Goal: Task Accomplishment & Management: Manage account settings

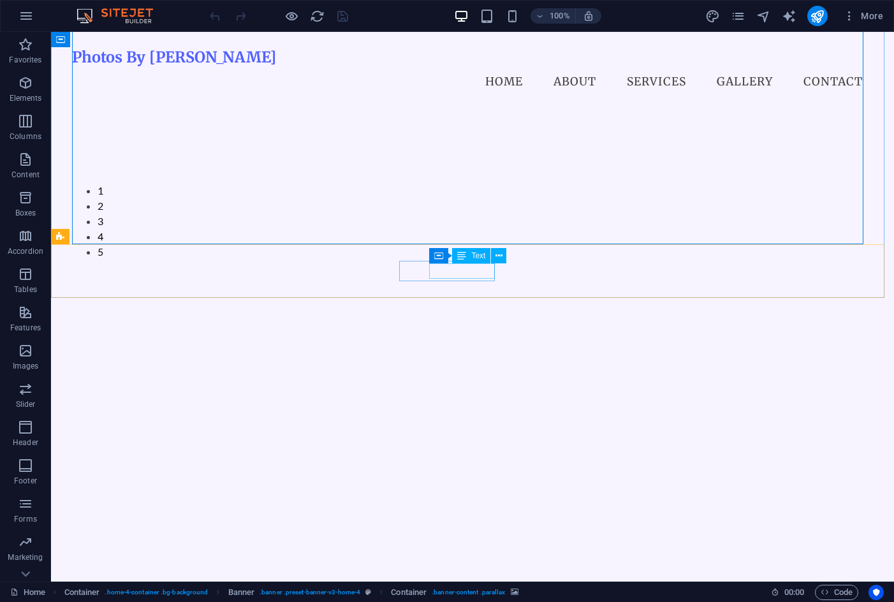
scroll to position [319, 0]
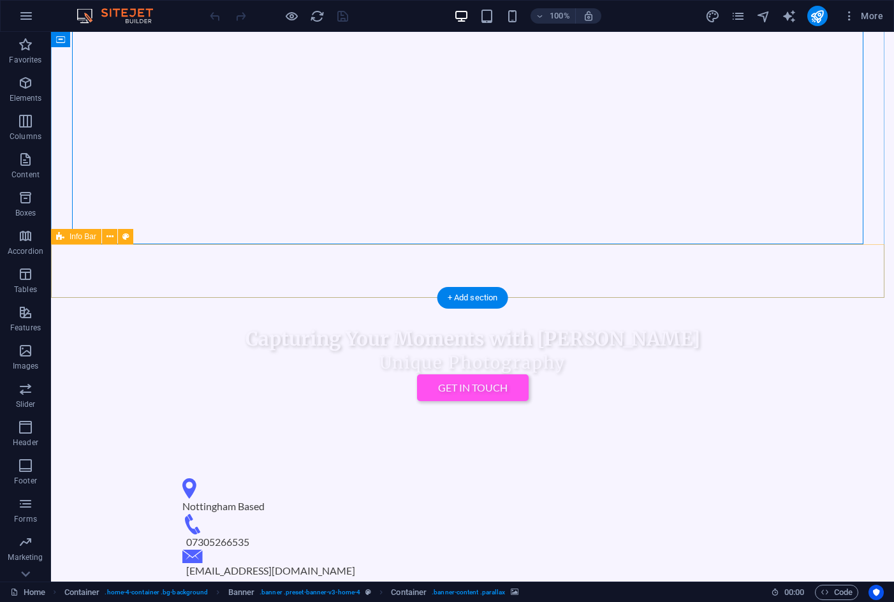
click at [81, 462] on div "Nottingham Based 07305266535 patolini.photog@gmail.com" at bounding box center [472, 528] width 843 height 133
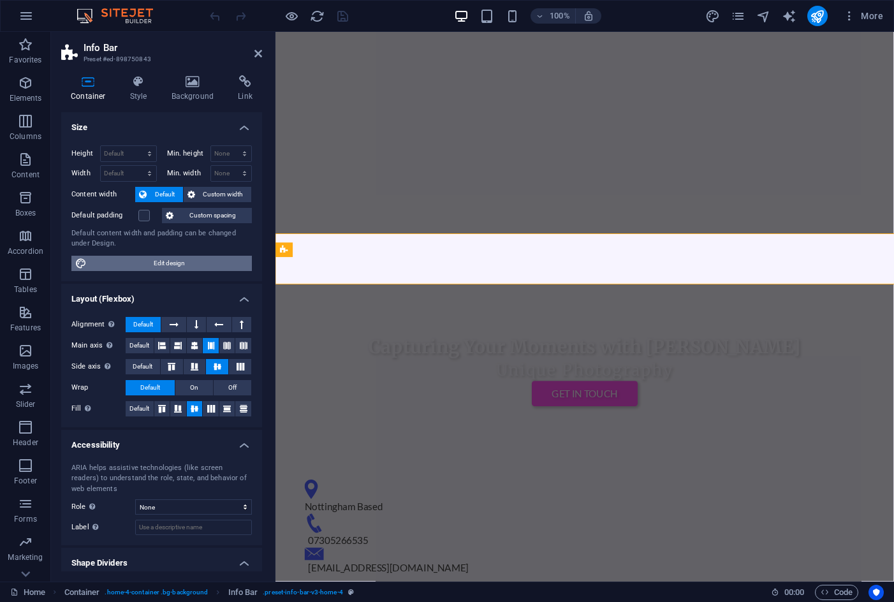
select select "vw"
select select "rem"
select select "vw"
select select "rem"
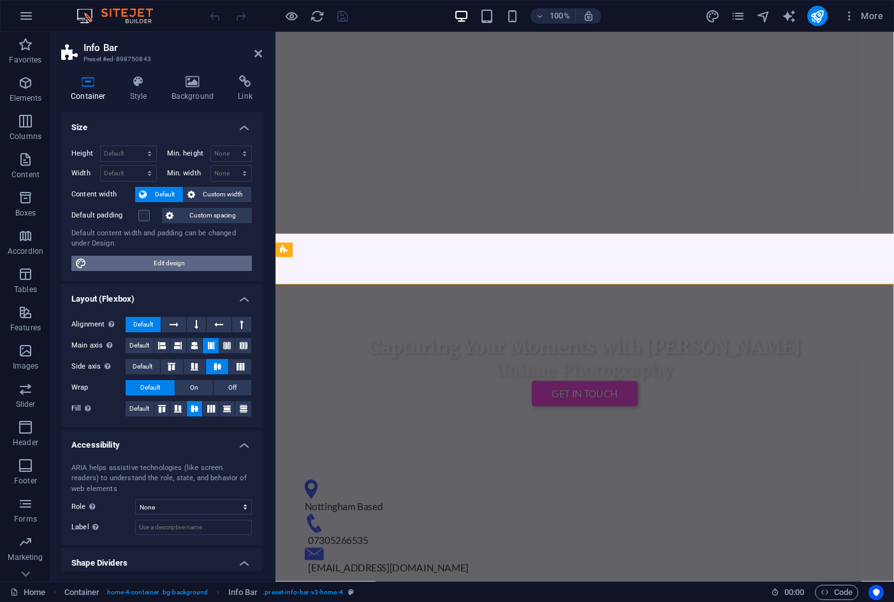
select select "rem"
select select "preset-info-bar-v3-home-4"
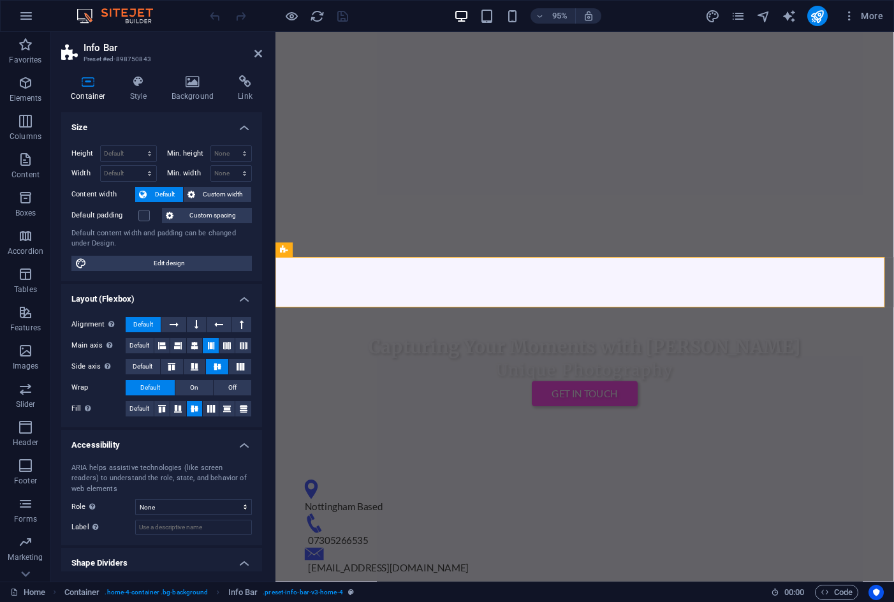
scroll to position [35, 0]
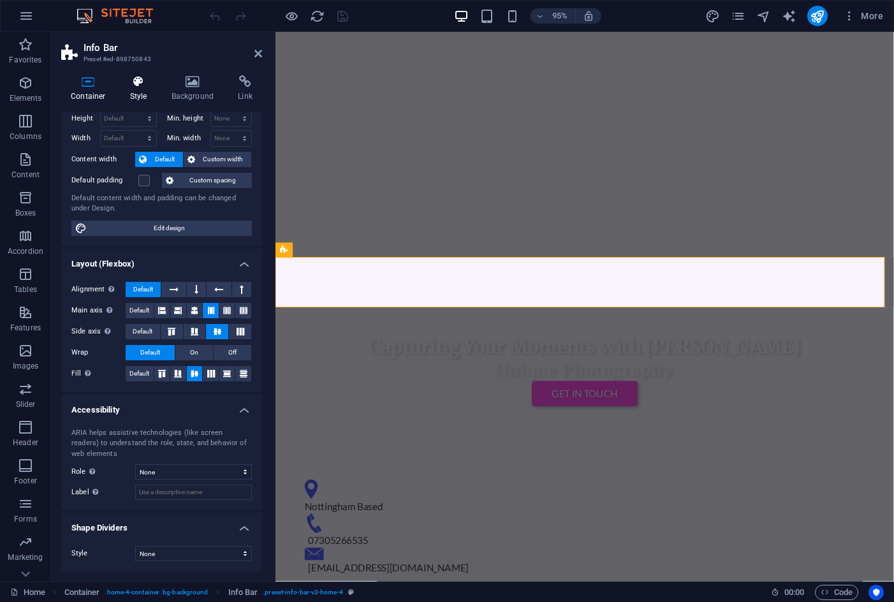
click at [146, 80] on icon at bounding box center [139, 81] width 36 height 13
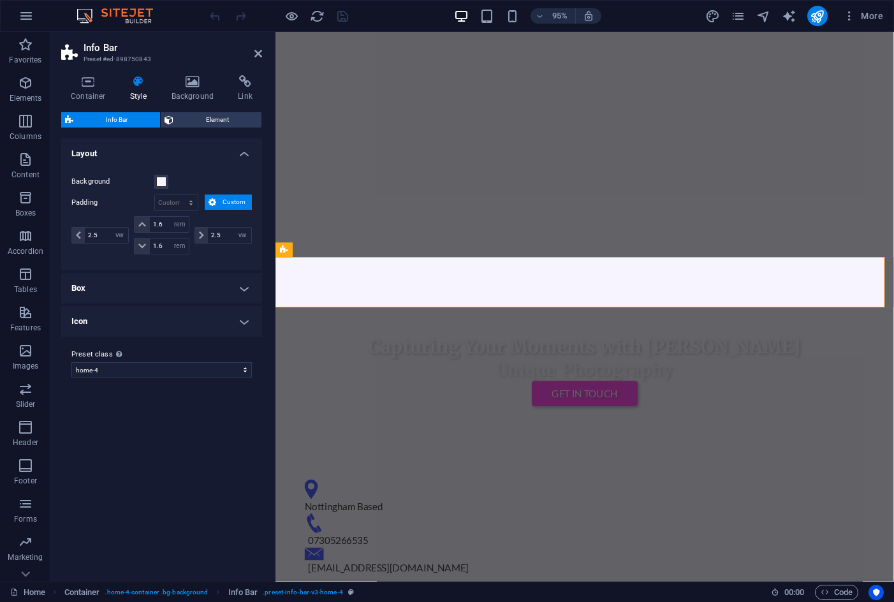
click at [95, 331] on h4 "Icon" at bounding box center [161, 321] width 201 height 31
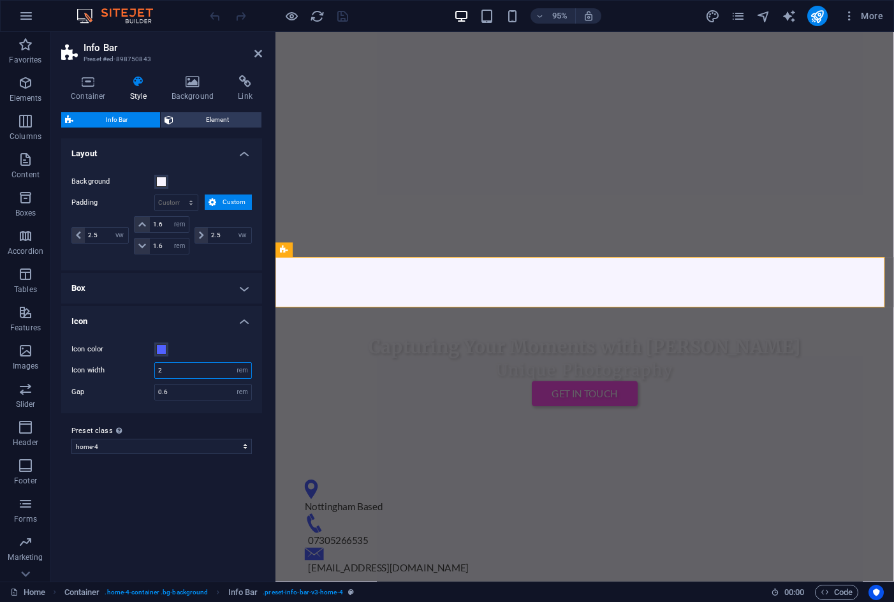
click at [179, 372] on input "2" at bounding box center [203, 370] width 96 height 15
type input "1.2"
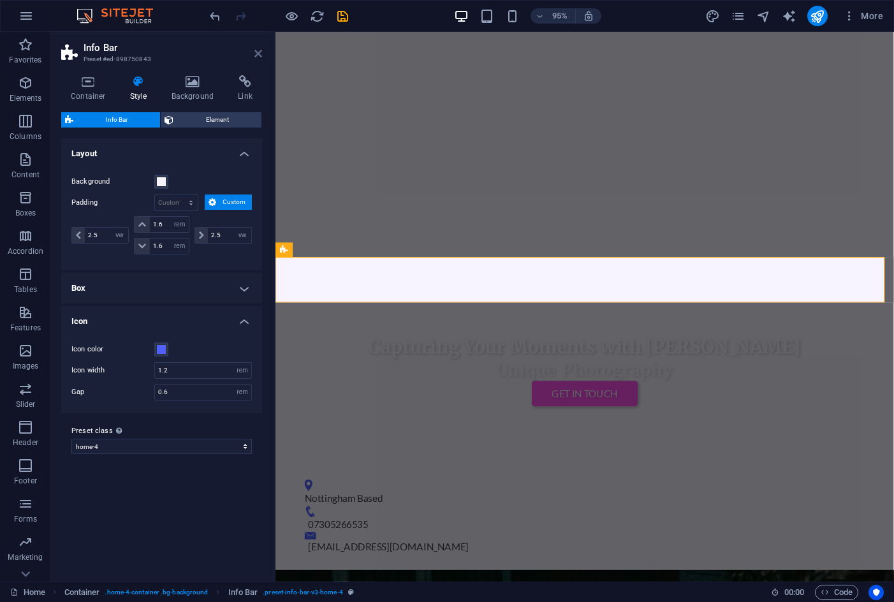
click at [258, 50] on icon at bounding box center [259, 53] width 8 height 10
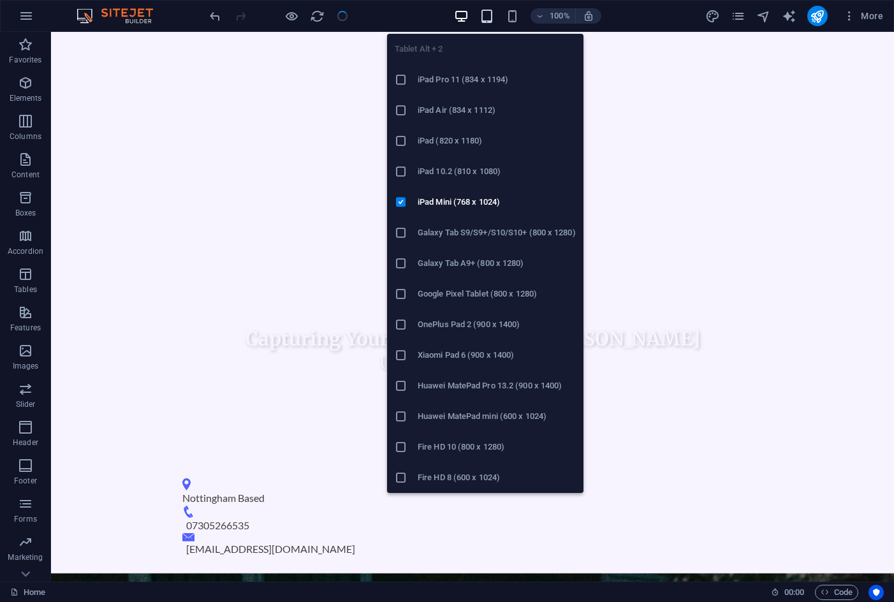
click at [487, 10] on icon "button" at bounding box center [487, 16] width 15 height 15
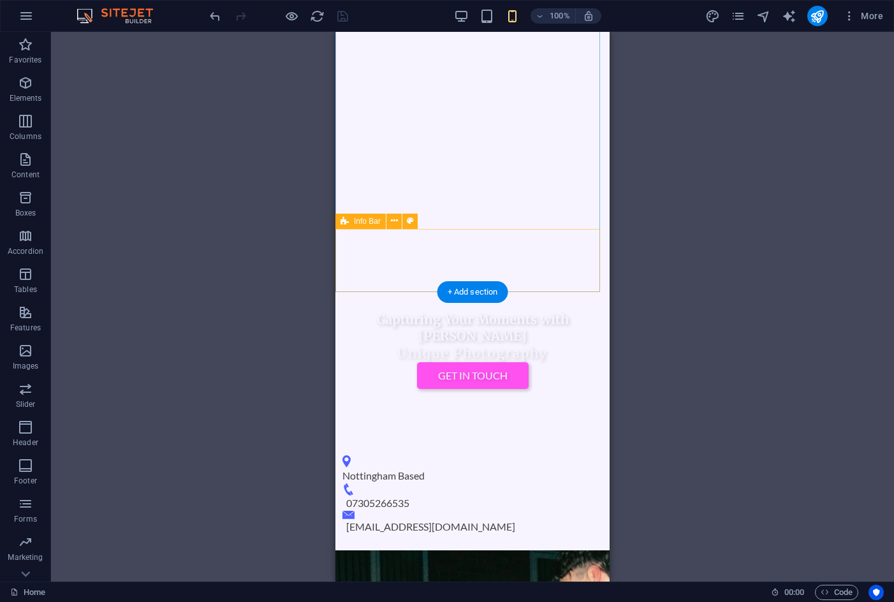
click at [577, 440] on div "Nottingham Based 07305266535 patolini.photog@gmail.com" at bounding box center [473, 495] width 274 height 111
select select "vw"
select select "rem"
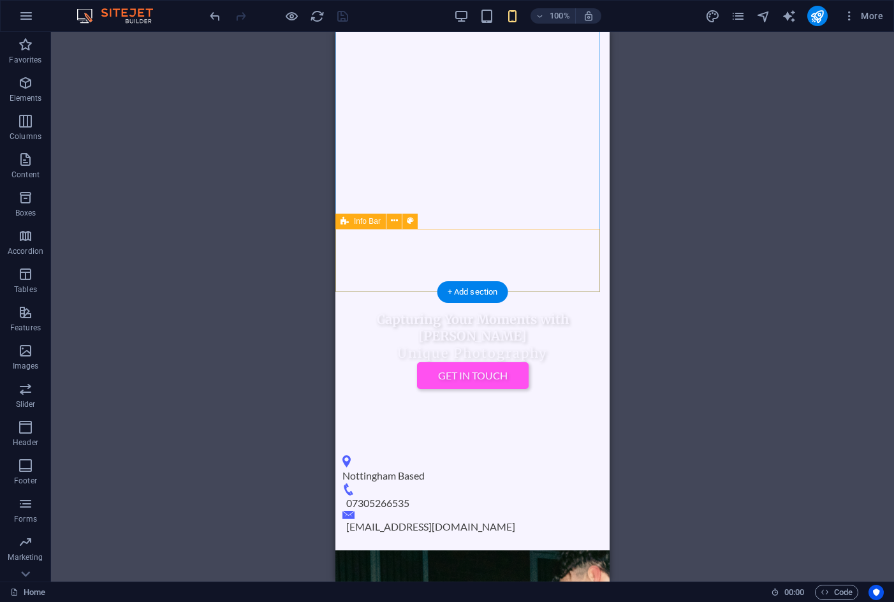
select select "vw"
select select "rem"
select select "preset-info-bar-v3-home-4"
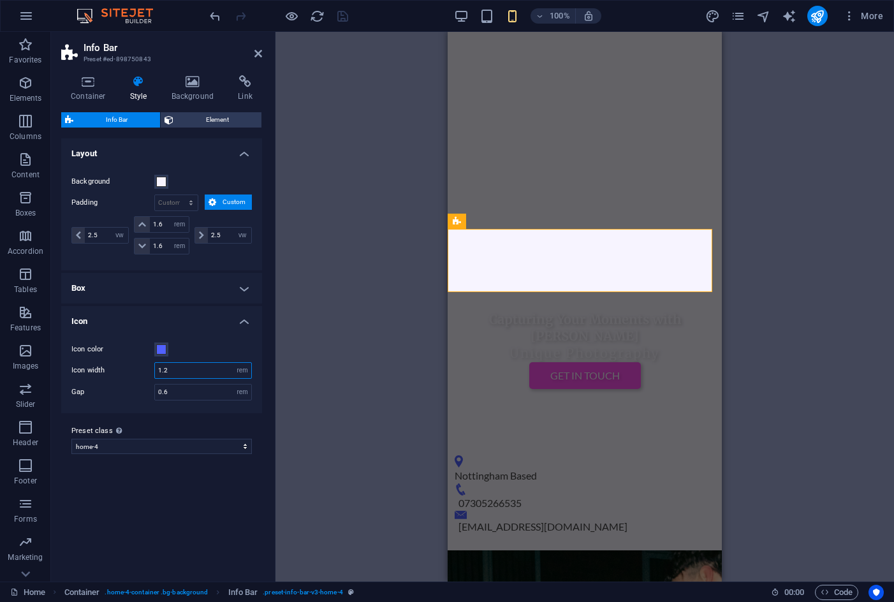
click at [179, 368] on input "1.2" at bounding box center [203, 370] width 96 height 15
click at [140, 367] on label "Icon width" at bounding box center [112, 370] width 83 height 7
type input "1.2"
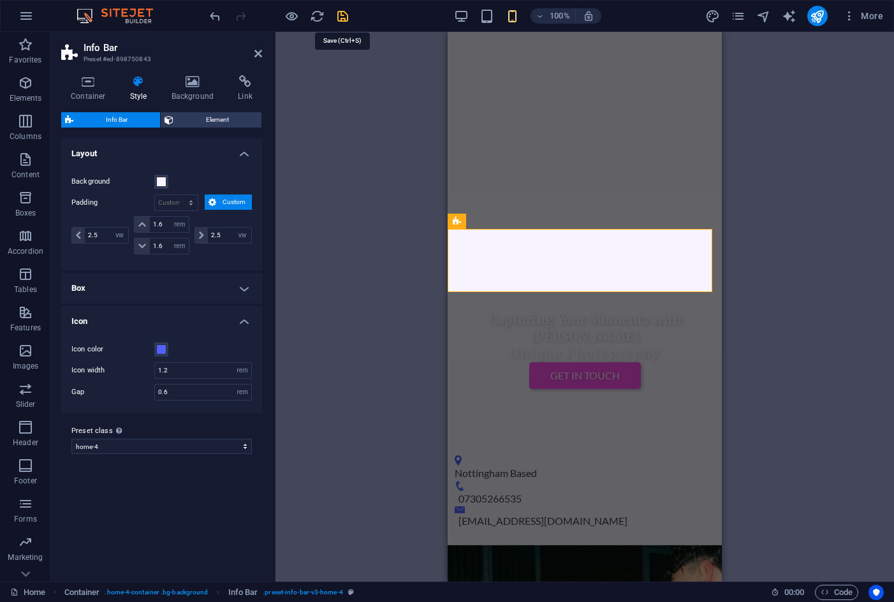
click at [341, 17] on icon "save" at bounding box center [343, 16] width 15 height 15
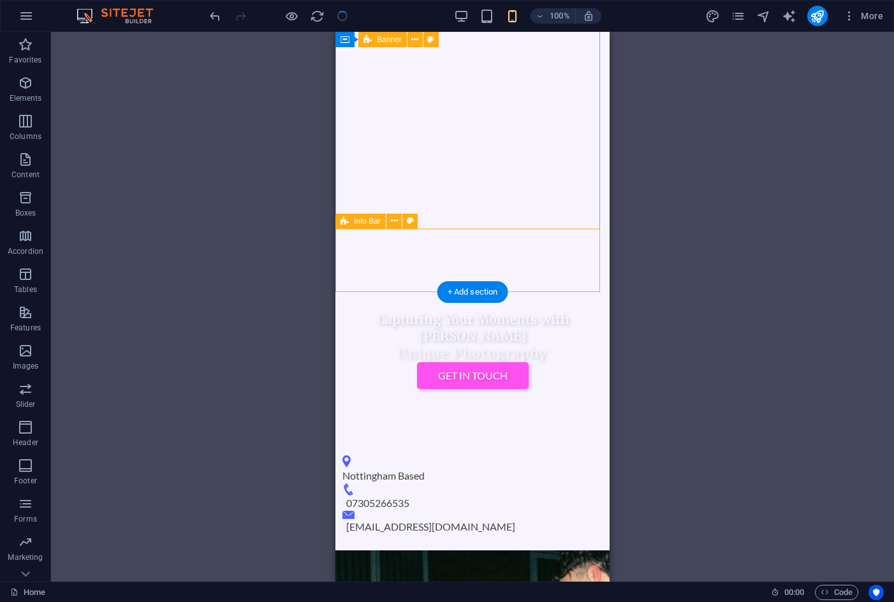
click at [466, 440] on div "Nottingham Based 07305266535 patolini.photog@gmail.com" at bounding box center [473, 495] width 274 height 111
select select "vw"
select select "rem"
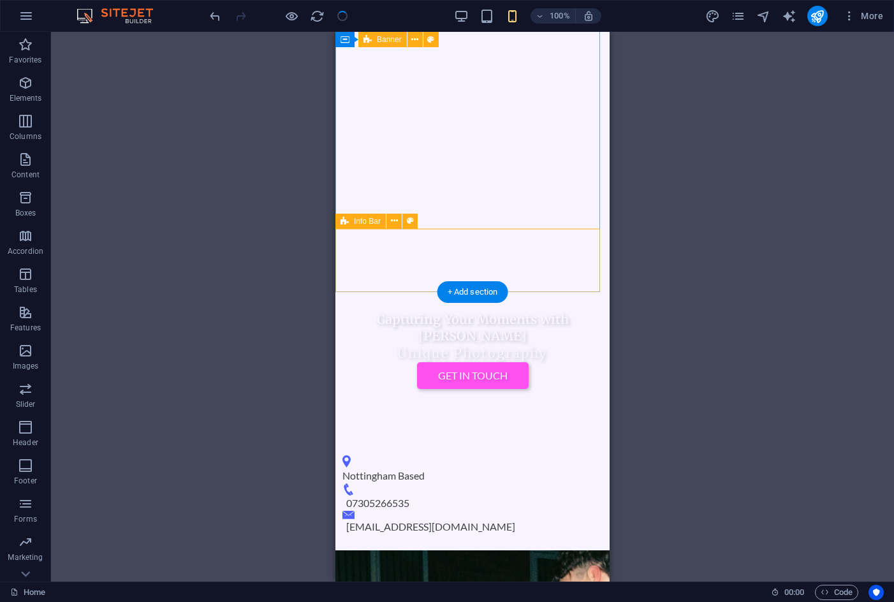
select select "vw"
select select "rem"
select select "preset-info-bar-v3-home-4"
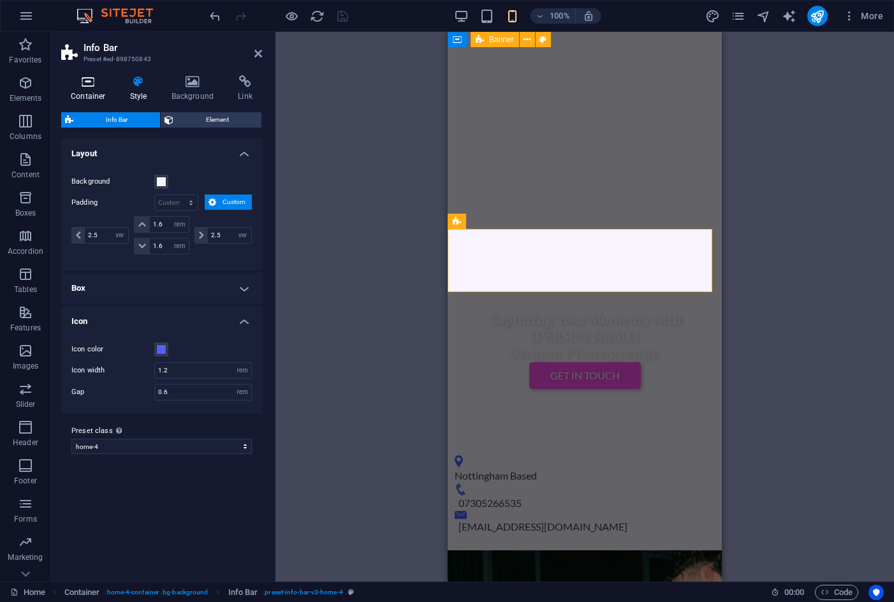
click at [101, 89] on h4 "Container" at bounding box center [90, 88] width 59 height 27
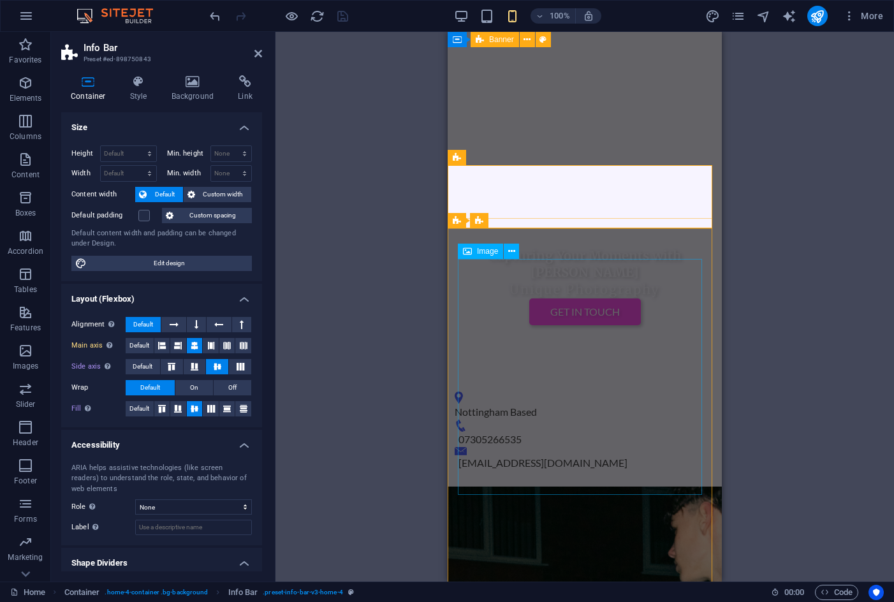
scroll to position [255, 0]
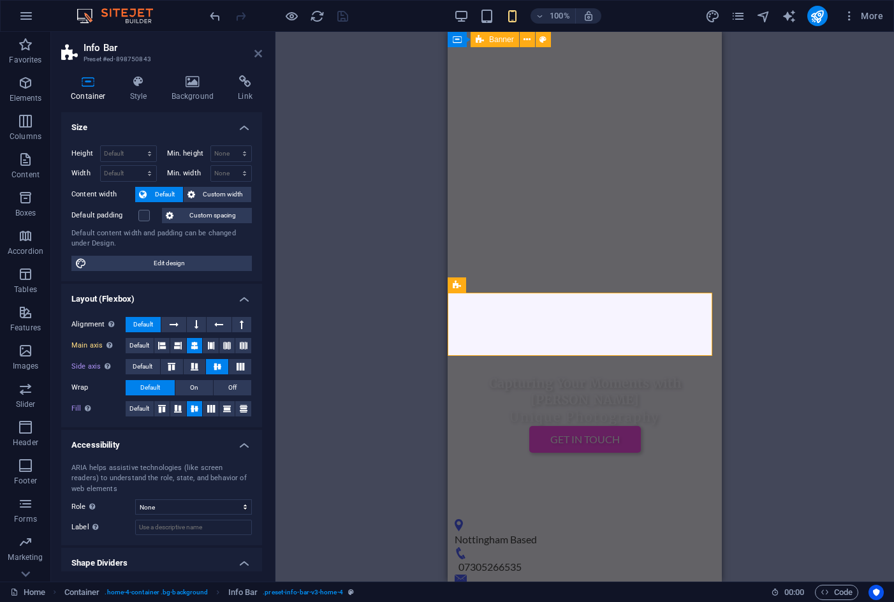
click at [257, 57] on icon at bounding box center [259, 53] width 8 height 10
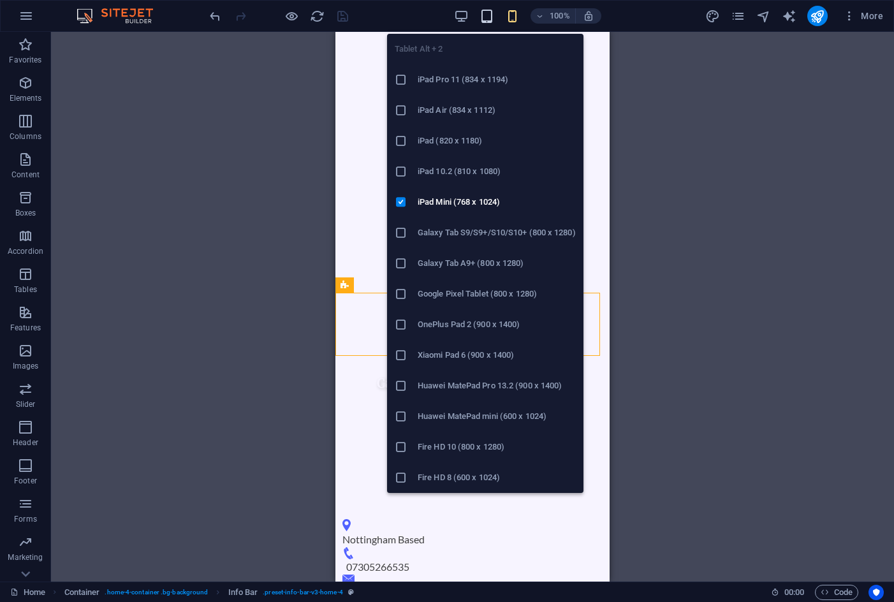
click at [484, 16] on icon "button" at bounding box center [487, 16] width 15 height 15
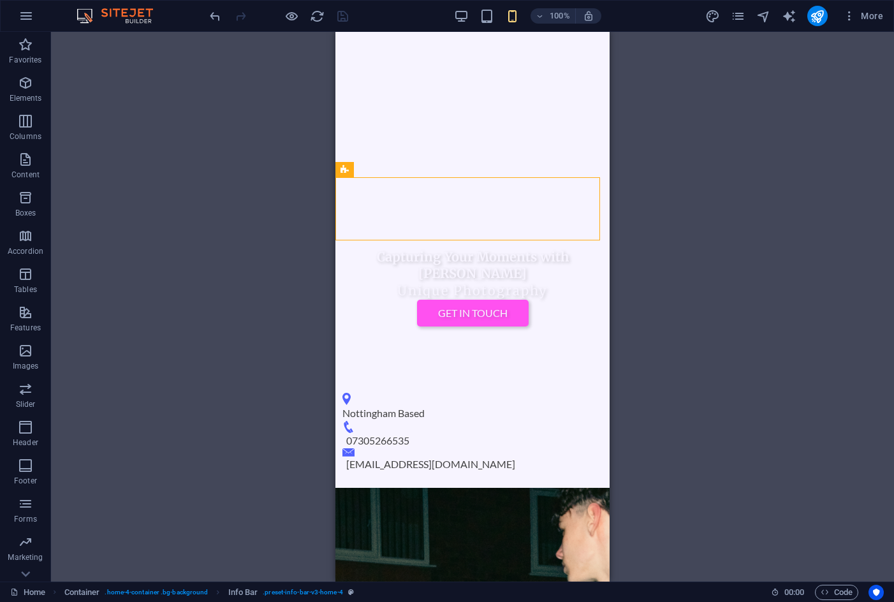
scroll to position [383, 0]
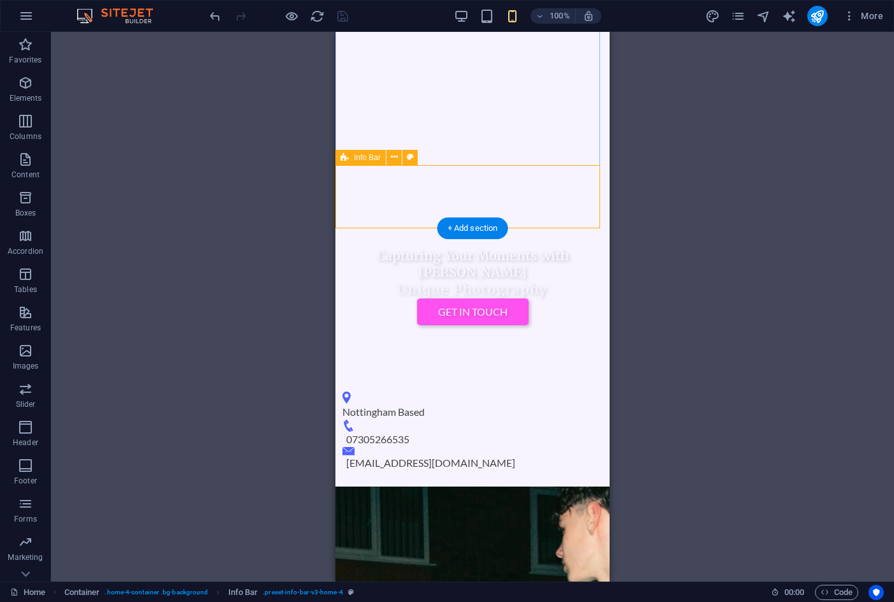
click at [563, 376] on div "Nottingham Based 07305266535 patolini.photog@gmail.com" at bounding box center [473, 431] width 274 height 111
click at [758, 19] on icon "navigator" at bounding box center [764, 16] width 15 height 15
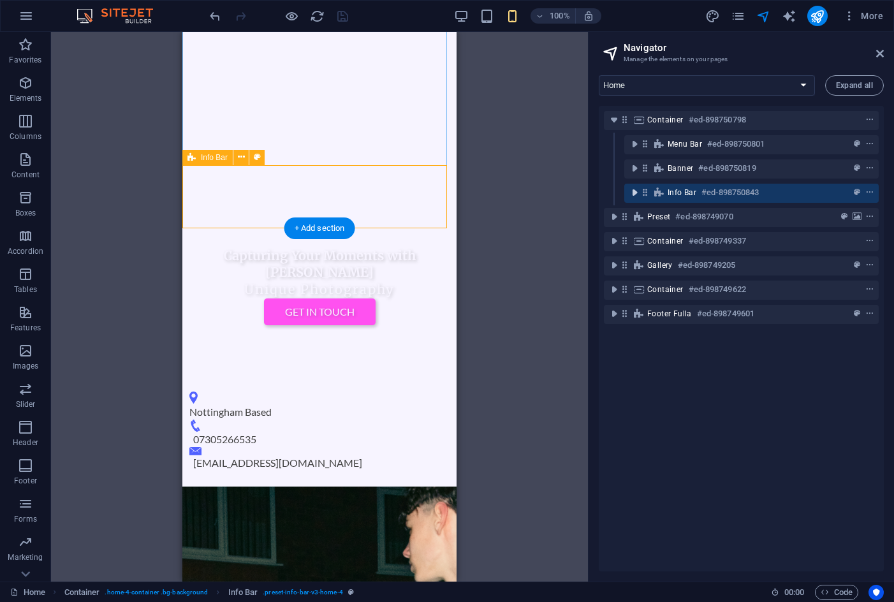
click at [636, 192] on icon "toggle-expand" at bounding box center [634, 192] width 13 height 13
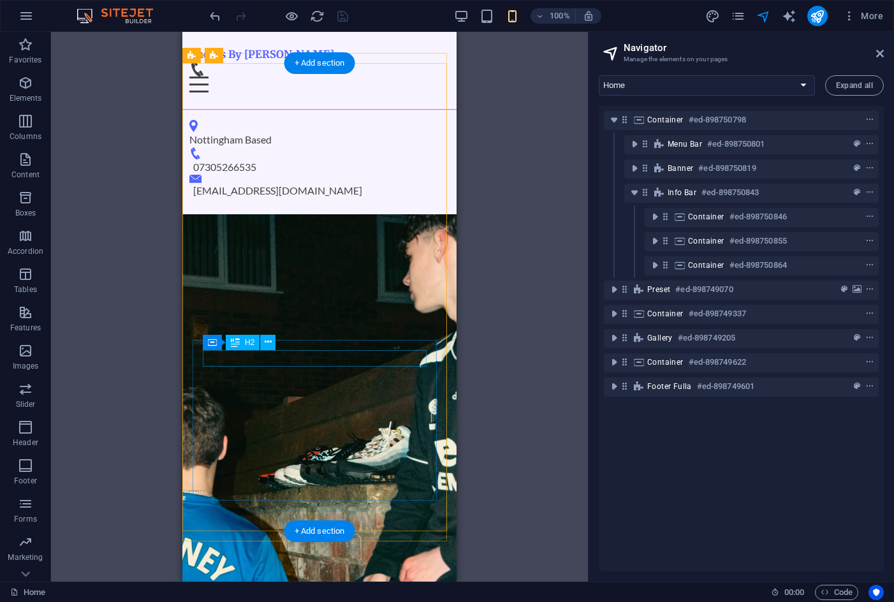
scroll to position [0, 0]
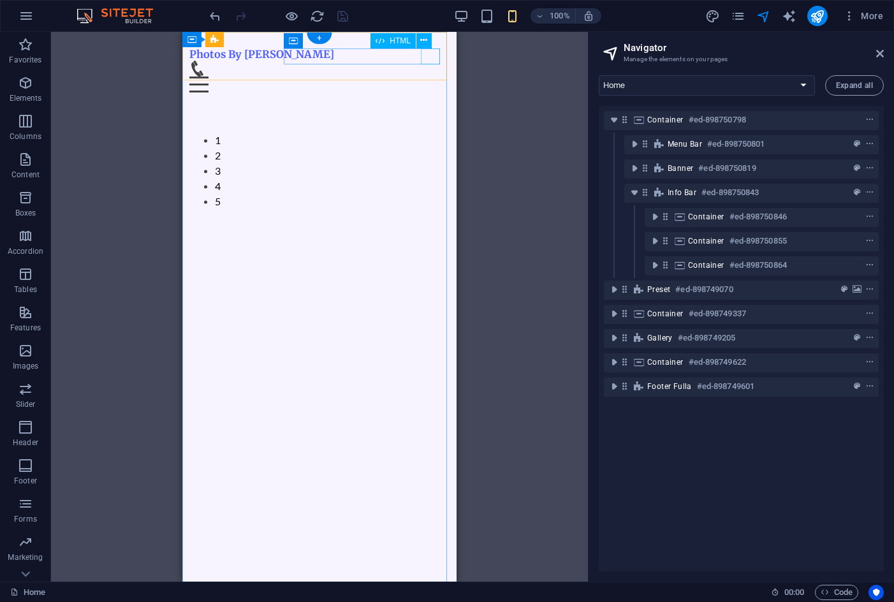
click at [431, 77] on div "Menu" at bounding box center [319, 85] width 261 height 16
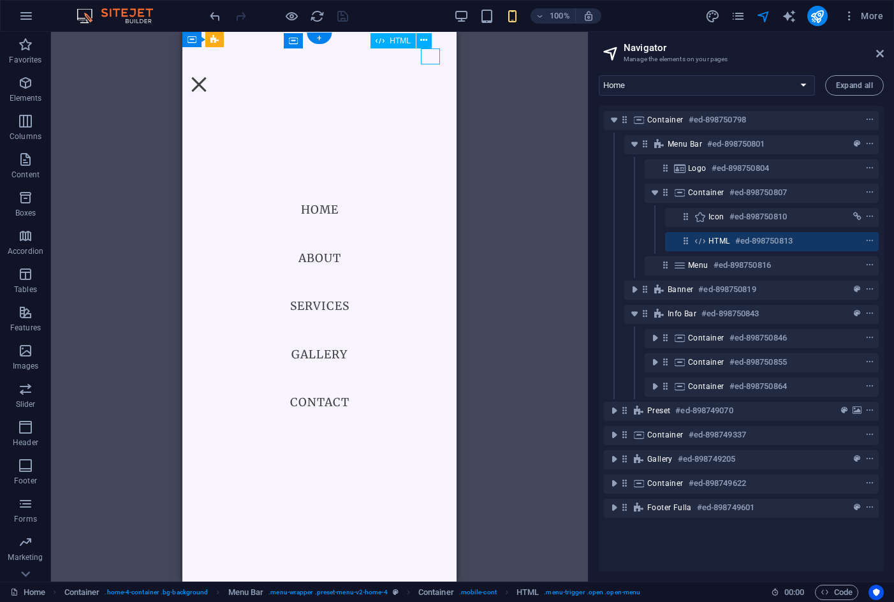
click at [209, 77] on div "Menu" at bounding box center [198, 85] width 19 height 16
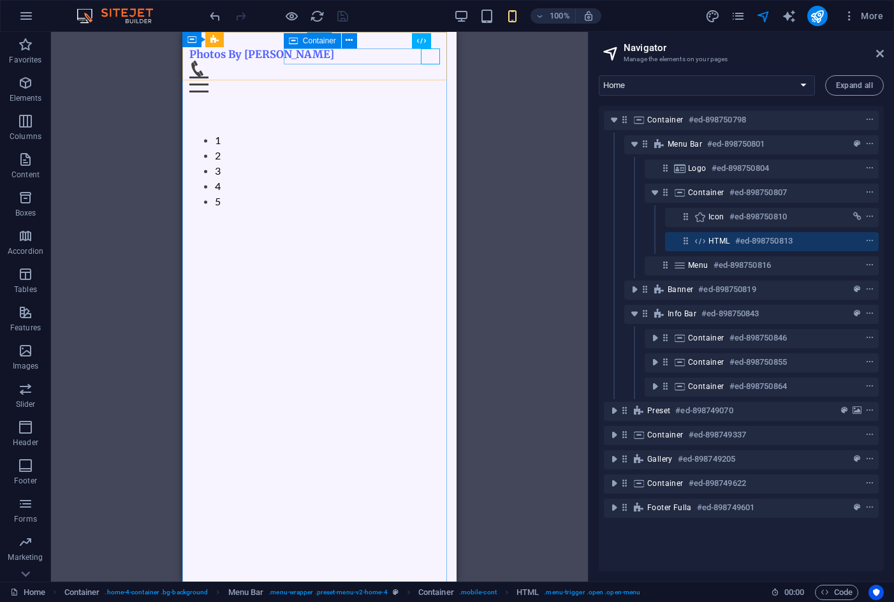
click at [362, 61] on div "Menu" at bounding box center [319, 77] width 261 height 32
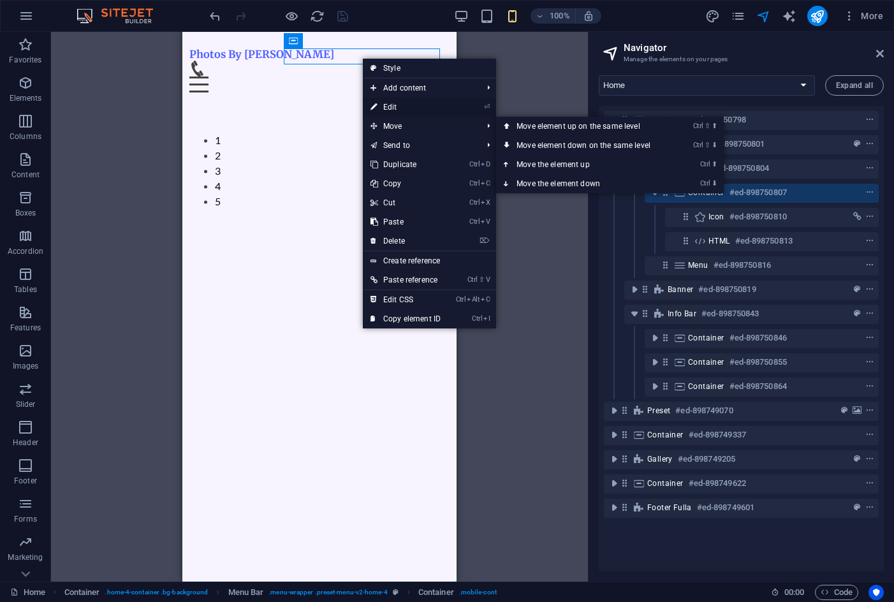
click at [403, 110] on link "⏎ Edit" at bounding box center [405, 107] width 85 height 19
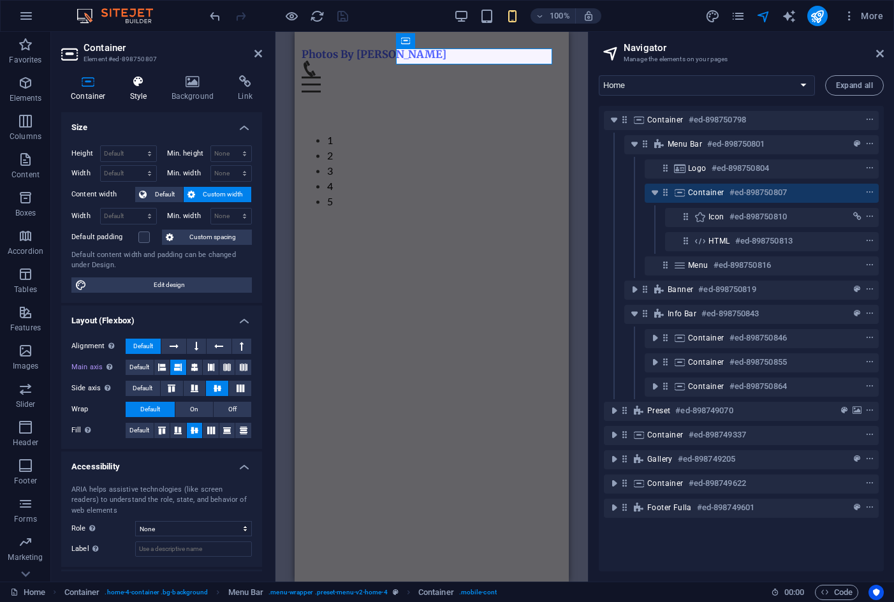
click at [141, 82] on icon at bounding box center [139, 81] width 36 height 13
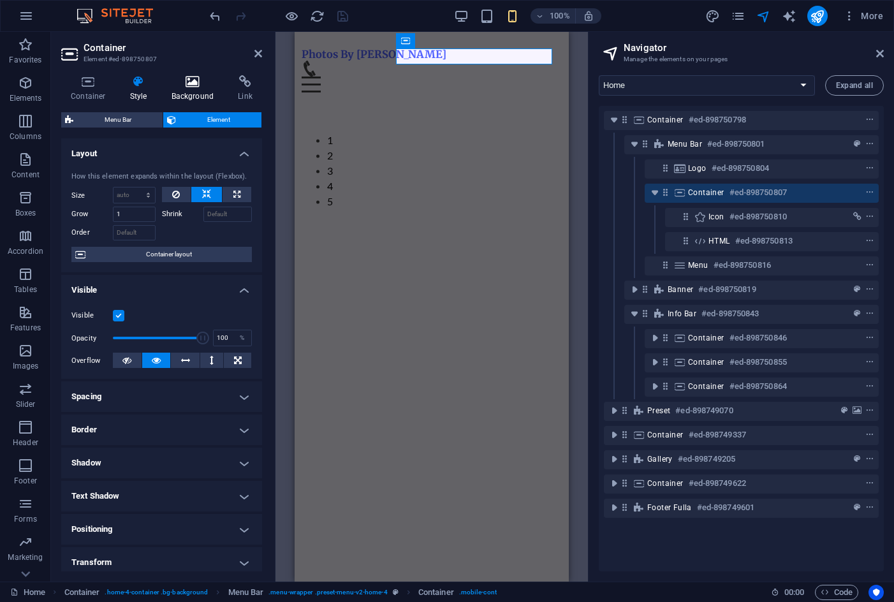
click at [180, 86] on icon at bounding box center [193, 81] width 62 height 13
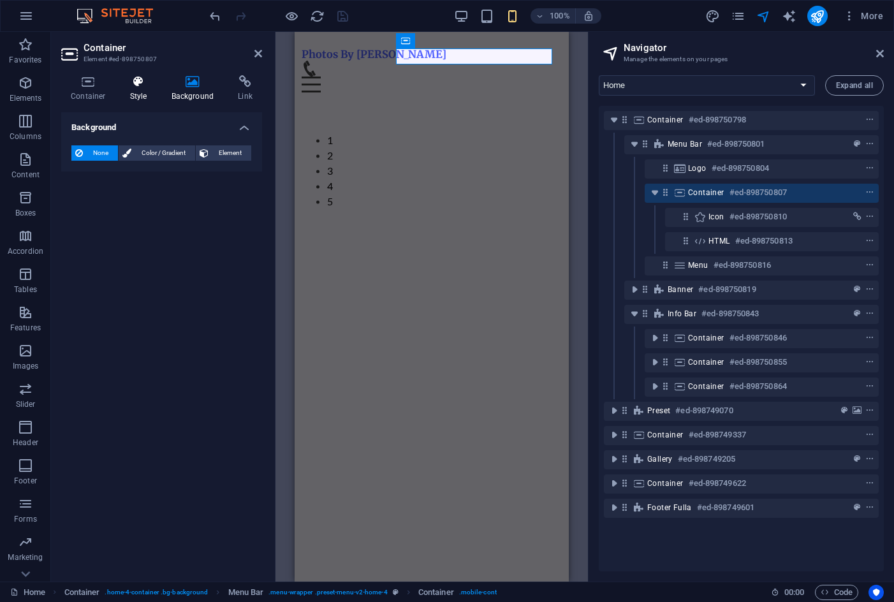
click at [153, 85] on icon at bounding box center [139, 81] width 36 height 13
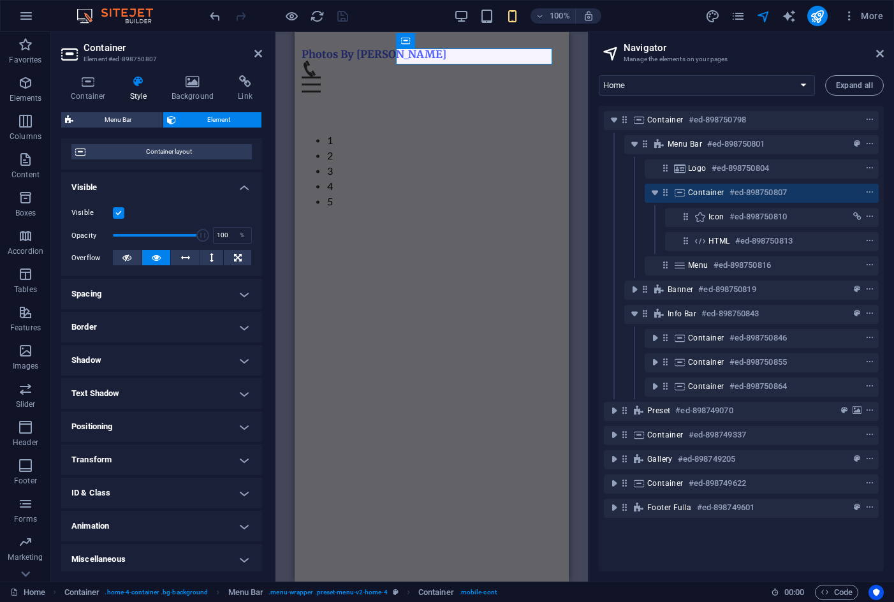
scroll to position [106, 0]
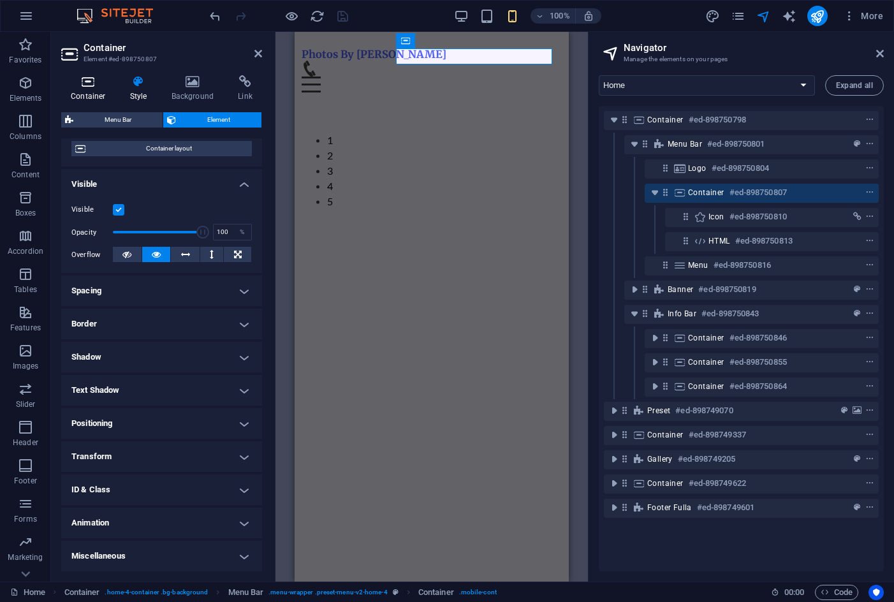
click at [94, 89] on h4 "Container" at bounding box center [90, 88] width 59 height 27
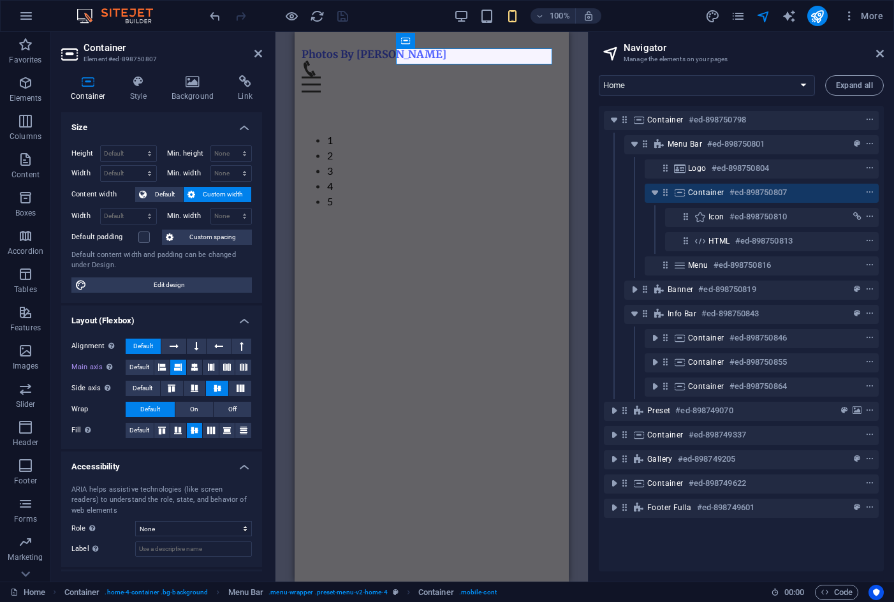
click at [114, 322] on h4 "Layout (Flexbox)" at bounding box center [161, 317] width 201 height 23
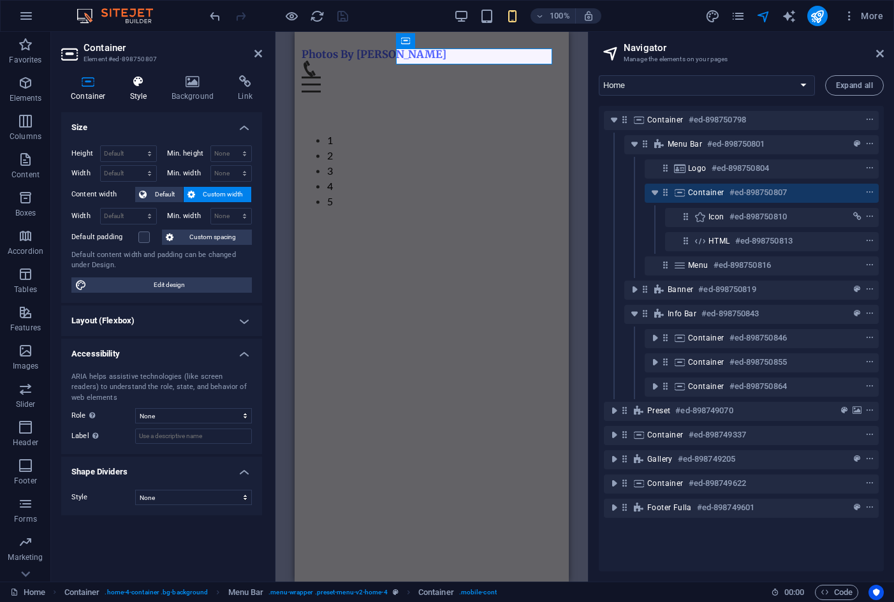
click at [136, 85] on icon at bounding box center [139, 81] width 36 height 13
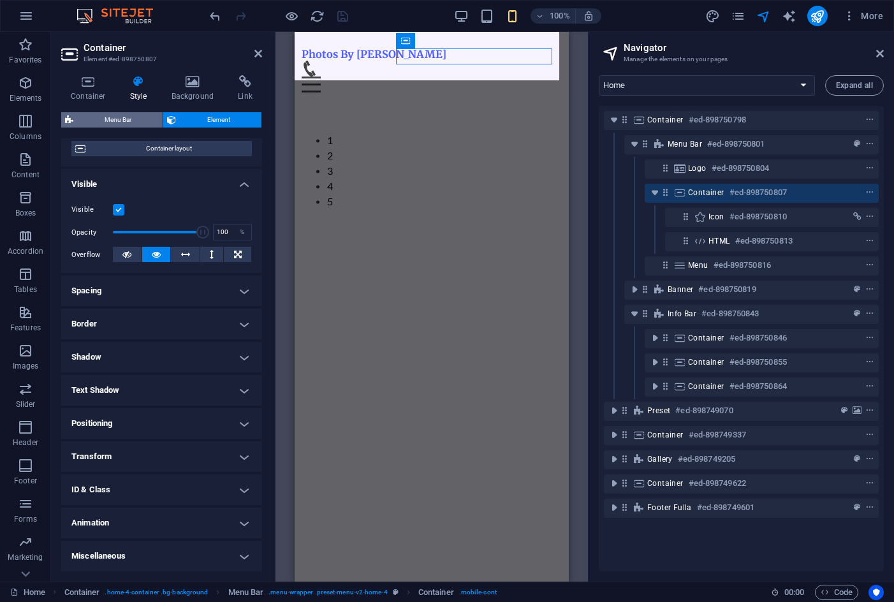
click at [129, 121] on span "Menu Bar" at bounding box center [118, 119] width 82 height 15
select select "vw"
select select "rem"
select select "vw"
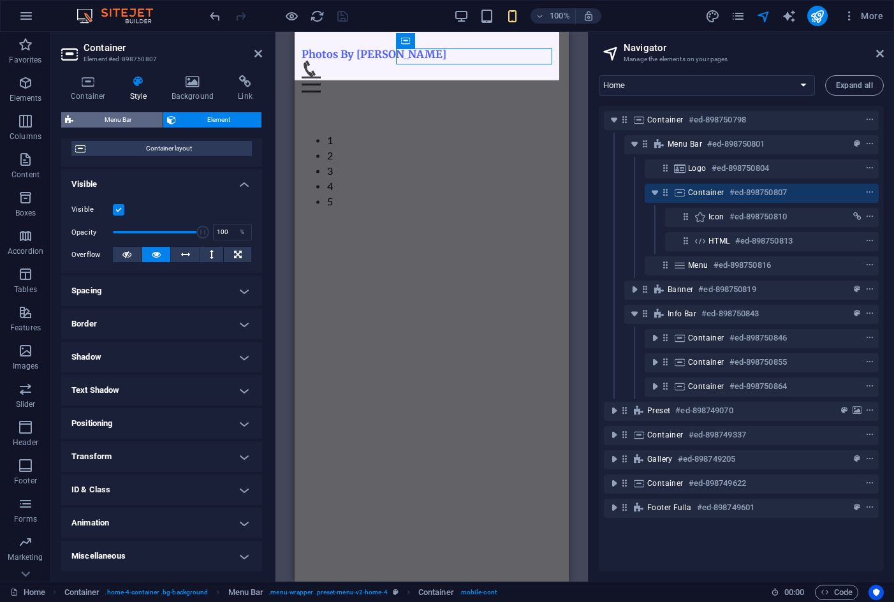
select select "preset-menu-v2-home-4"
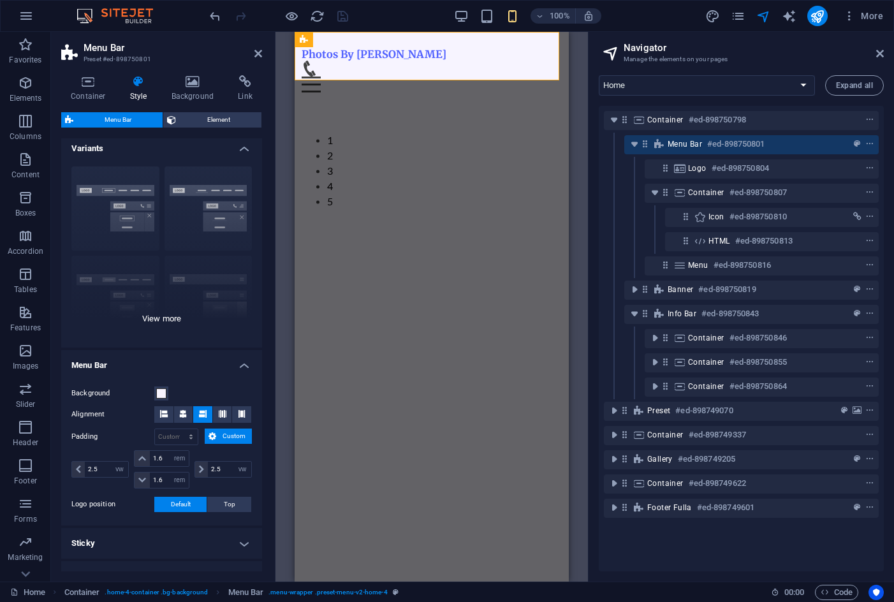
scroll to position [0, 0]
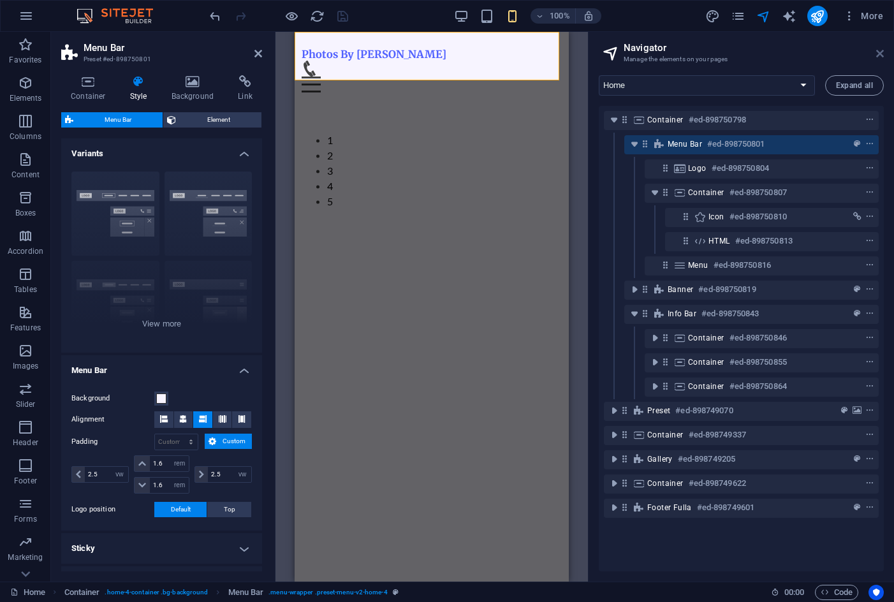
click at [882, 54] on icon at bounding box center [881, 53] width 8 height 10
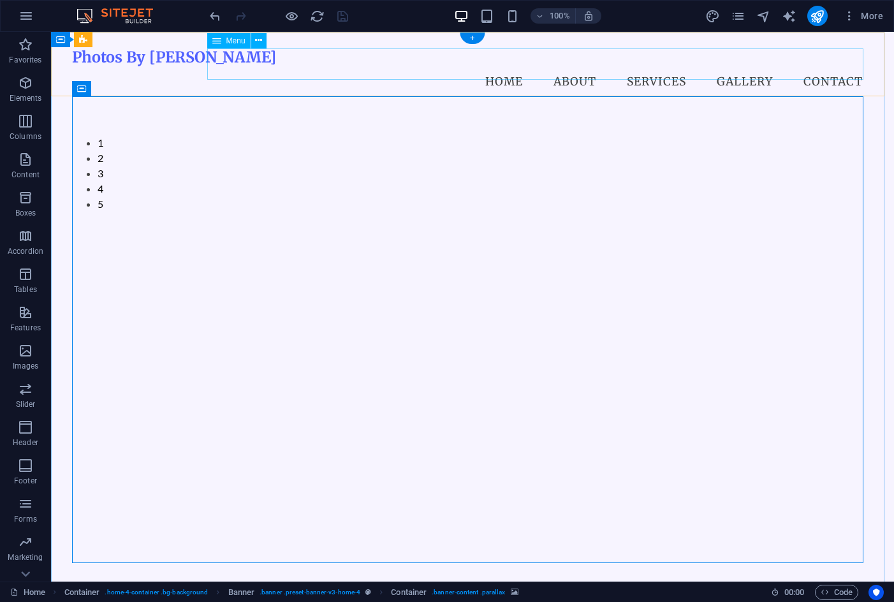
click at [500, 66] on nav "Home About Services Gallery Contact" at bounding box center [472, 82] width 801 height 32
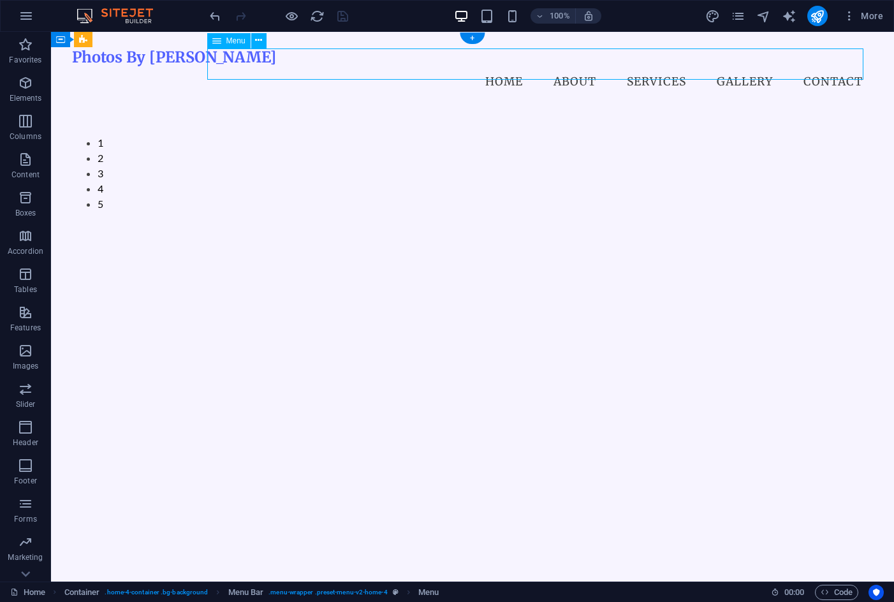
click at [384, 66] on nav "Home About Services Gallery Contact" at bounding box center [472, 82] width 801 height 32
select select
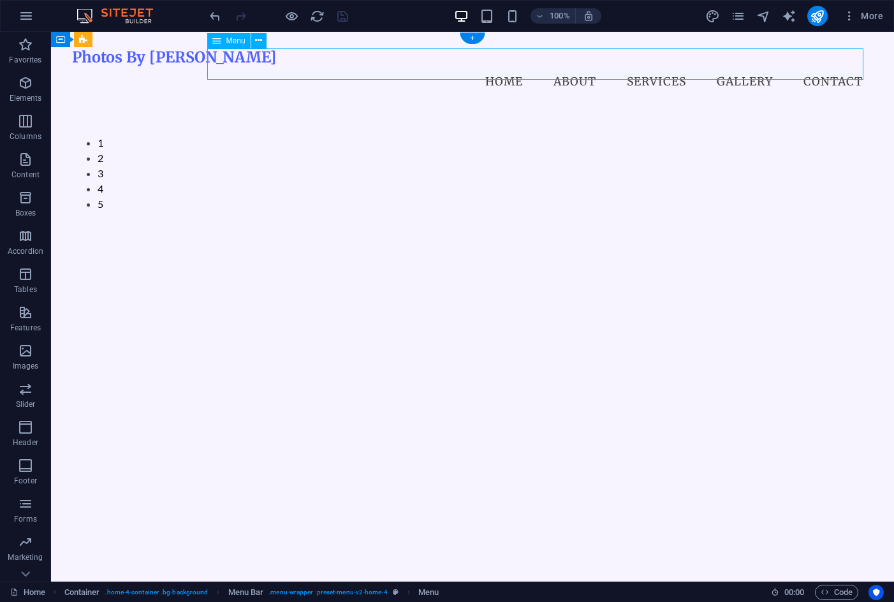
select select
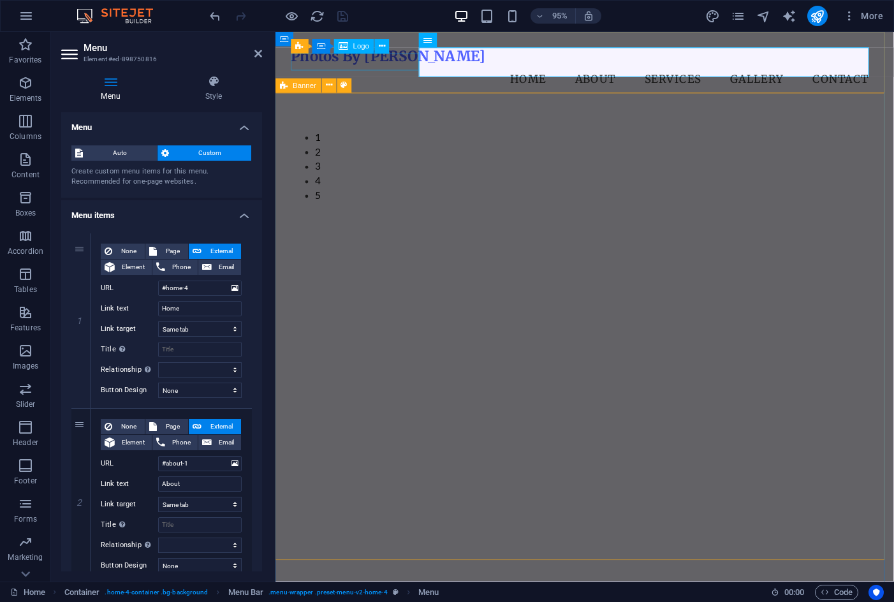
click at [376, 60] on div "Photos By Patolini" at bounding box center [601, 57] width 619 height 18
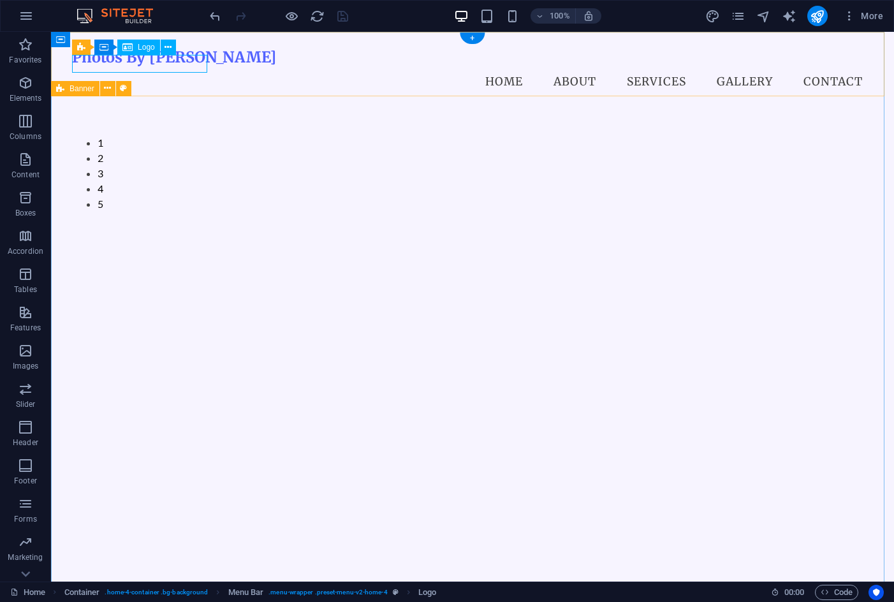
click at [162, 64] on div "Photos By Patolini" at bounding box center [472, 57] width 801 height 18
select select
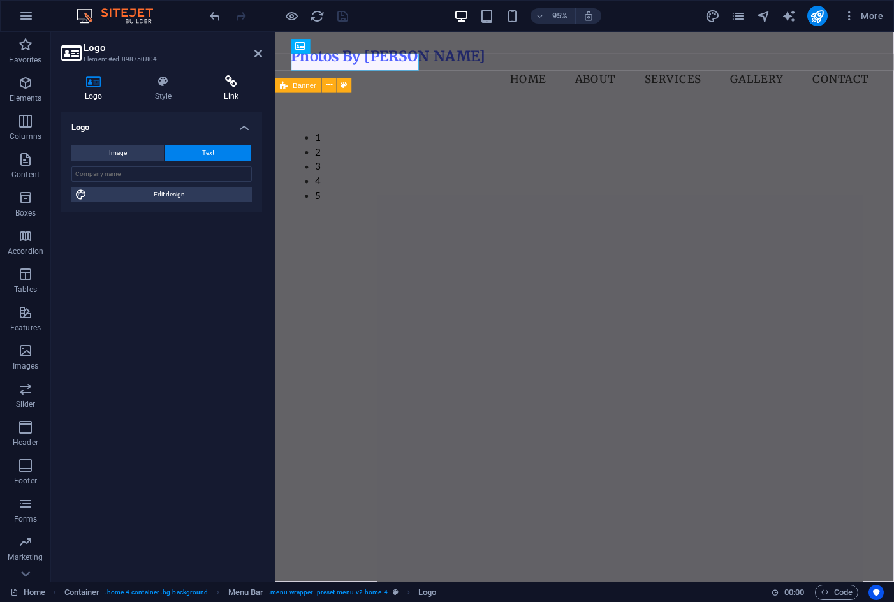
click at [228, 82] on icon at bounding box center [231, 81] width 62 height 13
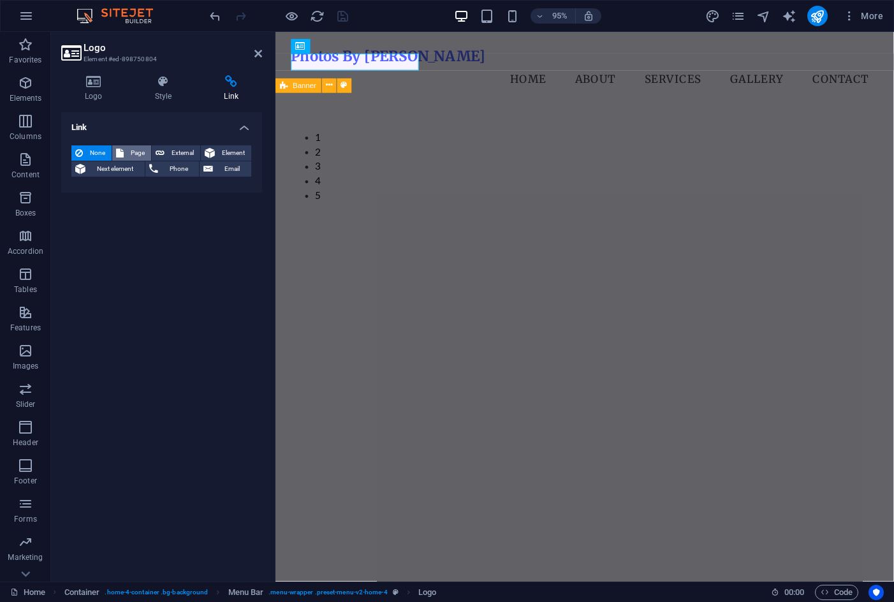
click at [137, 157] on span "Page" at bounding box center [138, 152] width 20 height 15
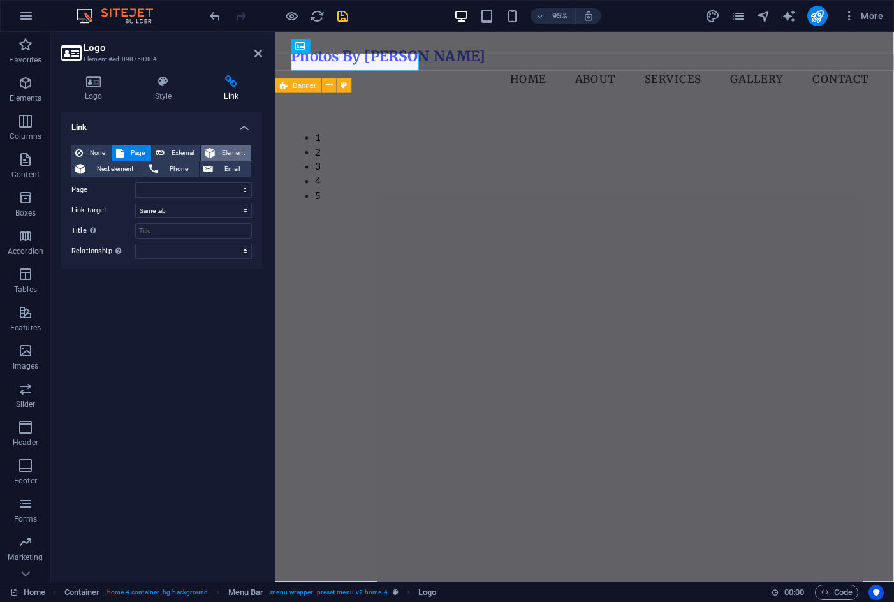
click at [234, 154] on span "Element" at bounding box center [233, 152] width 29 height 15
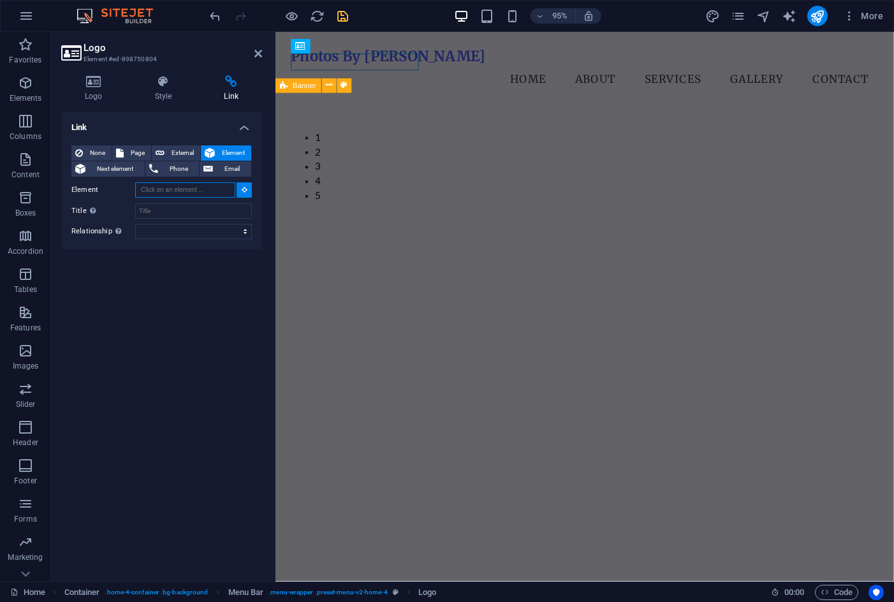
click at [172, 189] on input "Element" at bounding box center [185, 189] width 100 height 15
click at [149, 149] on button "Page" at bounding box center [131, 152] width 39 height 15
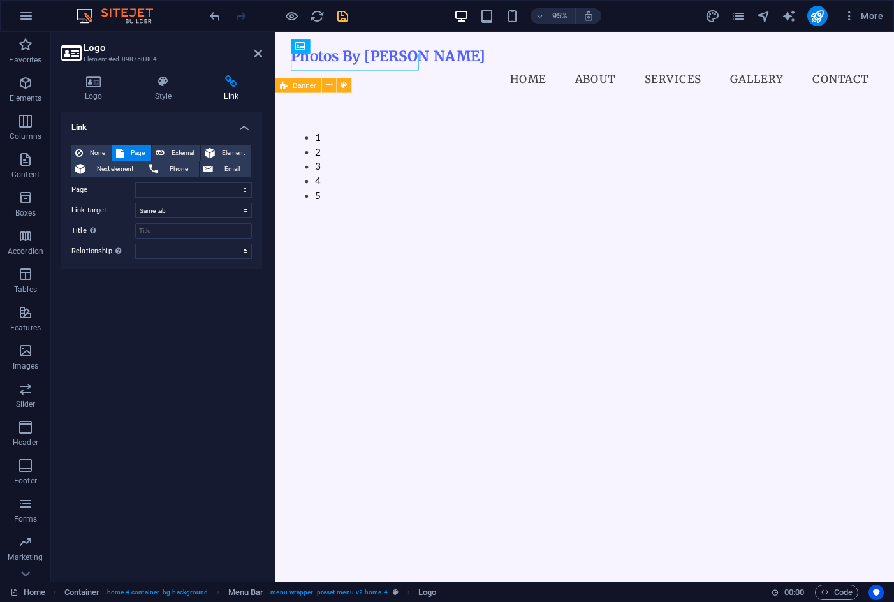
click at [177, 198] on div "None Page External Element Next element Phone Email Page Home Subpage Legal Not…" at bounding box center [161, 202] width 181 height 114
drag, startPoint x: 187, startPoint y: 191, endPoint x: 229, endPoint y: 188, distance: 42.2
click at [191, 190] on select "Home Subpage Legal Notice Privacy" at bounding box center [193, 189] width 117 height 15
select select "0"
click at [135, 182] on select "Home Subpage Legal Notice Privacy" at bounding box center [193, 189] width 117 height 15
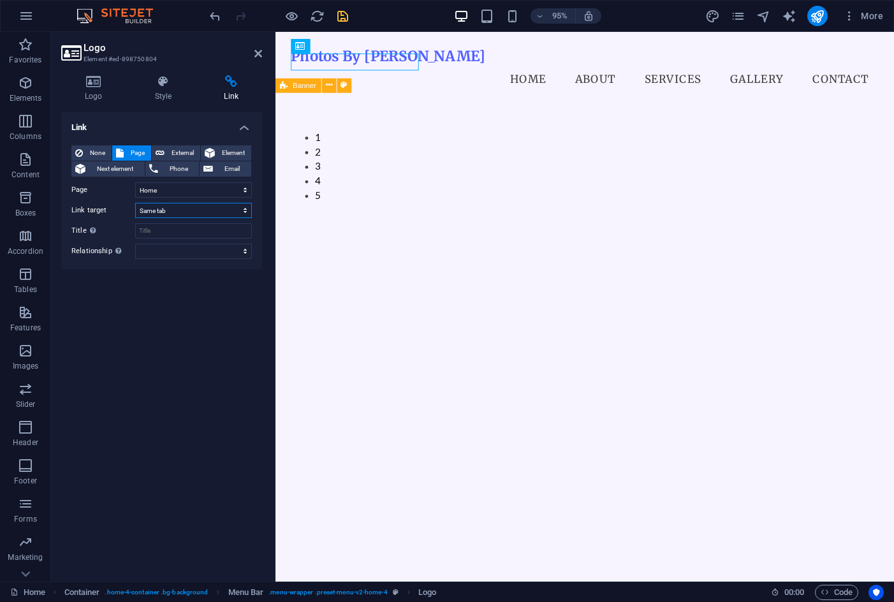
click at [181, 212] on select "New tab Same tab Overlay" at bounding box center [193, 210] width 117 height 15
click at [135, 203] on select "New tab Same tab Overlay" at bounding box center [193, 210] width 117 height 15
click at [168, 230] on input "Title Additional link description, should not be the same as the link text. The…" at bounding box center [193, 230] width 117 height 15
click at [175, 252] on select "alternate author bookmark external help license next nofollow noreferrer noopen…" at bounding box center [193, 251] width 117 height 15
click at [197, 128] on h4 "Link" at bounding box center [161, 123] width 201 height 23
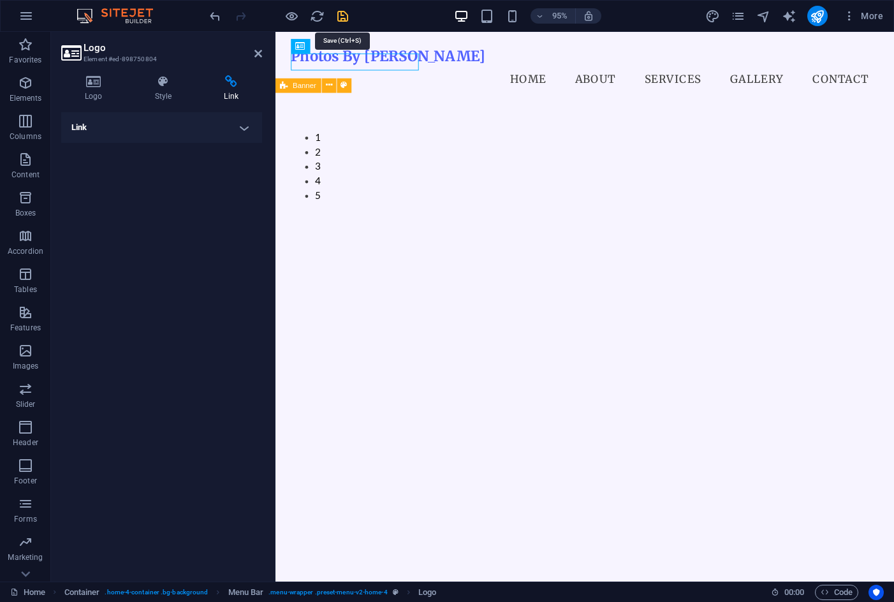
click at [339, 12] on icon "save" at bounding box center [343, 16] width 15 height 15
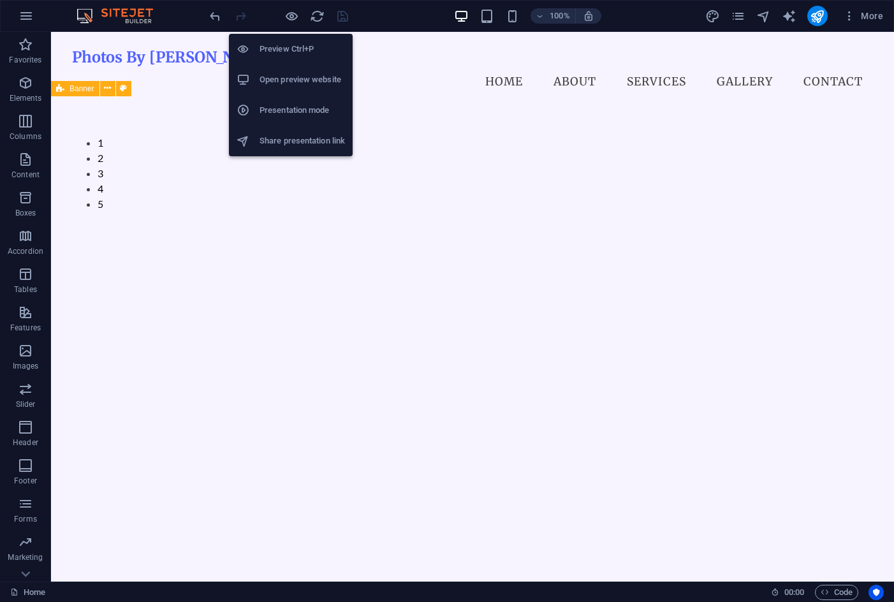
click at [294, 79] on h6 "Open preview website" at bounding box center [302, 79] width 85 height 15
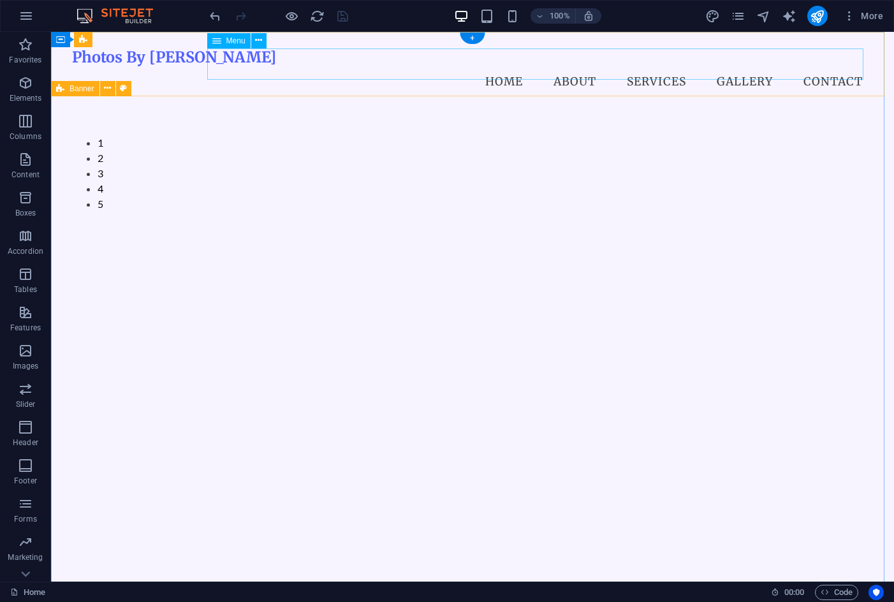
click at [510, 66] on nav "Home About Services Gallery Contact" at bounding box center [472, 82] width 801 height 32
select select
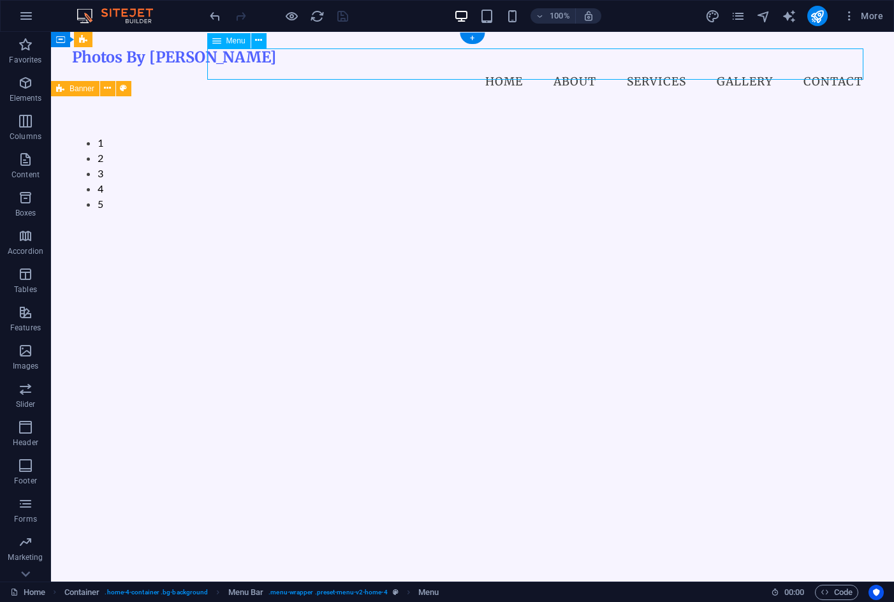
select select
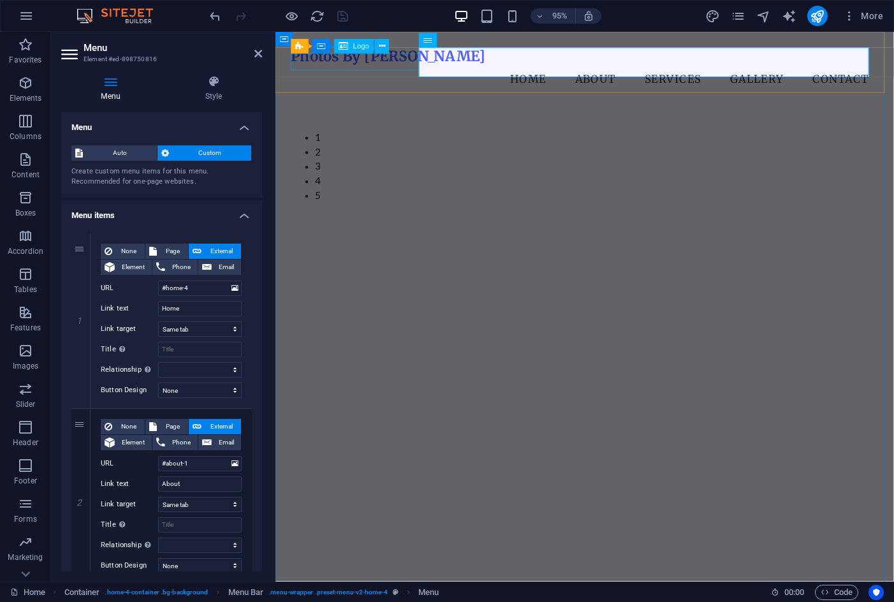
click at [397, 66] on div "Photos By Patolini" at bounding box center [601, 57] width 619 height 18
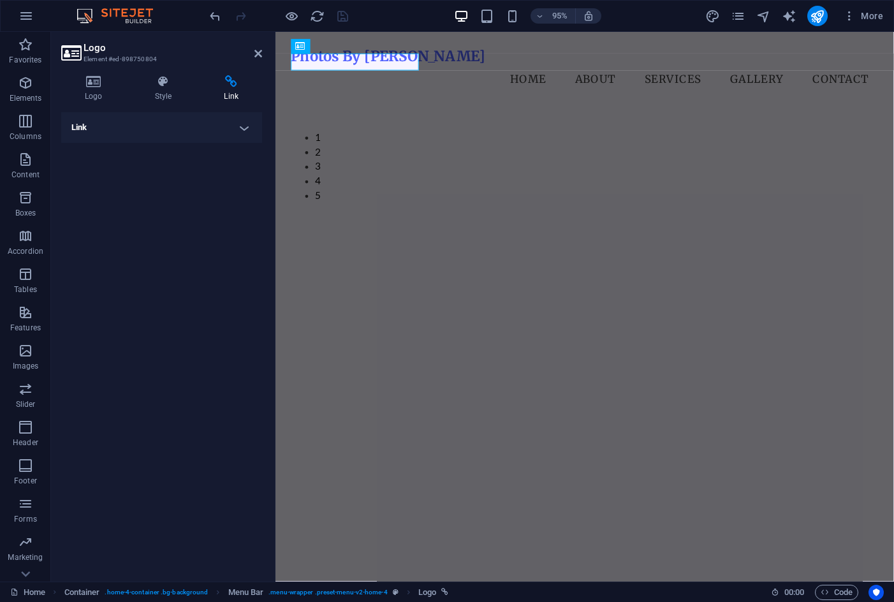
click at [204, 135] on h4 "Link" at bounding box center [161, 127] width 201 height 31
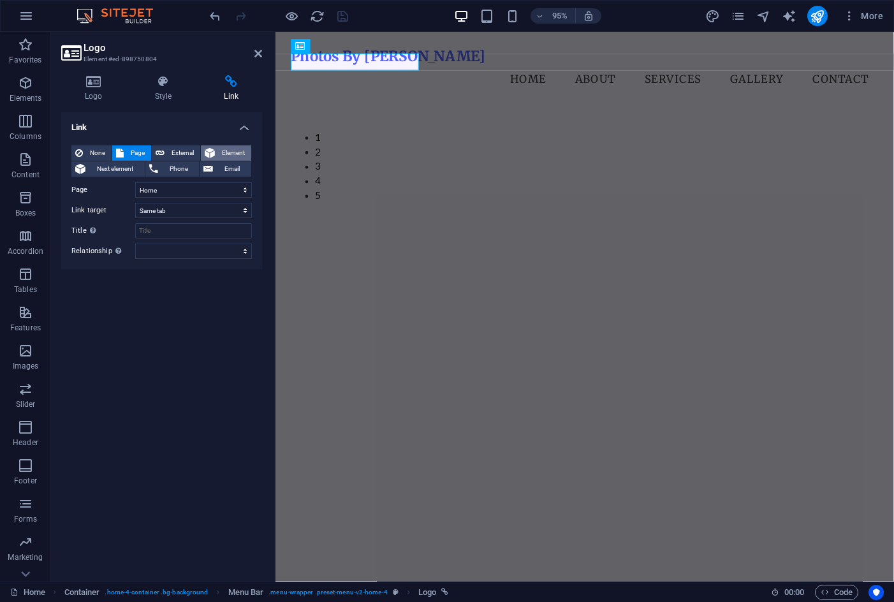
click at [223, 150] on span "Element" at bounding box center [233, 152] width 29 height 15
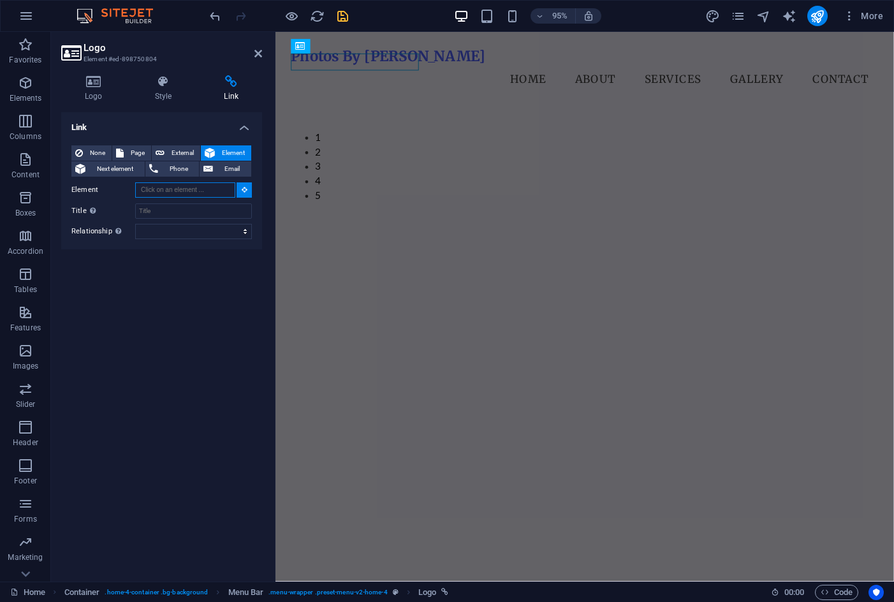
click at [170, 193] on input "Element" at bounding box center [185, 189] width 100 height 15
click at [244, 188] on icon at bounding box center [245, 189] width 6 height 6
click at [190, 189] on input "Element" at bounding box center [185, 189] width 100 height 15
click at [187, 229] on select "alternate author bookmark external help license next nofollow noreferrer noopen…" at bounding box center [193, 231] width 117 height 15
click at [174, 213] on input "Title Additional link description, should not be the same as the link text. The…" at bounding box center [193, 211] width 117 height 15
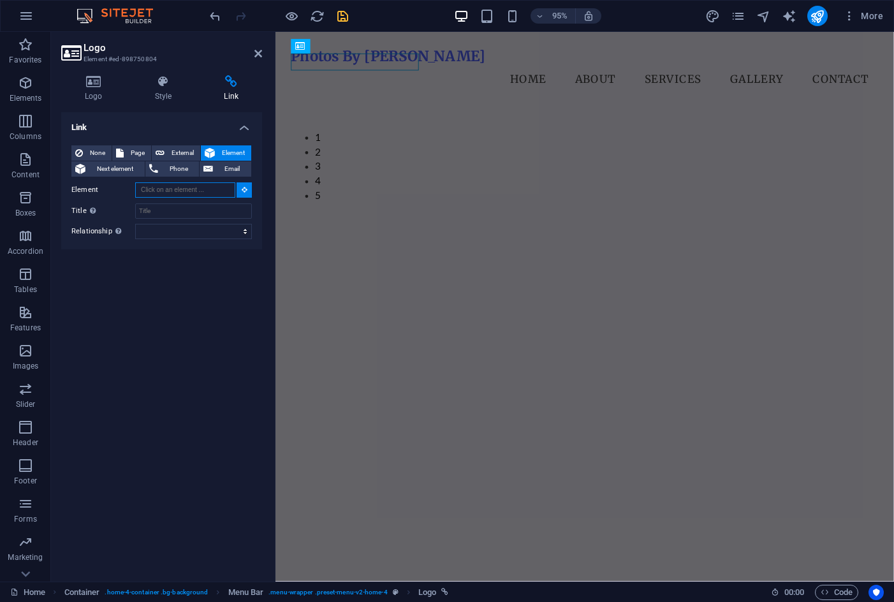
click at [170, 191] on input "Element" at bounding box center [185, 189] width 100 height 15
click at [166, 234] on select "alternate author bookmark external help license next nofollow noreferrer noopen…" at bounding box center [193, 231] width 117 height 15
click at [165, 230] on select "alternate author bookmark external help license next nofollow noreferrer noopen…" at bounding box center [193, 231] width 117 height 15
click at [186, 154] on span "External" at bounding box center [182, 152] width 28 height 15
select select "blank"
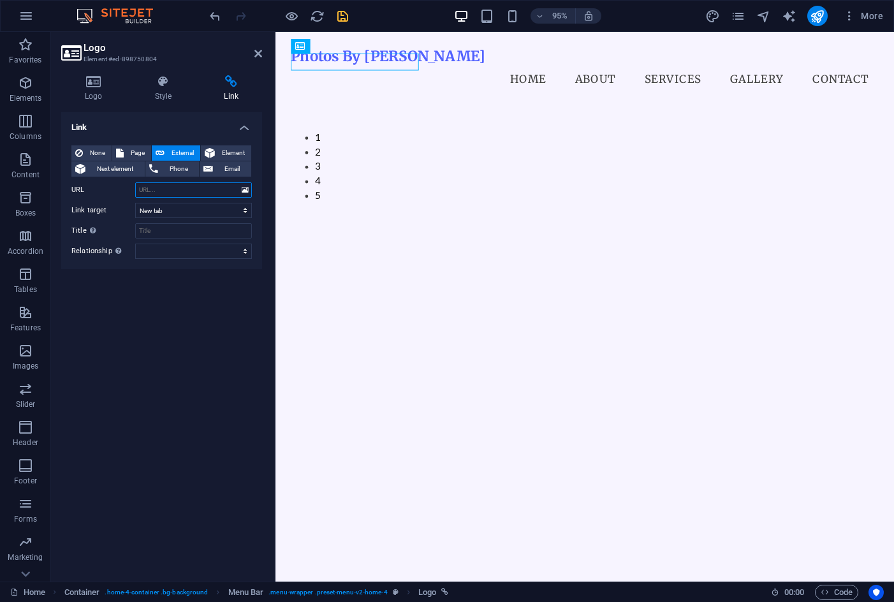
click at [172, 182] on input "URL" at bounding box center [193, 189] width 117 height 15
click at [184, 213] on select "New tab Same tab Overlay" at bounding box center [193, 210] width 117 height 15
drag, startPoint x: 173, startPoint y: 216, endPoint x: 170, endPoint y: 209, distance: 6.9
click at [173, 216] on select "New tab Same tab Overlay" at bounding box center [193, 210] width 117 height 15
click at [163, 189] on input "URL" at bounding box center [193, 189] width 117 height 15
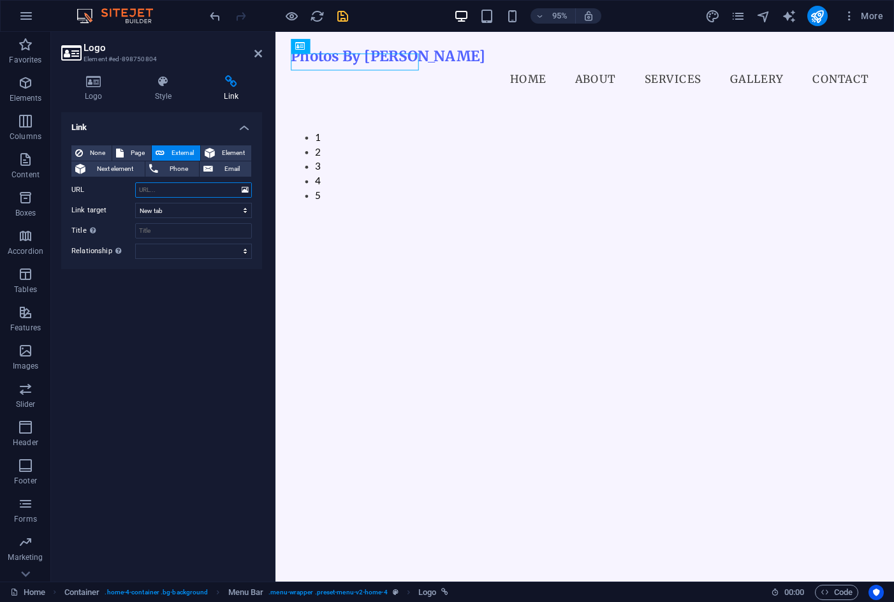
drag, startPoint x: 193, startPoint y: 191, endPoint x: 260, endPoint y: 169, distance: 70.6
click at [193, 191] on input "URL" at bounding box center [193, 189] width 117 height 15
click at [151, 230] on input "Title Additional link description, should not be the same as the link text. The…" at bounding box center [193, 230] width 117 height 15
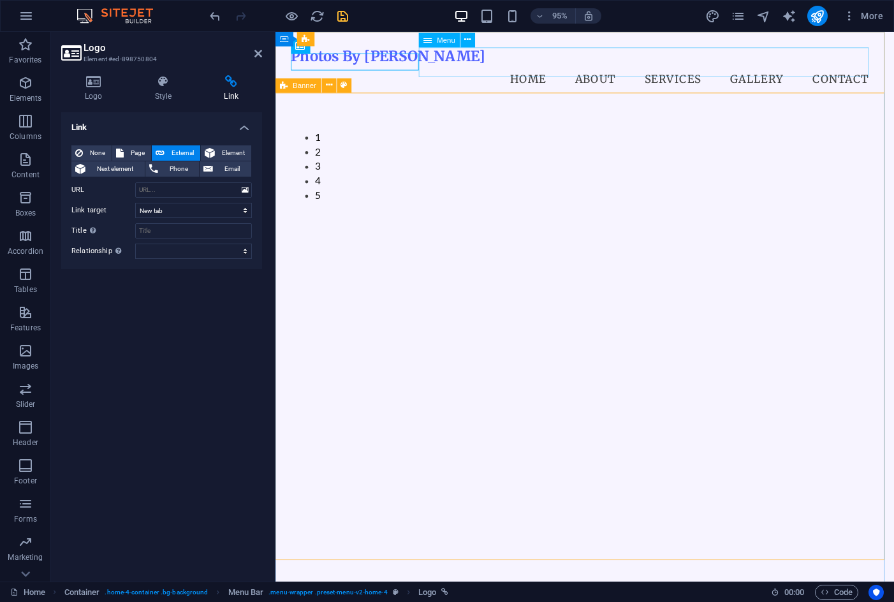
click at [577, 66] on nav "Home About Services Gallery Contact" at bounding box center [601, 82] width 619 height 32
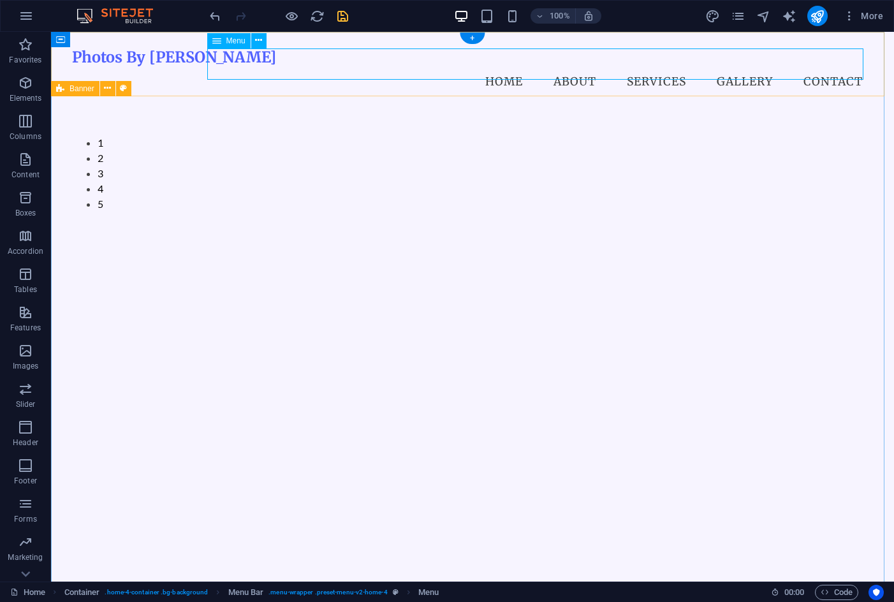
click at [481, 68] on nav "Home About Services Gallery Contact" at bounding box center [472, 82] width 801 height 32
select select
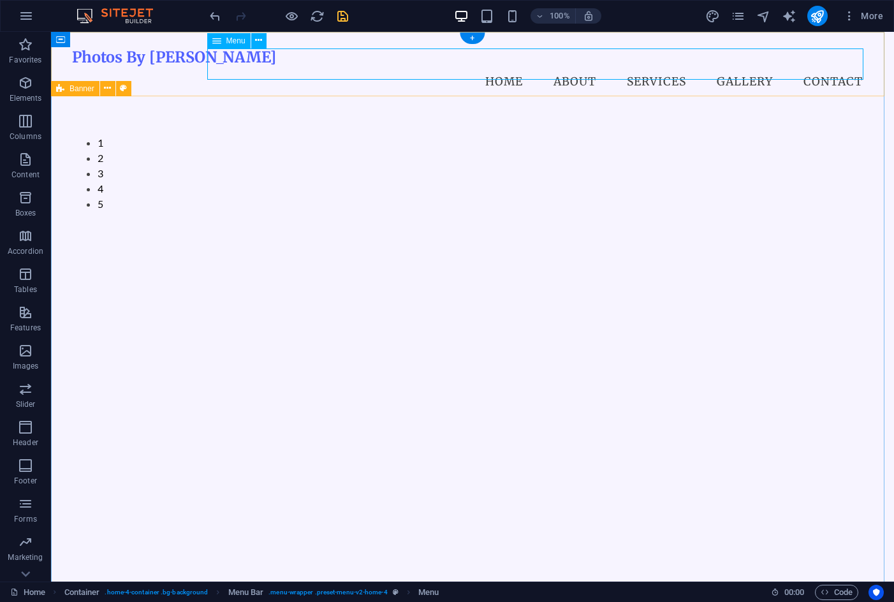
select select
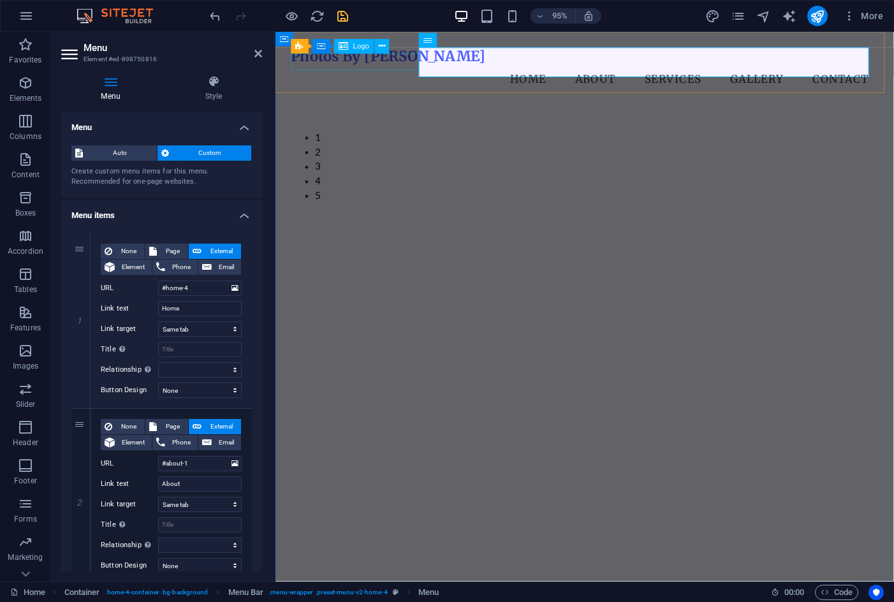
click at [340, 58] on div "Photos By [PERSON_NAME]" at bounding box center [601, 57] width 619 height 18
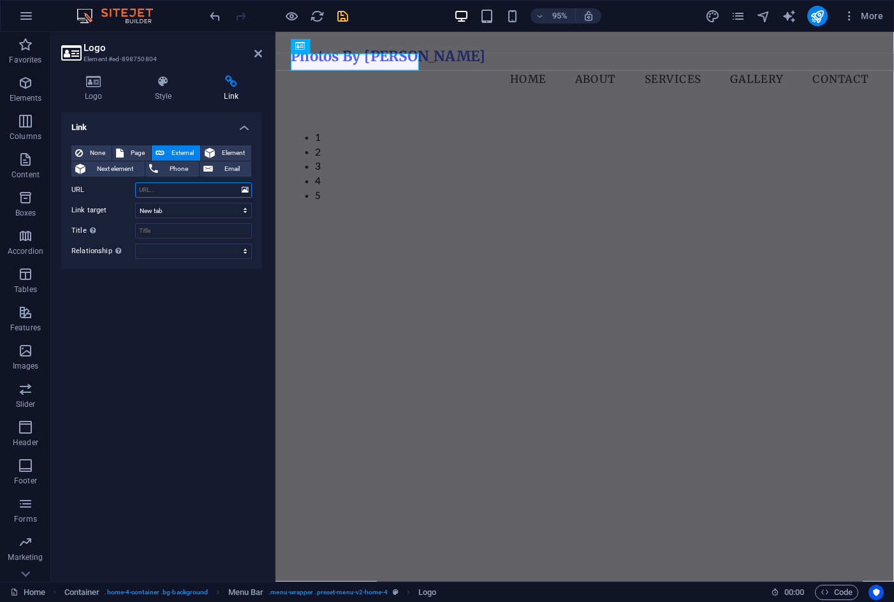
click at [165, 196] on input "URL" at bounding box center [193, 189] width 117 height 15
type input "#home-4"
click at [182, 219] on div "None Page External Element Next element Phone Email Page Home Subpage Legal Not…" at bounding box center [161, 202] width 181 height 114
click at [177, 207] on select "New tab Same tab Overlay" at bounding box center [193, 210] width 117 height 15
click at [163, 216] on select "New tab Same tab Overlay" at bounding box center [193, 210] width 117 height 15
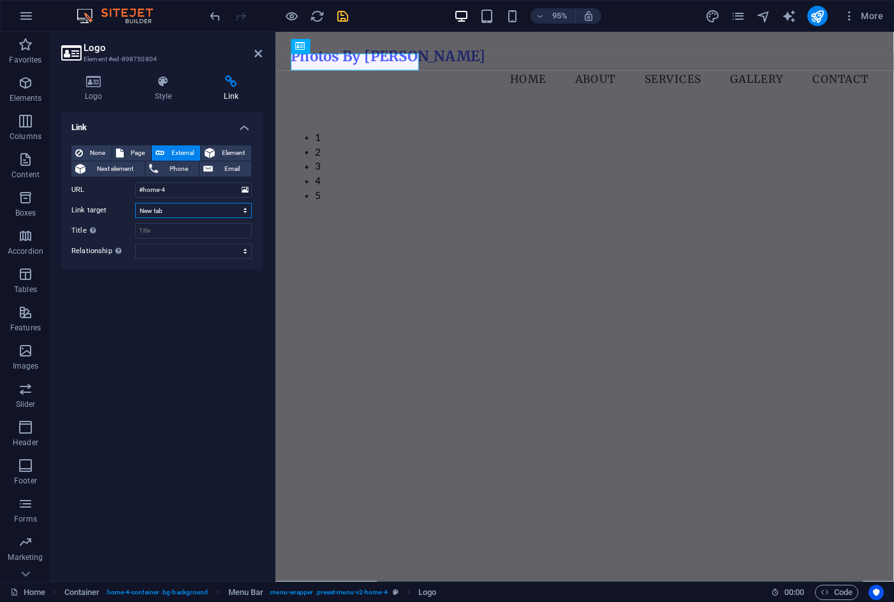
click at [167, 207] on select "New tab Same tab Overlay" at bounding box center [193, 210] width 117 height 15
select select "overlay"
click at [135, 203] on select "New tab Same tab Overlay" at bounding box center [193, 210] width 117 height 15
click at [172, 209] on select "New tab Same tab Overlay" at bounding box center [193, 210] width 117 height 15
select select
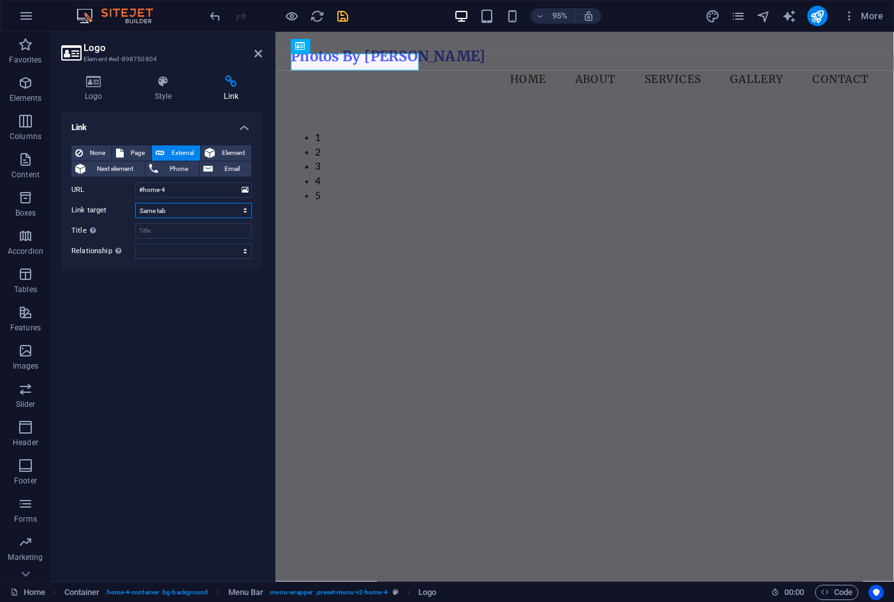
click at [135, 203] on select "New tab Same tab Overlay" at bounding box center [193, 210] width 117 height 15
click at [170, 211] on select "New tab Same tab Overlay" at bounding box center [193, 210] width 117 height 15
click at [135, 203] on select "New tab Same tab Overlay" at bounding box center [193, 210] width 117 height 15
click at [170, 234] on input "Title Additional link description, should not be the same as the link text. The…" at bounding box center [193, 230] width 117 height 15
click at [168, 249] on select "alternate author bookmark external help license next nofollow noreferrer noopen…" at bounding box center [193, 251] width 117 height 15
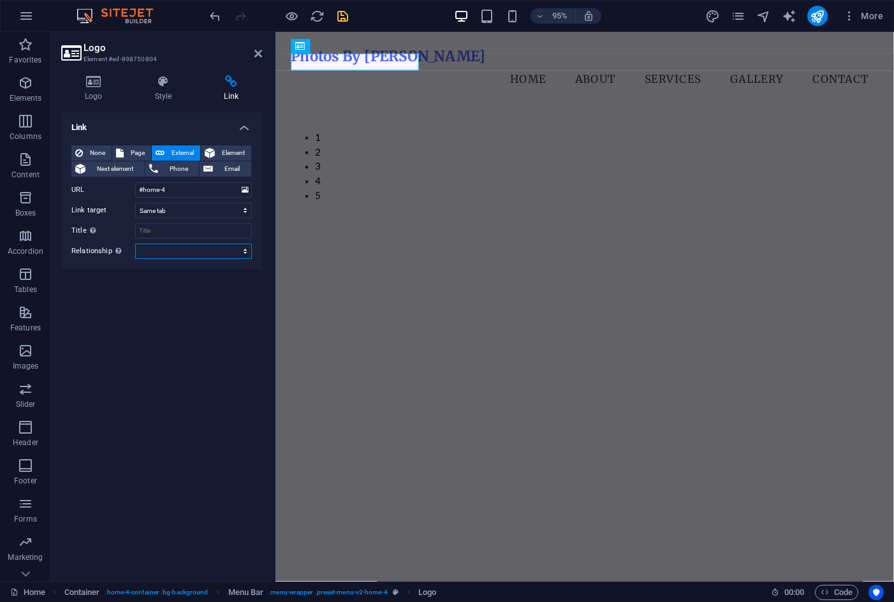
select select "nofollow"
click at [92, 352] on div "Link None Page External Element Next element Phone Email Page Home Subpage Lega…" at bounding box center [161, 341] width 201 height 459
click at [163, 251] on select "alternate author bookmark external help license next nofollow noreferrer noopen…" at bounding box center [193, 251] width 117 height 15
select select
click at [135, 244] on select "alternate author bookmark external help license next nofollow noreferrer noopen…" at bounding box center [193, 251] width 117 height 15
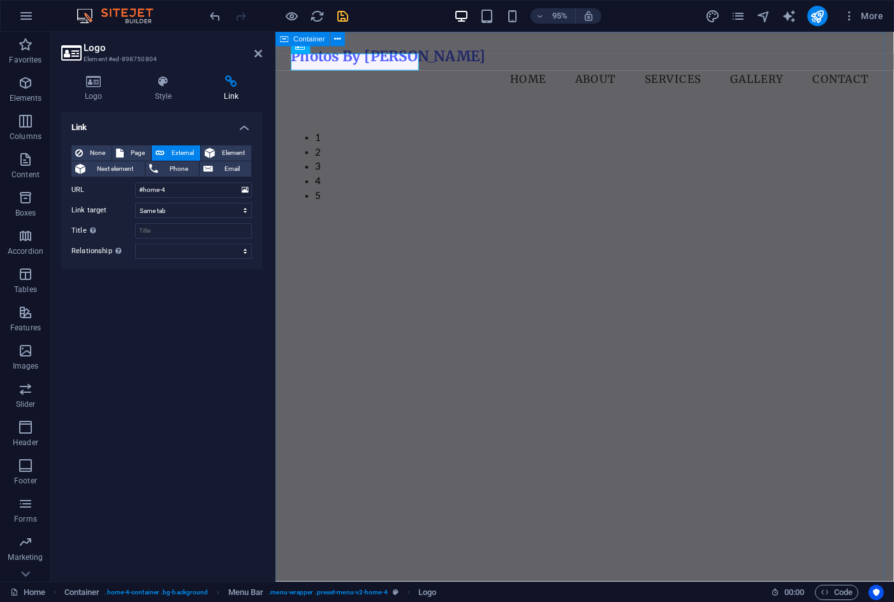
click at [338, 17] on icon "save" at bounding box center [343, 16] width 15 height 15
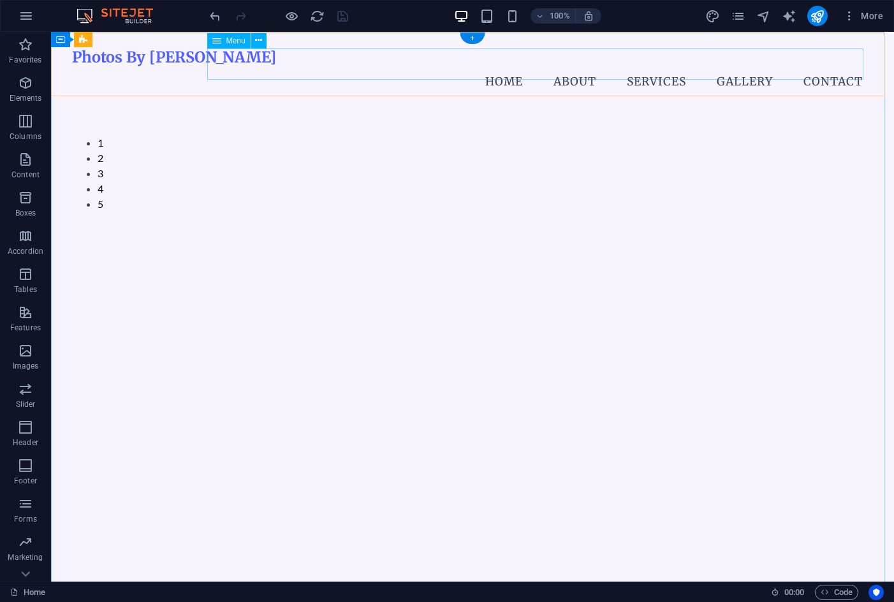
click at [493, 66] on nav "Home About Services Gallery Contact" at bounding box center [472, 82] width 801 height 32
select select
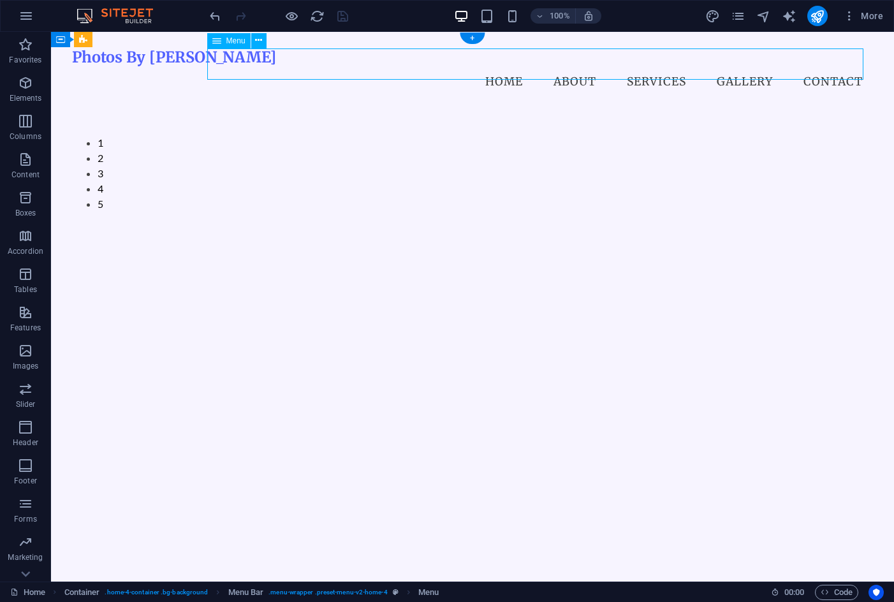
select select
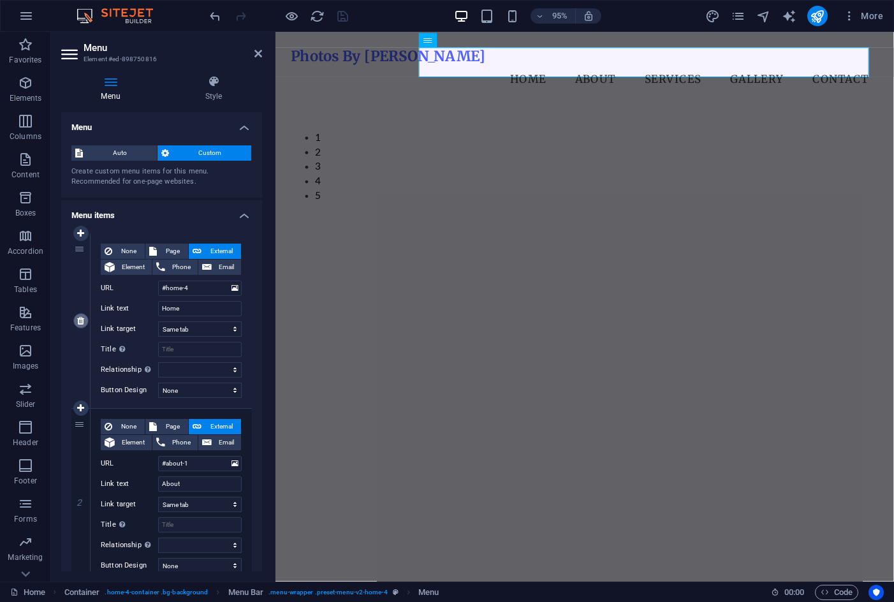
click at [75, 321] on link at bounding box center [80, 320] width 15 height 15
type input "#about-1"
type input "About"
select select
type input "#services-2"
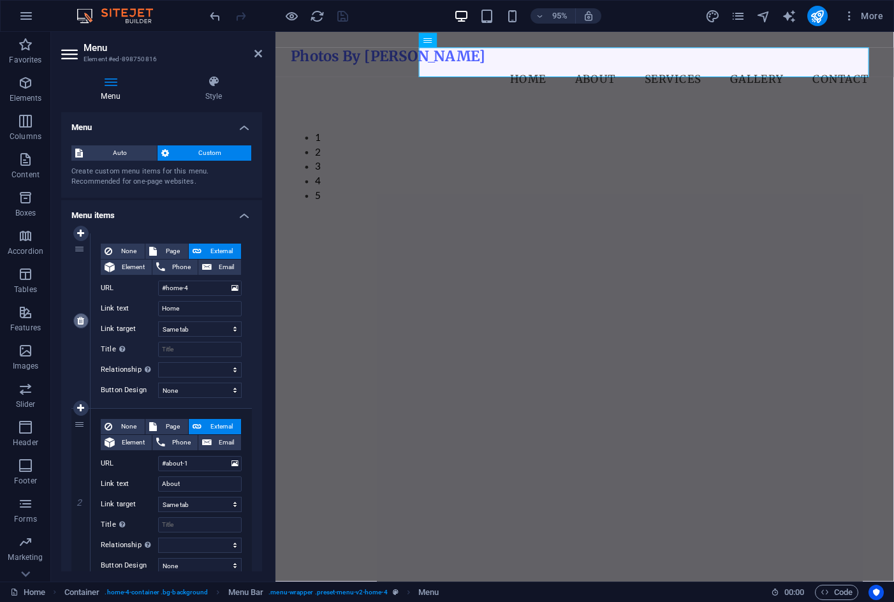
type input "Services"
select select
type input "#gallery-2"
type input "Gallery"
select select
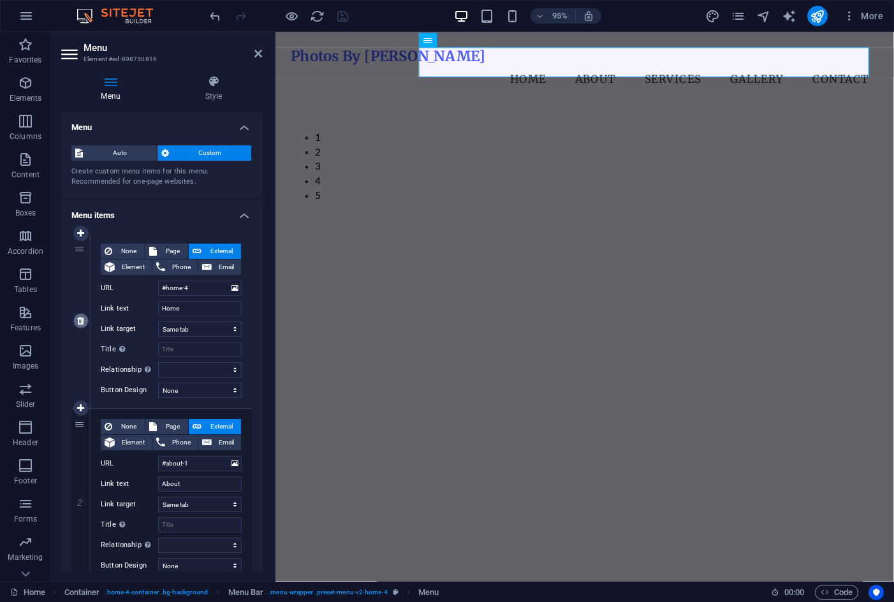
type input "#contact-us-1"
type input "Contact"
select select
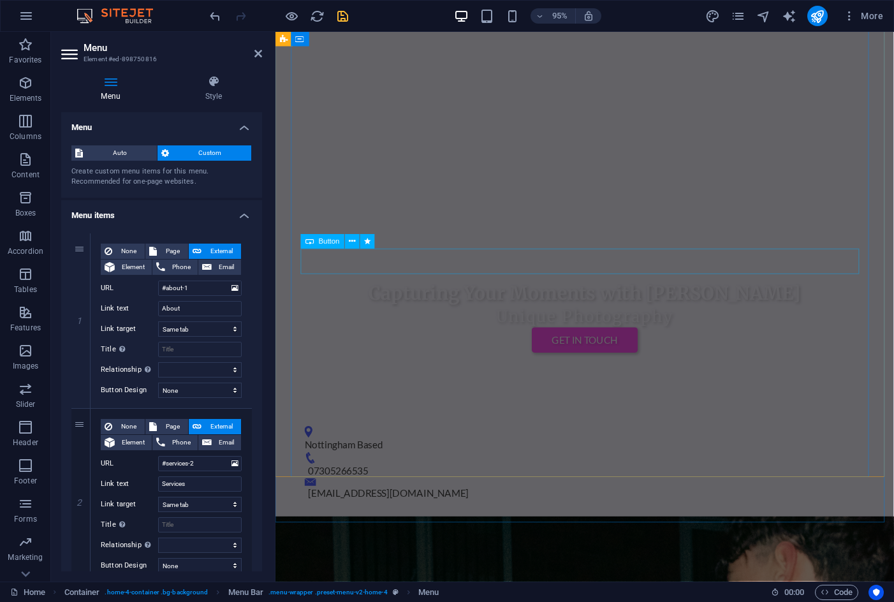
scroll to position [383, 0]
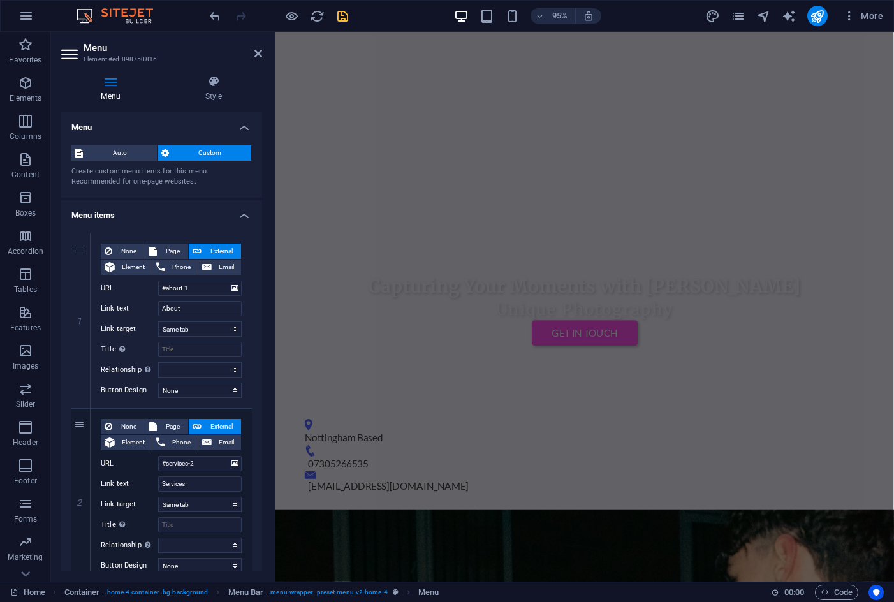
click at [336, 19] on icon "save" at bounding box center [343, 16] width 15 height 15
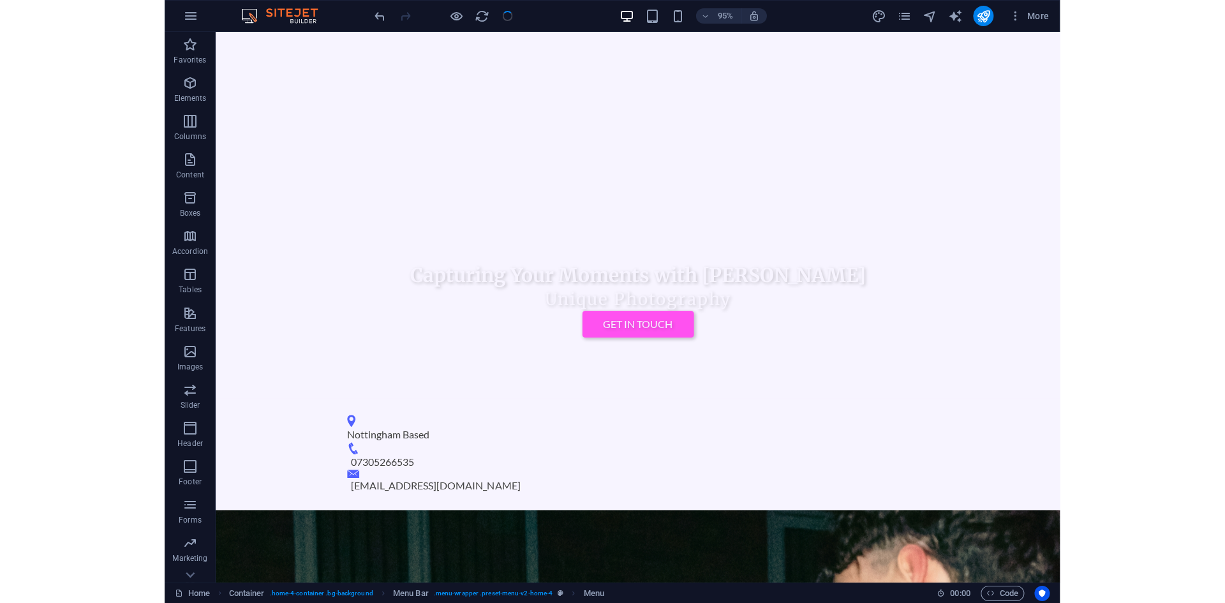
scroll to position [0, 0]
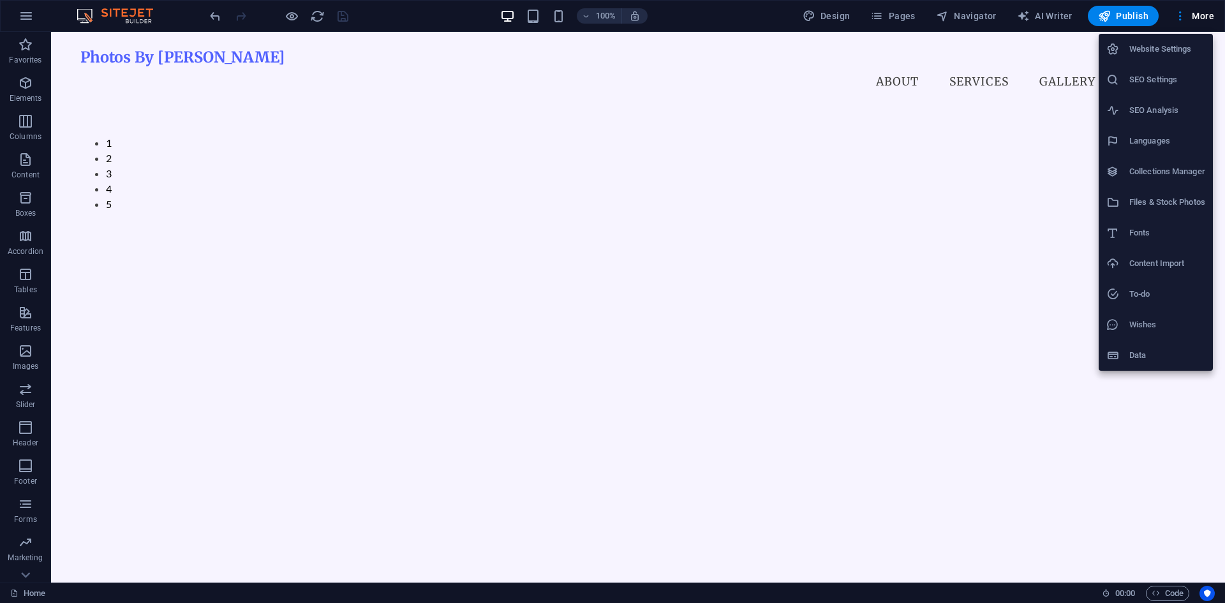
click at [894, 78] on h6 "SEO Settings" at bounding box center [1167, 79] width 76 height 15
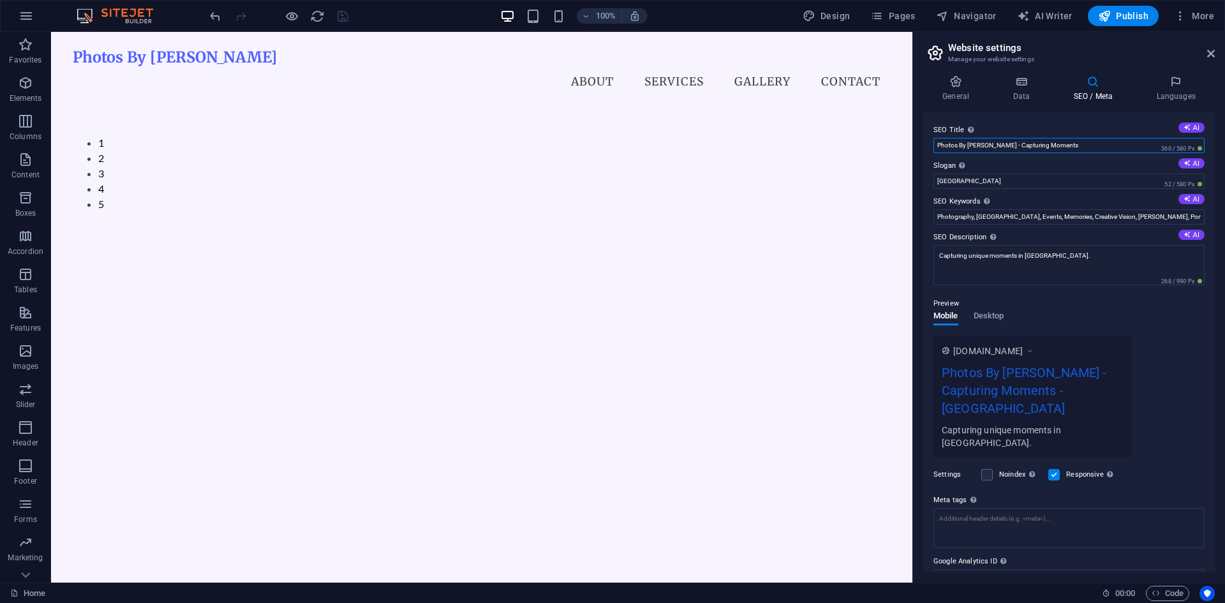
click at [894, 147] on input "Photos By Patolini - Capturing Moments" at bounding box center [1068, 145] width 271 height 15
click at [894, 144] on input "Photos By Patolini - Capturing Moments" at bounding box center [1068, 145] width 271 height 15
click at [894, 148] on input "Photos By Patolini - Capturing Moments" at bounding box center [1068, 145] width 271 height 15
click at [894, 149] on input "Photos By Patolini - Capturing Moments" at bounding box center [1068, 145] width 271 height 15
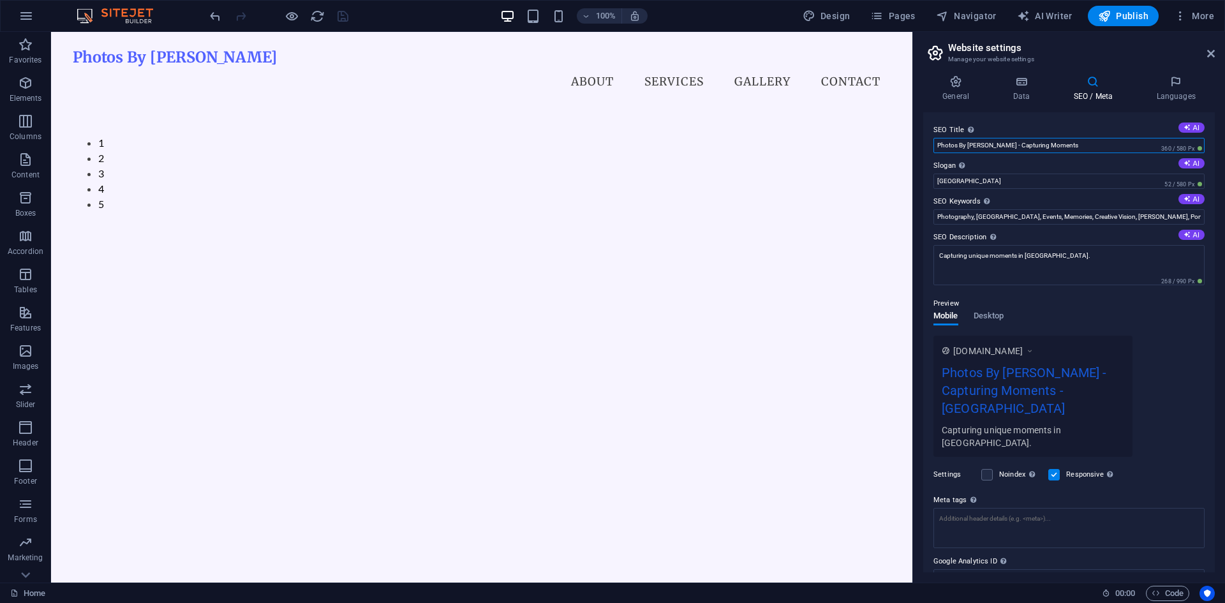
click at [894, 144] on input "Photos By Patolini - Capturing Moments" at bounding box center [1068, 145] width 271 height 15
click at [894, 146] on input "Photos By Patolini - Capturing Moments" at bounding box center [1068, 145] width 271 height 15
click at [170, 64] on div "Photos By [PERSON_NAME]" at bounding box center [482, 57] width 819 height 18
select select
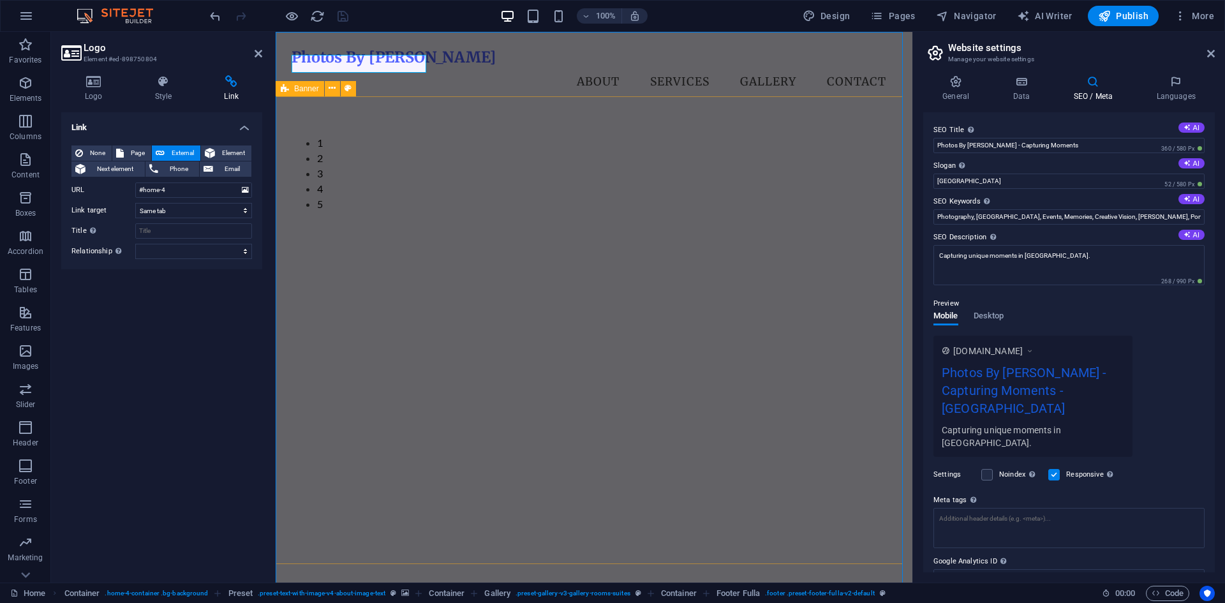
click at [352, 57] on div "Photos By [PERSON_NAME]" at bounding box center [594, 57] width 605 height 18
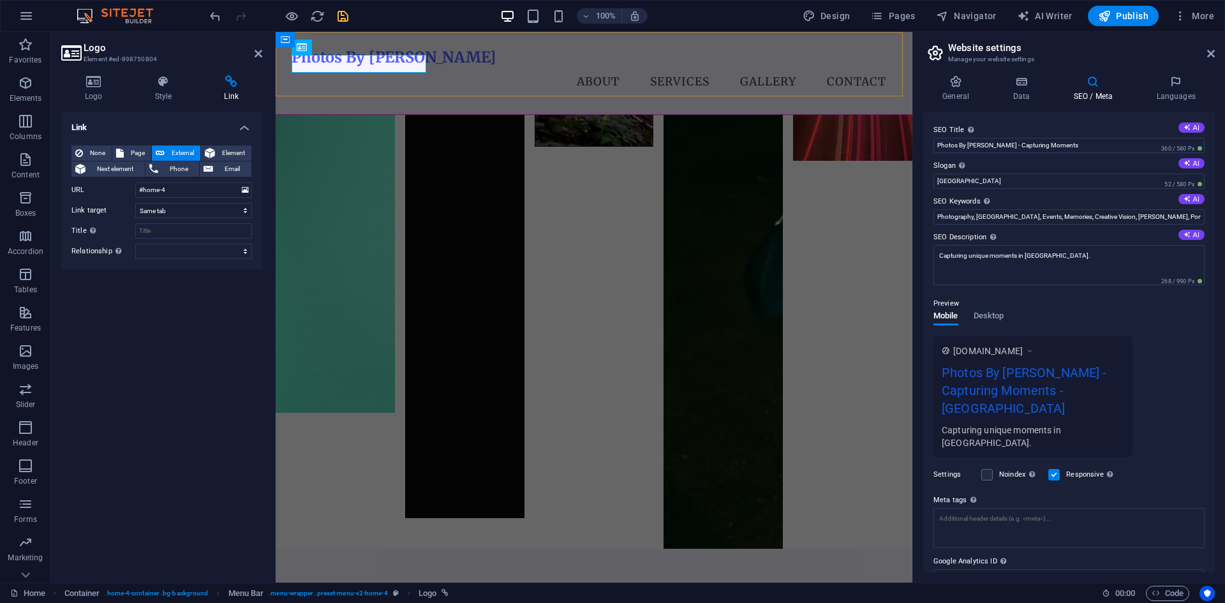
scroll to position [3170, 0]
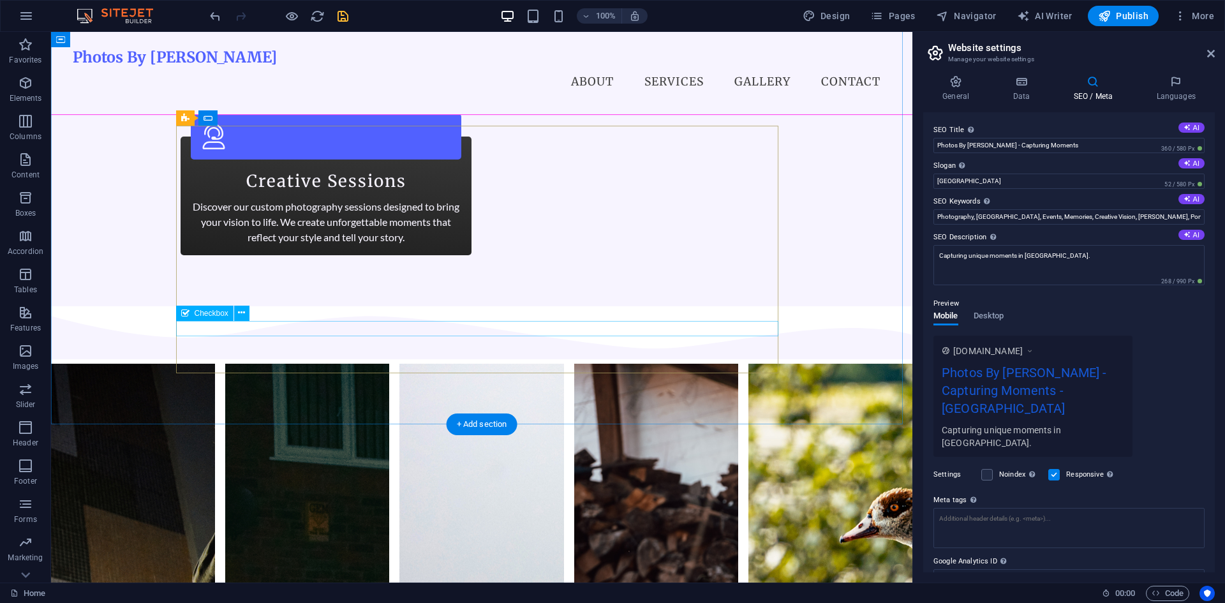
scroll to position [2779, 0]
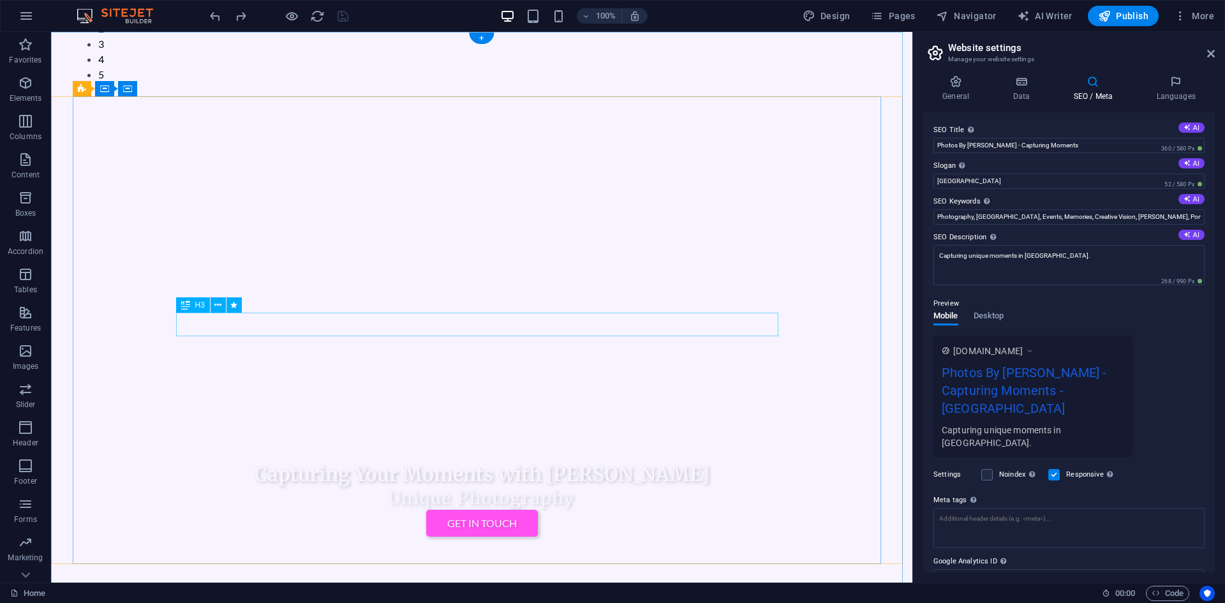
scroll to position [0, 0]
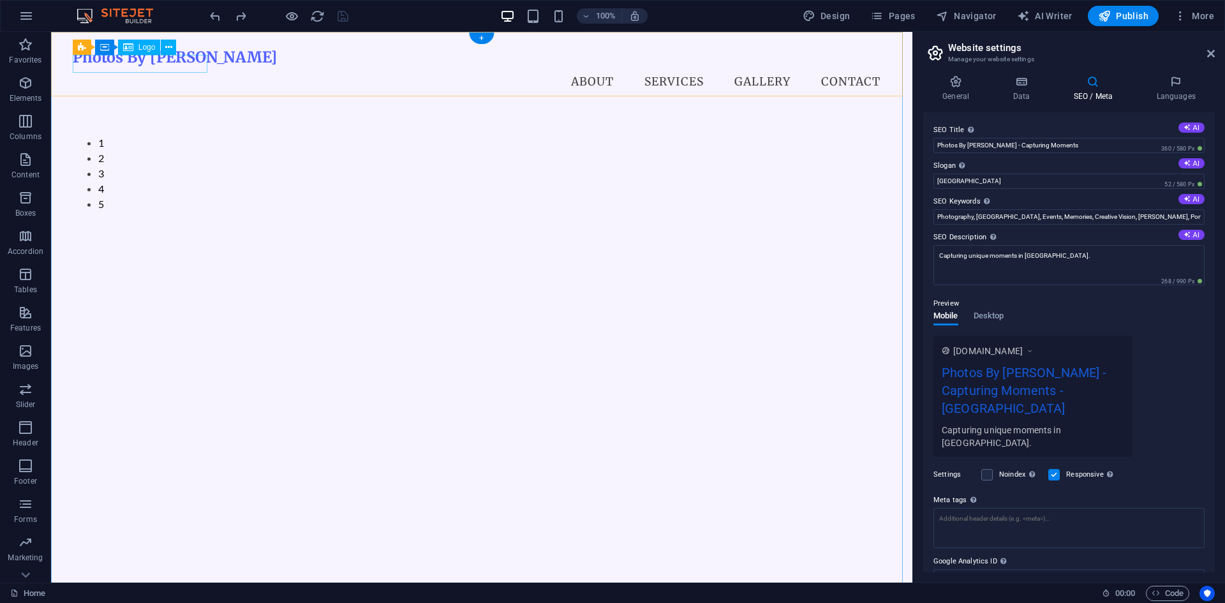
click at [196, 58] on div "Photos By [PERSON_NAME]" at bounding box center [482, 57] width 819 height 18
select select
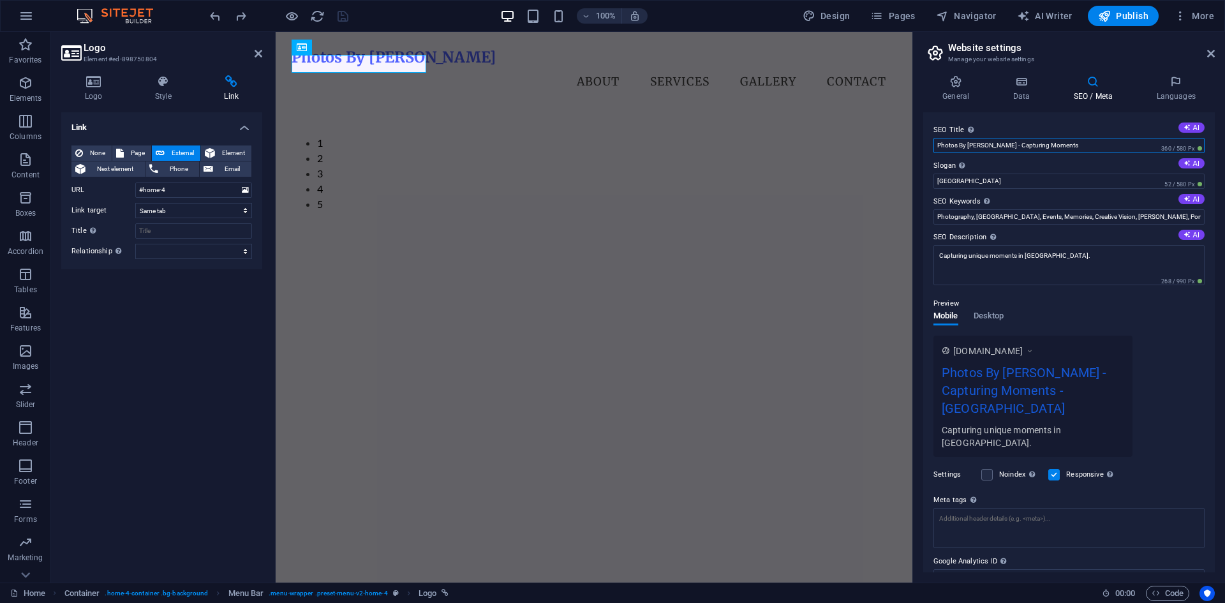
click at [894, 146] on input "Photos By Patolini - Capturing Moments" at bounding box center [1068, 145] width 271 height 15
click at [894, 145] on input "Photos By Patolini - Capturing Moments" at bounding box center [1068, 145] width 271 height 15
drag, startPoint x: 1265, startPoint y: 177, endPoint x: 883, endPoint y: 147, distance: 382.7
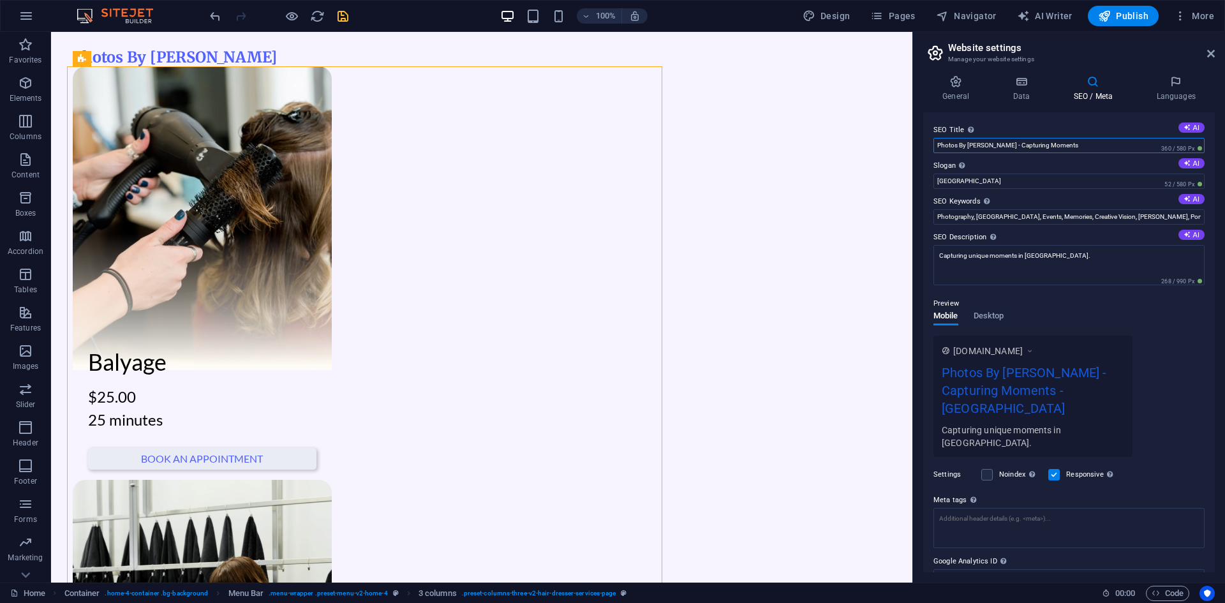
click at [894, 146] on input "Photos By Patolini - Capturing Moments" at bounding box center [1068, 145] width 271 height 15
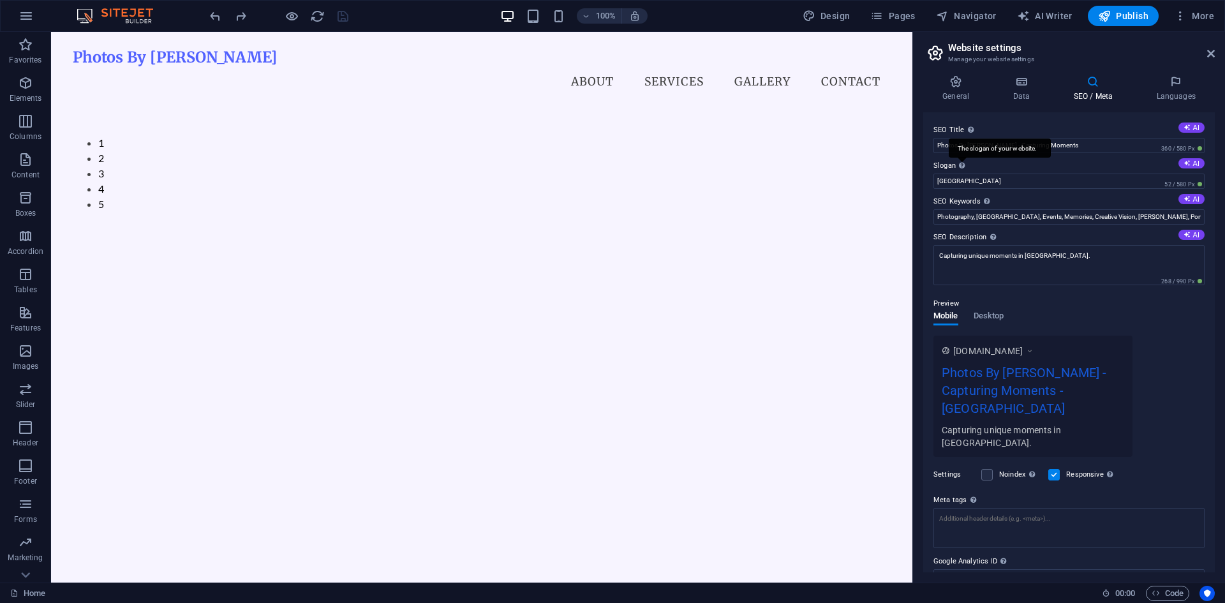
click at [894, 143] on div "The slogan of your website." at bounding box center [1000, 147] width 102 height 19
click at [894, 174] on input "Berlin" at bounding box center [1068, 181] width 271 height 15
click at [894, 167] on label "Slogan The slogan of your website. AI" at bounding box center [1068, 165] width 271 height 15
click at [894, 174] on input "Berlin" at bounding box center [1068, 181] width 271 height 15
click at [894, 147] on input "Photos By Patolini - Capturing Moments" at bounding box center [1068, 145] width 271 height 15
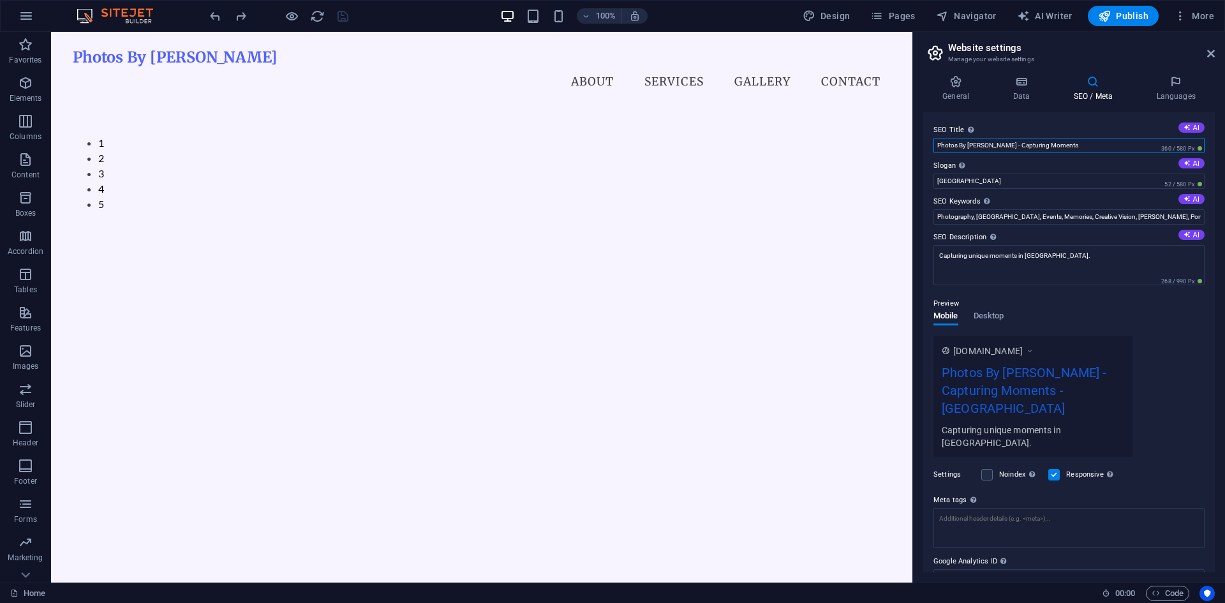
drag, startPoint x: 991, startPoint y: 146, endPoint x: 934, endPoint y: 150, distance: 57.5
click at [894, 150] on input "Photos By Patolini - Capturing Moments" at bounding box center [1068, 145] width 271 height 15
paste input "atolini Photography"
click at [894, 146] on input "Patolini Photography - Capturing Moments" at bounding box center [1068, 145] width 271 height 15
drag, startPoint x: 996, startPoint y: 144, endPoint x: 924, endPoint y: 150, distance: 72.3
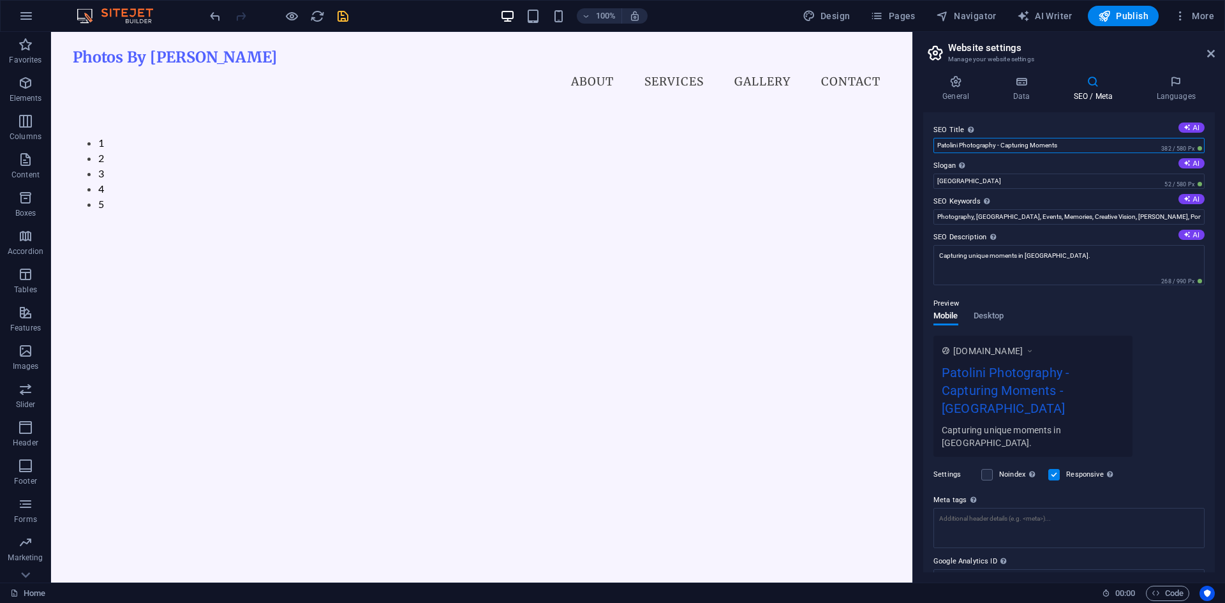
click at [894, 150] on div "SEO Title The title of your website - make it something that stands out in sear…" at bounding box center [1069, 342] width 292 height 460
type input "Patolini Photography - Capturing Moments"
click at [894, 175] on input "Berlin" at bounding box center [1068, 181] width 271 height 15
paste input "Patolini Photography"
type input "Patolini Photography"
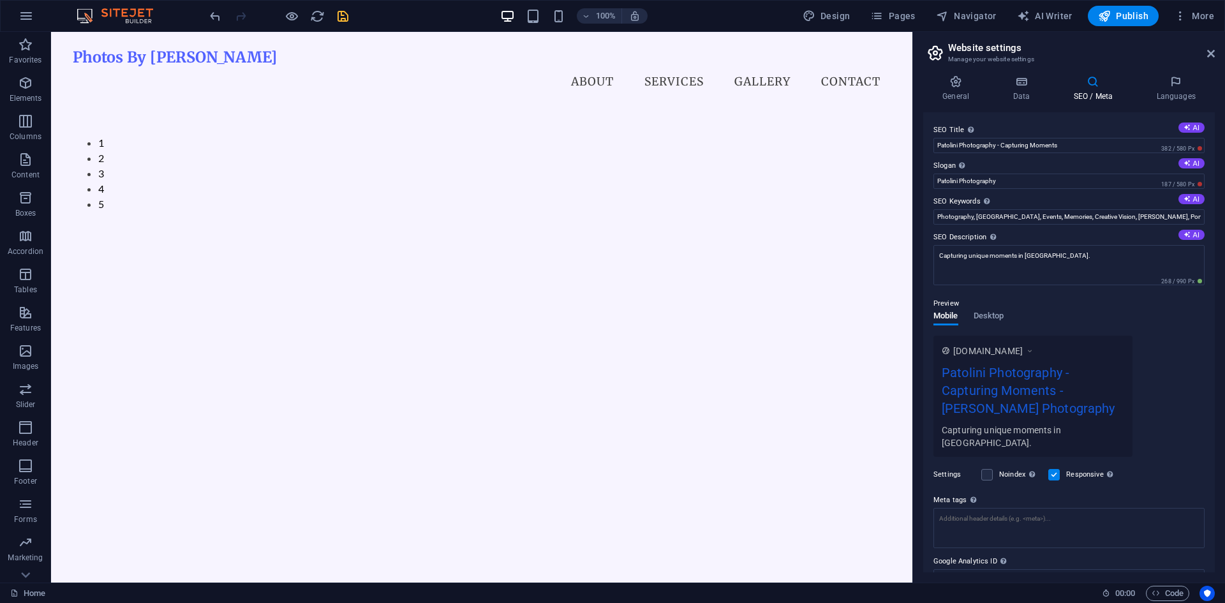
click at [894, 194] on label "SEO Keywords Comma-separated list of keywords representing your website. AI" at bounding box center [1068, 201] width 271 height 15
click at [894, 209] on input "Photography, Nottingham, Events, Memories, Creative Vision, Patolini, Portraits…" at bounding box center [1068, 216] width 271 height 15
click at [894, 213] on input "Photography, Nottingham, Events, Memories, Creative Vision, Patolini, Portraits…" at bounding box center [1068, 216] width 271 height 15
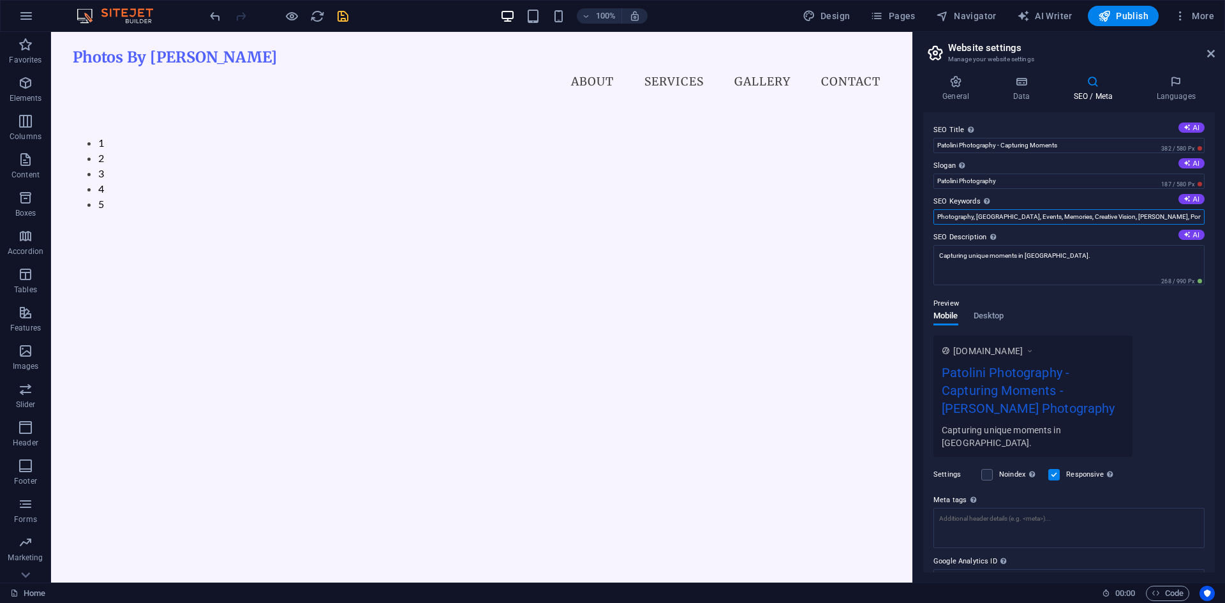
drag, startPoint x: 1085, startPoint y: 251, endPoint x: 910, endPoint y: 222, distance: 177.2
click at [894, 260] on textarea "Capturing unique moments in Nottingham." at bounding box center [1068, 265] width 271 height 40
click at [894, 234] on button "AI" at bounding box center [1191, 235] width 26 height 10
type textarea "Discover unique photography in Nottingham with Patolini. Capture your special m…"
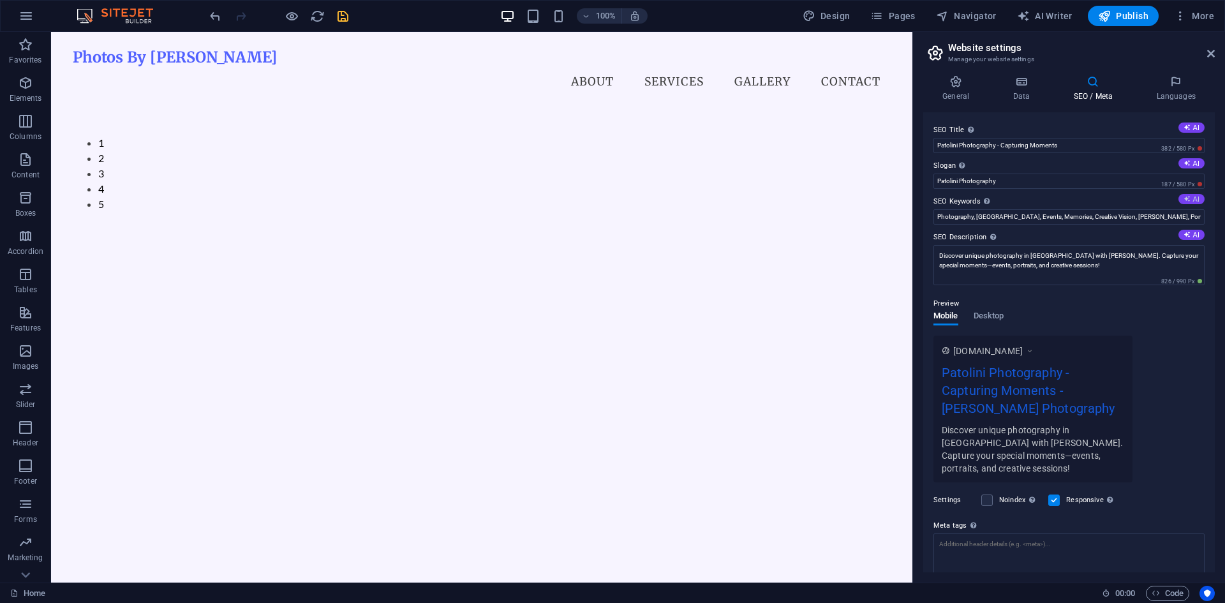
click at [894, 200] on icon at bounding box center [1186, 198] width 7 height 7
type input "Nottingham photography, event photography Nottingham, portrait photography, fam…"
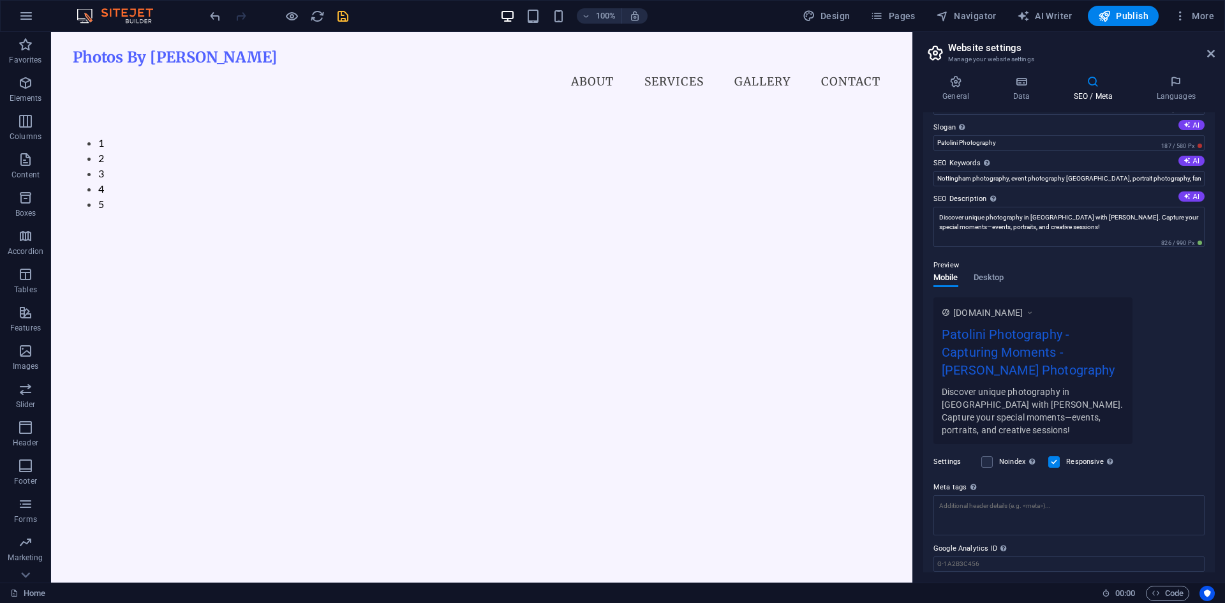
scroll to position [71, 0]
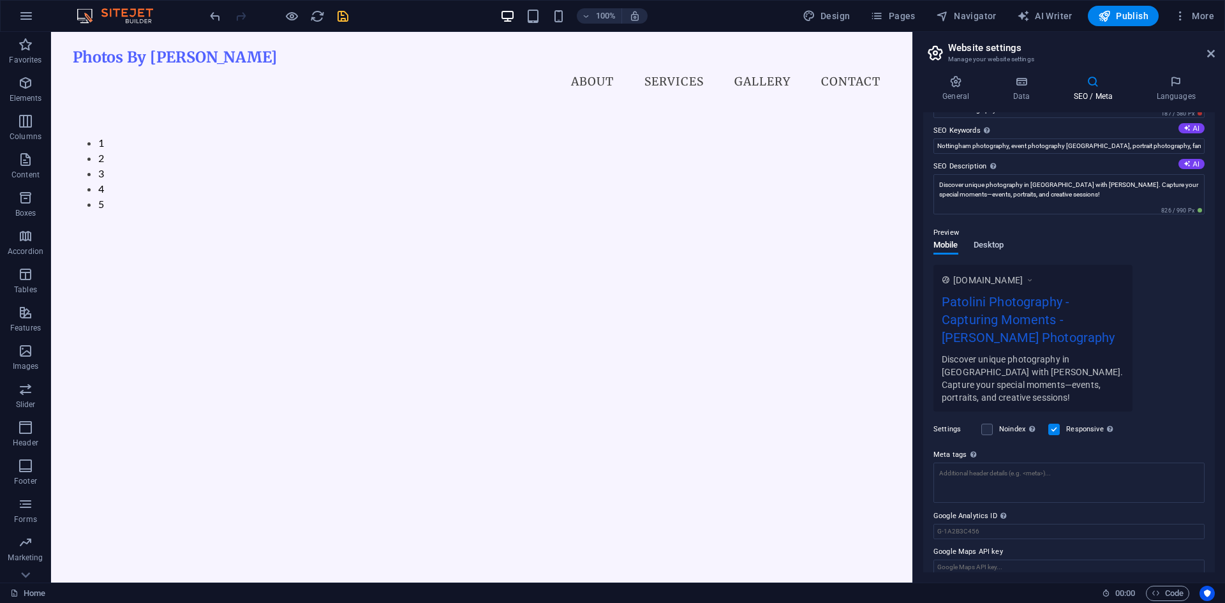
click at [894, 246] on span "Desktop" at bounding box center [989, 246] width 31 height 18
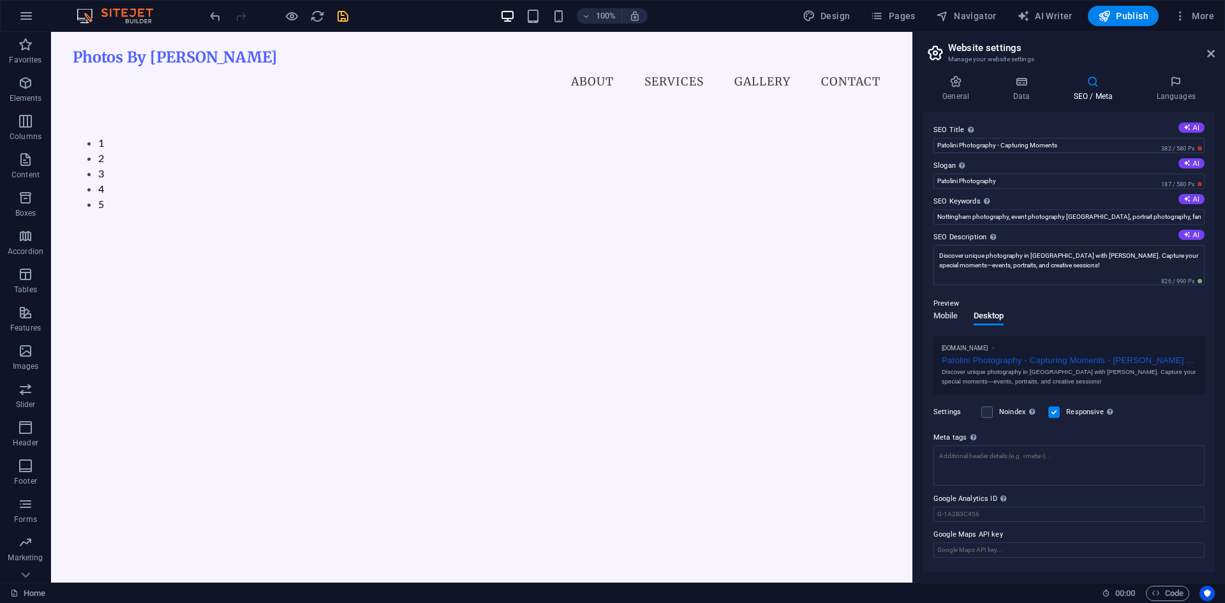
click at [894, 314] on span "Mobile" at bounding box center [945, 317] width 25 height 18
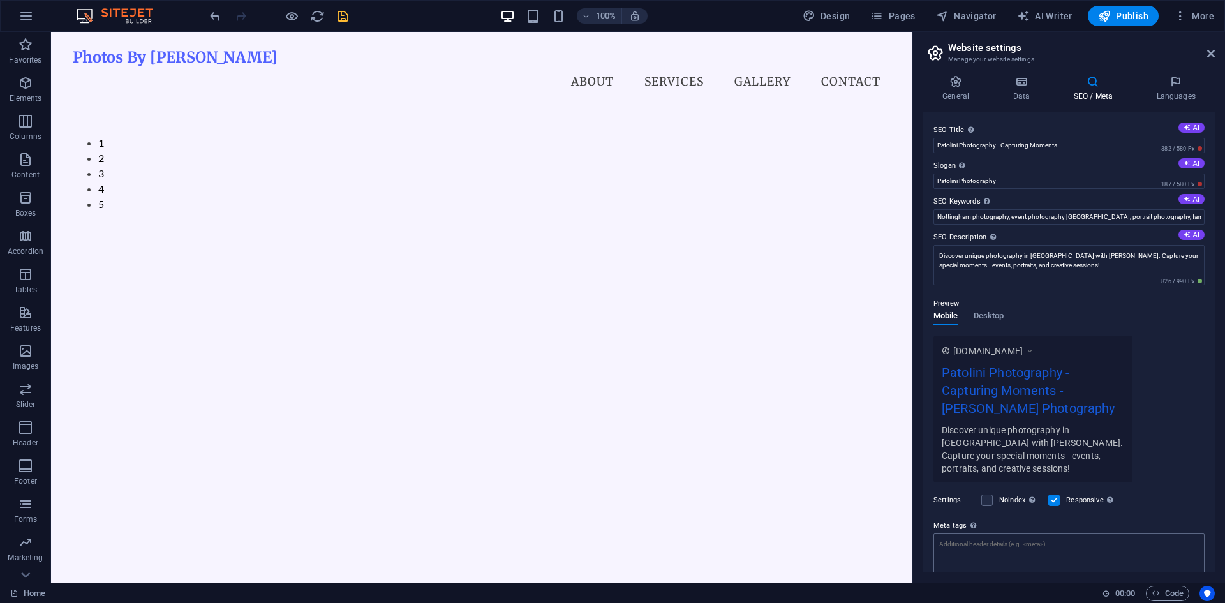
scroll to position [71, 0]
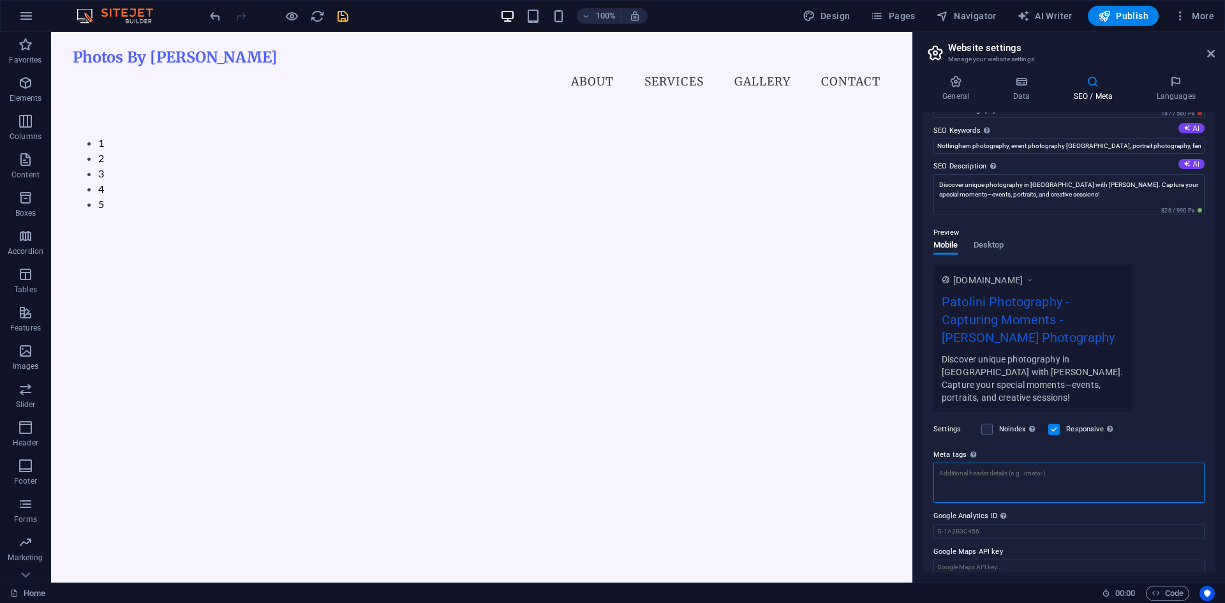
click at [894, 463] on textarea "Meta tags Enter HTML code here that will be placed inside the tags of your webs…" at bounding box center [1068, 483] width 271 height 40
paste textarea "Patolini Photography"
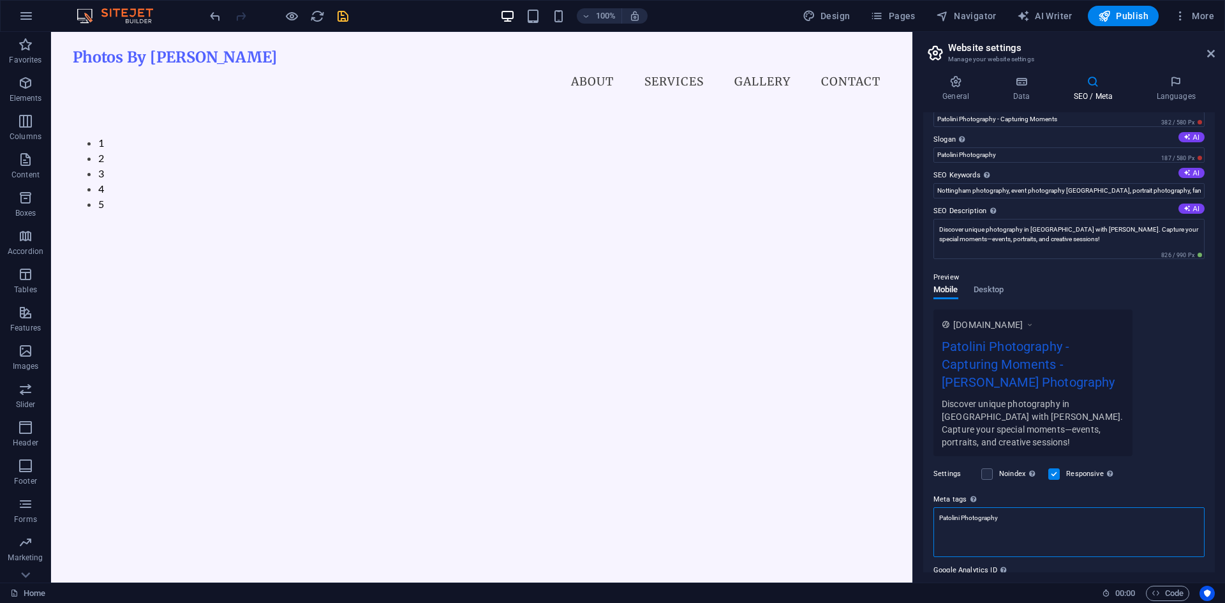
scroll to position [0, 0]
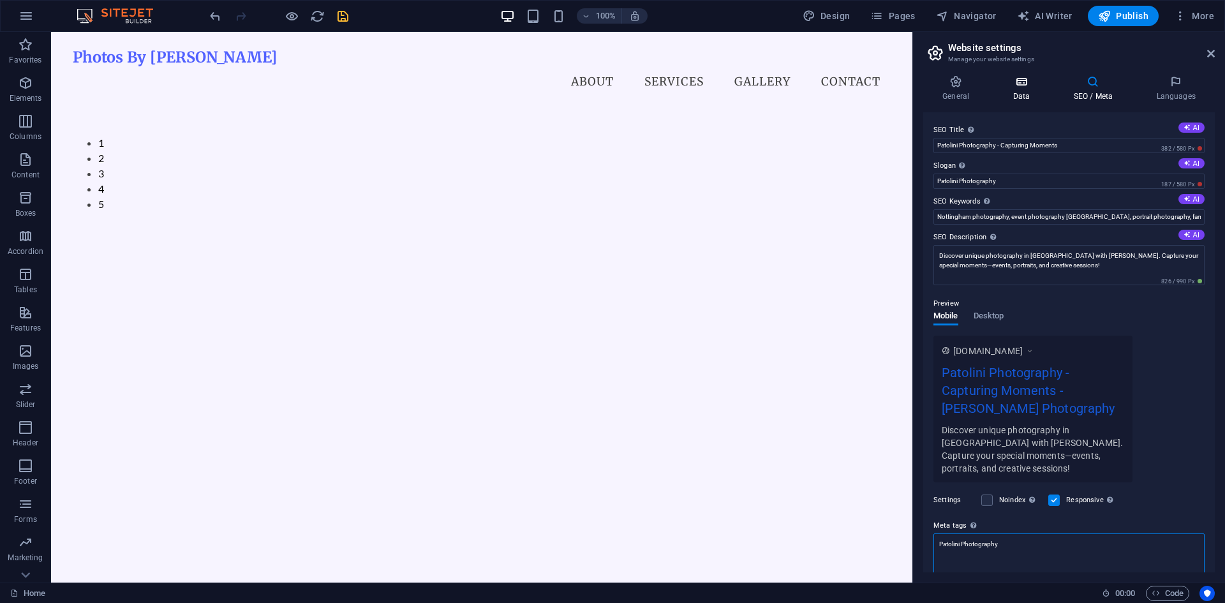
type textarea "Patolini Photography"
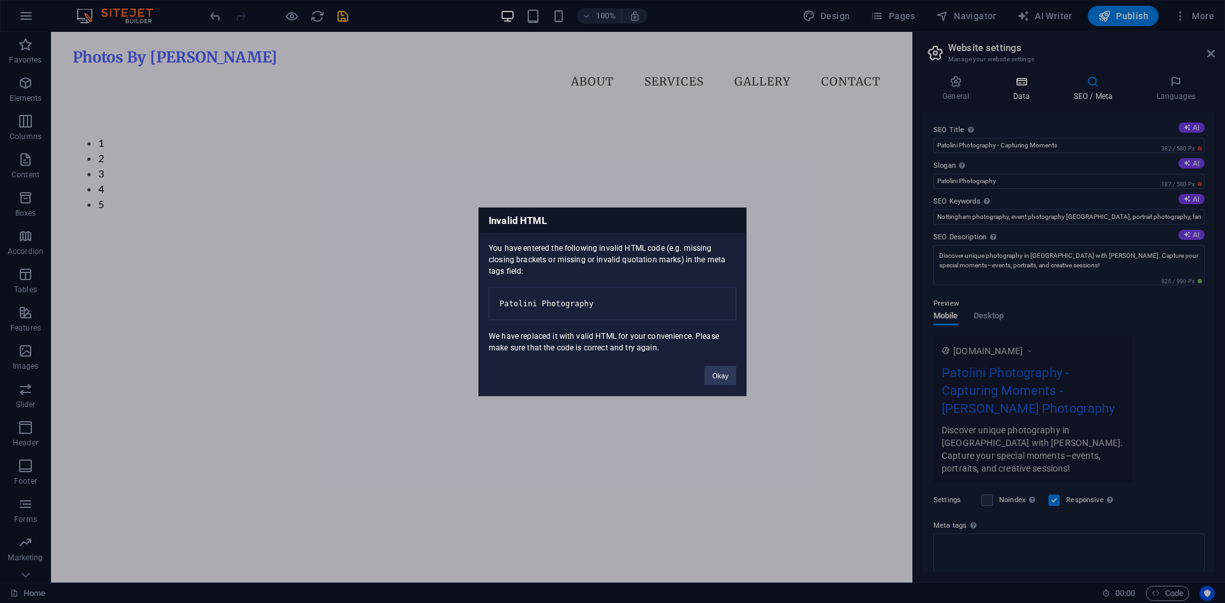
click at [894, 97] on body "Photos By Patolini Home Favorites Elements Columns Content Boxes Accordion Tabl…" at bounding box center [612, 301] width 1225 height 603
drag, startPoint x: 716, startPoint y: 383, endPoint x: 691, endPoint y: 344, distance: 46.7
click at [716, 383] on button "Okay" at bounding box center [720, 375] width 32 height 19
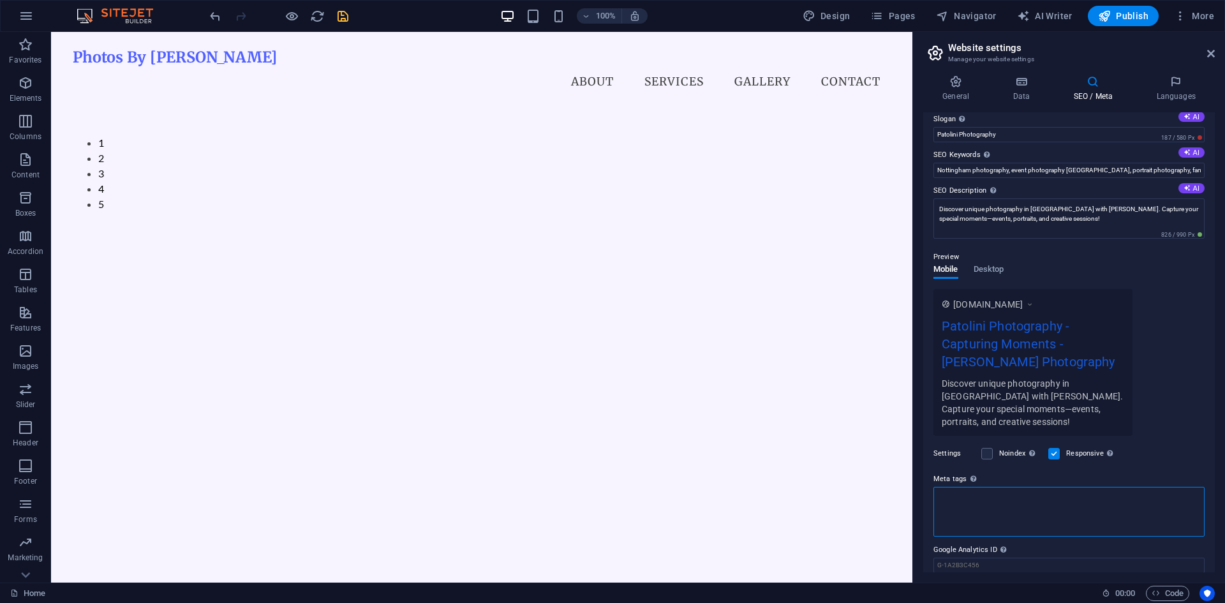
scroll to position [80, 0]
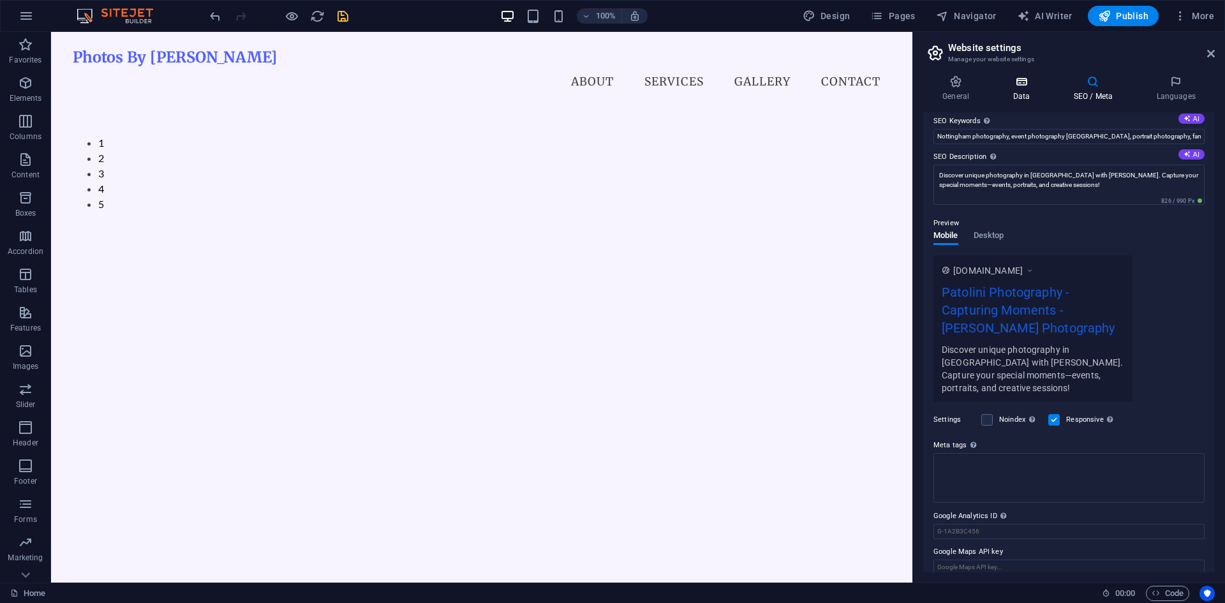
click at [894, 95] on h4 "Data" at bounding box center [1023, 88] width 61 height 27
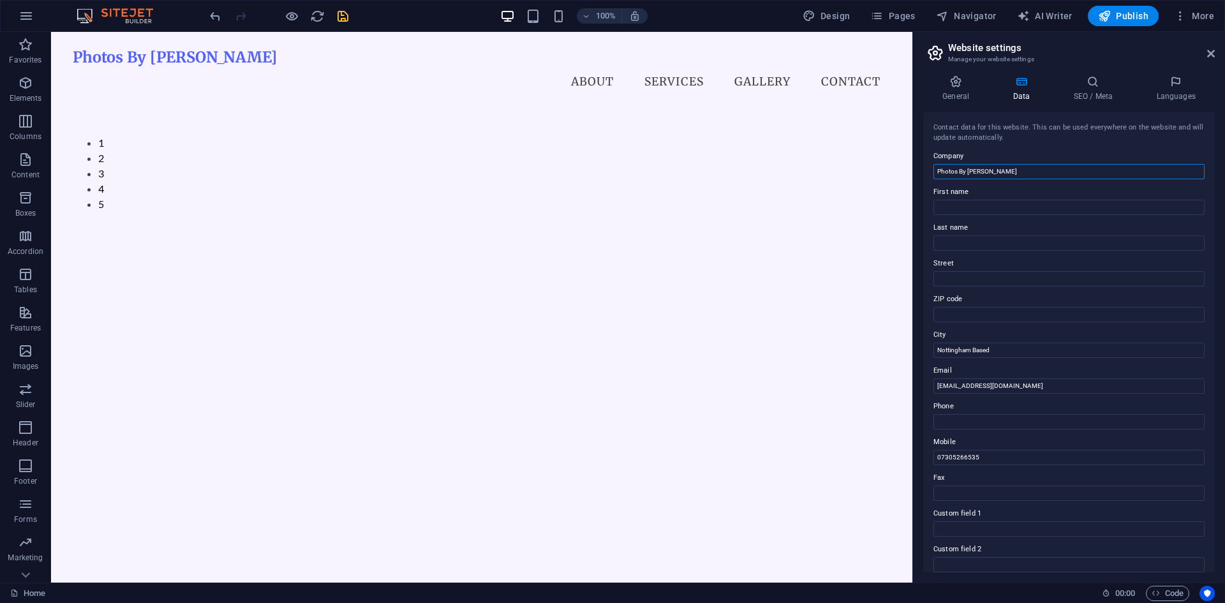
click at [894, 166] on input "Photos By [PERSON_NAME]" at bounding box center [1068, 171] width 271 height 15
paste input "atolini Photography"
type input "Patolini Photography"
click at [894, 214] on input "First name" at bounding box center [1068, 207] width 271 height 15
click at [894, 235] on input "Last name" at bounding box center [1068, 242] width 271 height 15
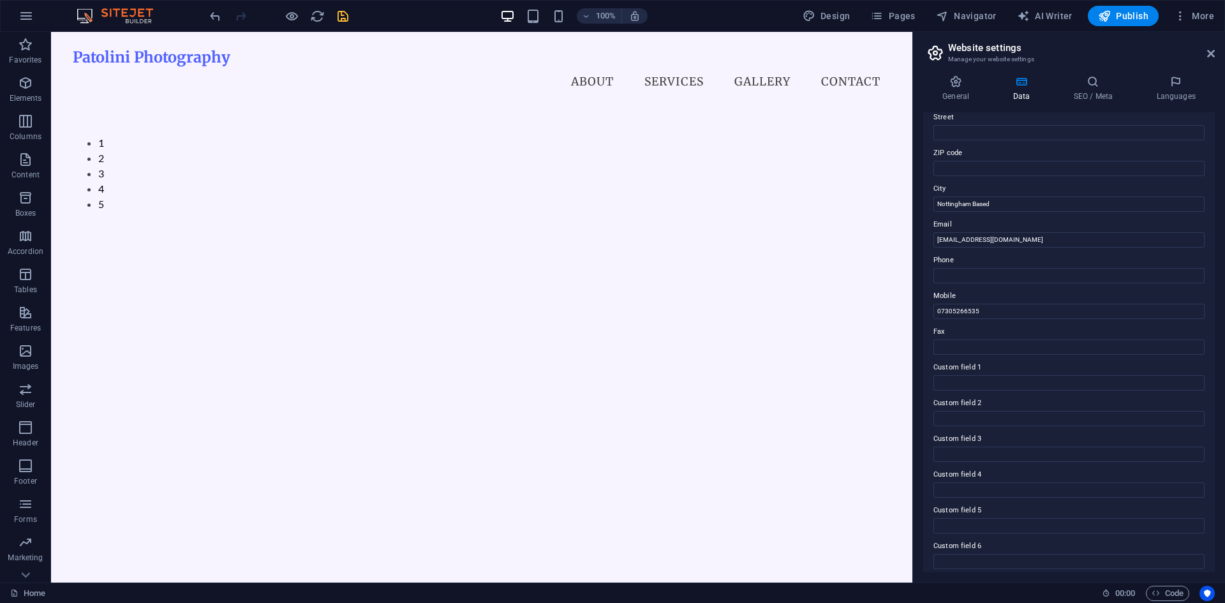
scroll to position [153, 0]
click at [894, 96] on h4 "General" at bounding box center [958, 88] width 70 height 27
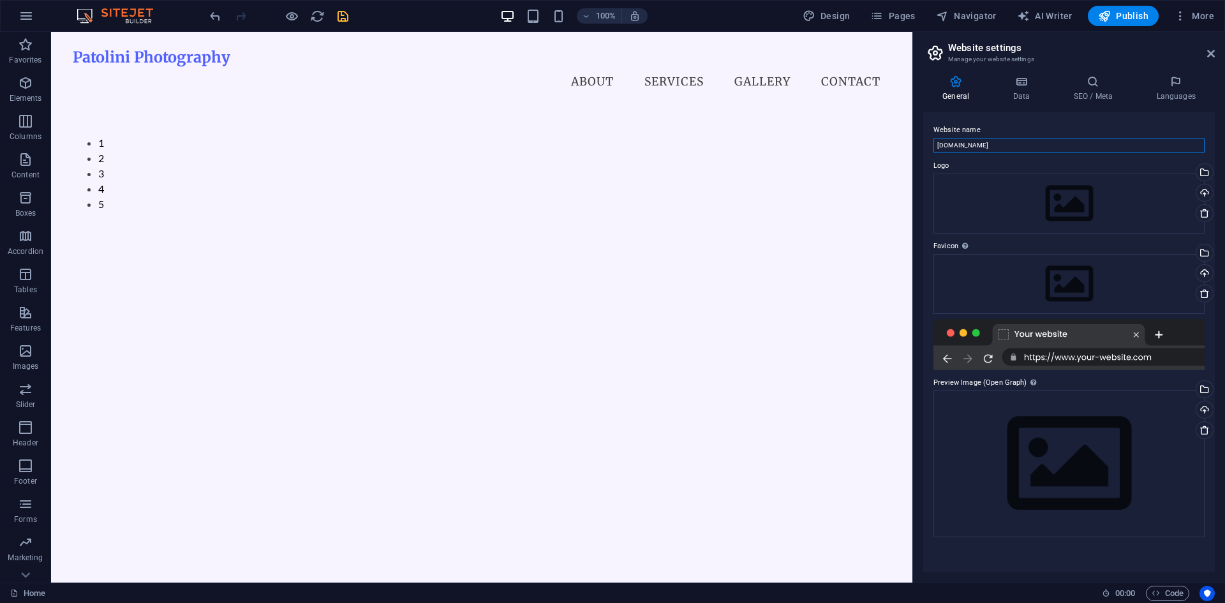
click at [894, 147] on input "patolini.photos" at bounding box center [1068, 145] width 271 height 15
paste input "Patolini Photography"
type input "Patolini Photography"
click at [894, 126] on label "Website name" at bounding box center [1068, 129] width 271 height 15
click at [894, 138] on input "Patolini Photography" at bounding box center [1068, 145] width 271 height 15
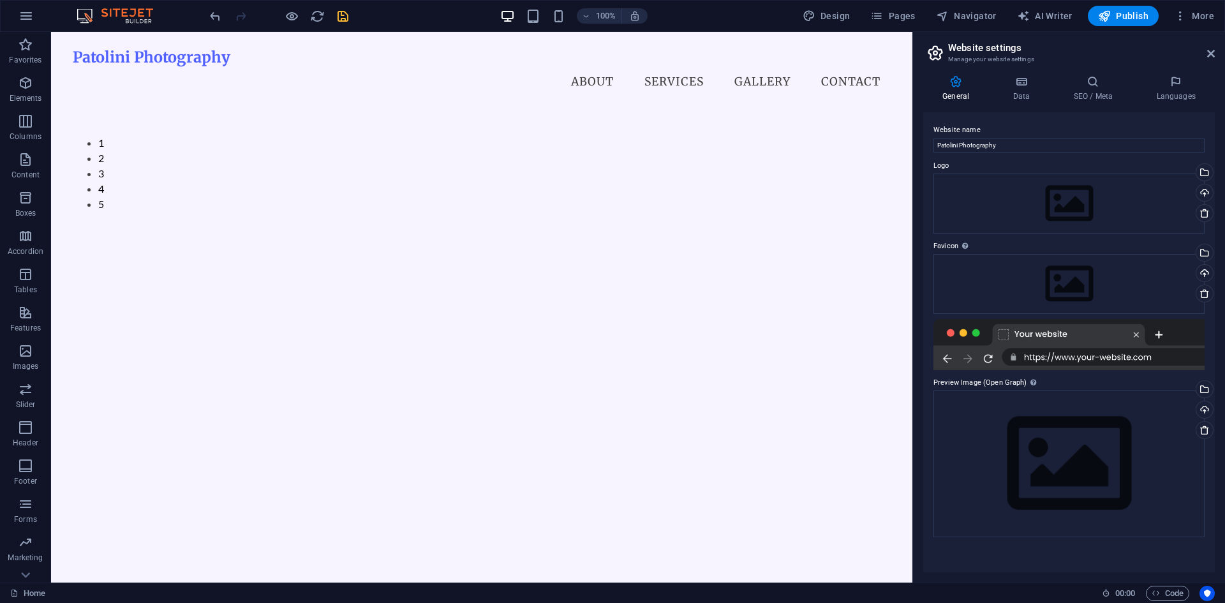
click at [894, 136] on label "Website name" at bounding box center [1068, 129] width 271 height 15
click at [894, 138] on input "Patolini Photography" at bounding box center [1068, 145] width 271 height 15
click at [894, 206] on div "Drag files here, click to choose files or select files from Files or our free s…" at bounding box center [1068, 204] width 271 height 60
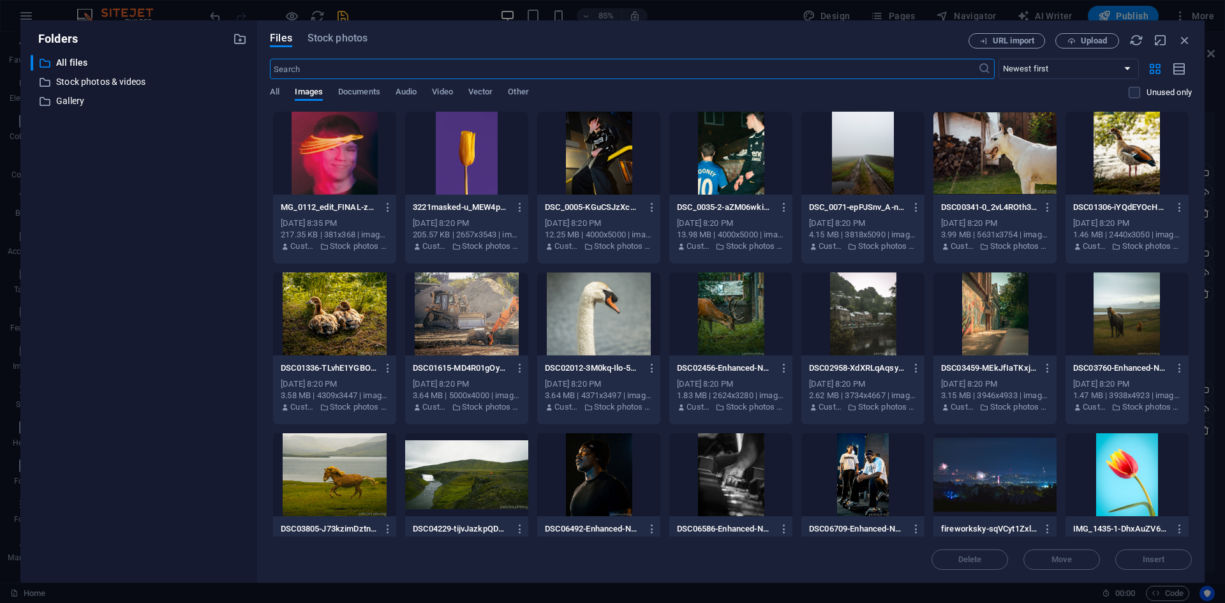
click at [351, 152] on div at bounding box center [334, 153] width 123 height 83
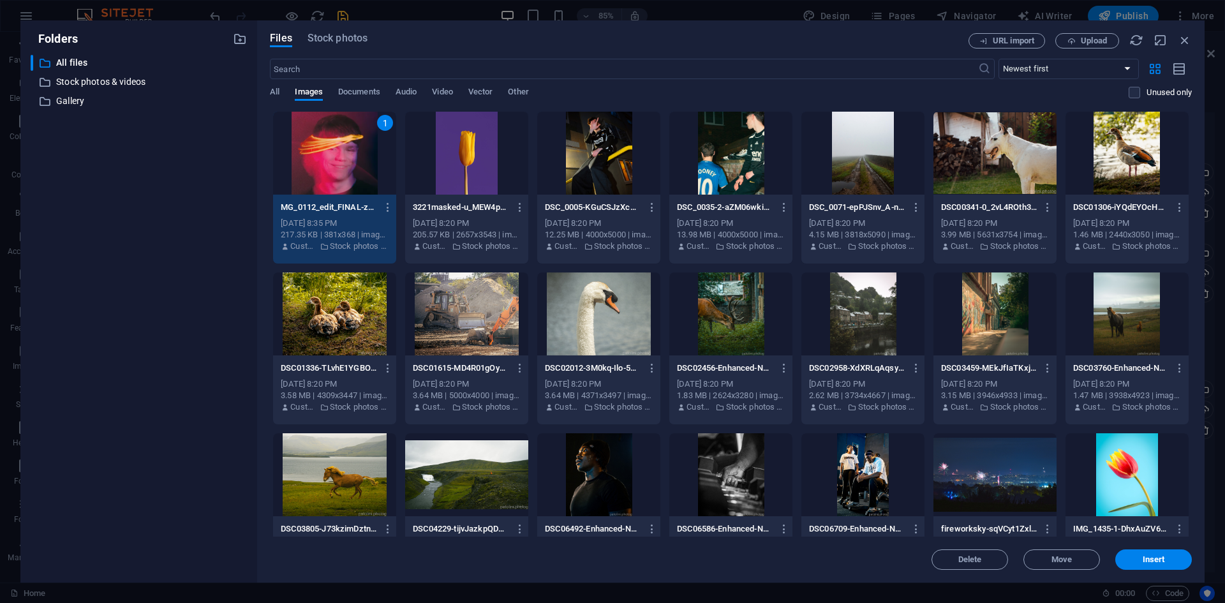
drag, startPoint x: 351, startPoint y: 152, endPoint x: 340, endPoint y: 120, distance: 33.7
click at [351, 152] on div "1" at bounding box center [334, 153] width 123 height 83
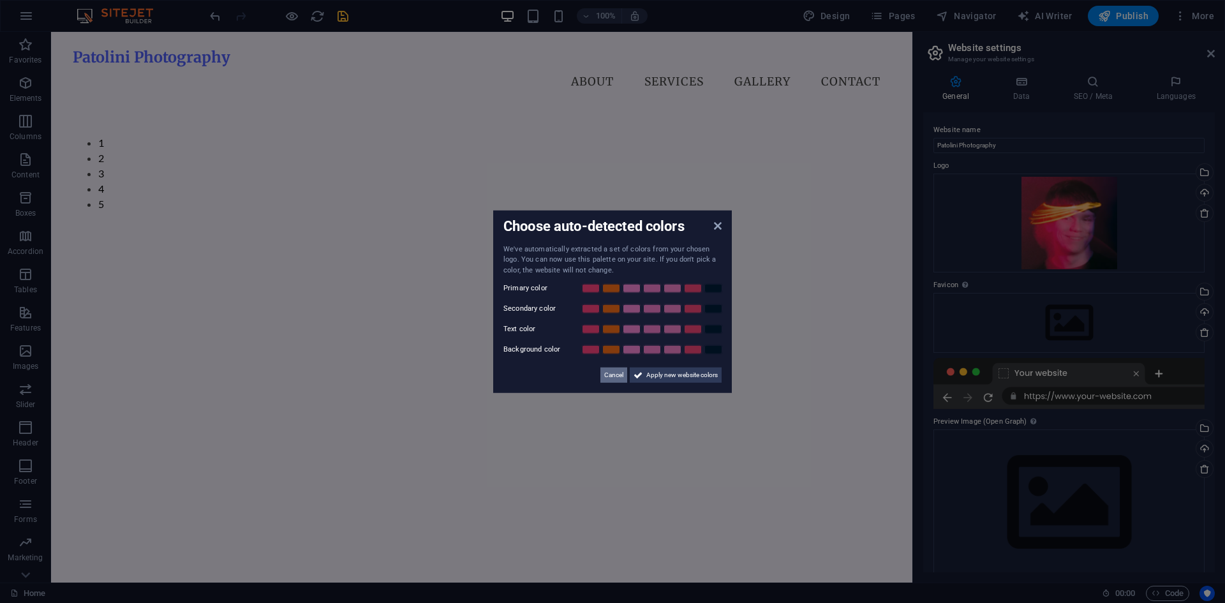
click at [614, 379] on span "Cancel" at bounding box center [613, 374] width 19 height 15
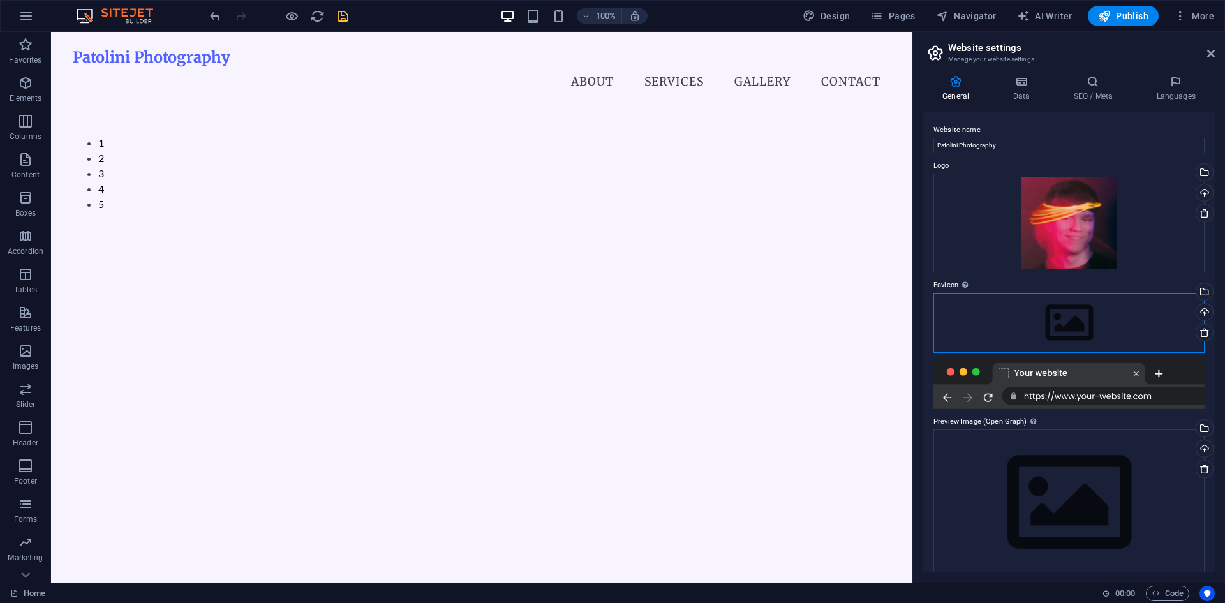
click at [894, 323] on div "Drag files here, click to choose files or select files from Files or our free s…" at bounding box center [1068, 323] width 271 height 60
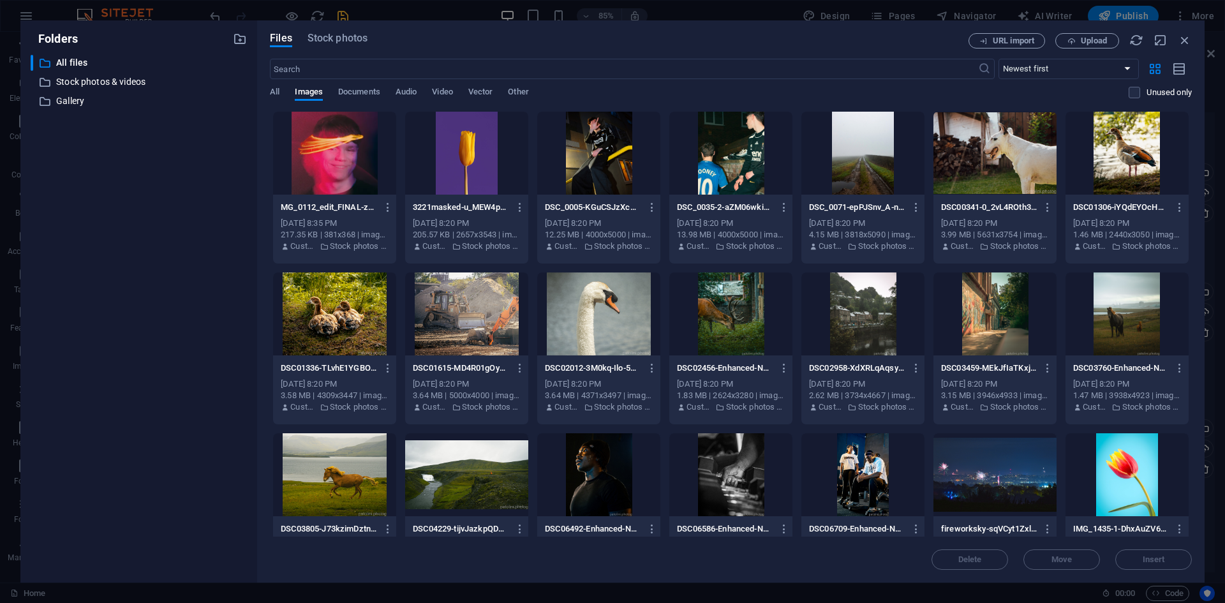
click at [320, 151] on div at bounding box center [334, 153] width 123 height 83
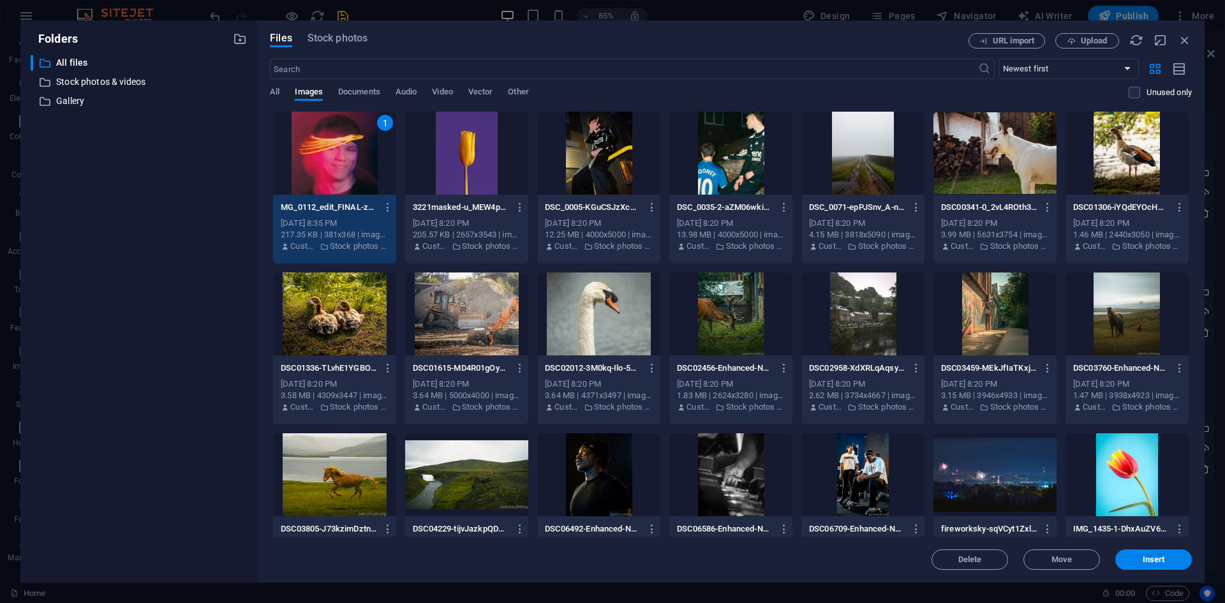
drag, startPoint x: 1181, startPoint y: 39, endPoint x: 1179, endPoint y: 55, distance: 16.1
click at [894, 40] on icon "button" at bounding box center [1185, 40] width 14 height 14
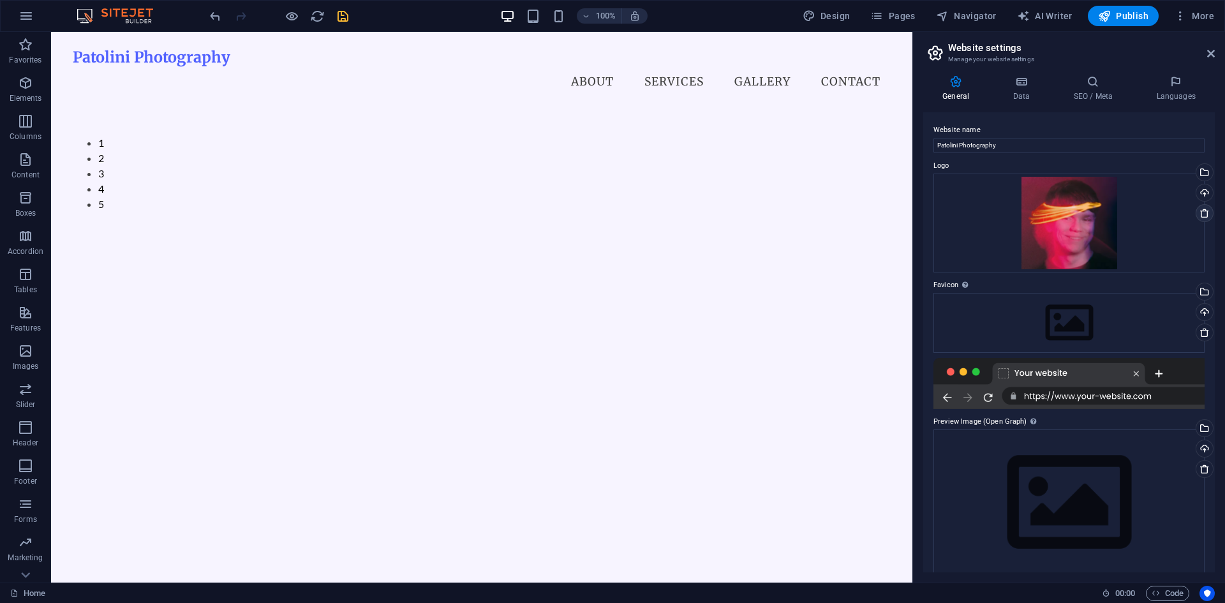
click at [894, 218] on icon at bounding box center [1204, 213] width 10 height 10
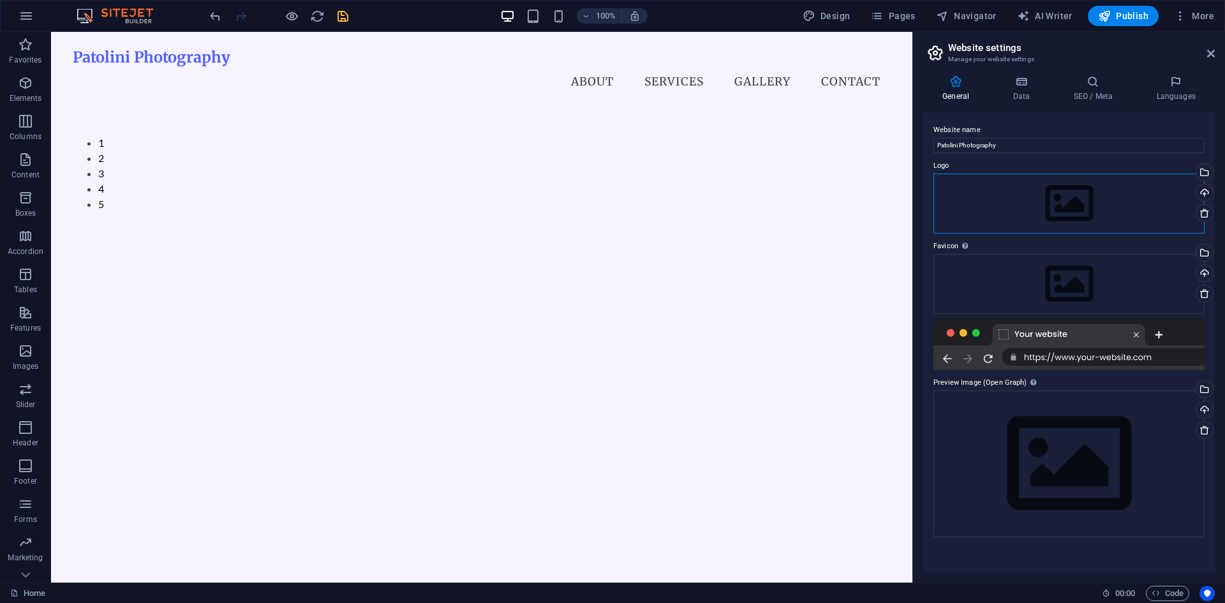
click at [894, 205] on div "Drag files here, click to choose files or select files from Files or our free s…" at bounding box center [1068, 204] width 271 height 60
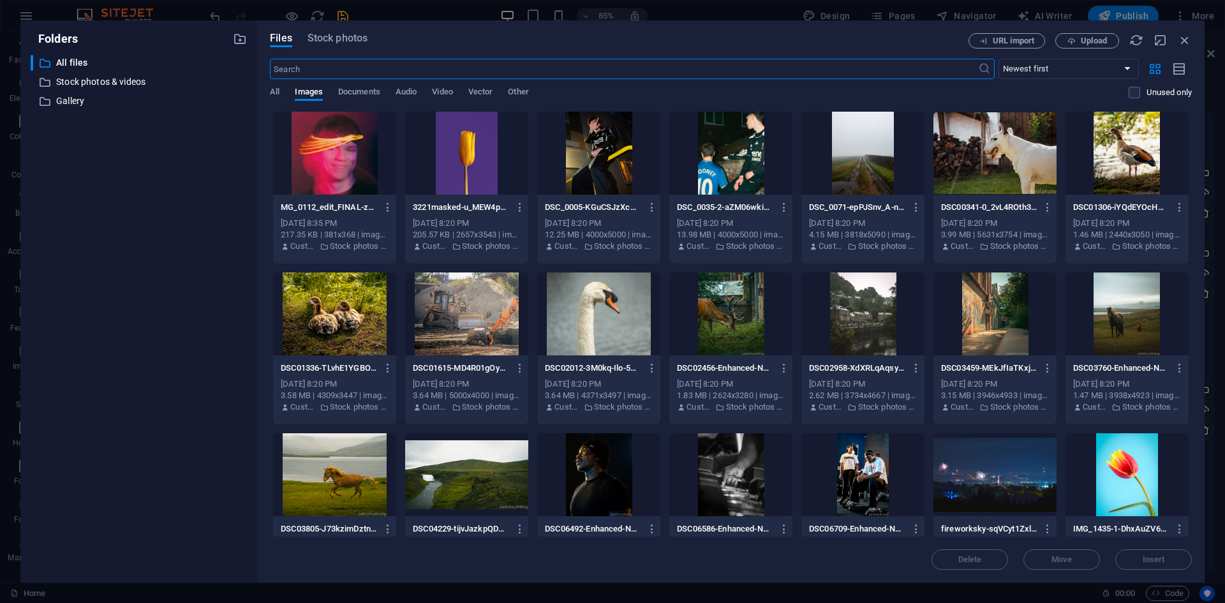
click at [362, 160] on div at bounding box center [334, 153] width 123 height 83
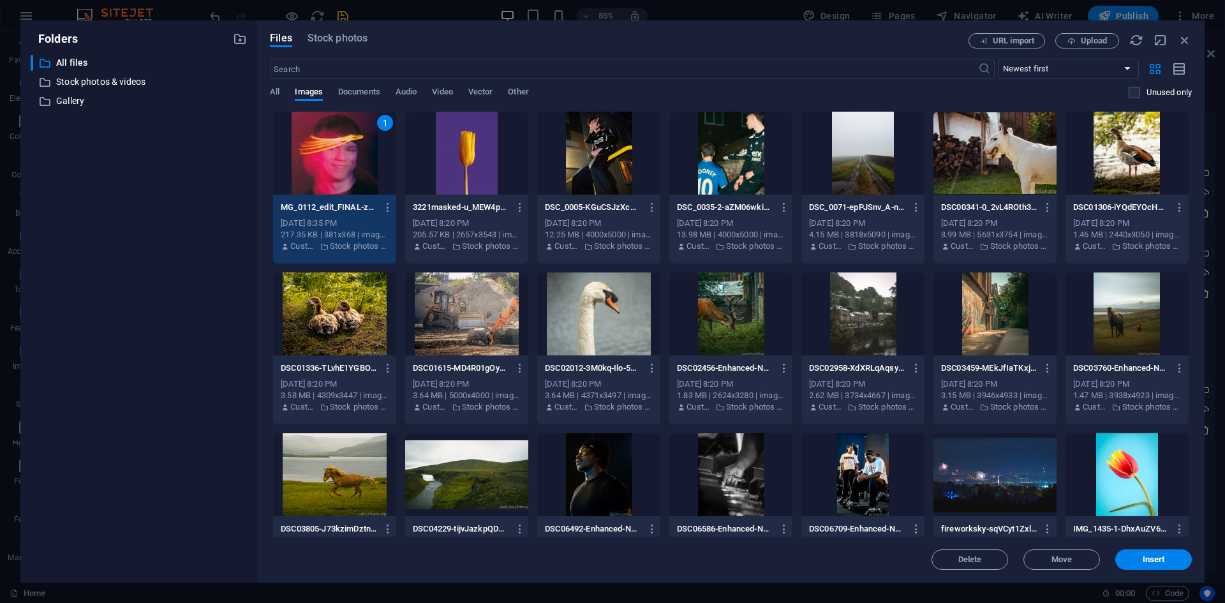
click at [362, 160] on div "1" at bounding box center [334, 153] width 123 height 83
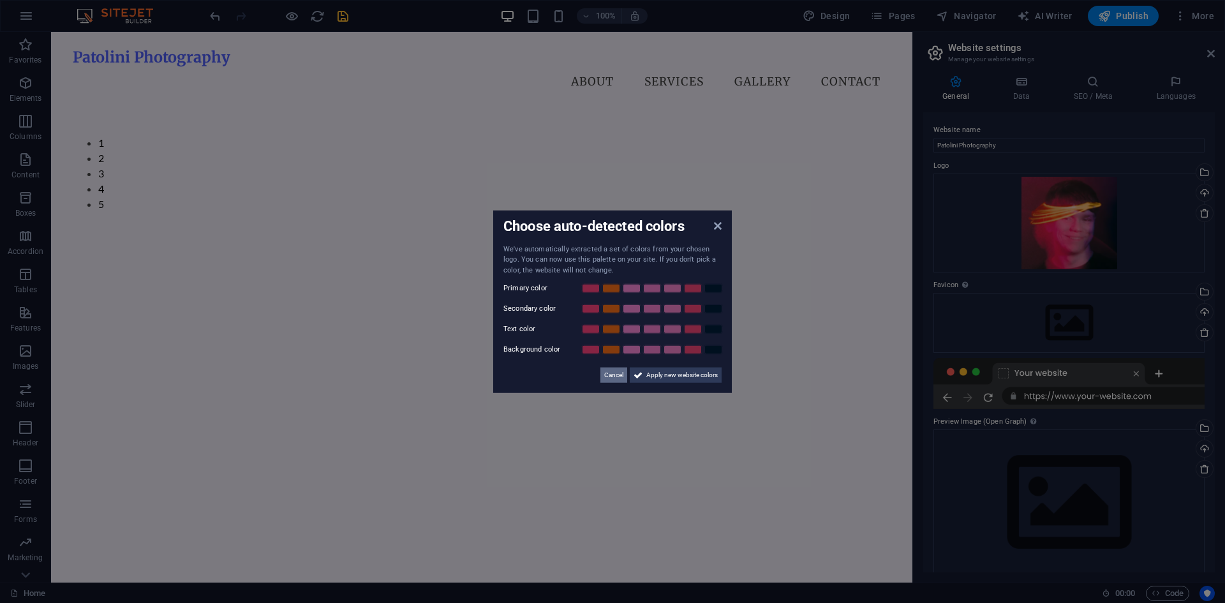
click at [607, 375] on span "Cancel" at bounding box center [613, 374] width 19 height 15
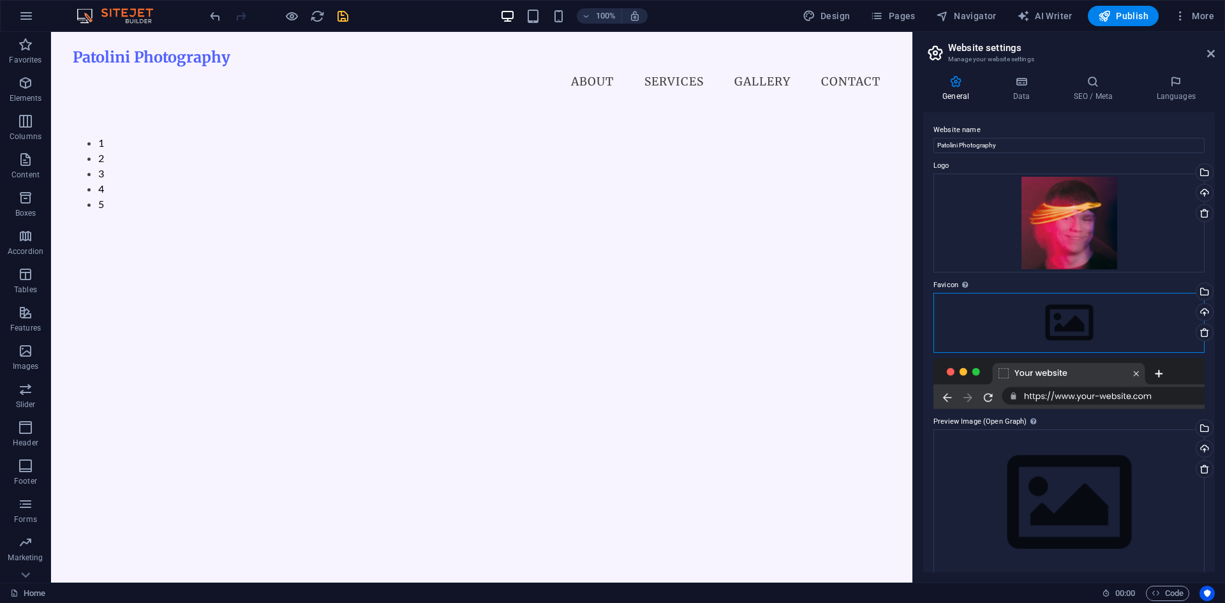
click at [894, 325] on div "Drag files here, click to choose files or select files from Files or our free s…" at bounding box center [1068, 323] width 271 height 60
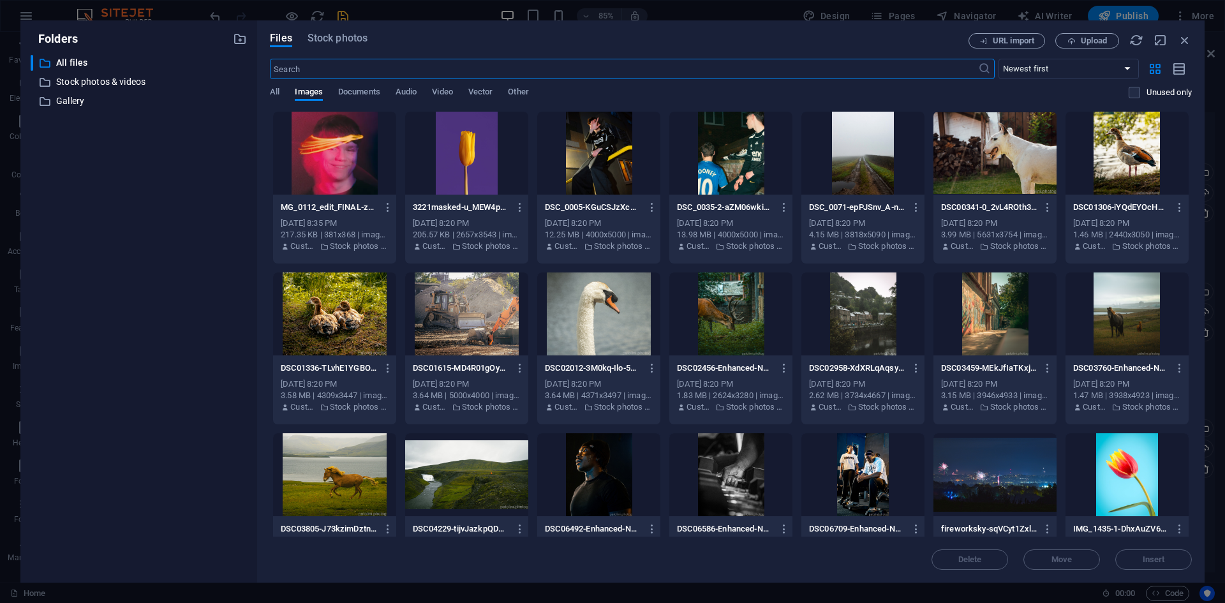
click at [330, 170] on div at bounding box center [334, 153] width 123 height 83
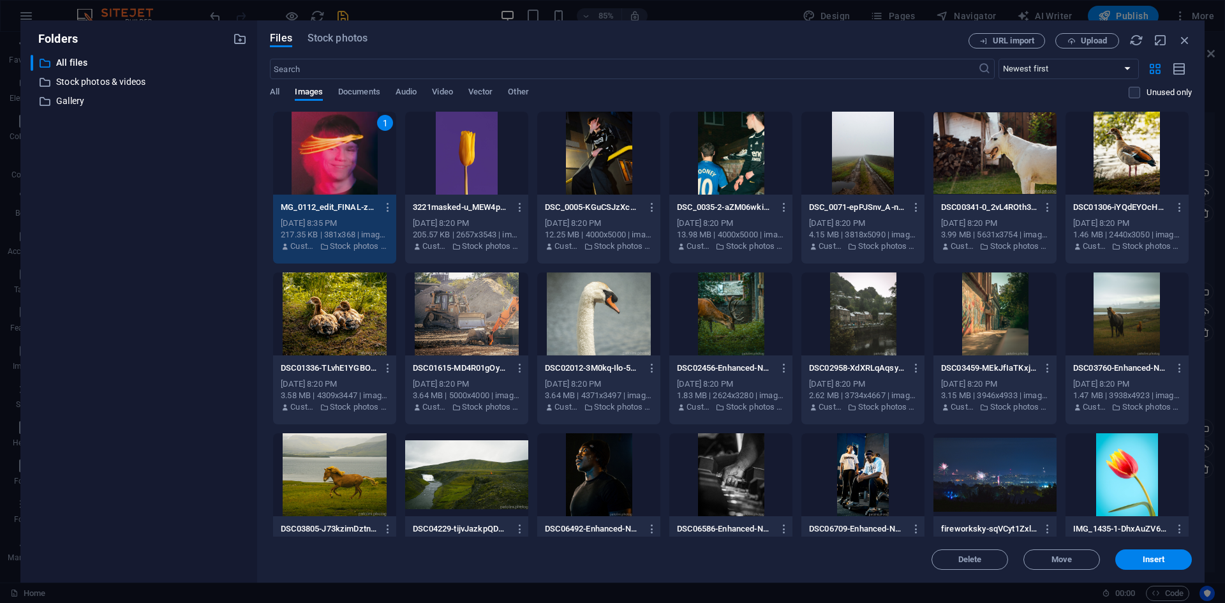
drag, startPoint x: 330, startPoint y: 170, endPoint x: 291, endPoint y: 140, distance: 49.1
click at [330, 170] on div "1" at bounding box center [334, 153] width 123 height 83
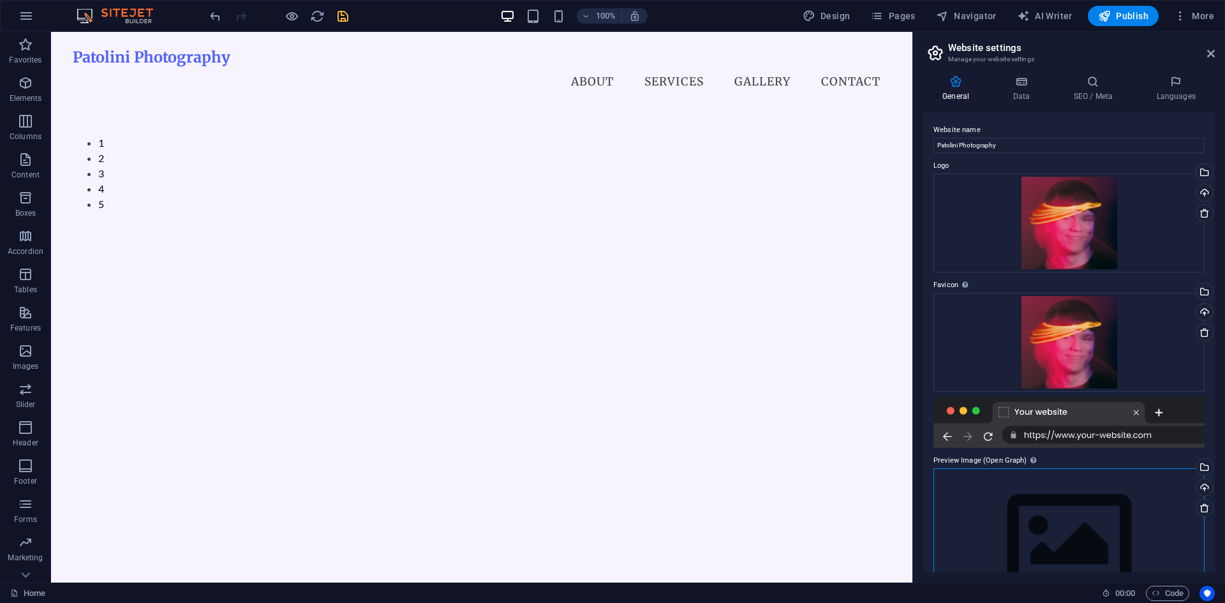
click at [894, 512] on div "Drag files here, click to choose files or select files from Files or our free s…" at bounding box center [1068, 541] width 271 height 146
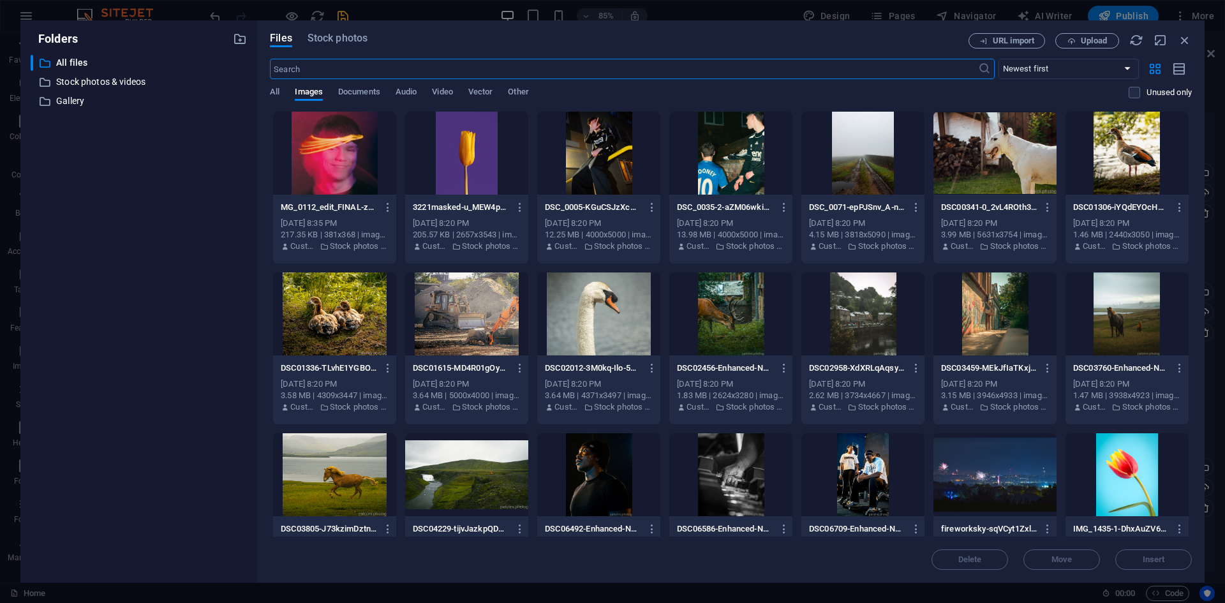
click at [356, 170] on div at bounding box center [334, 153] width 123 height 83
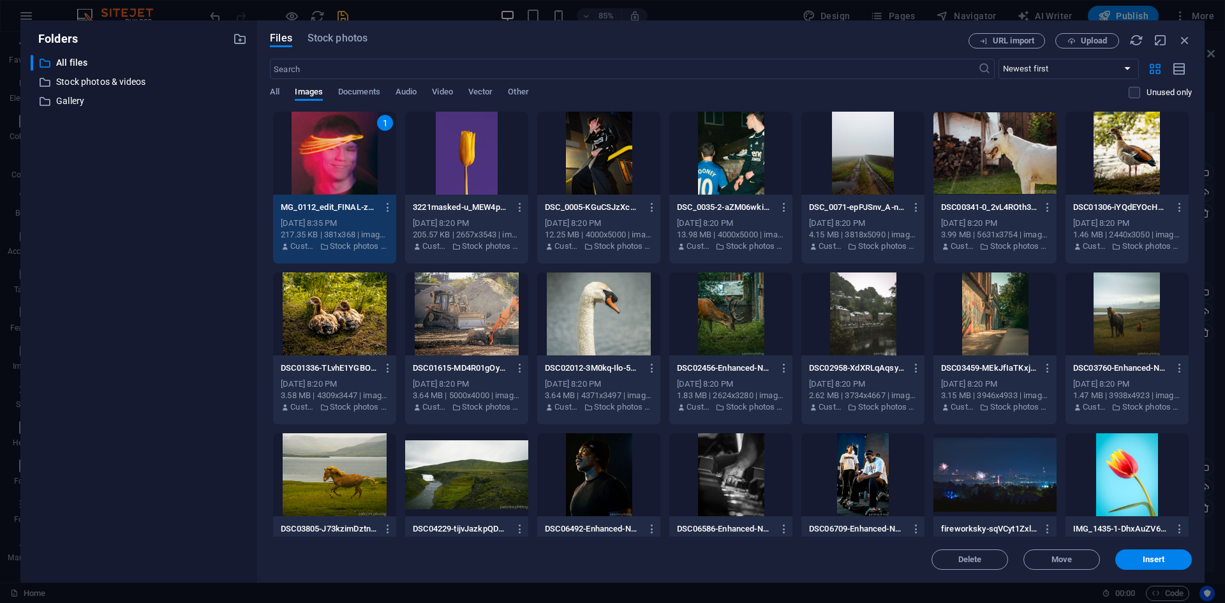
click at [356, 170] on div "1" at bounding box center [334, 153] width 123 height 83
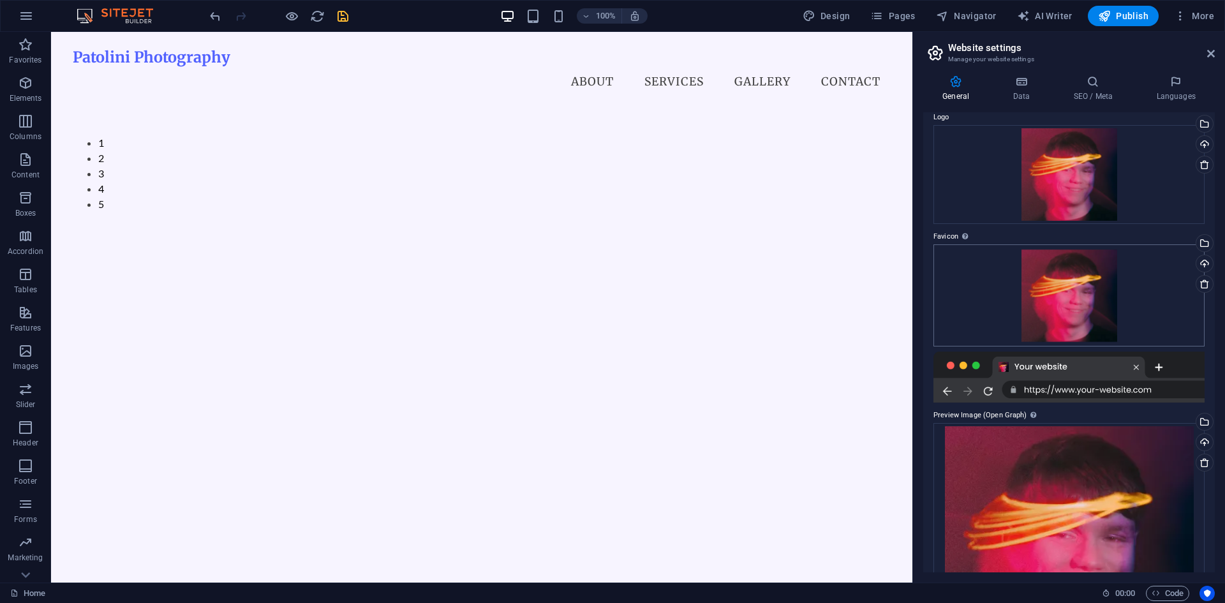
scroll to position [0, 0]
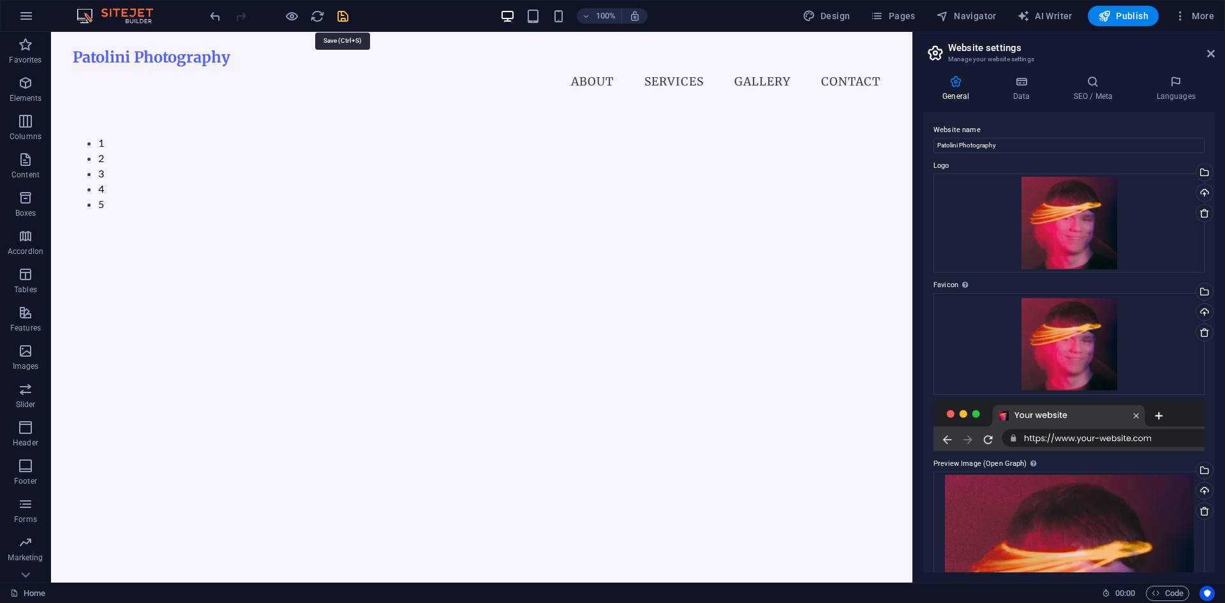
click at [341, 20] on icon "save" at bounding box center [343, 16] width 15 height 15
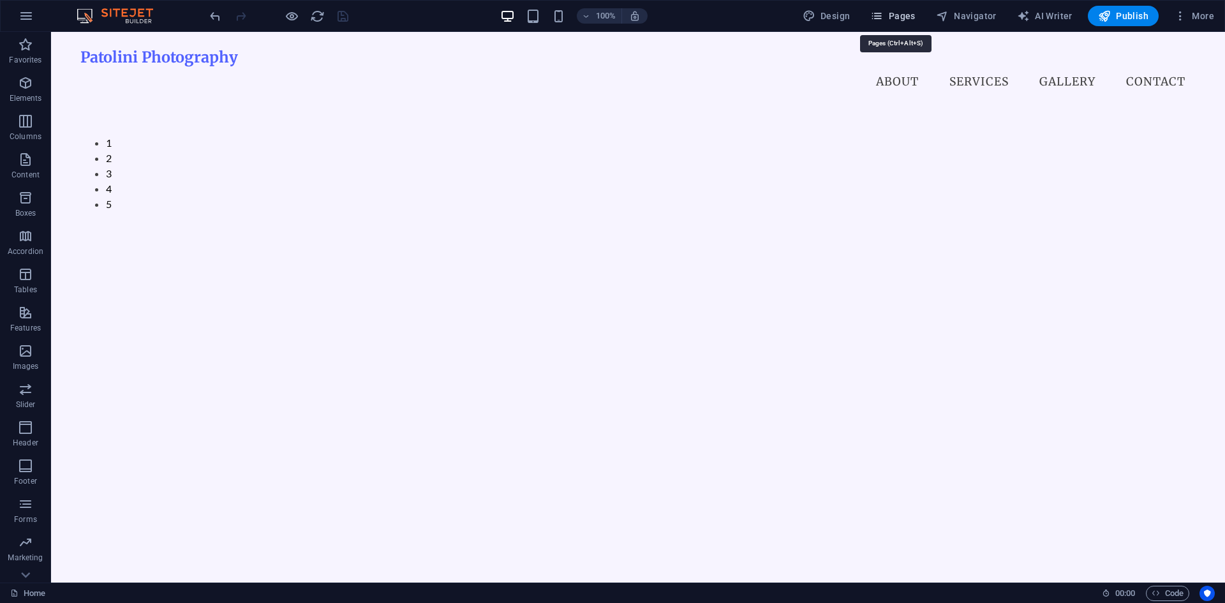
drag, startPoint x: 887, startPoint y: 19, endPoint x: 856, endPoint y: 13, distance: 31.8
click at [883, 19] on icon "button" at bounding box center [876, 16] width 13 height 13
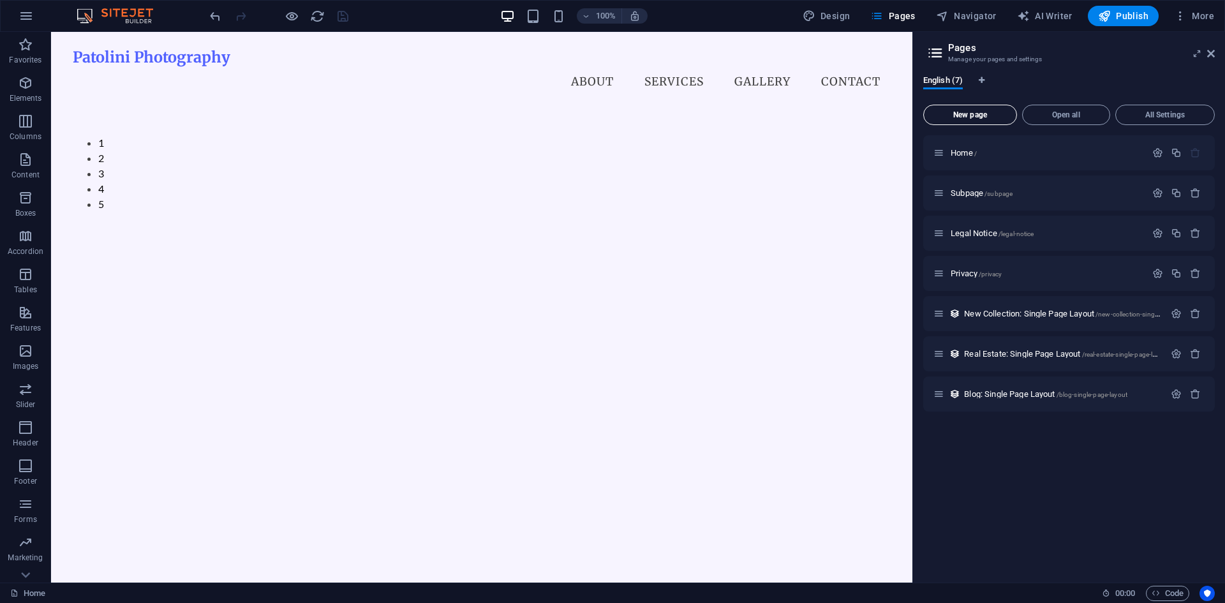
click at [894, 116] on span "New page" at bounding box center [970, 115] width 82 height 8
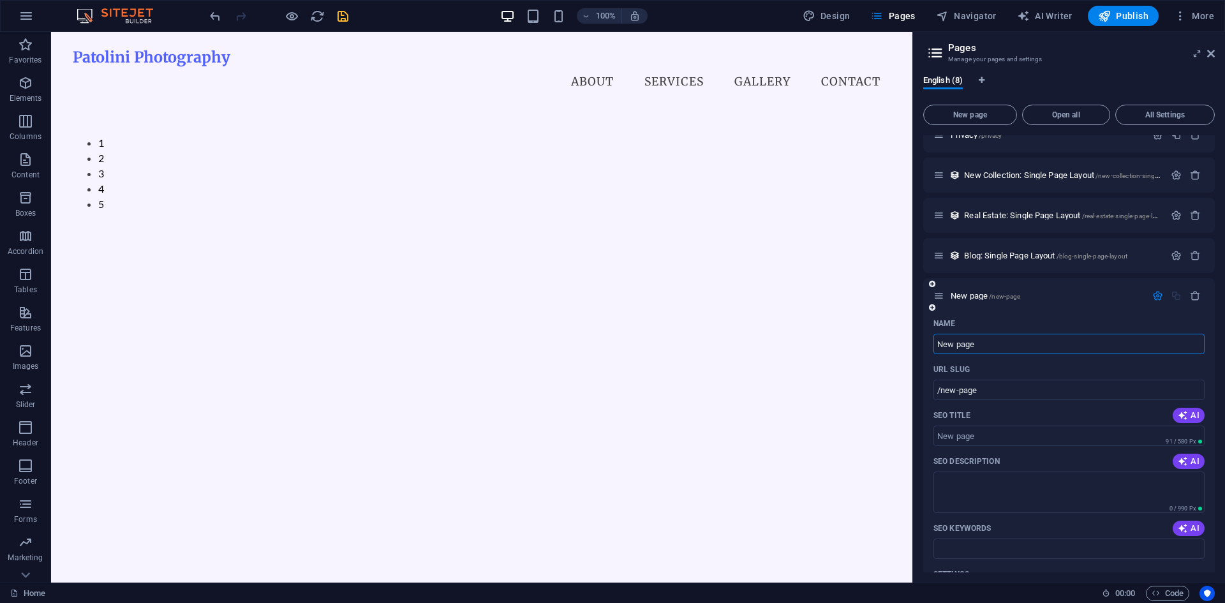
scroll to position [191, 0]
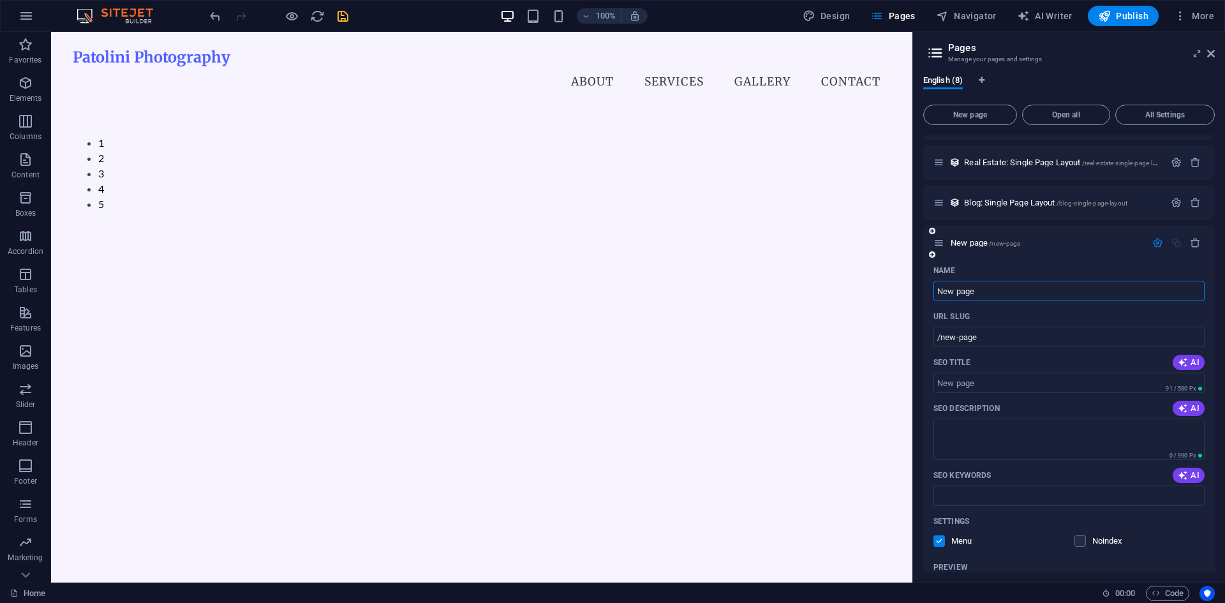
paste input "socials"
type input "socials"
click at [894, 339] on input "/new-page" at bounding box center [1068, 337] width 271 height 20
type input "/socials"
drag, startPoint x: 993, startPoint y: 339, endPoint x: 959, endPoint y: 341, distance: 34.5
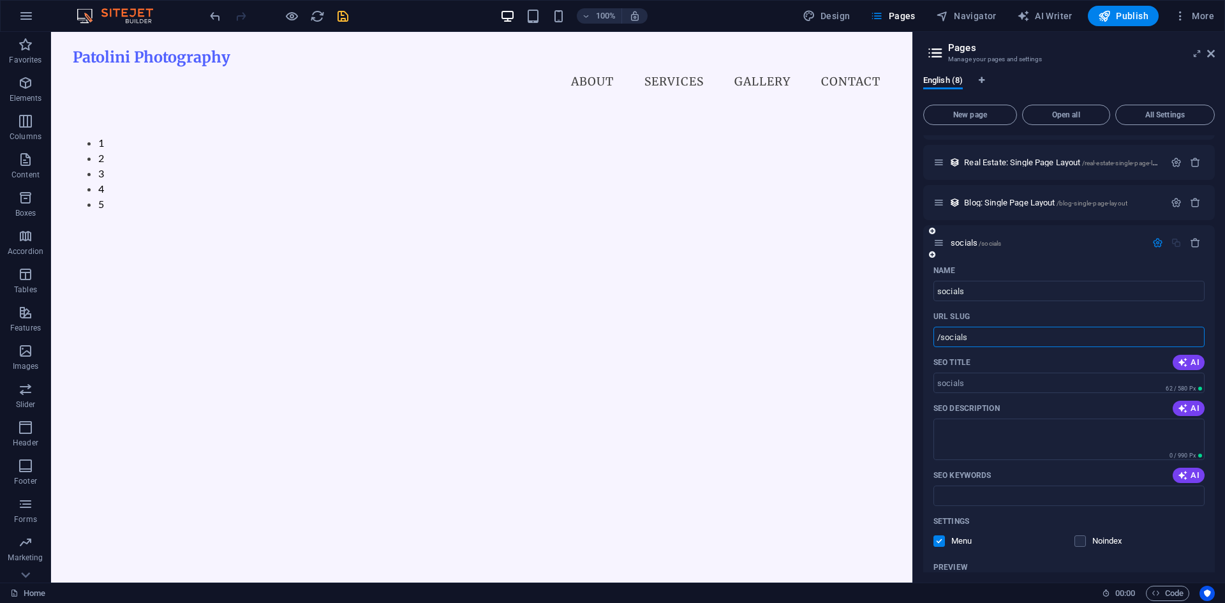
click at [894, 341] on input "/socials" at bounding box center [1068, 337] width 271 height 20
click at [894, 355] on div "SEO Title AI" at bounding box center [1068, 362] width 271 height 20
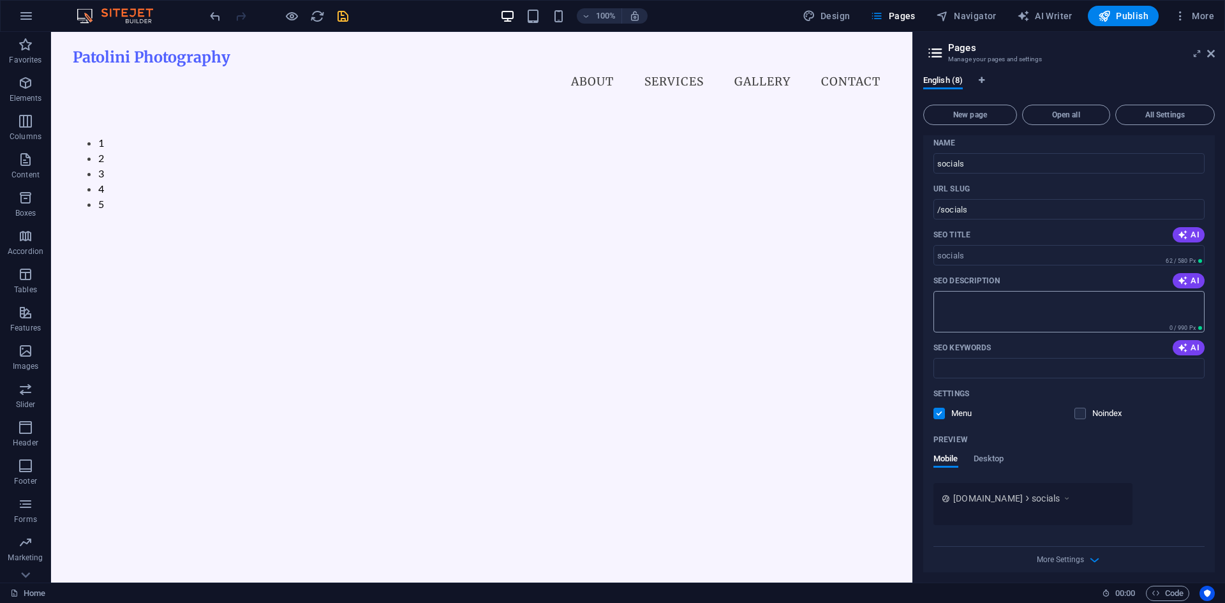
click at [894, 311] on textarea "SEO Description" at bounding box center [1068, 311] width 271 height 41
paste textarea "socials"
type textarea "socials"
click at [894, 367] on input "SEO Keywords" at bounding box center [1068, 368] width 271 height 20
paste input "socials"
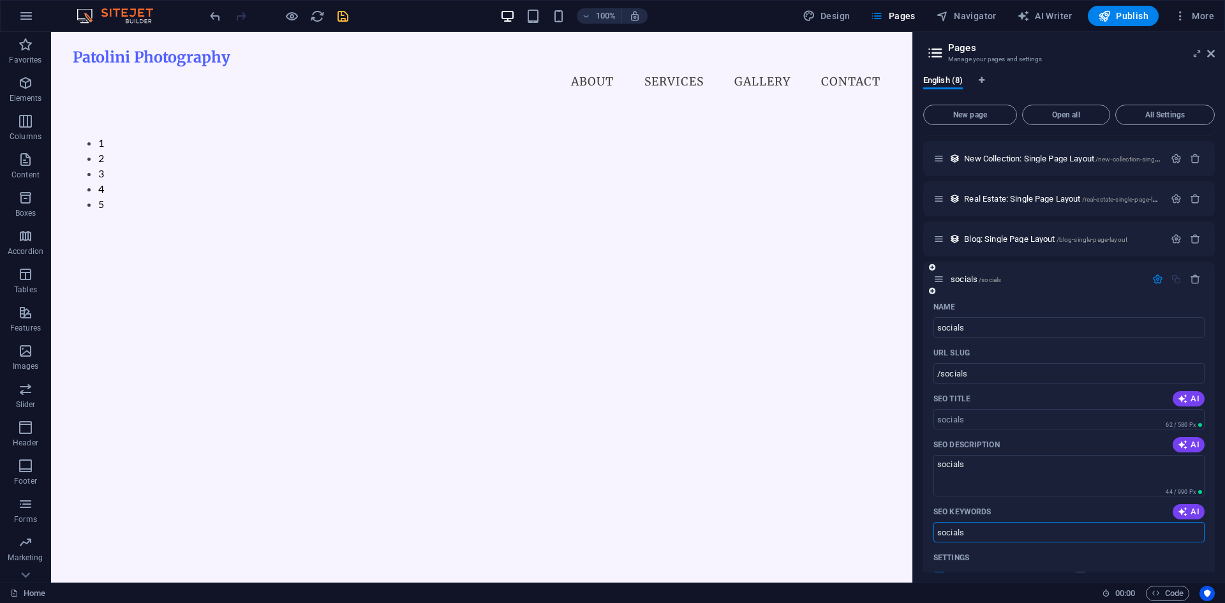
scroll to position [151, 0]
type input "socials"
click at [894, 283] on span "socials /socials" at bounding box center [976, 284] width 50 height 10
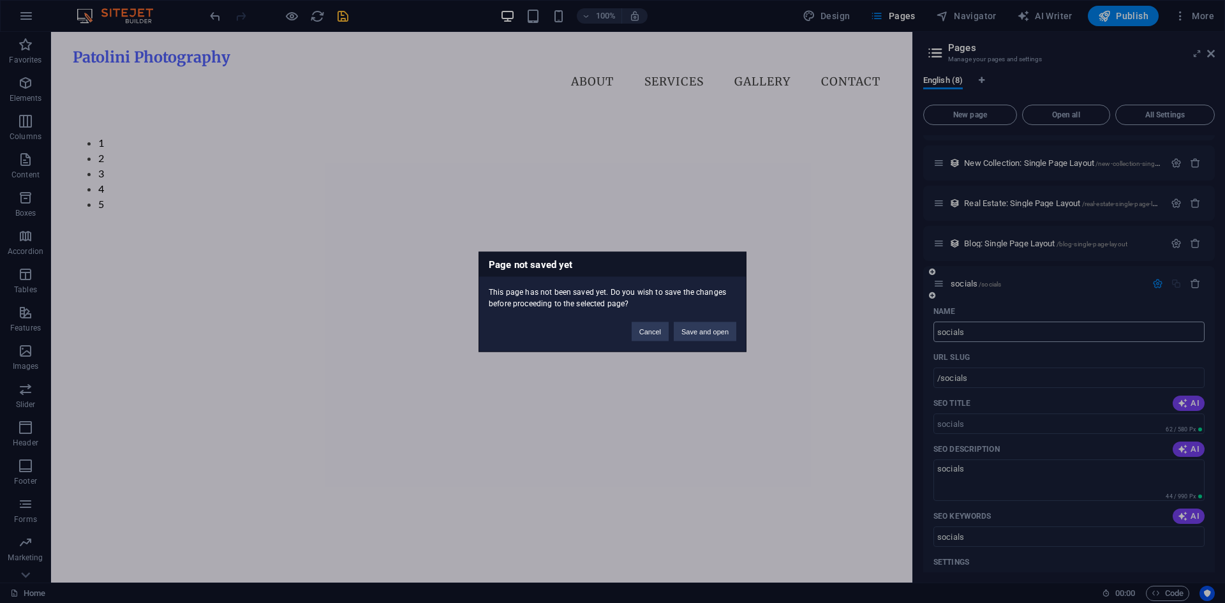
drag, startPoint x: 964, startPoint y: 339, endPoint x: 957, endPoint y: 337, distance: 7.5
click at [894, 338] on div "Page not saved yet This page has not been saved yet. Do you wish to save the ch…" at bounding box center [612, 301] width 1225 height 603
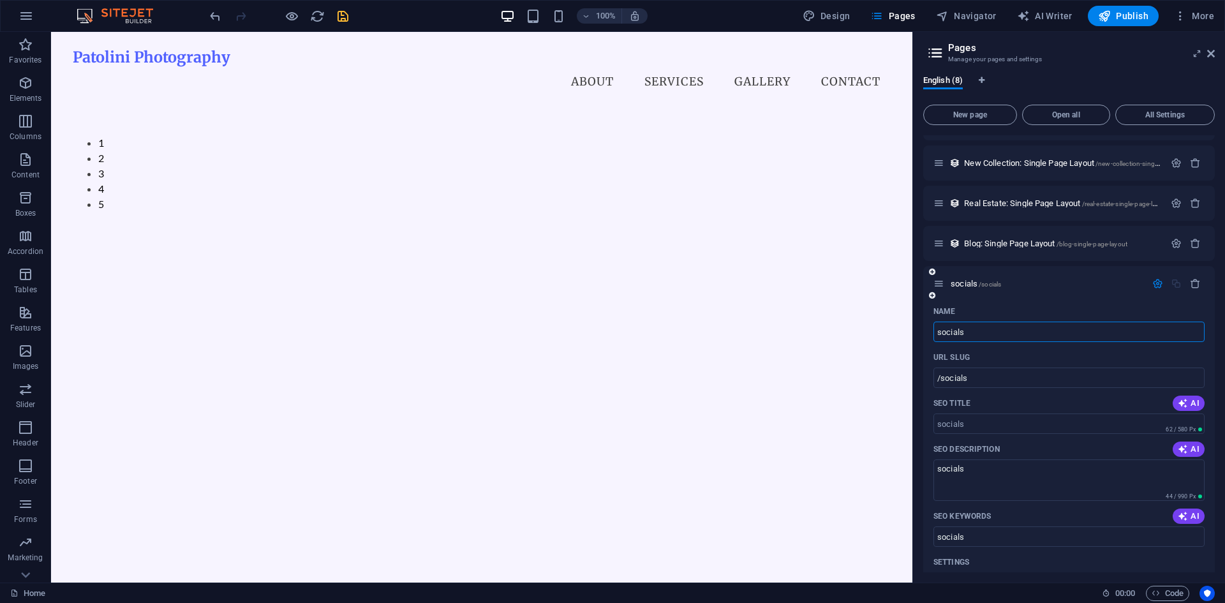
click at [894, 329] on input "socials" at bounding box center [1068, 332] width 271 height 20
type input "/"
paste input "socials"
click at [894, 329] on input "socials" at bounding box center [1068, 332] width 271 height 20
type input "socials"
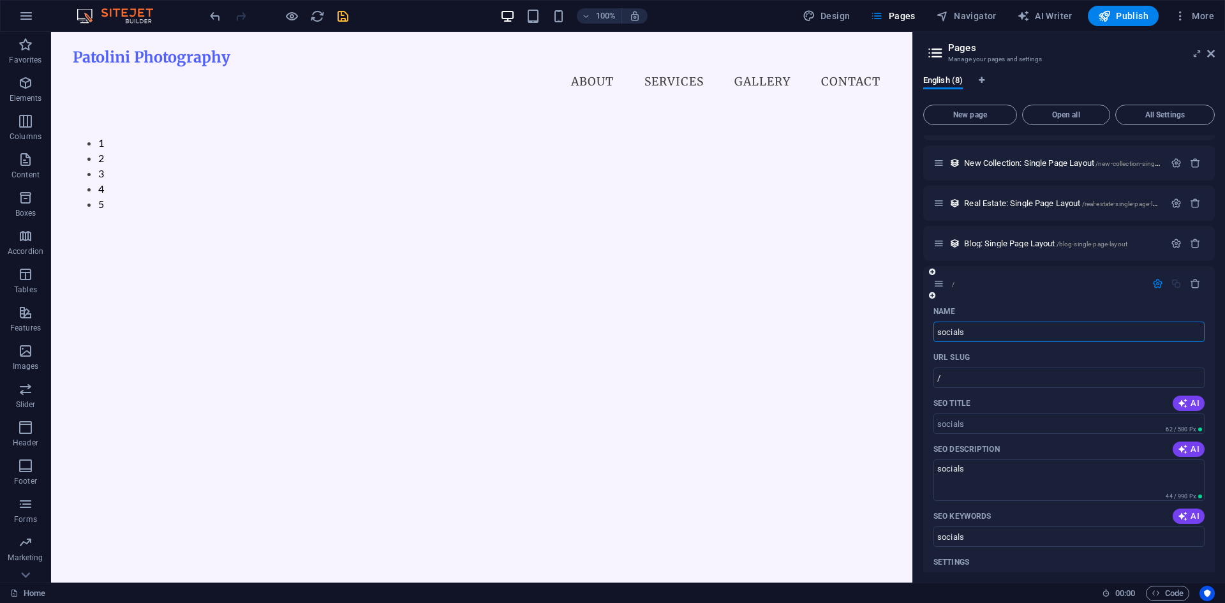
type input "/socials"
type input "socials"
type input "social"
type input "/social"
type input "social"
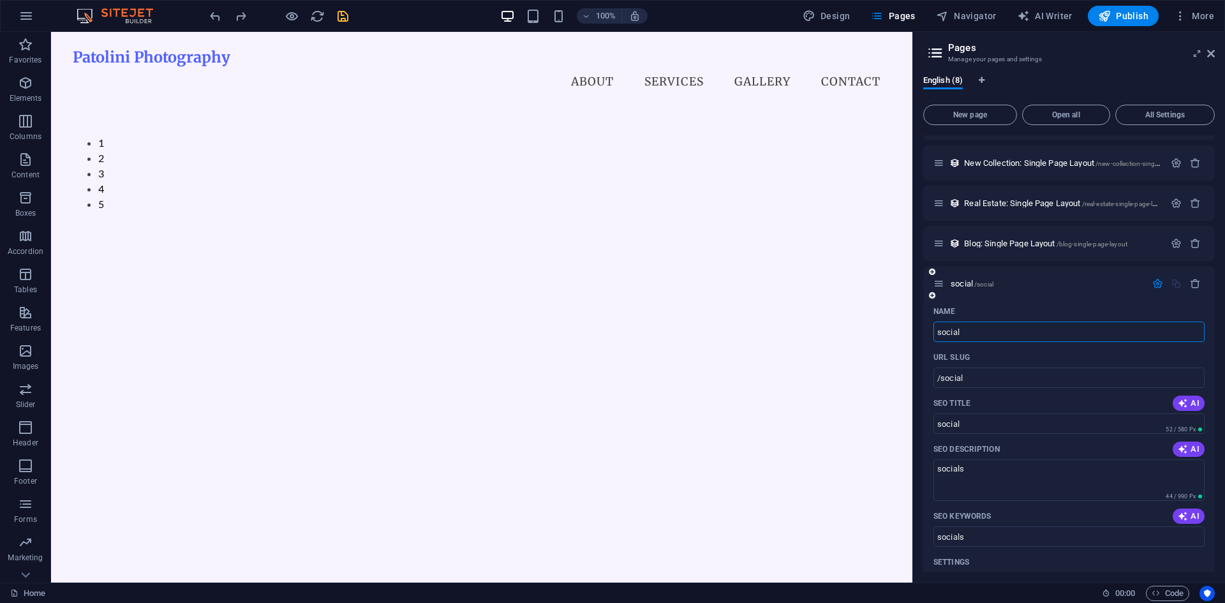
click at [894, 331] on input "social" at bounding box center [1068, 332] width 271 height 20
paste input "s"
type input "socials"
type input "/socials"
type input "socials"
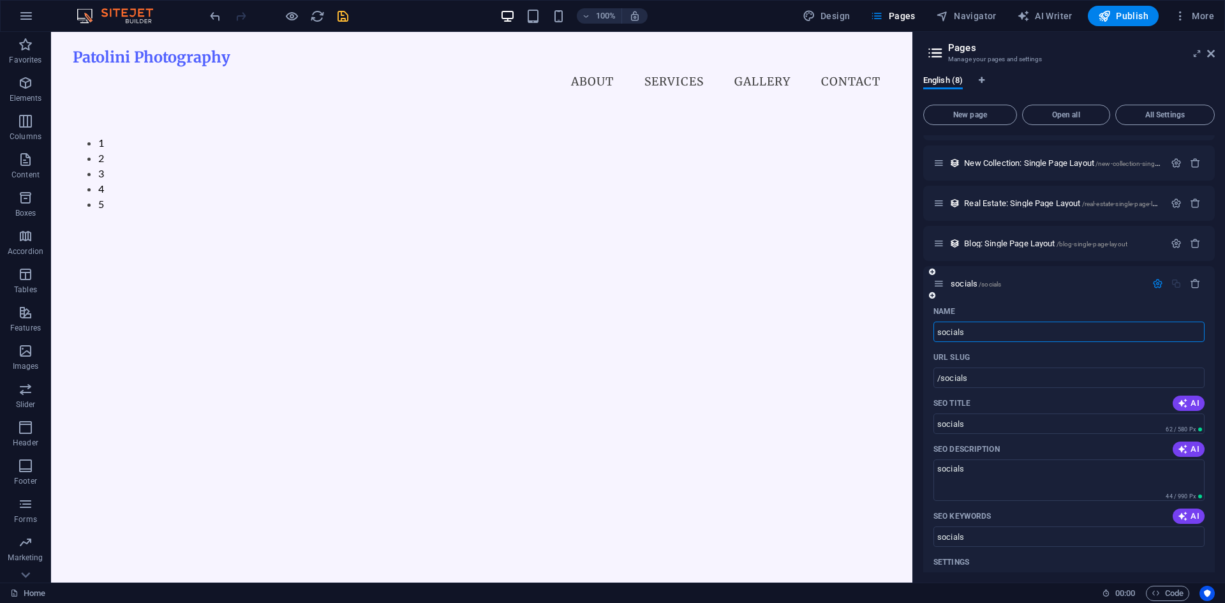
click at [894, 329] on input "socials" at bounding box center [1068, 332] width 271 height 20
type input "Socials"
click at [894, 415] on input "Socials" at bounding box center [1068, 423] width 271 height 20
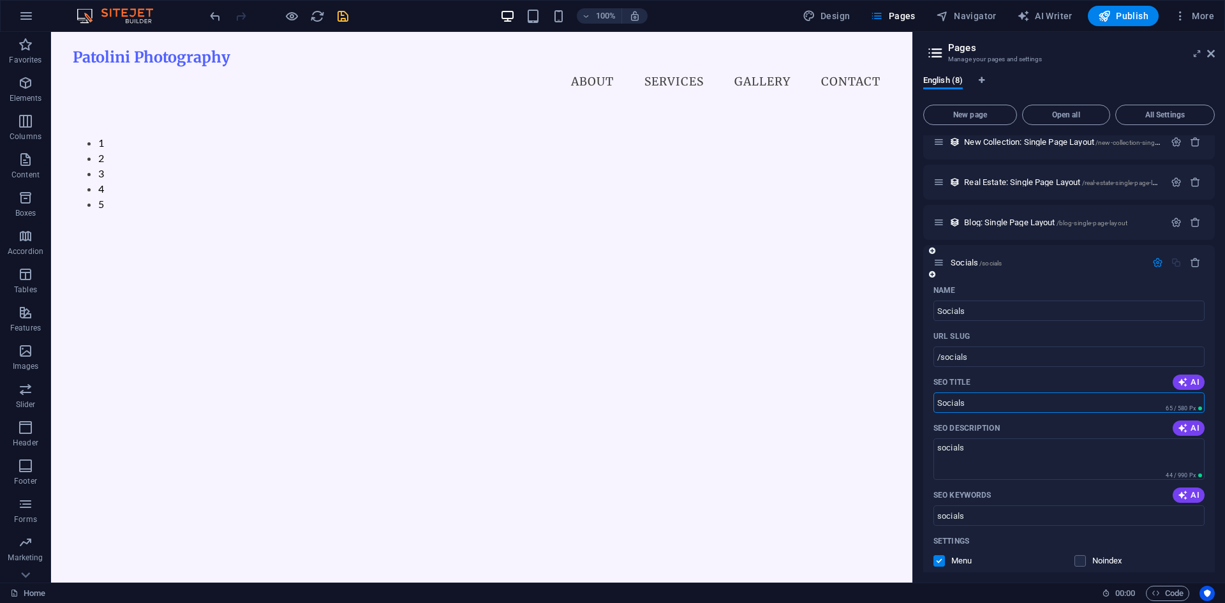
scroll to position [168, 0]
click at [894, 267] on icon "button" at bounding box center [1157, 265] width 11 height 11
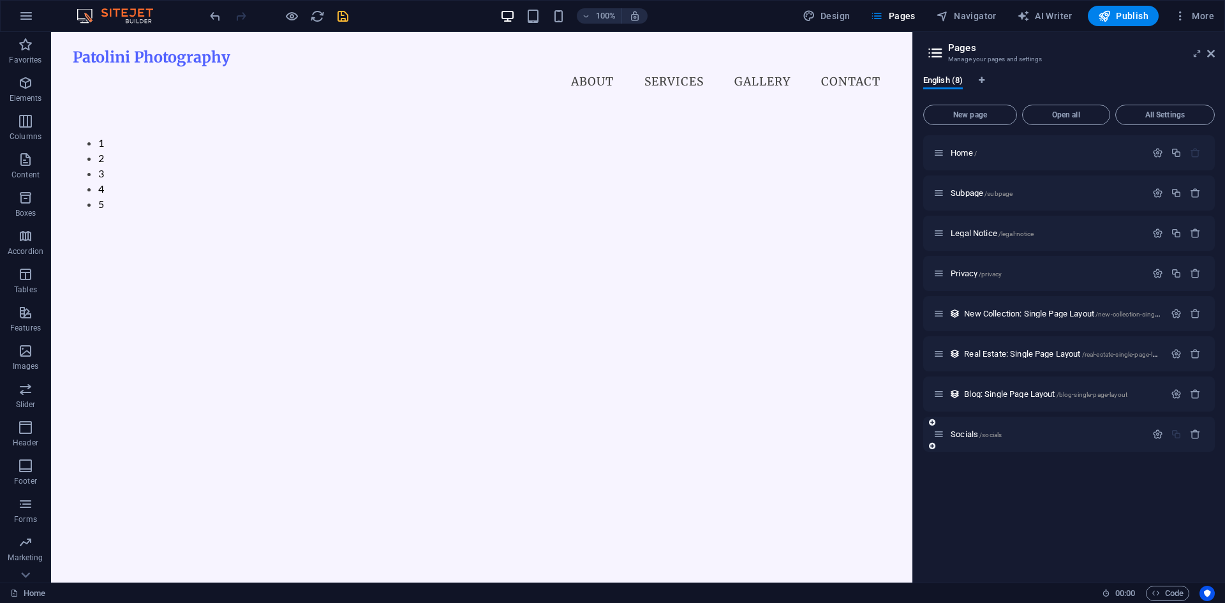
click at [894, 433] on icon at bounding box center [938, 434] width 11 height 11
click at [894, 429] on div "Socials /socials" at bounding box center [1039, 434] width 212 height 15
click at [894, 436] on icon at bounding box center [938, 434] width 11 height 11
click at [894, 438] on icon at bounding box center [938, 434] width 11 height 11
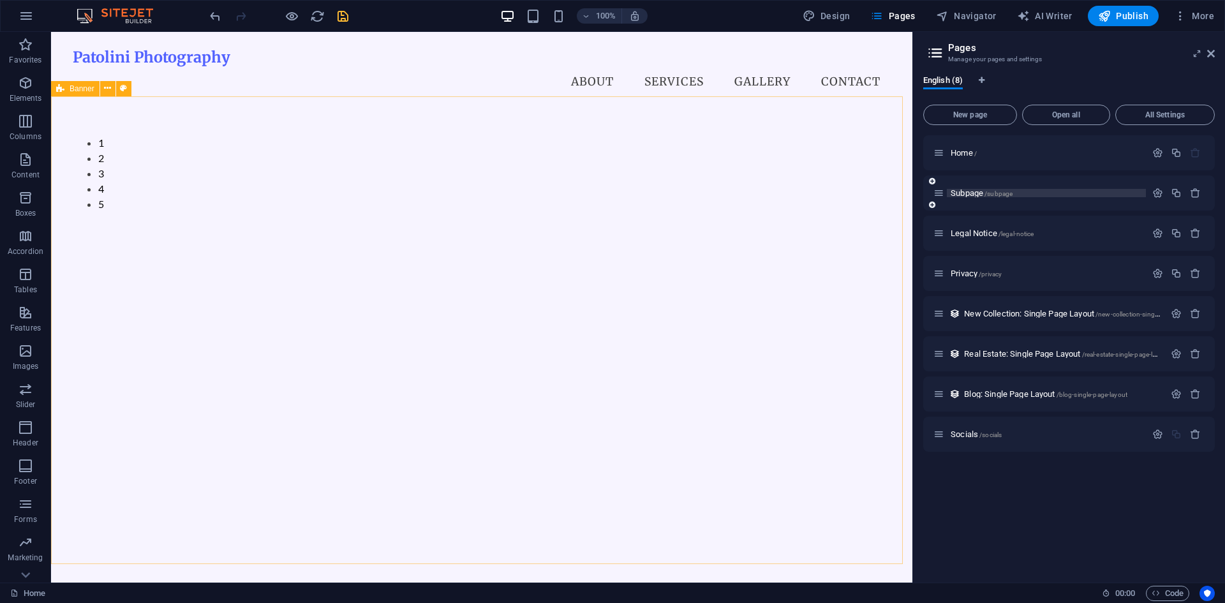
click at [894, 196] on span "Subpage /subpage" at bounding box center [982, 193] width 62 height 10
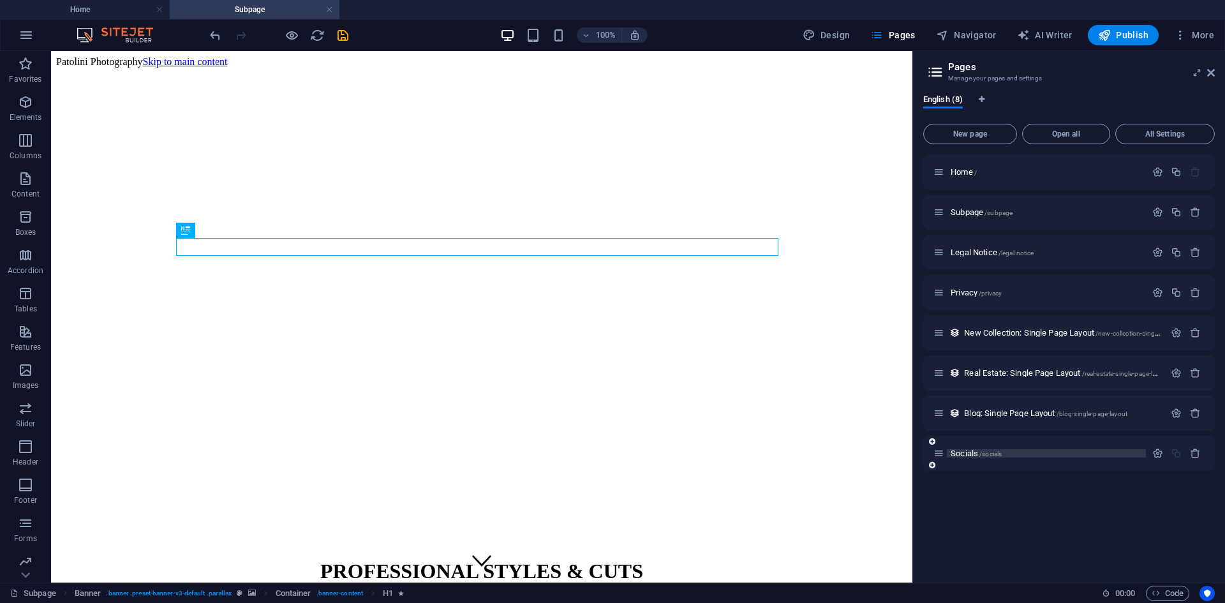
click at [894, 451] on span "Socials /socials" at bounding box center [976, 454] width 51 height 10
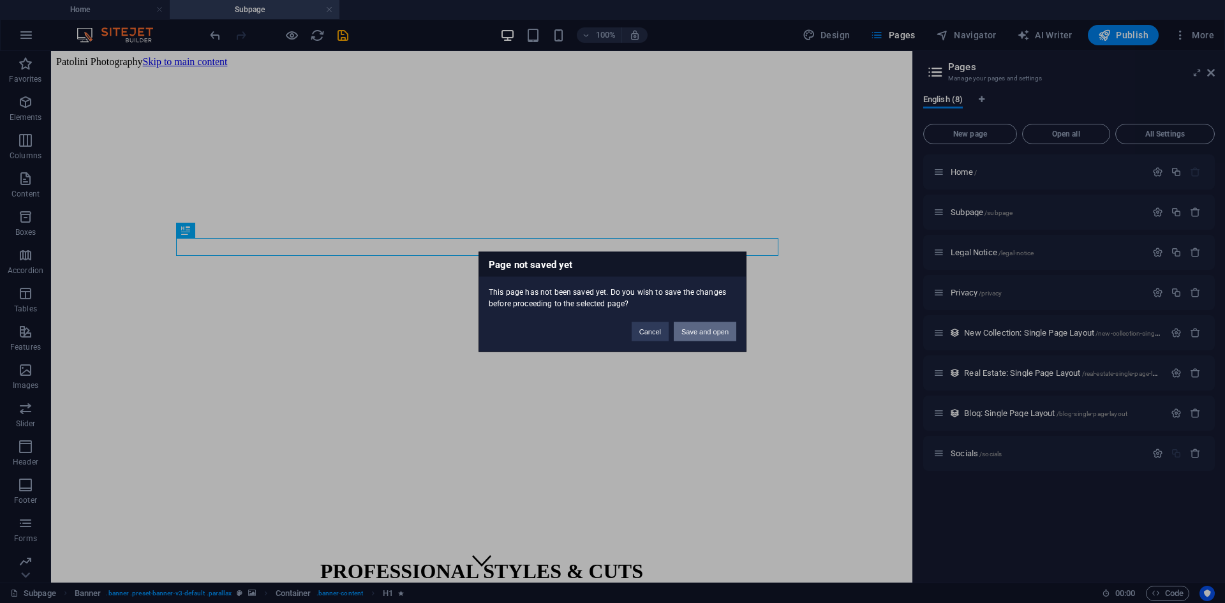
click at [713, 331] on button "Save and open" at bounding box center [705, 331] width 63 height 19
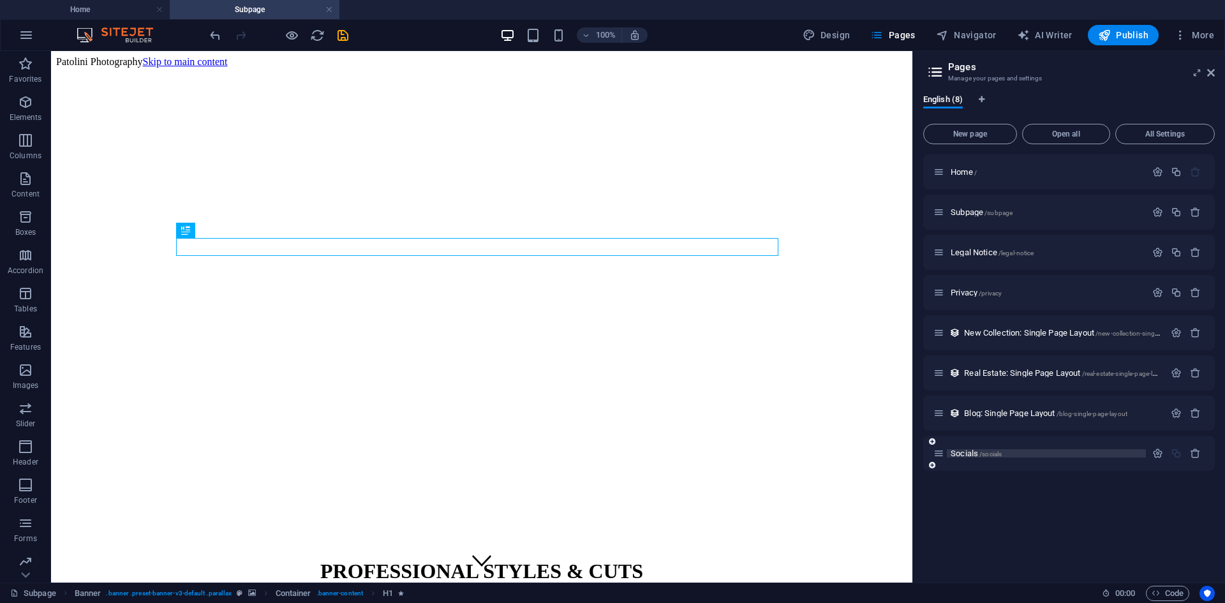
click at [894, 453] on span "Socials /socials" at bounding box center [976, 454] width 51 height 10
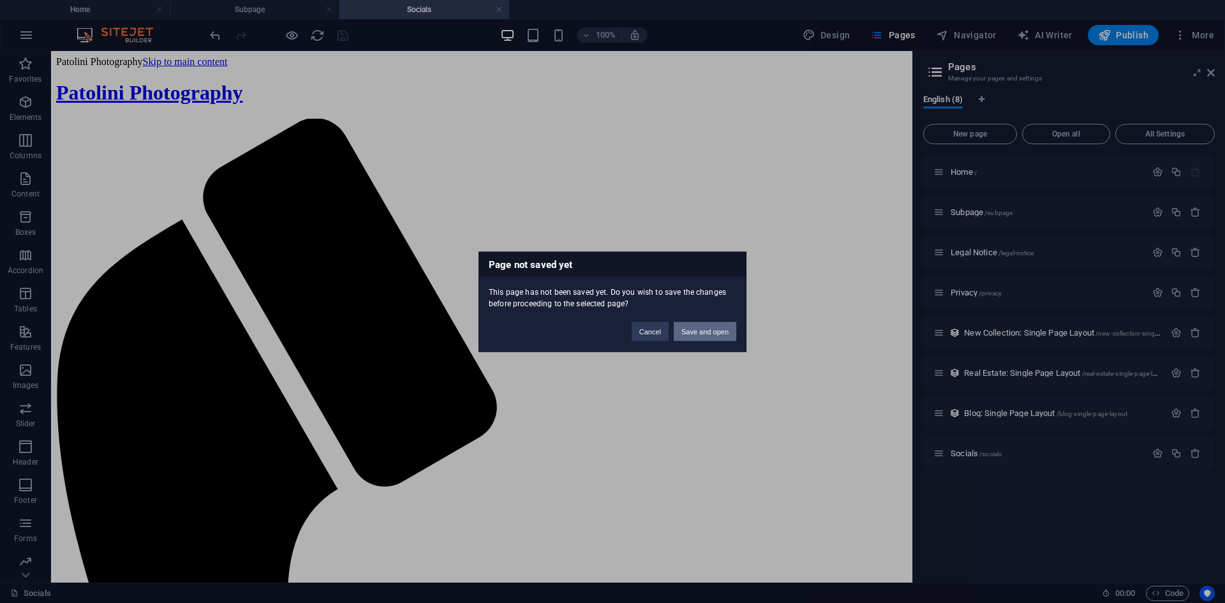
click at [713, 332] on button "Save and open" at bounding box center [705, 331] width 63 height 19
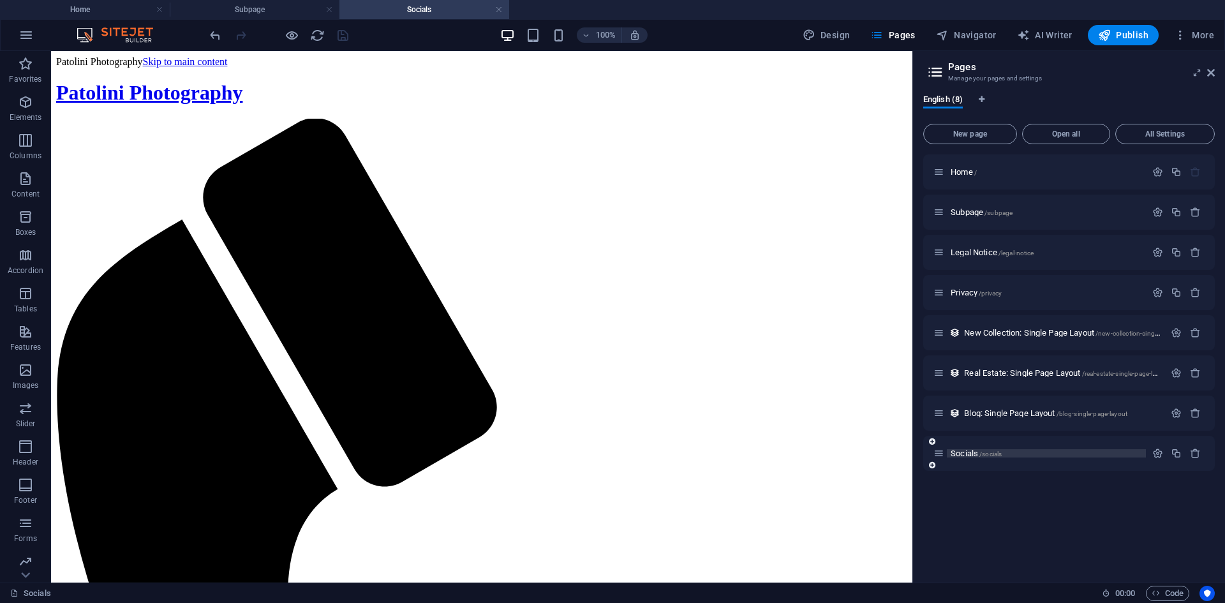
click at [894, 453] on span "Socials /socials" at bounding box center [976, 454] width 51 height 10
click at [894, 454] on icon at bounding box center [938, 453] width 11 height 11
click at [894, 455] on icon "button" at bounding box center [1157, 453] width 11 height 11
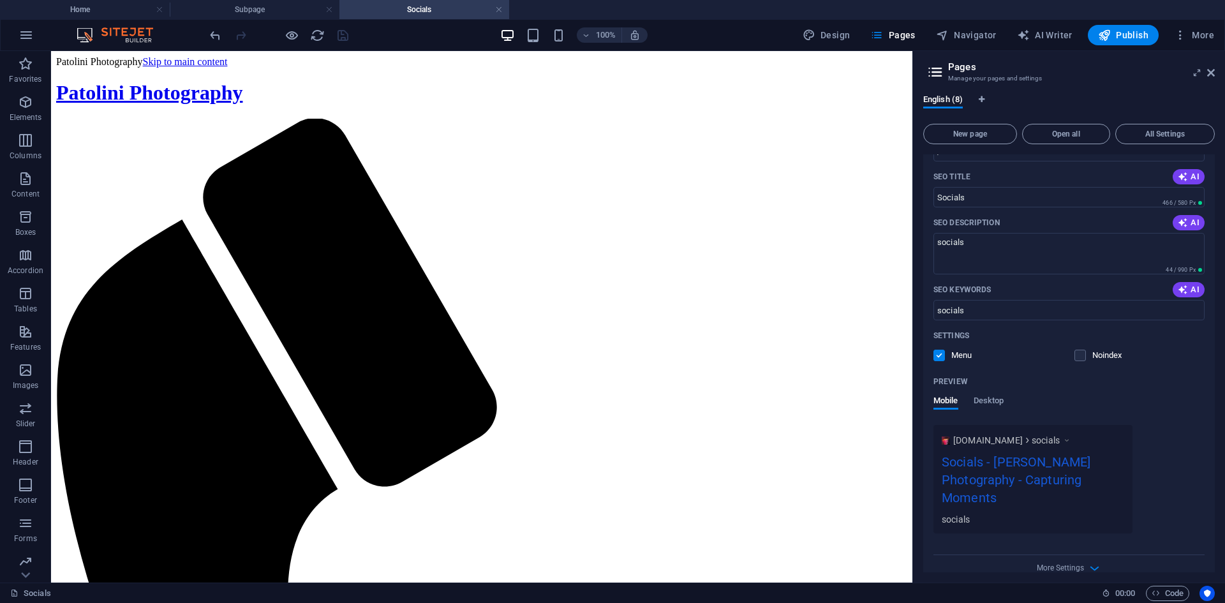
scroll to position [397, 0]
click at [894, 355] on label at bounding box center [938, 354] width 11 height 11
click at [0, 0] on input "checkbox" at bounding box center [0, 0] width 0 height 0
click at [894, 355] on label at bounding box center [938, 354] width 11 height 11
click at [0, 0] on input "checkbox" at bounding box center [0, 0] width 0 height 0
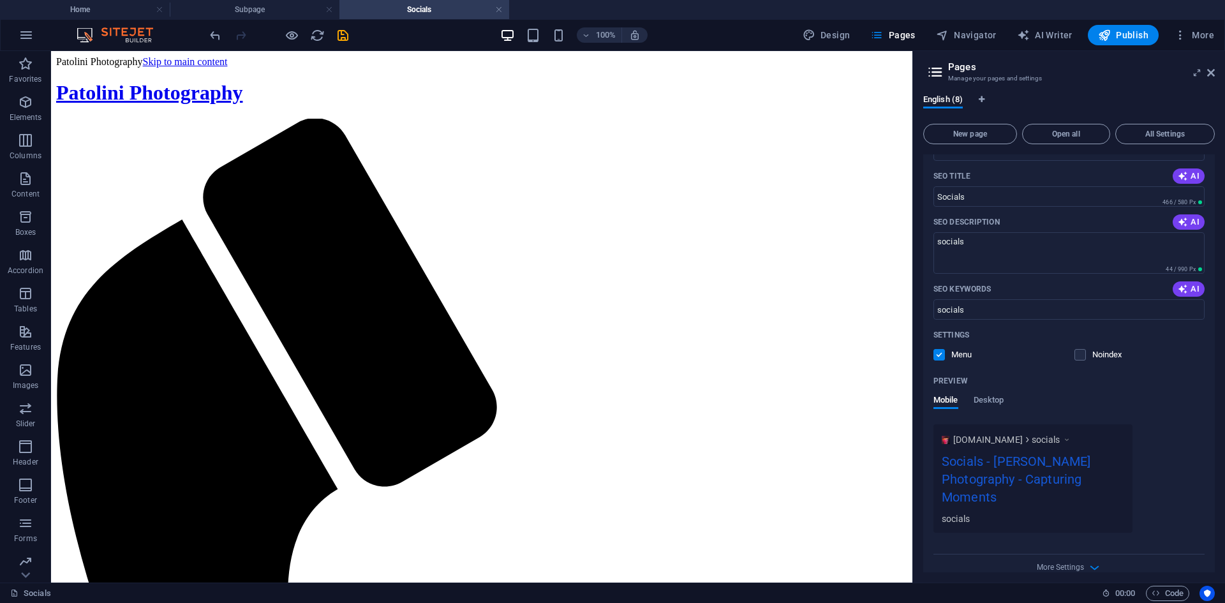
click at [894, 353] on label at bounding box center [938, 354] width 11 height 11
click at [0, 0] on input "checkbox" at bounding box center [0, 0] width 0 height 0
click at [894, 404] on span "Desktop" at bounding box center [989, 401] width 31 height 18
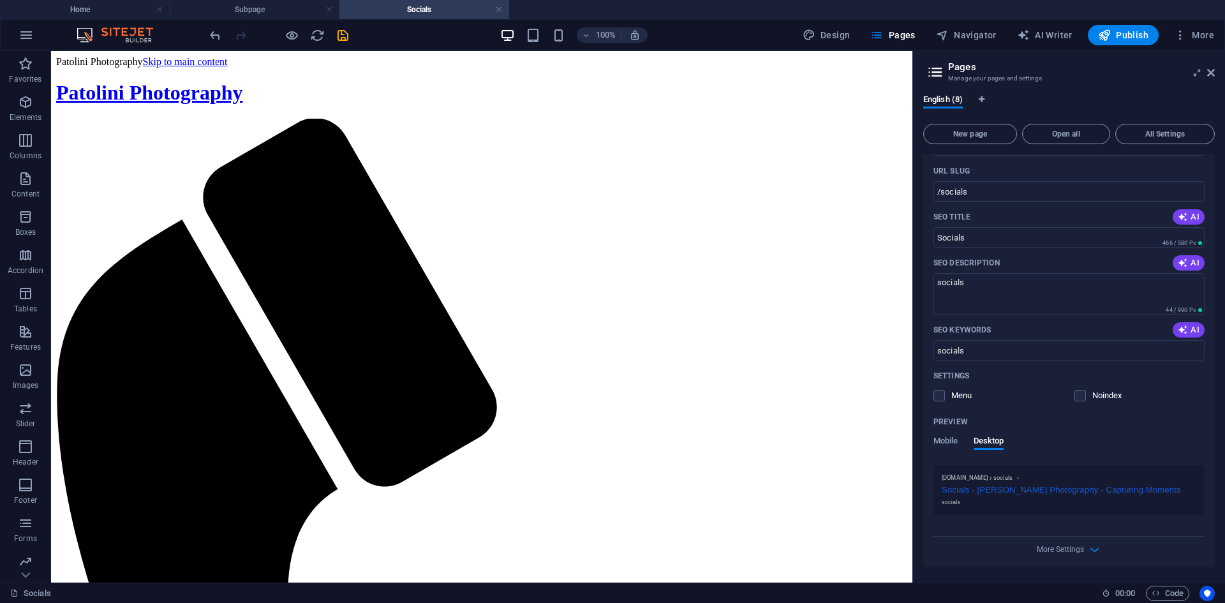
scroll to position [356, 0]
click at [894, 434] on div "Preview Mobile Desktop" at bounding box center [1068, 439] width 271 height 54
click at [894, 552] on span "More Settings" at bounding box center [1060, 549] width 47 height 9
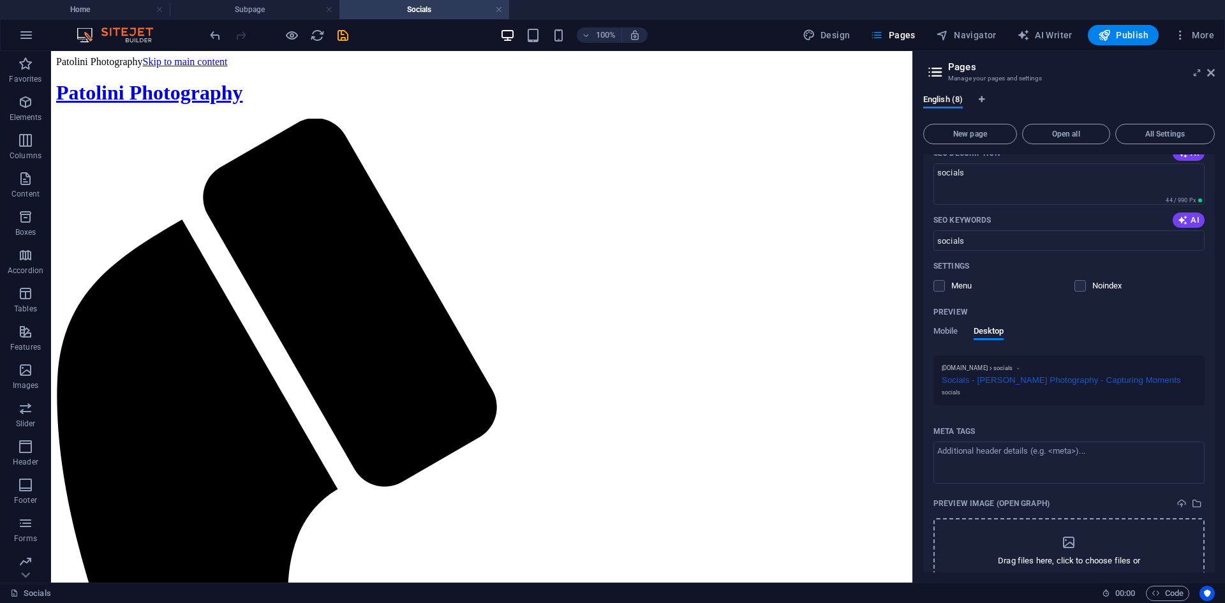
scroll to position [540, 0]
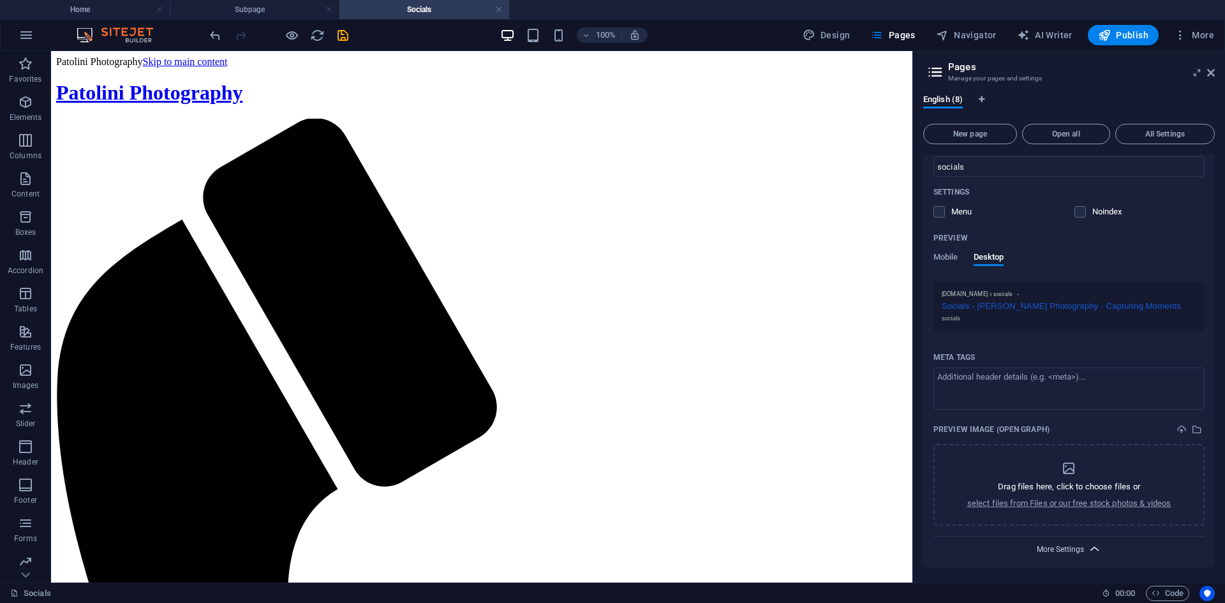
click at [894, 551] on span "More Settings" at bounding box center [1060, 549] width 47 height 9
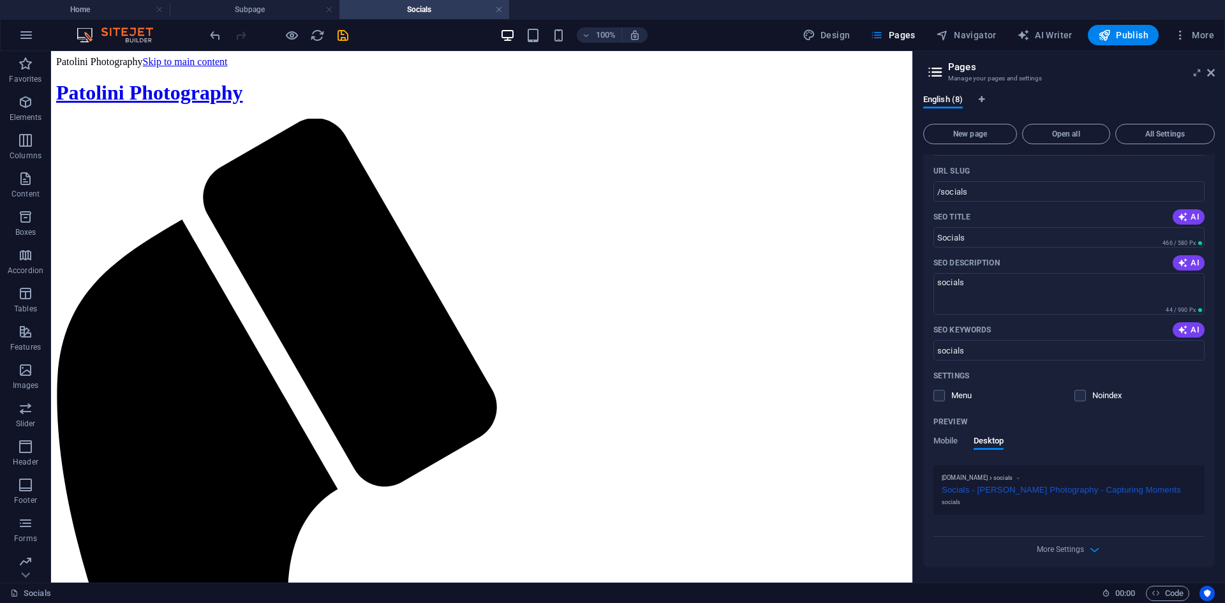
scroll to position [228, 0]
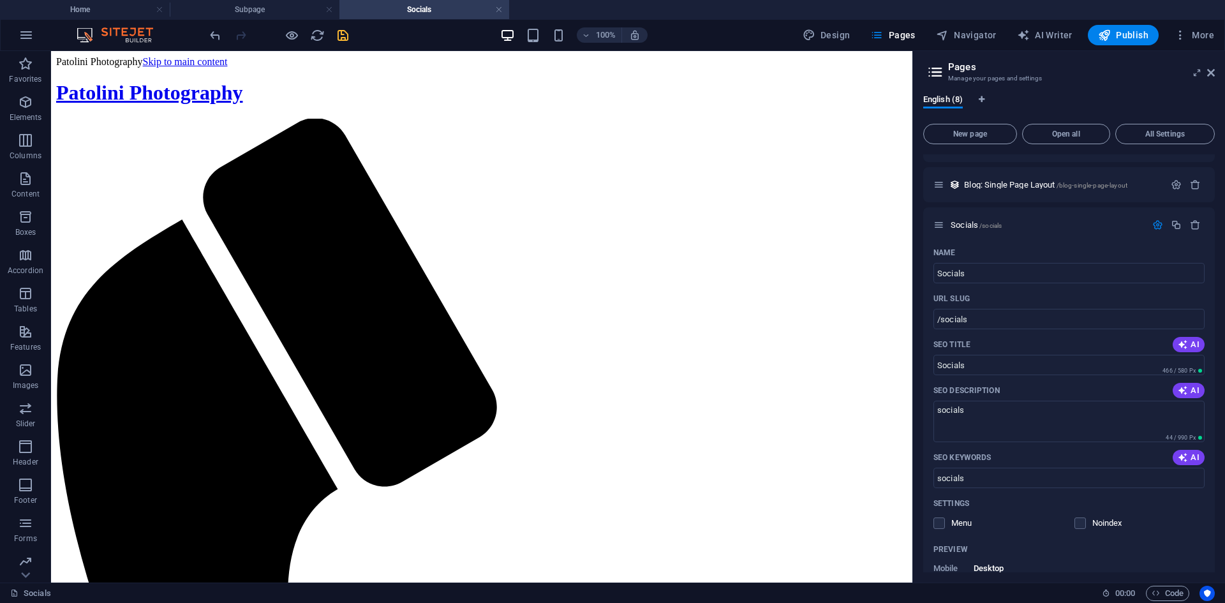
click at [345, 34] on icon "save" at bounding box center [343, 35] width 15 height 15
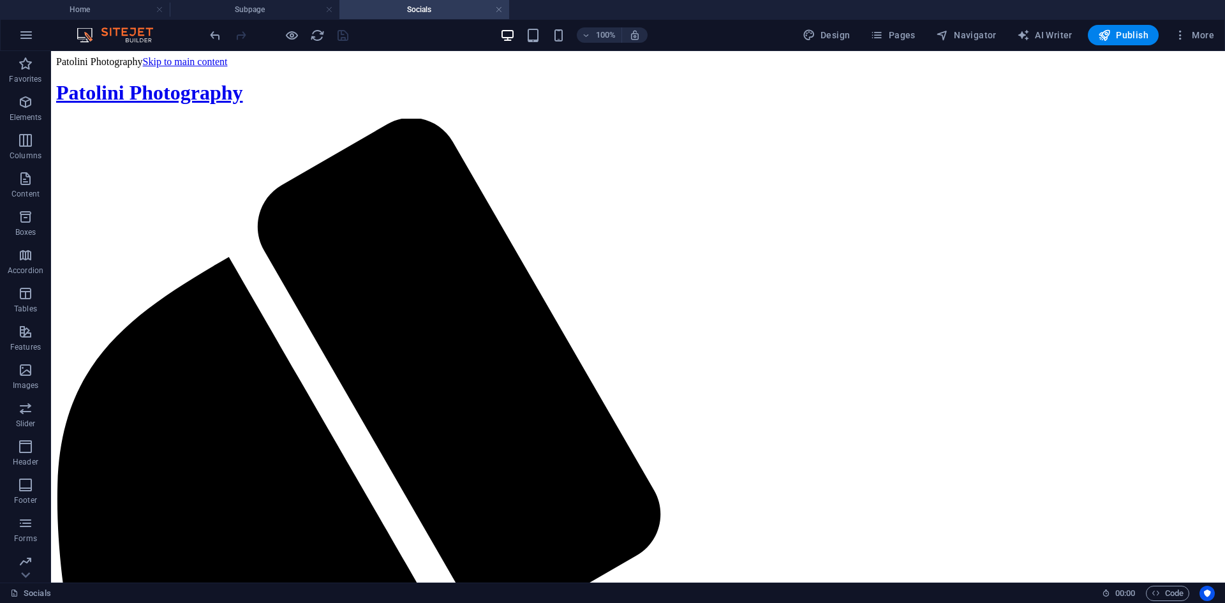
click at [73, 13] on h4 "Home" at bounding box center [85, 10] width 170 height 14
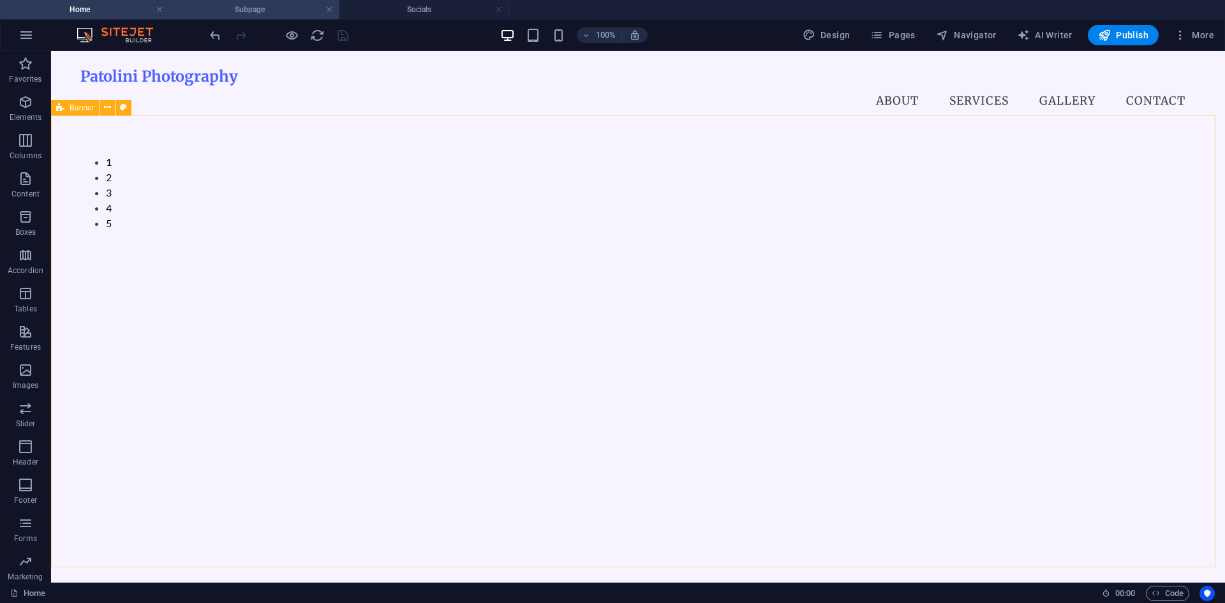
click at [284, 12] on h4 "Subpage" at bounding box center [255, 10] width 170 height 14
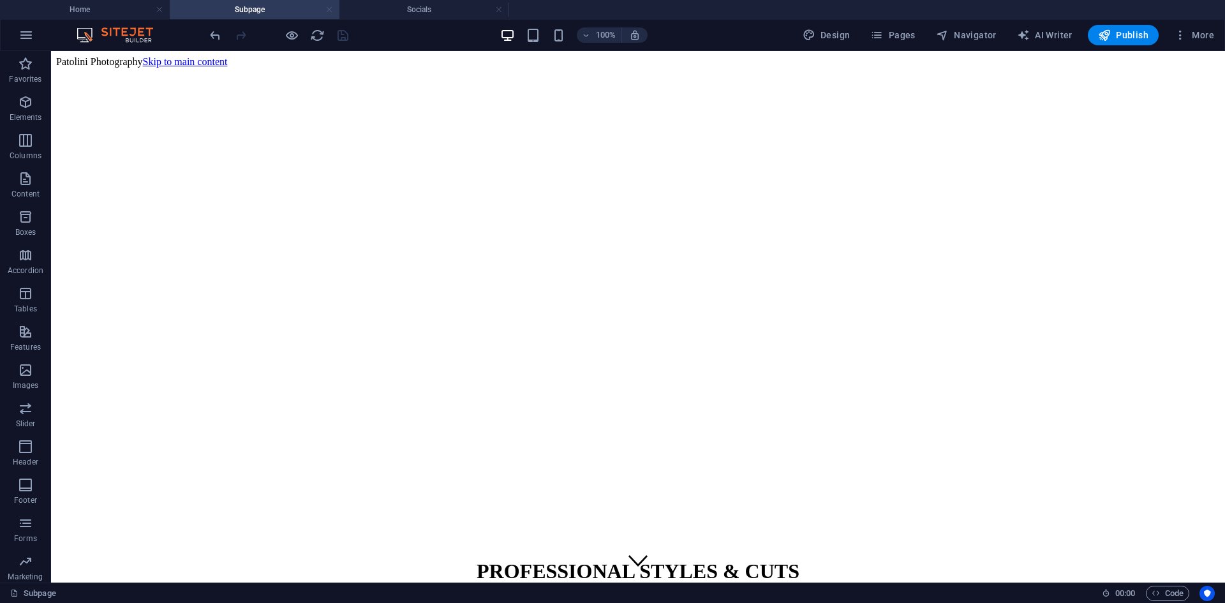
click at [330, 10] on link at bounding box center [329, 10] width 8 height 12
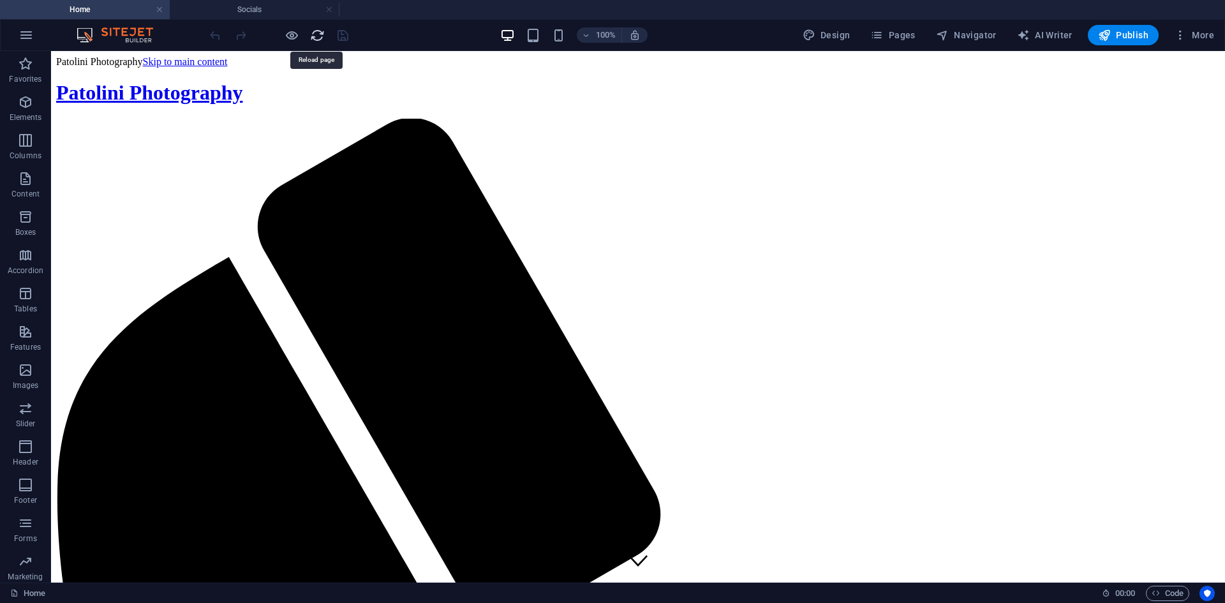
scroll to position [0, 0]
click at [830, 40] on span "Design" at bounding box center [827, 35] width 48 height 13
click at [882, 38] on icon "button" at bounding box center [876, 35] width 13 height 13
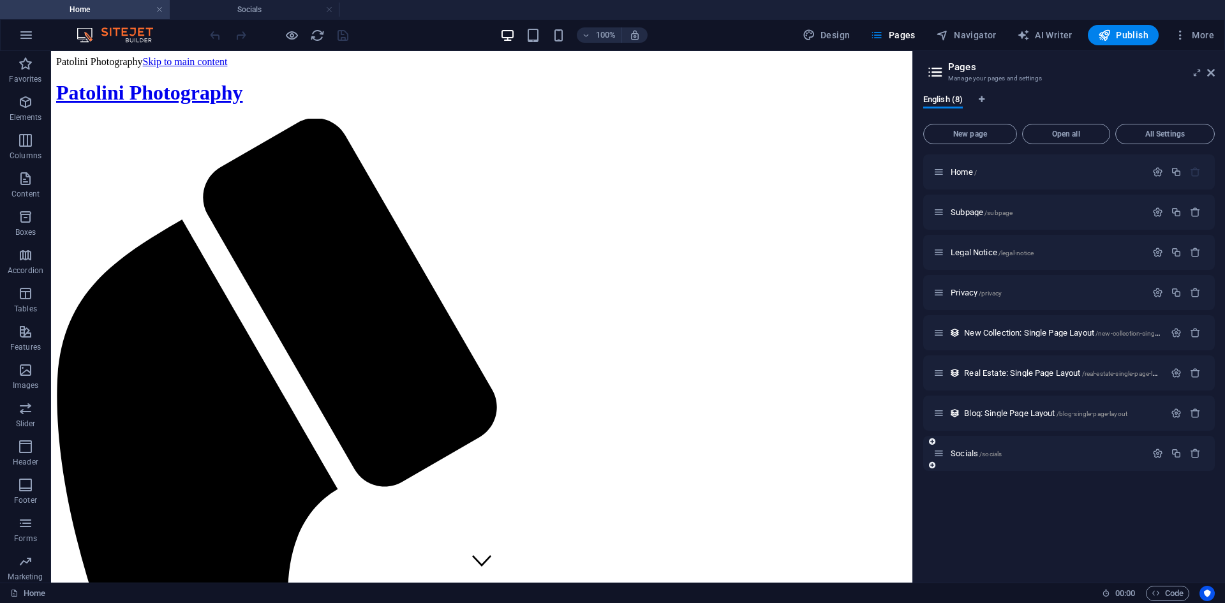
click at [894, 454] on div "Socials /socials" at bounding box center [1039, 453] width 212 height 15
click at [894, 452] on icon at bounding box center [938, 453] width 11 height 11
click at [894, 454] on icon at bounding box center [938, 453] width 11 height 11
click at [894, 457] on icon at bounding box center [938, 453] width 11 height 11
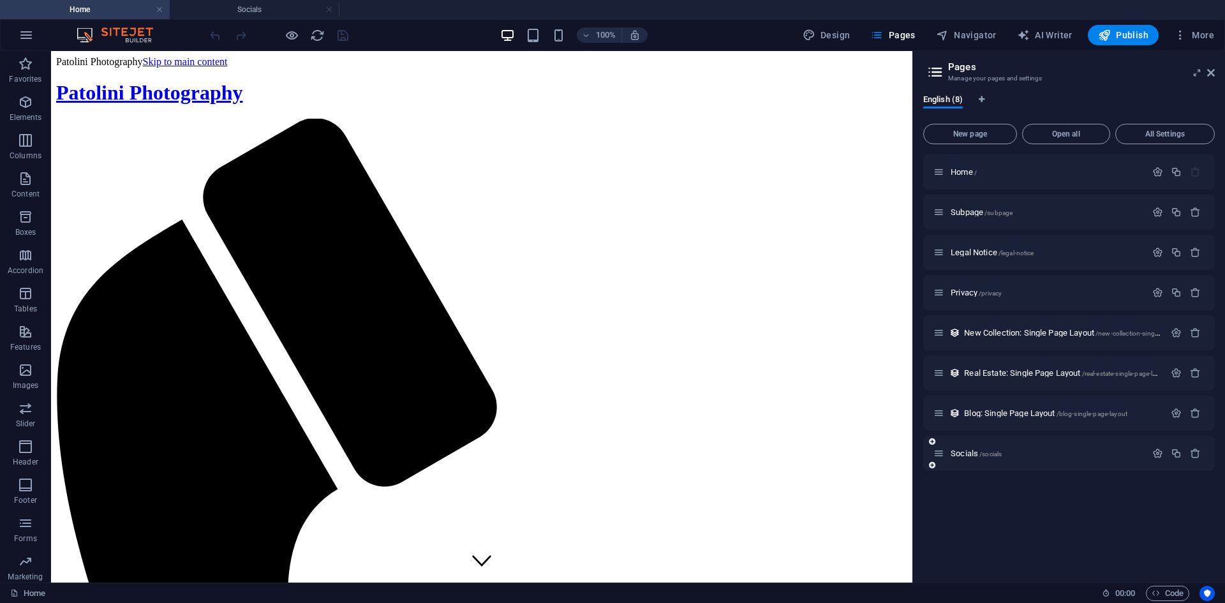
click at [894, 457] on icon at bounding box center [938, 453] width 11 height 11
click at [894, 455] on icon "button" at bounding box center [1157, 453] width 11 height 11
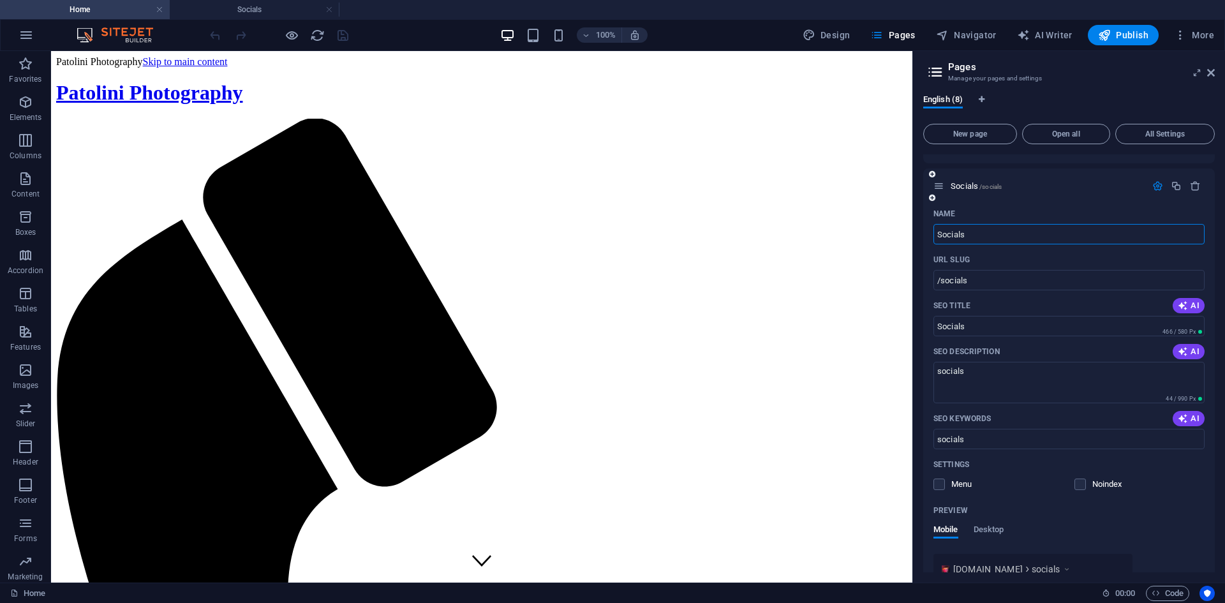
scroll to position [383, 0]
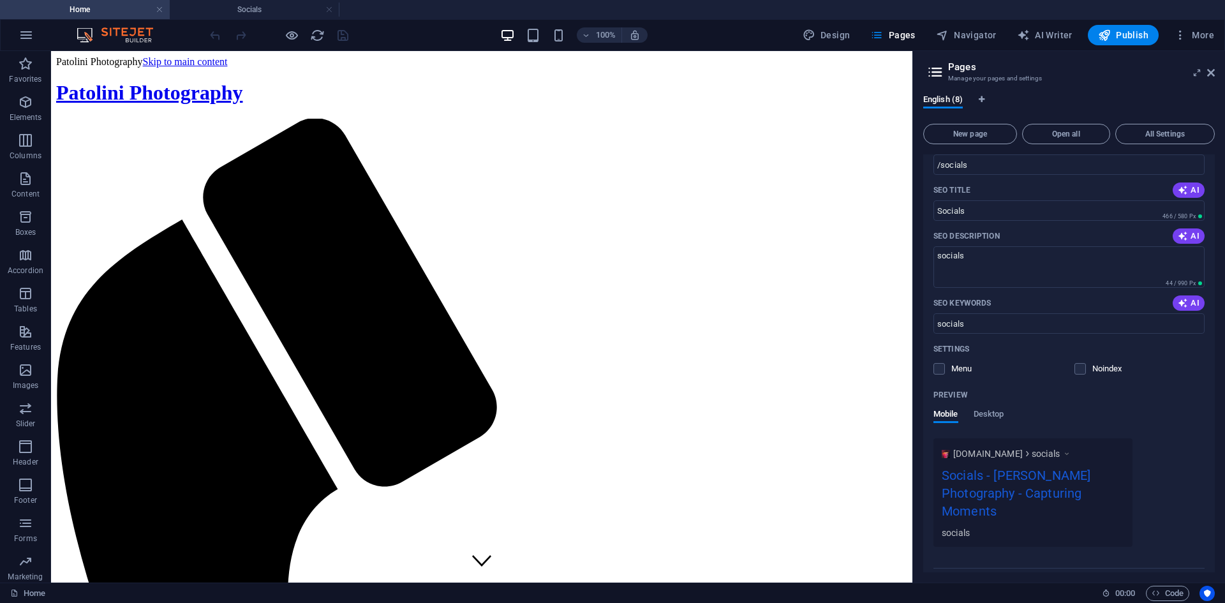
click at [894, 375] on div "Settings Menu Noindex" at bounding box center [1068, 359] width 271 height 41
click at [894, 372] on label at bounding box center [938, 368] width 11 height 11
click at [0, 0] on input "checkbox" at bounding box center [0, 0] width 0 height 0
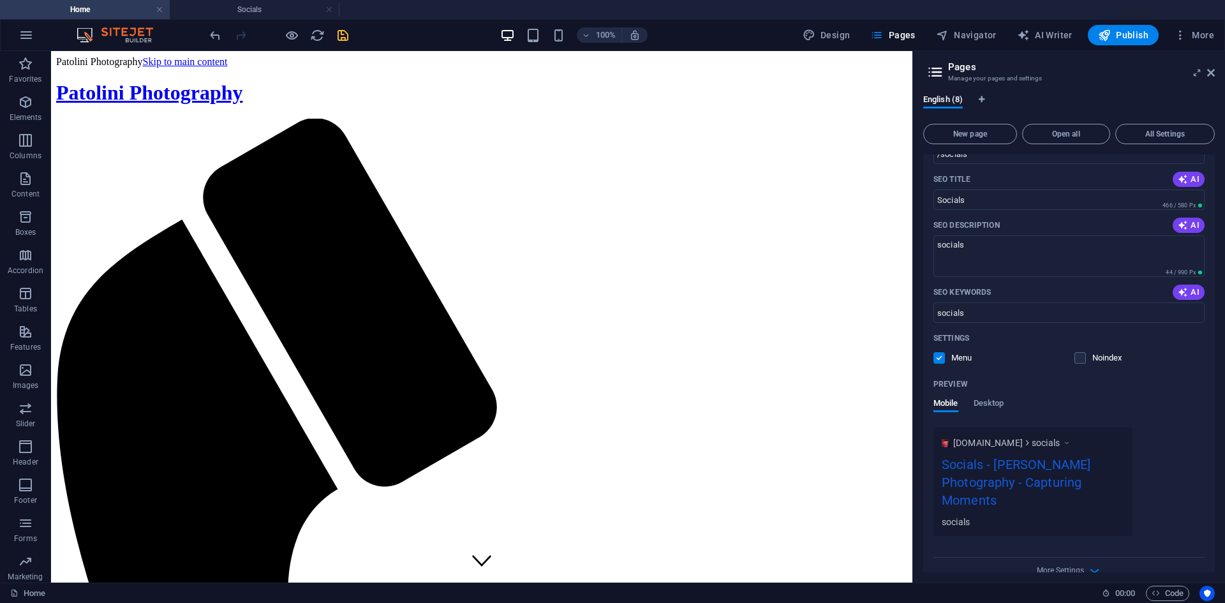
scroll to position [397, 0]
click at [894, 356] on label at bounding box center [938, 354] width 11 height 11
click at [0, 0] on input "checkbox" at bounding box center [0, 0] width 0 height 0
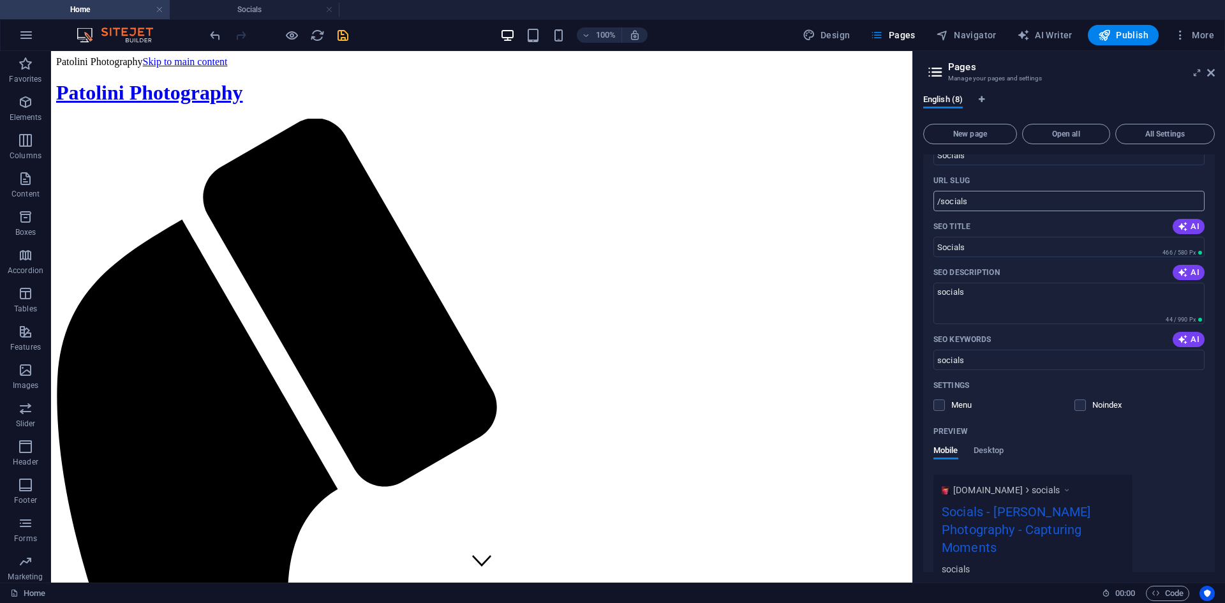
scroll to position [269, 0]
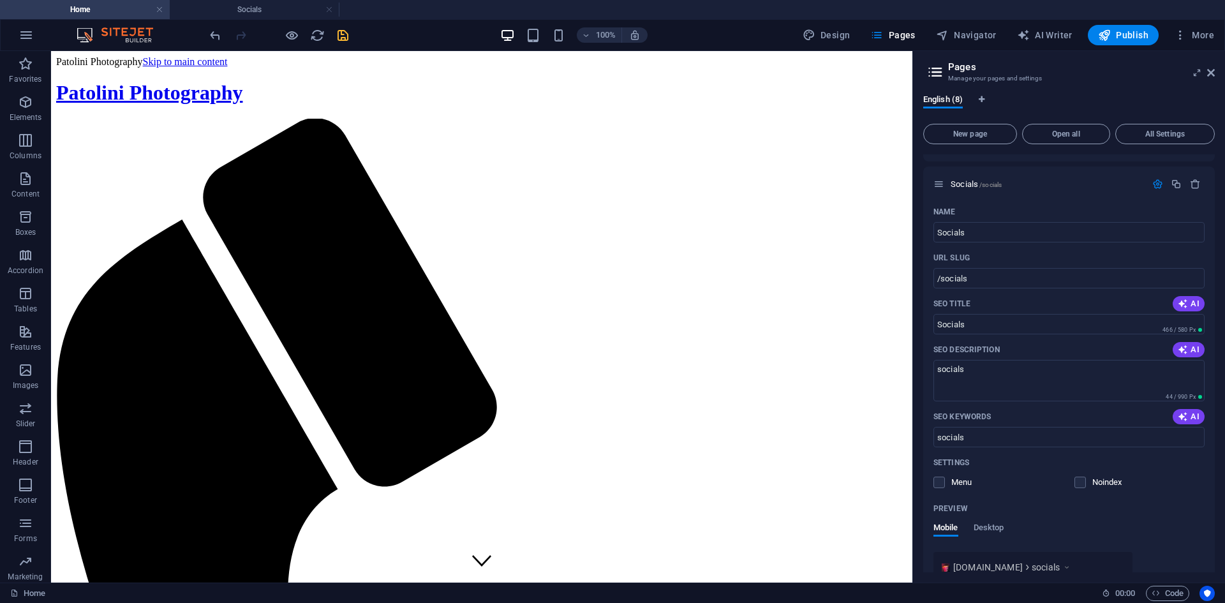
drag, startPoint x: 1039, startPoint y: 376, endPoint x: 911, endPoint y: 324, distance: 137.9
click at [894, 381] on textarea "socials" at bounding box center [1068, 380] width 271 height 41
drag, startPoint x: 1041, startPoint y: 375, endPoint x: 954, endPoint y: 375, distance: 86.8
click at [894, 375] on textarea "socials" at bounding box center [1068, 380] width 271 height 41
type textarea "s"
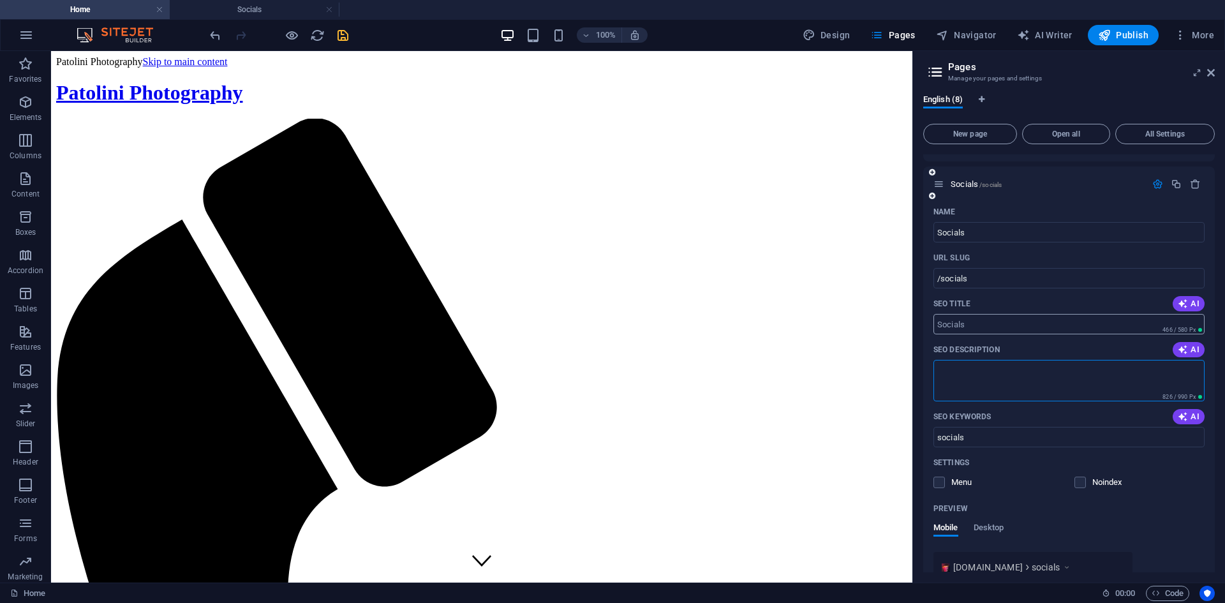
click at [894, 322] on input "SEO Title" at bounding box center [1068, 324] width 271 height 20
click at [894, 277] on input "/socials" at bounding box center [1068, 278] width 271 height 20
drag, startPoint x: 1031, startPoint y: 286, endPoint x: 910, endPoint y: 237, distance: 130.8
type input "/"
click at [894, 243] on div "Name ​ URL SLUG / ​ SEO Title AI ​ 401 / 580 Px SEO Description AI ​ 826 / 990 …" at bounding box center [1069, 467] width 292 height 531
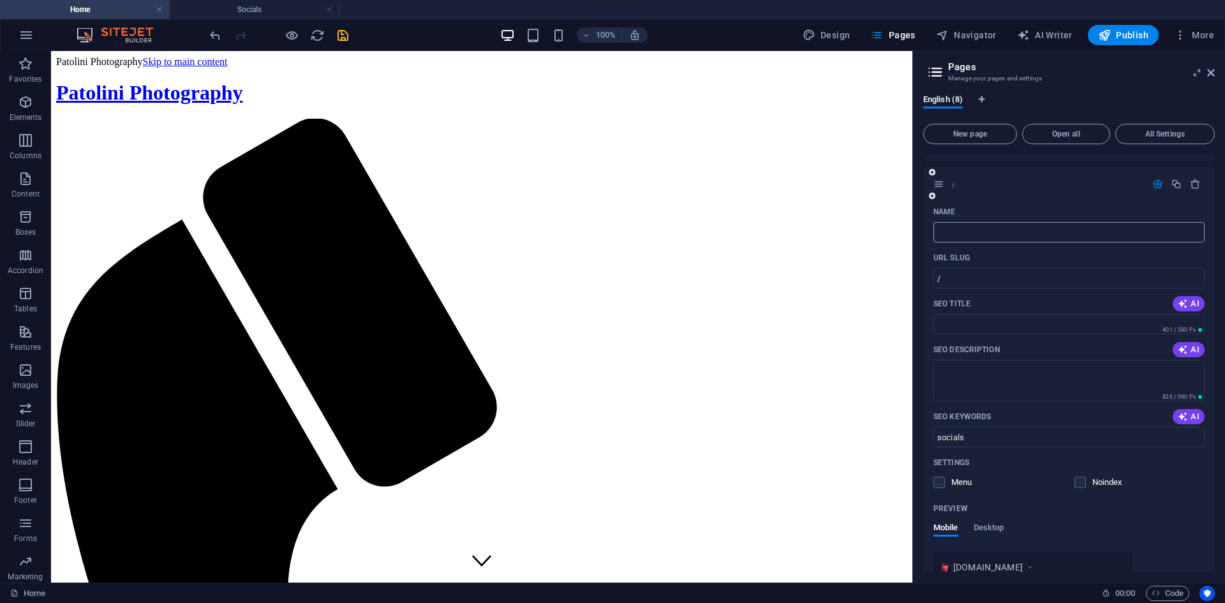
click at [894, 240] on input "Name" at bounding box center [1068, 232] width 271 height 20
drag, startPoint x: 967, startPoint y: 228, endPoint x: 972, endPoint y: 241, distance: 13.4
click at [894, 228] on input "Name" at bounding box center [1068, 232] width 271 height 20
type input "Socials"
type input "/socials"
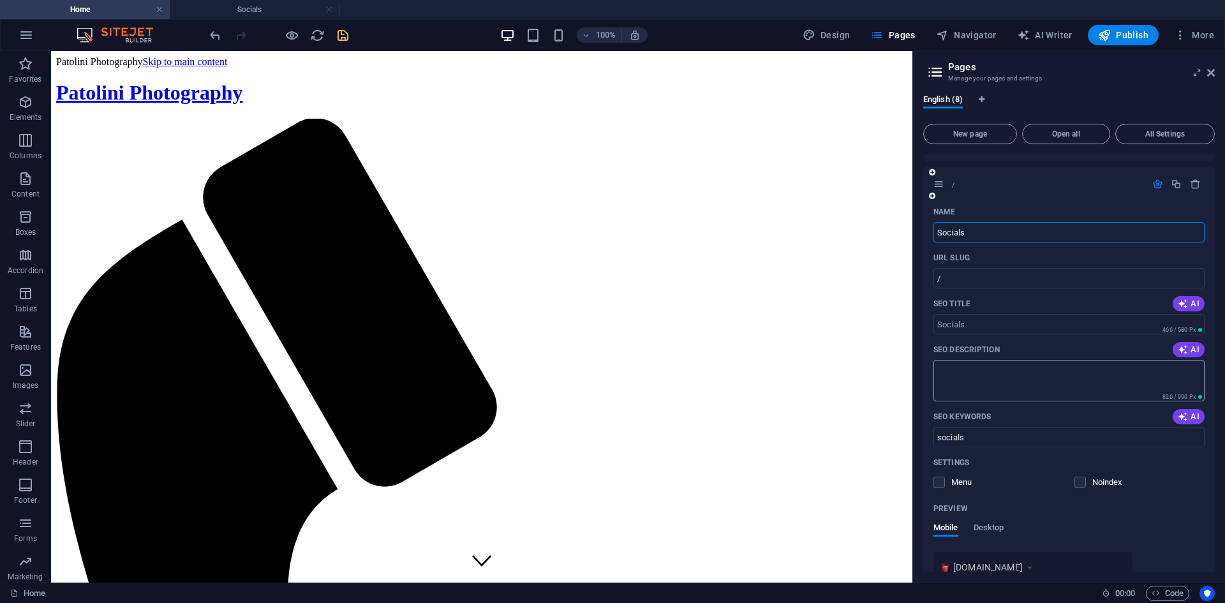
type input "Socials"
click at [894, 364] on textarea "SEO Description" at bounding box center [1068, 380] width 271 height 41
click at [342, 34] on icon "save" at bounding box center [343, 35] width 15 height 15
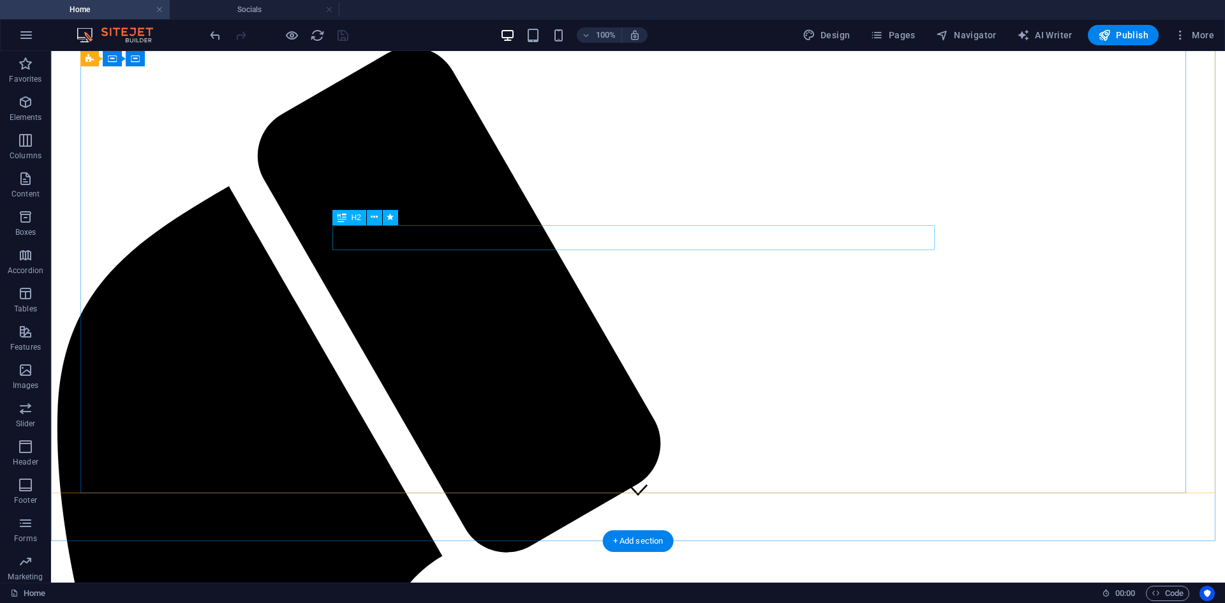
scroll to position [0, 0]
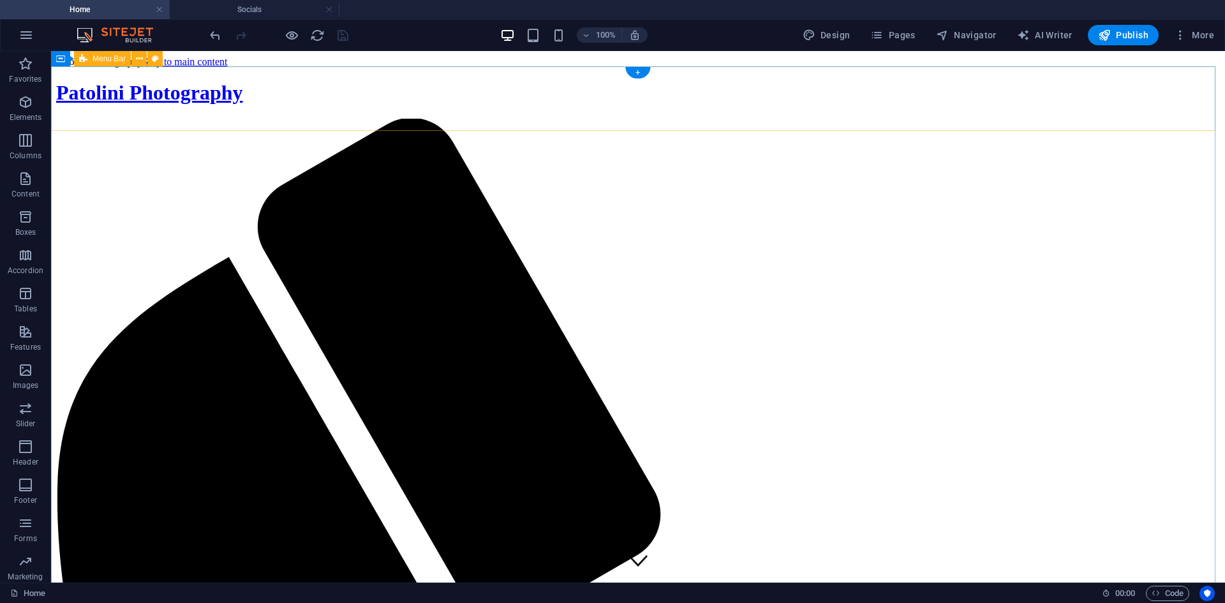
click at [894, 40] on icon "button" at bounding box center [942, 35] width 13 height 13
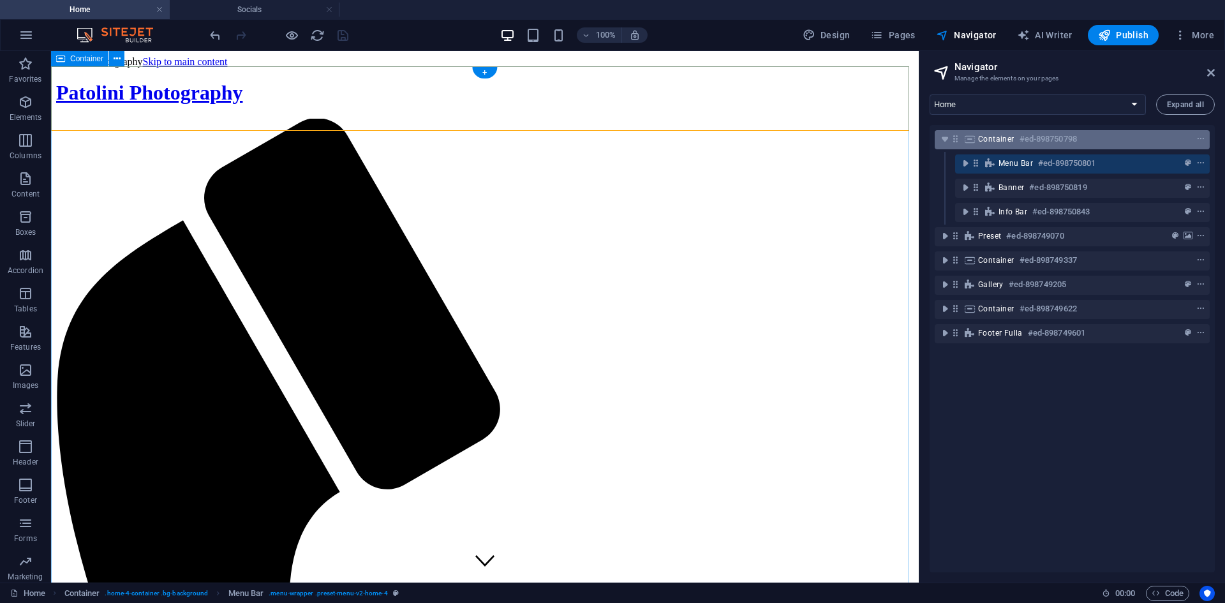
click at [894, 134] on span "Container" at bounding box center [996, 139] width 36 height 10
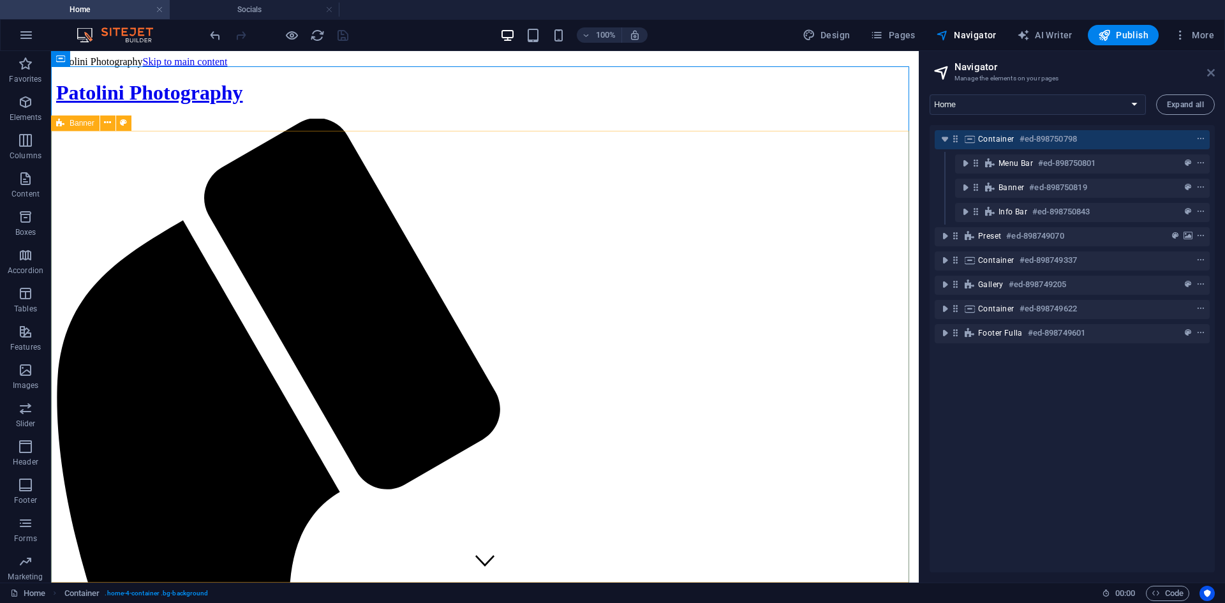
click at [894, 73] on icon at bounding box center [1211, 73] width 8 height 10
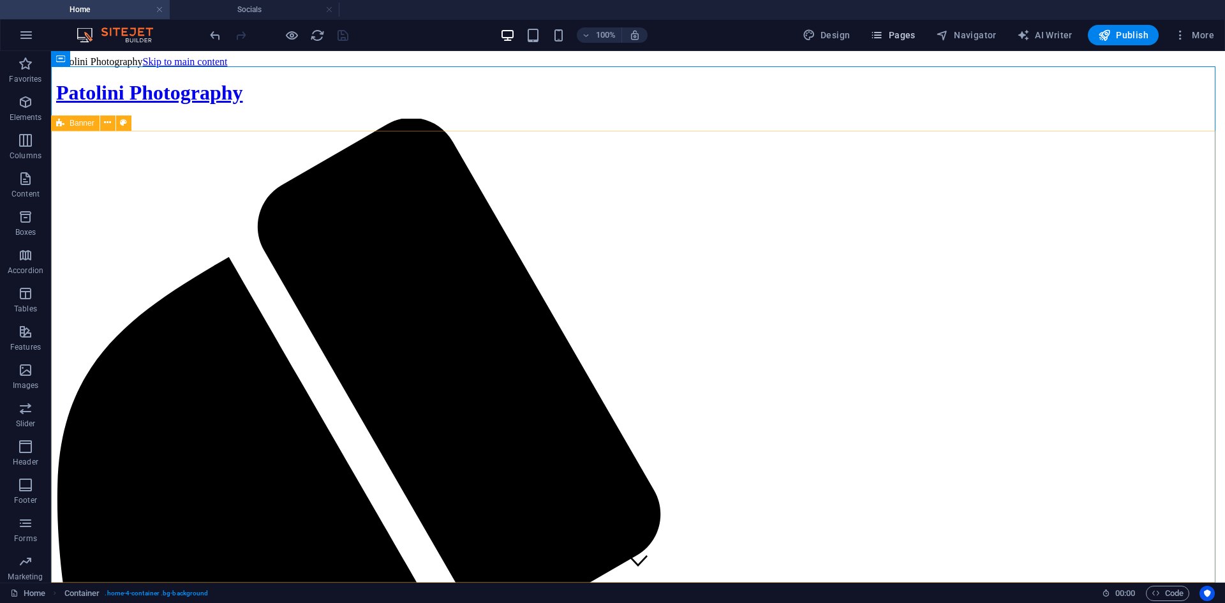
click at [894, 33] on span "Pages" at bounding box center [892, 35] width 45 height 13
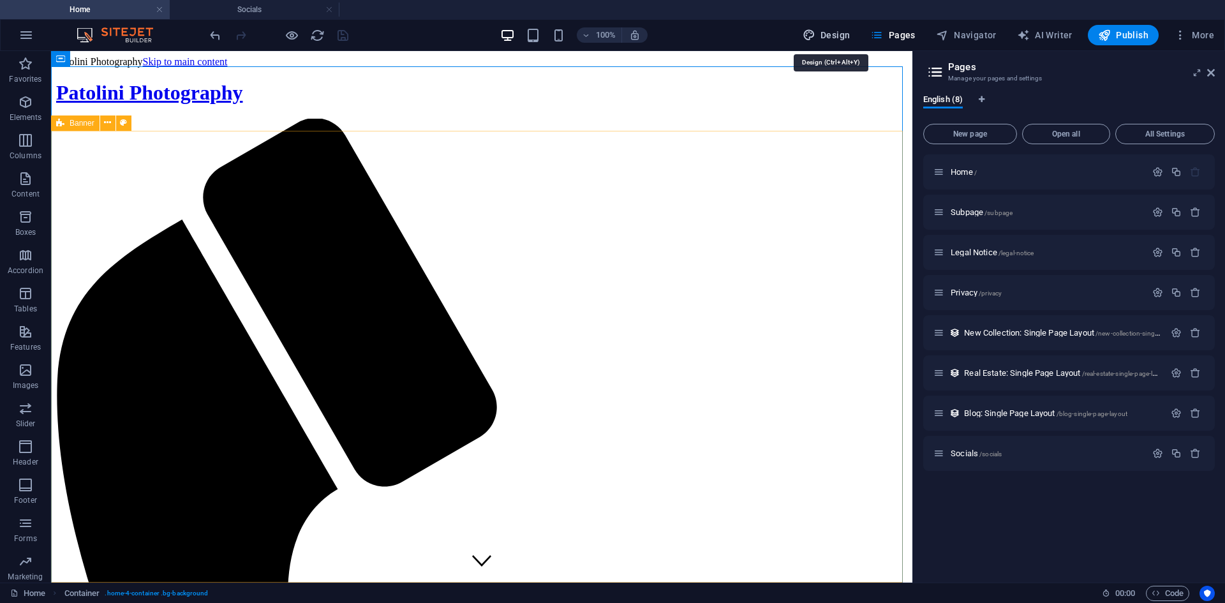
click at [850, 34] on span "Design" at bounding box center [827, 35] width 48 height 13
select select "px"
select select "200"
select select "px"
select select "rem"
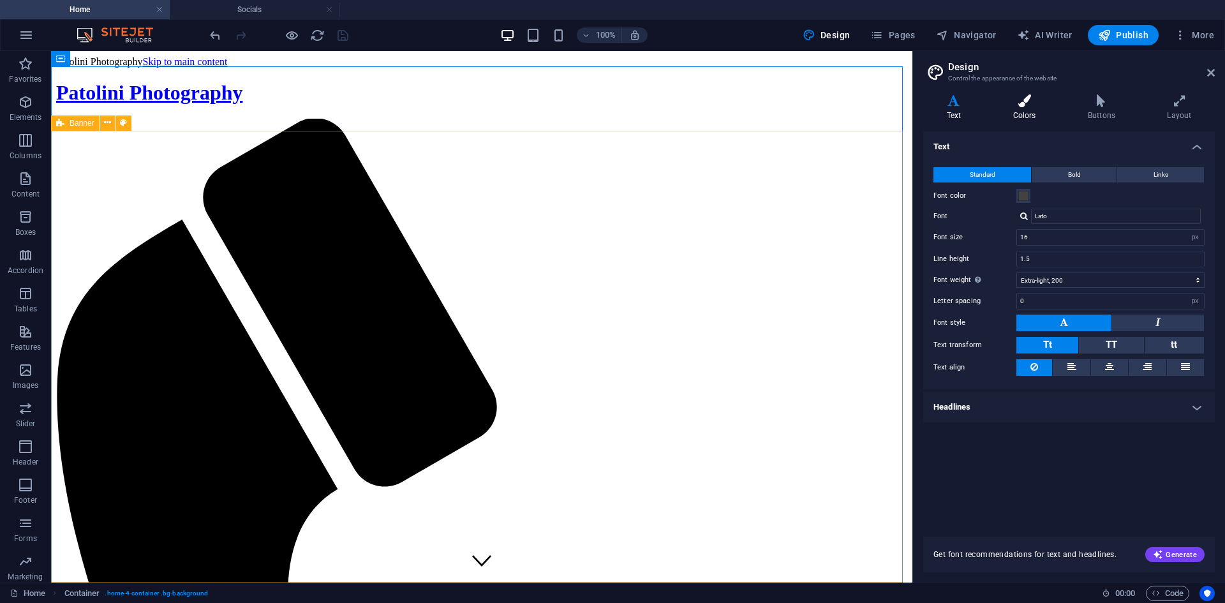
click at [894, 110] on h4 "Colors" at bounding box center [1027, 107] width 75 height 27
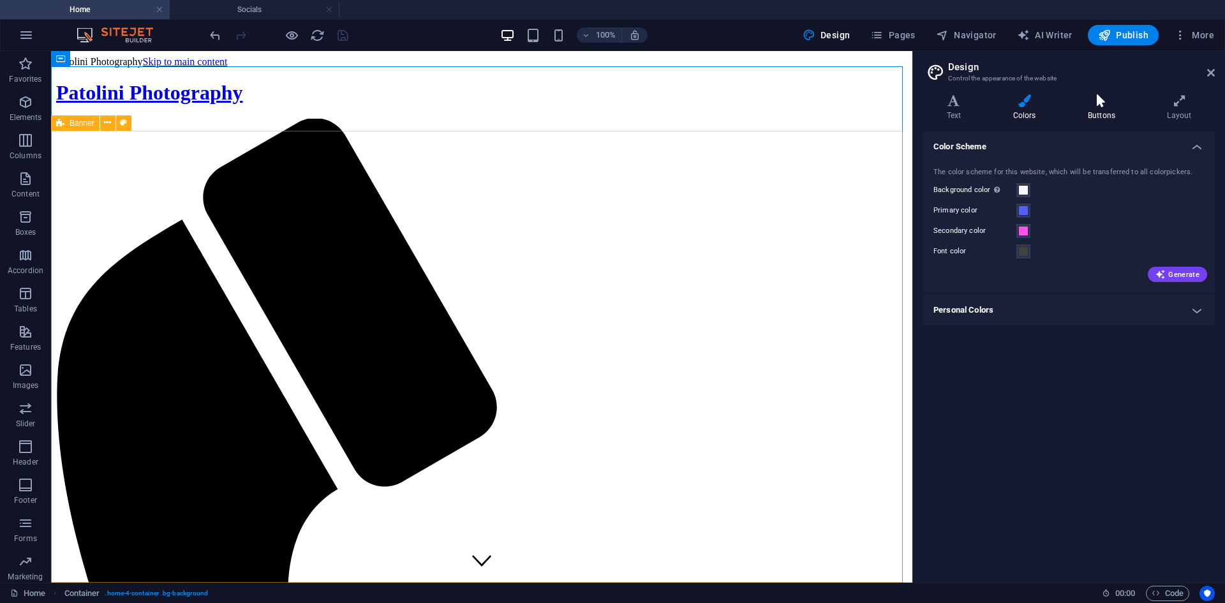
click at [894, 108] on h4 "Buttons" at bounding box center [1103, 107] width 79 height 27
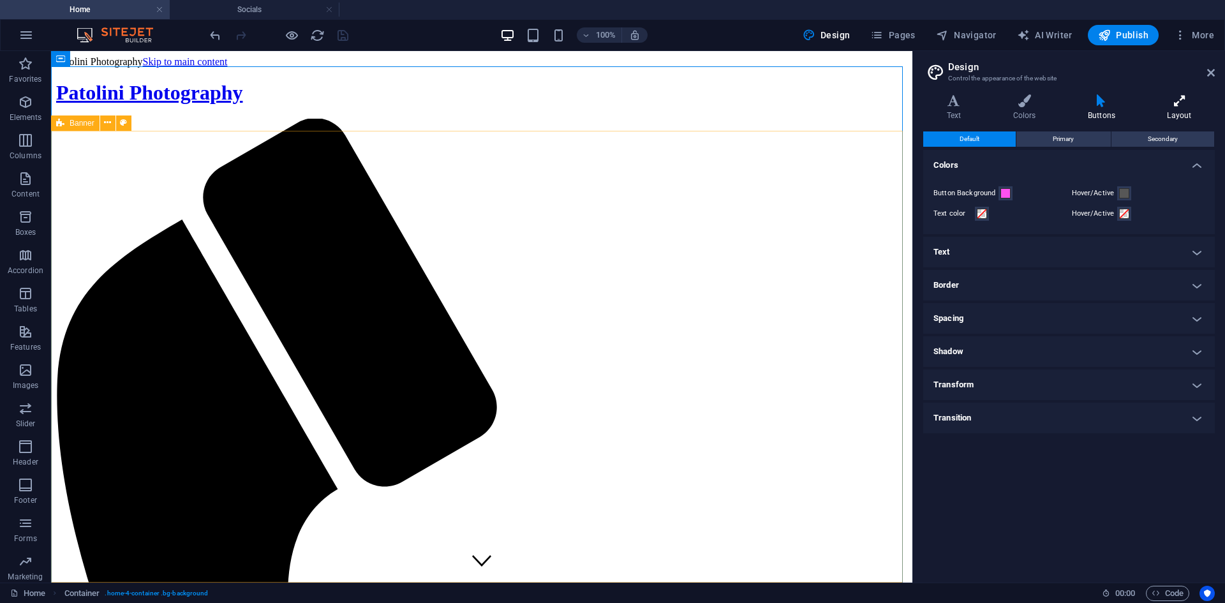
click at [894, 108] on h4 "Layout" at bounding box center [1179, 107] width 71 height 27
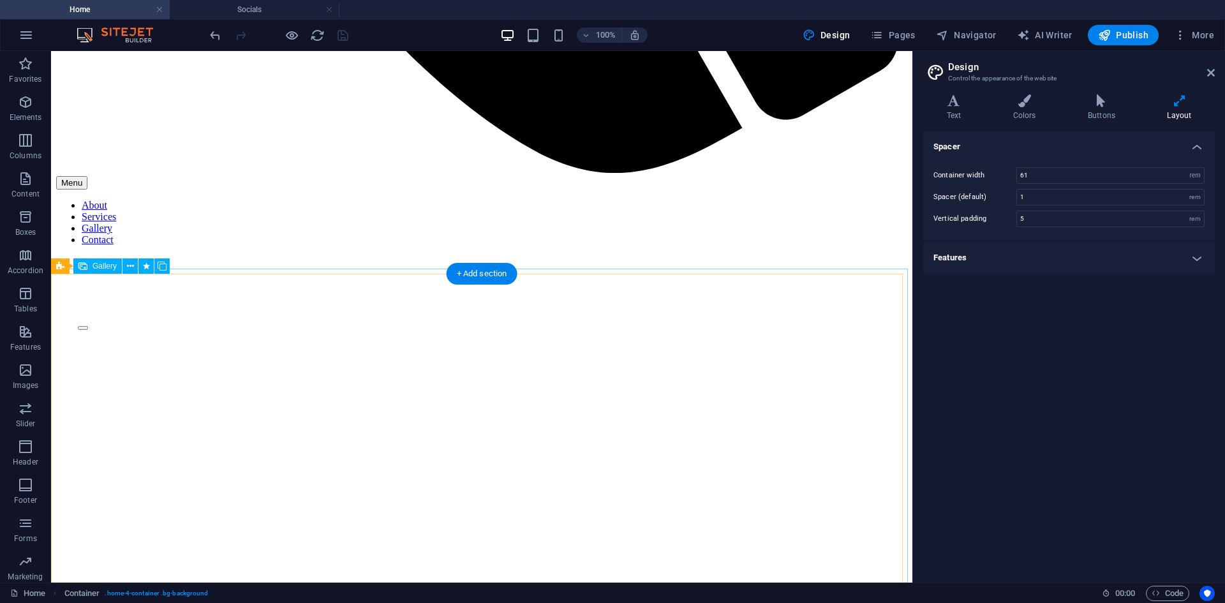
scroll to position [1212, 0]
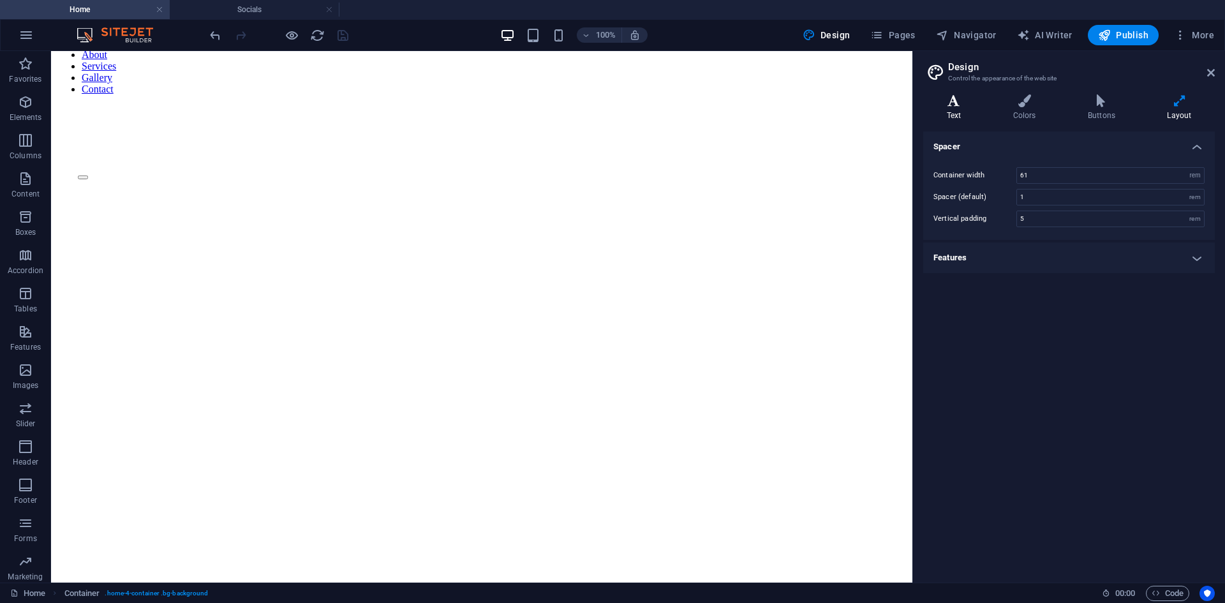
click at [894, 97] on icon at bounding box center [953, 100] width 61 height 13
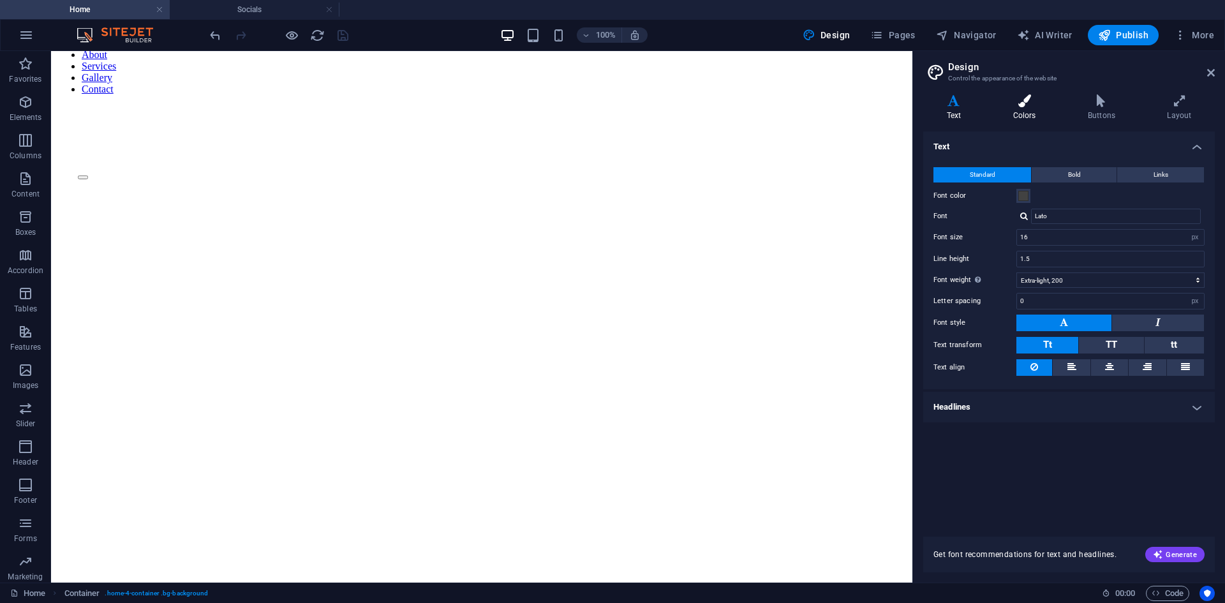
click at [894, 105] on icon at bounding box center [1025, 100] width 70 height 13
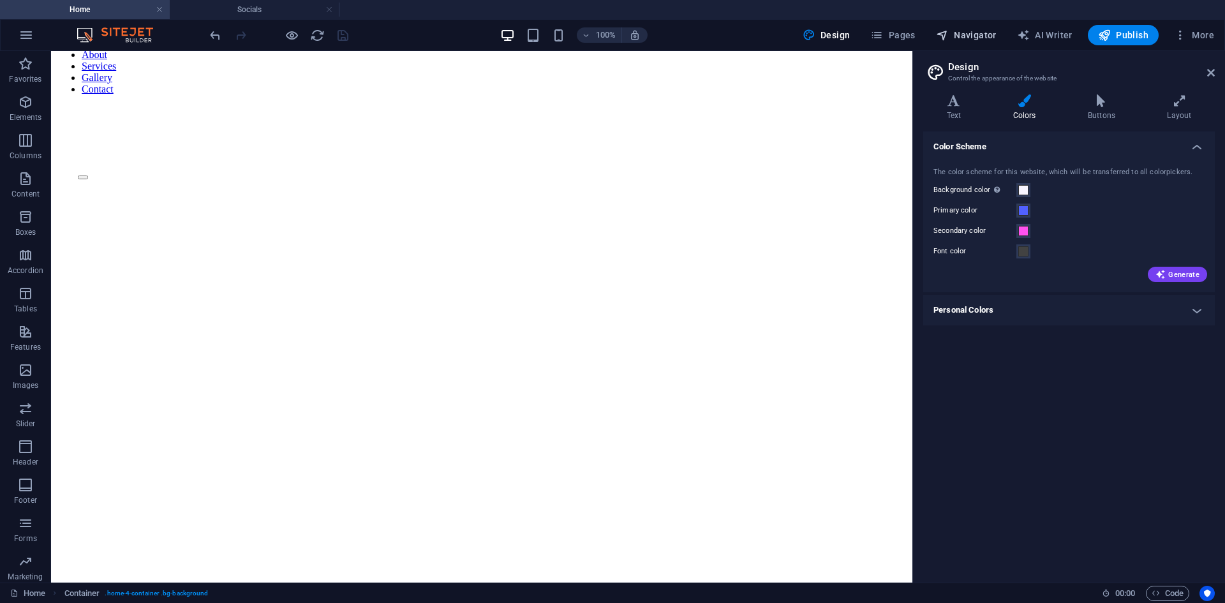
click at [894, 38] on span "Navigator" at bounding box center [966, 35] width 61 height 13
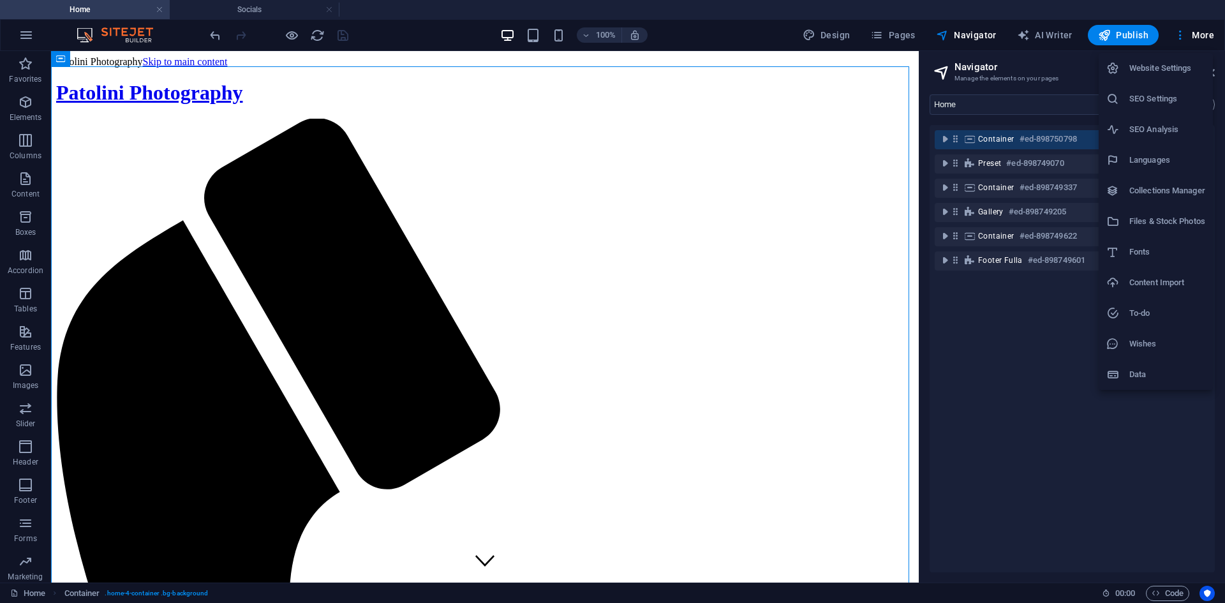
click at [894, 71] on h6 "Website Settings" at bounding box center [1167, 68] width 76 height 15
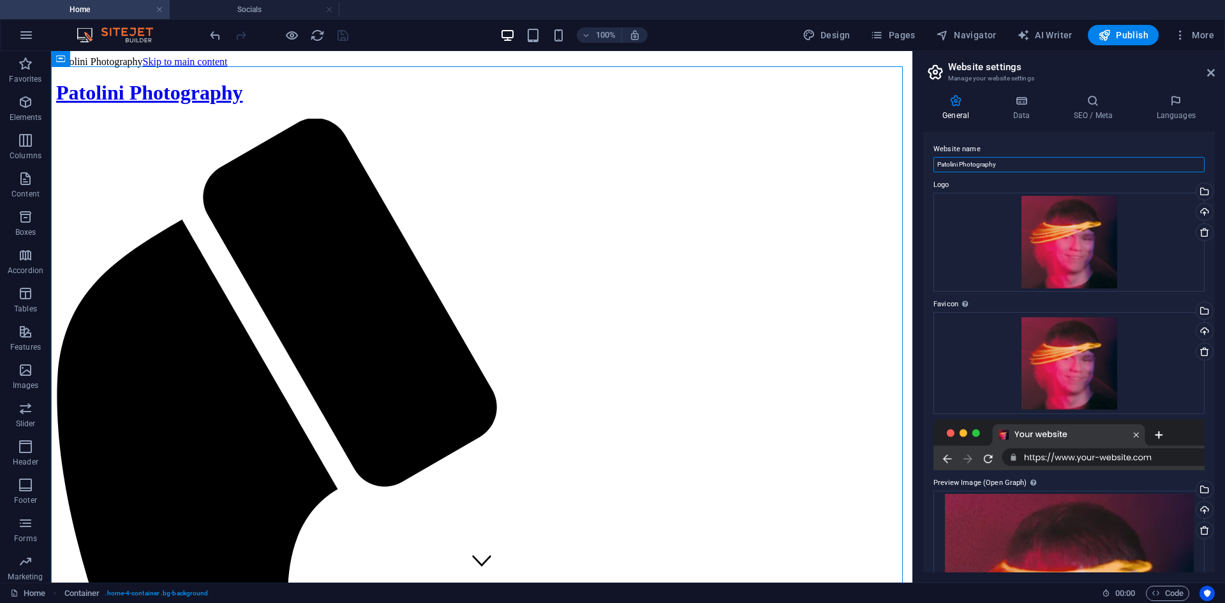
click at [894, 165] on input "Patolini Photography" at bounding box center [1068, 164] width 271 height 15
click at [894, 175] on div "Website name Patolini Photographye Logo Drag files here, click to choose files …" at bounding box center [1069, 351] width 292 height 441
click at [894, 161] on input "Patolini Photographye" at bounding box center [1068, 164] width 271 height 15
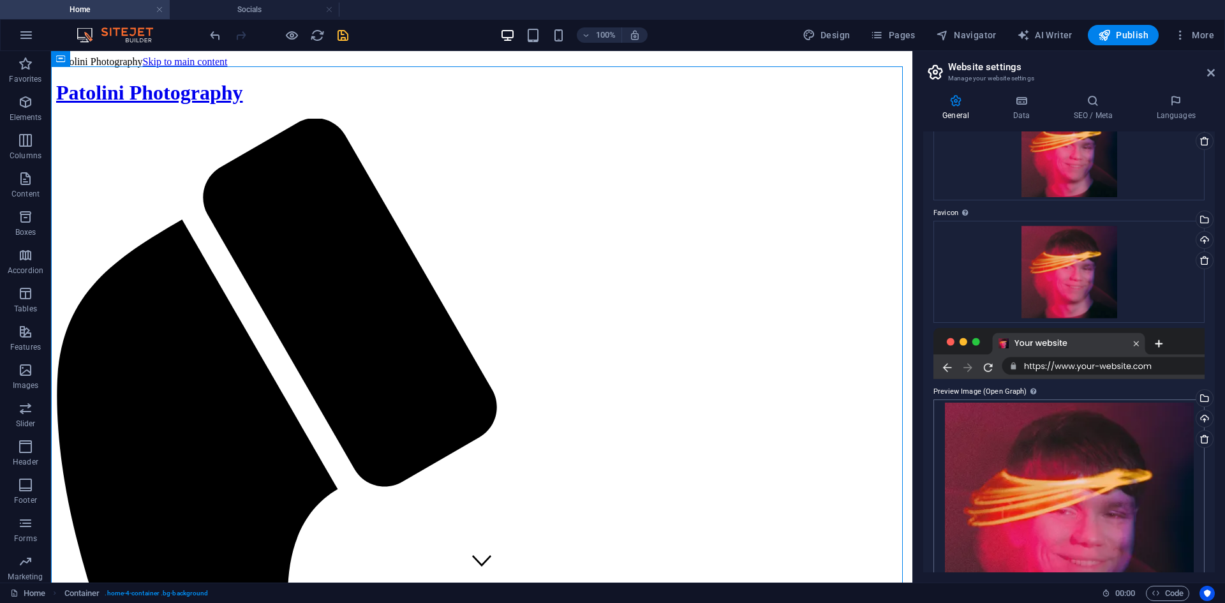
scroll to position [175, 0]
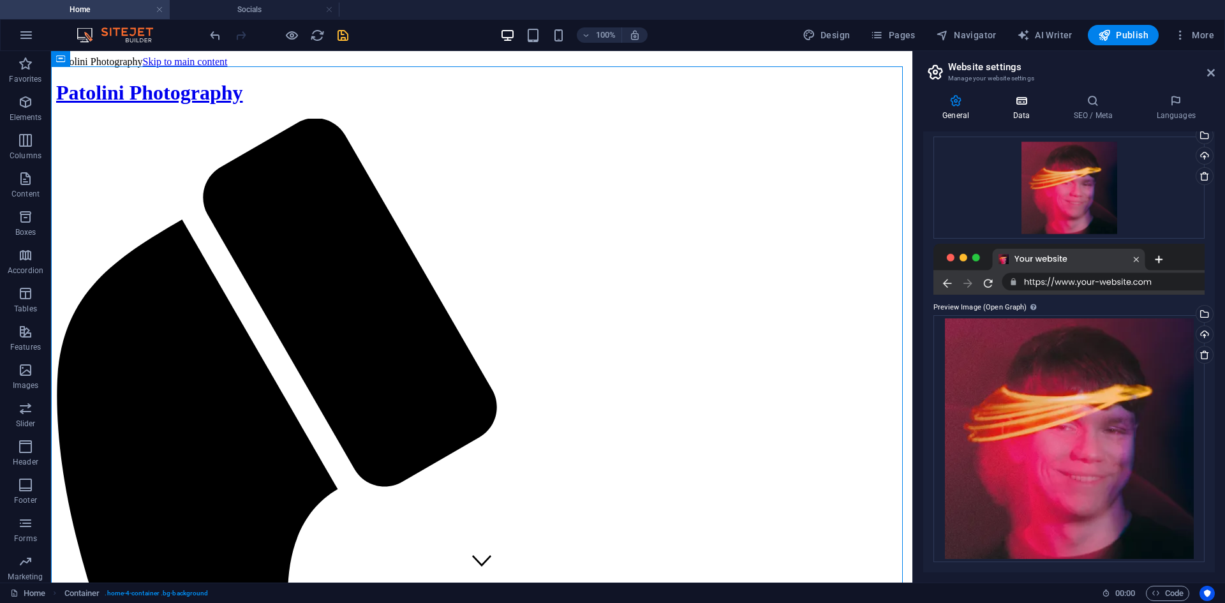
type input "Patolini Photography"
click at [894, 100] on icon at bounding box center [1021, 100] width 56 height 13
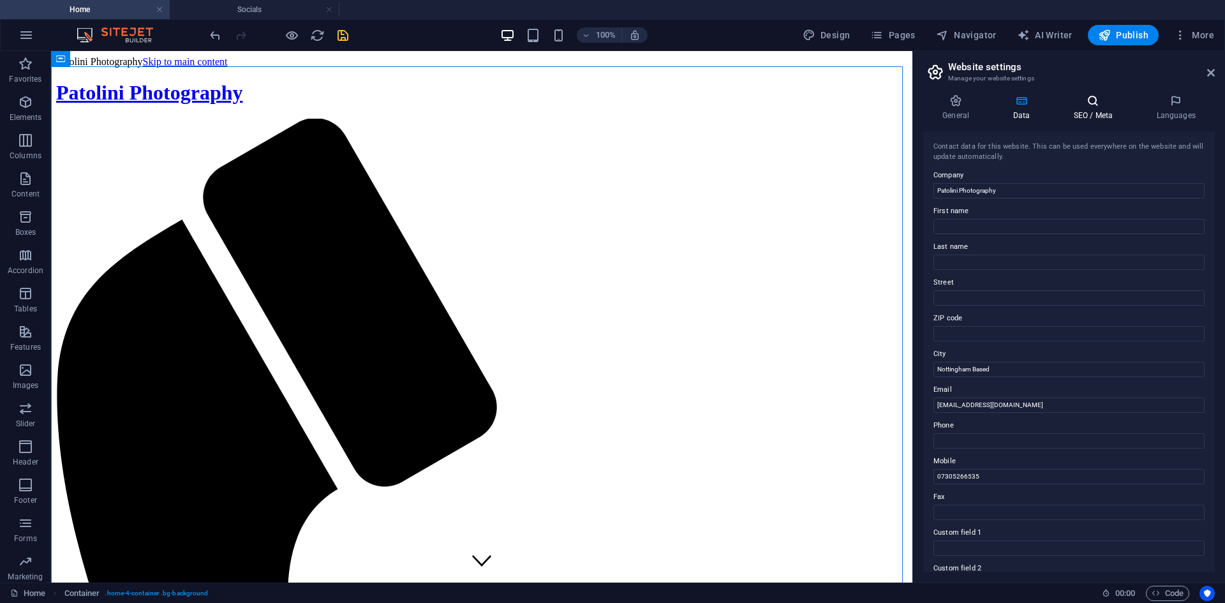
click at [894, 118] on h4 "SEO / Meta" at bounding box center [1095, 107] width 83 height 27
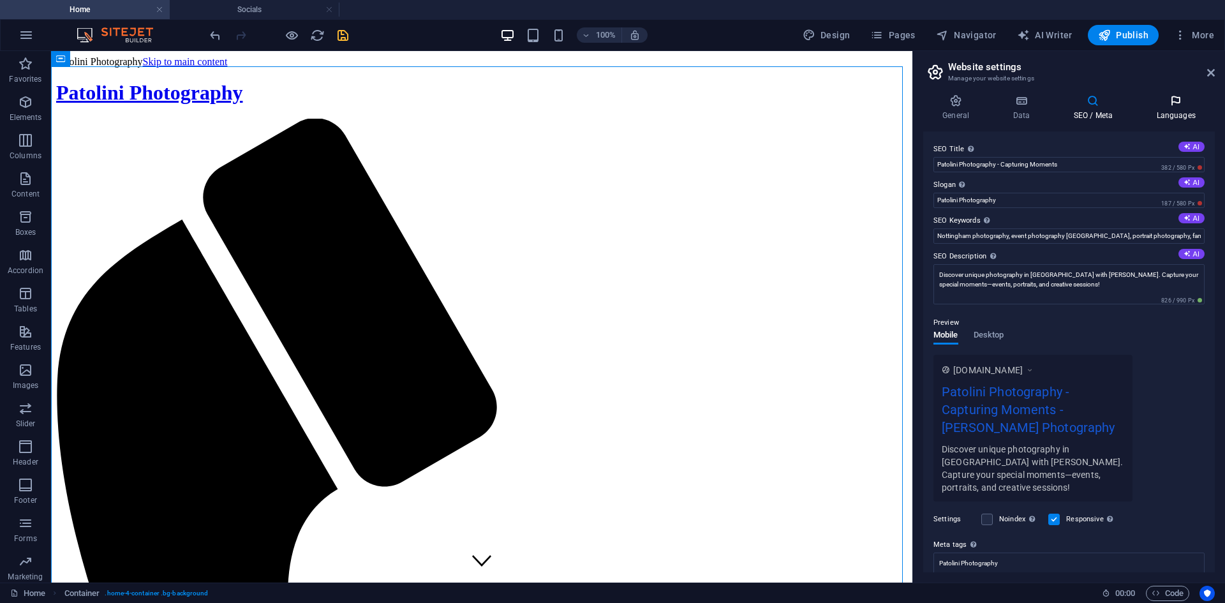
click at [894, 108] on h4 "Languages" at bounding box center [1176, 107] width 78 height 27
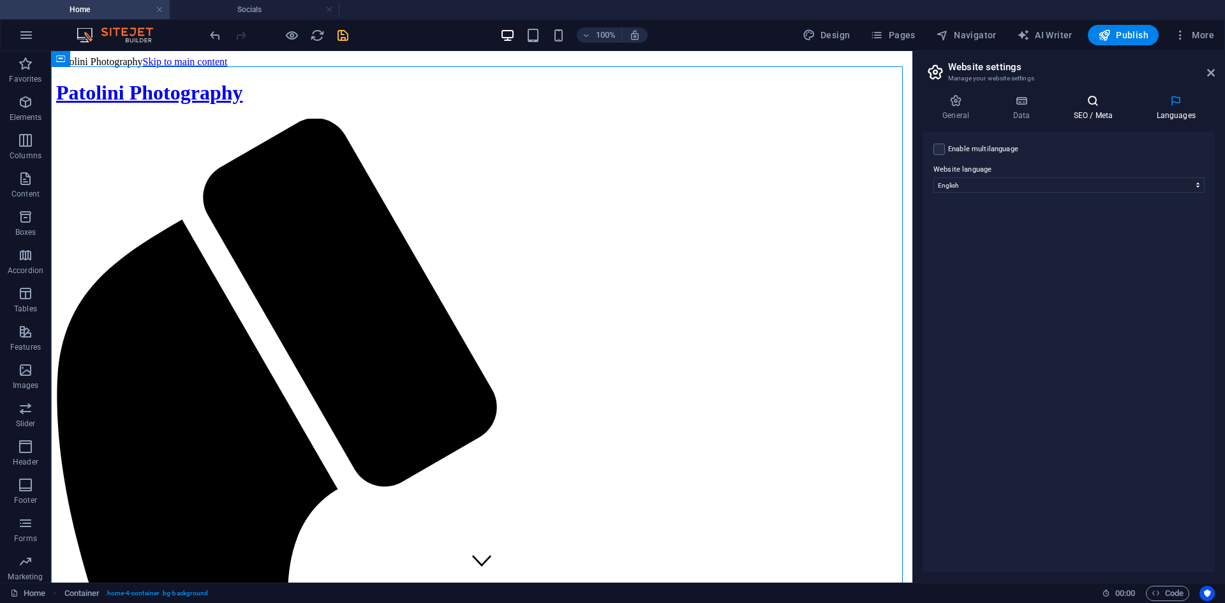
click at [894, 112] on h4 "SEO / Meta" at bounding box center [1095, 107] width 83 height 27
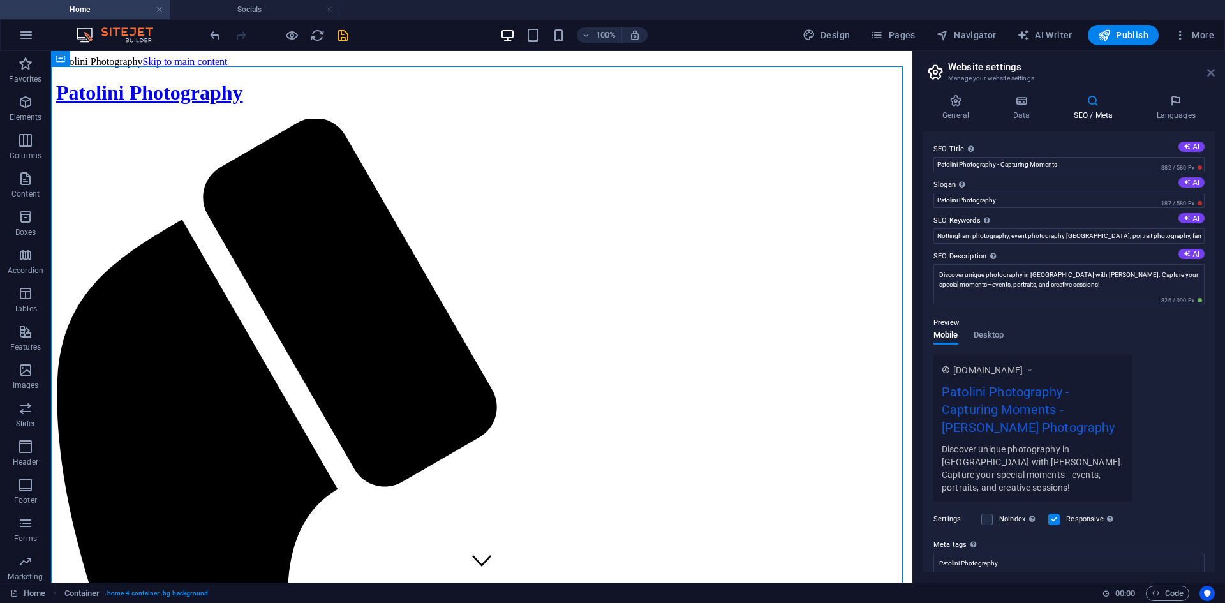
click at [894, 76] on icon at bounding box center [1211, 73] width 8 height 10
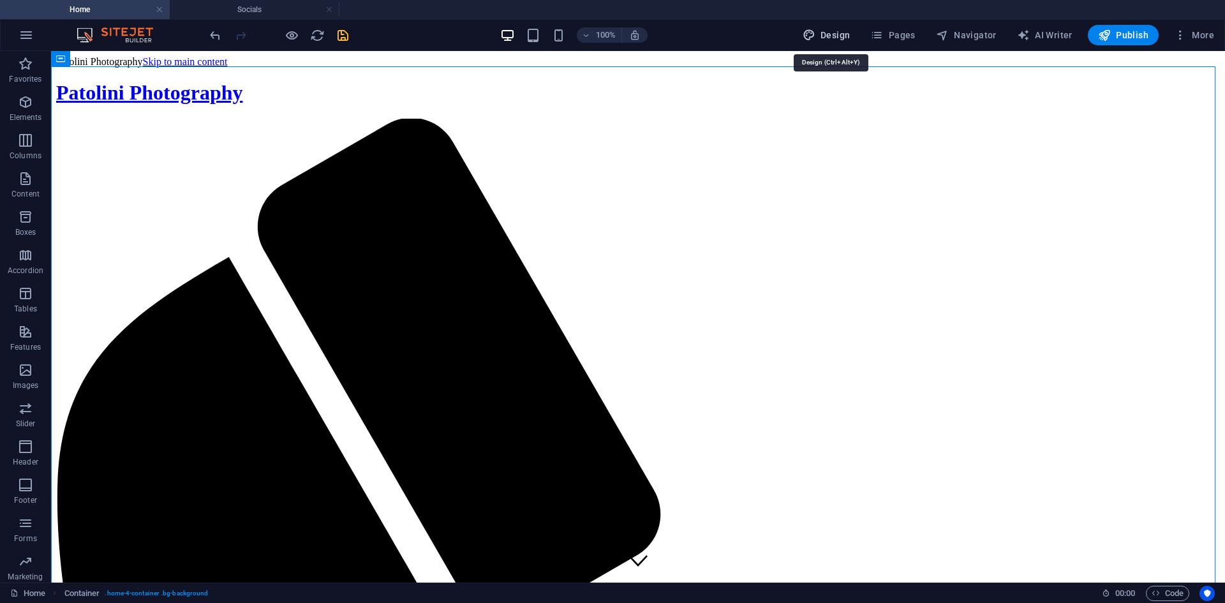
click at [832, 34] on span "Design" at bounding box center [827, 35] width 48 height 13
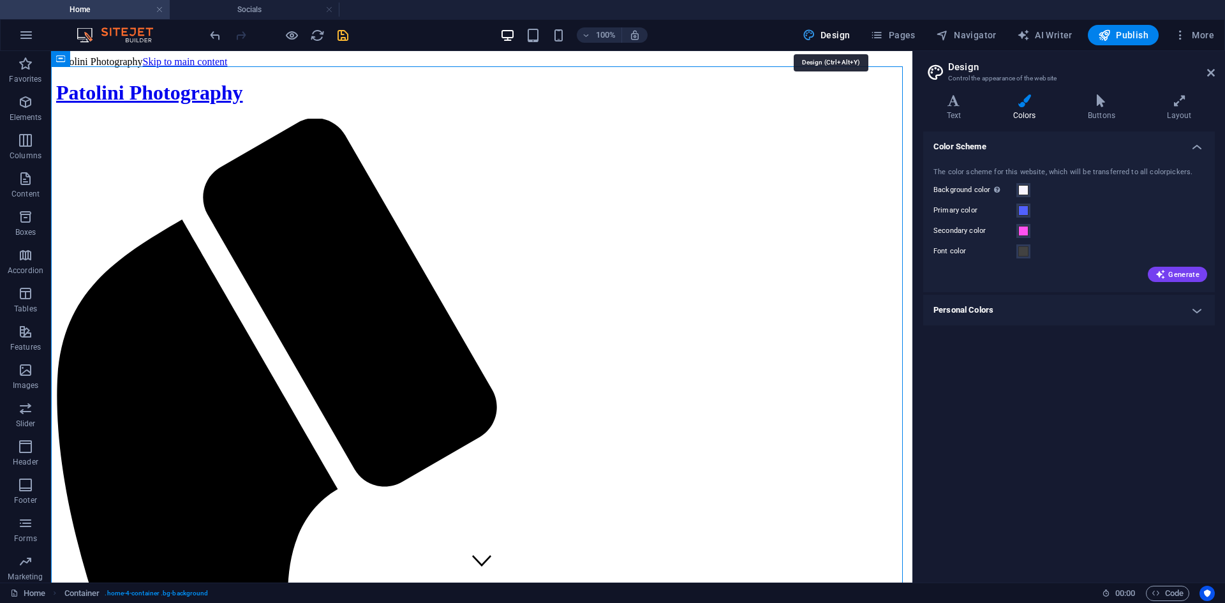
click at [843, 36] on span "Design" at bounding box center [827, 35] width 48 height 13
click at [891, 33] on span "Pages" at bounding box center [892, 35] width 45 height 13
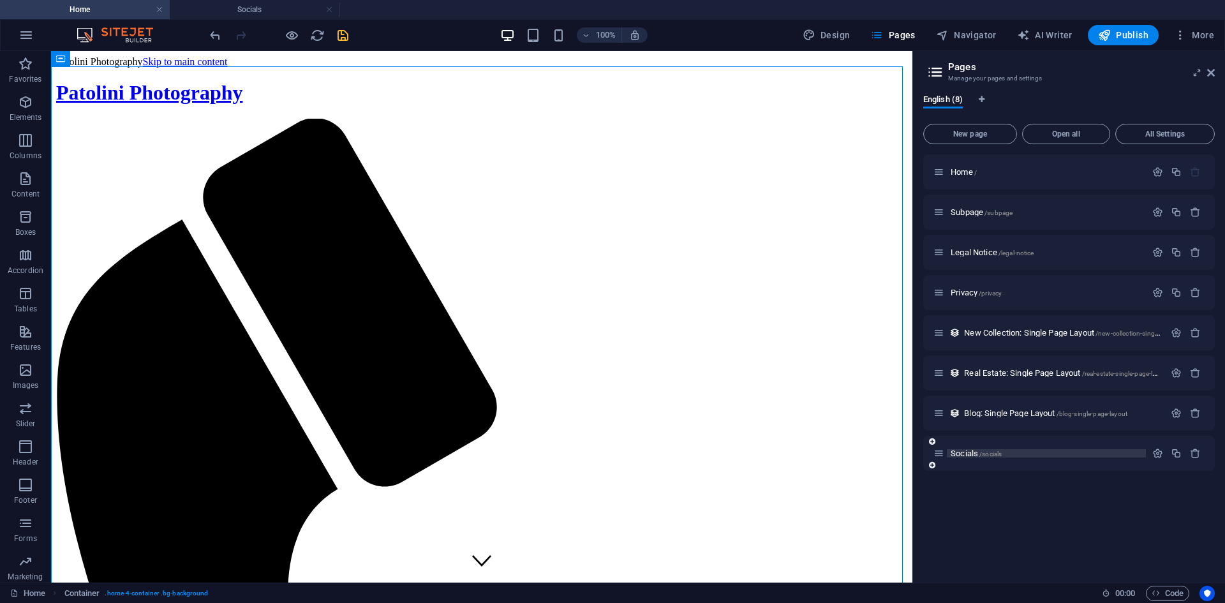
click at [894, 451] on span "Socials /socials" at bounding box center [976, 454] width 51 height 10
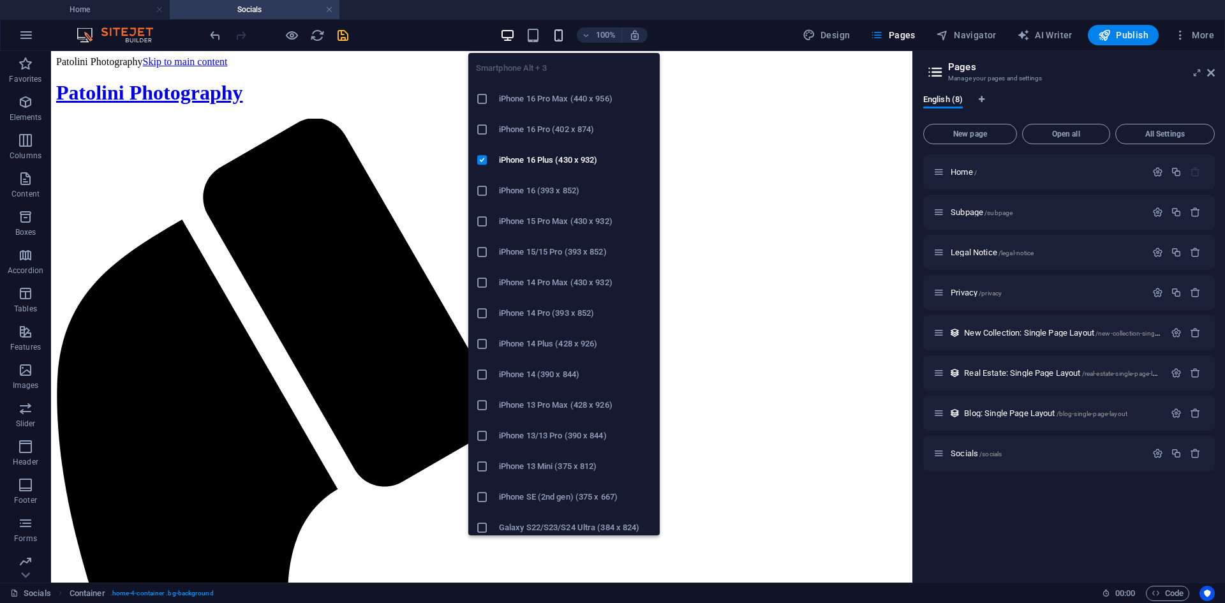
click at [555, 35] on icon "button" at bounding box center [558, 35] width 15 height 15
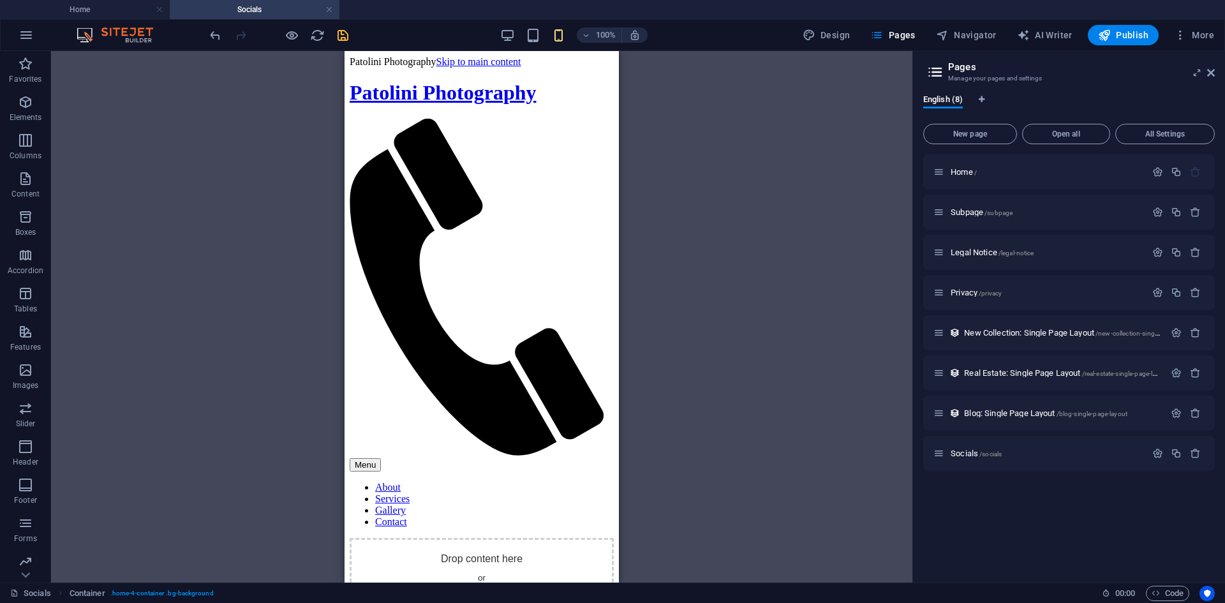
click at [520, 37] on div "100%" at bounding box center [573, 35] width 147 height 20
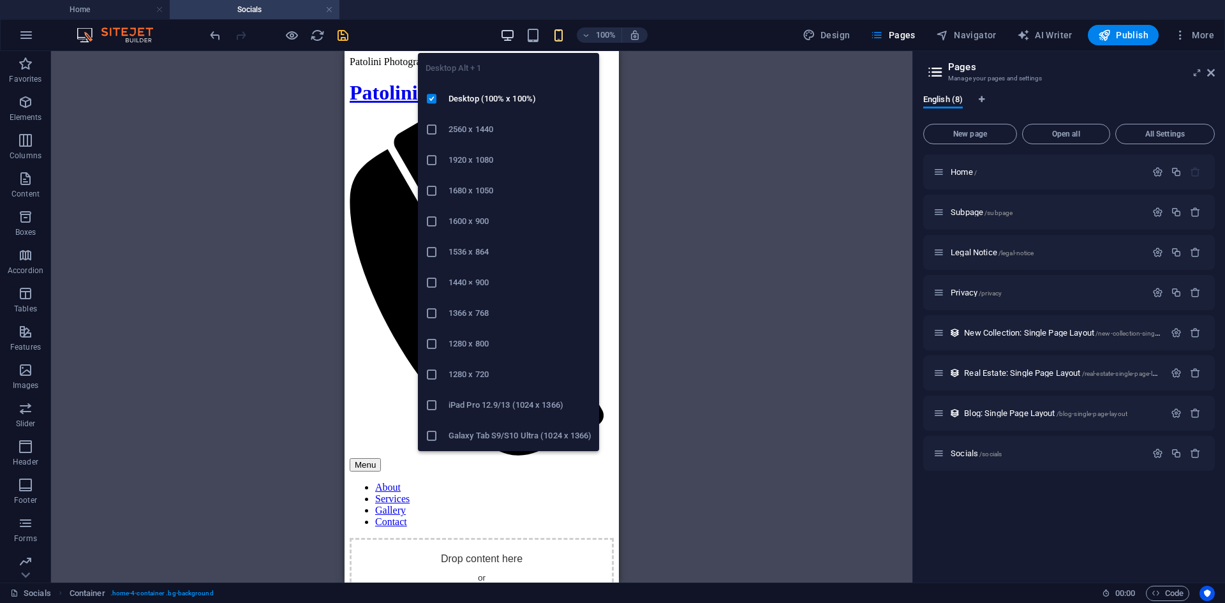
click at [515, 36] on icon "button" at bounding box center [507, 35] width 15 height 15
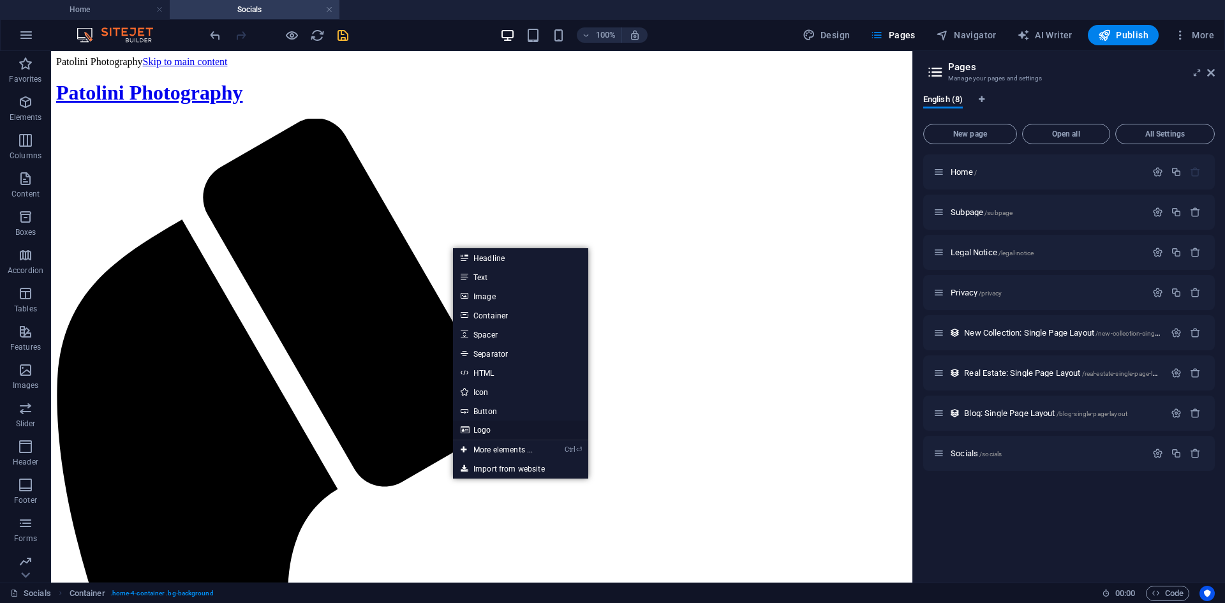
click at [487, 432] on link "Logo" at bounding box center [520, 429] width 135 height 19
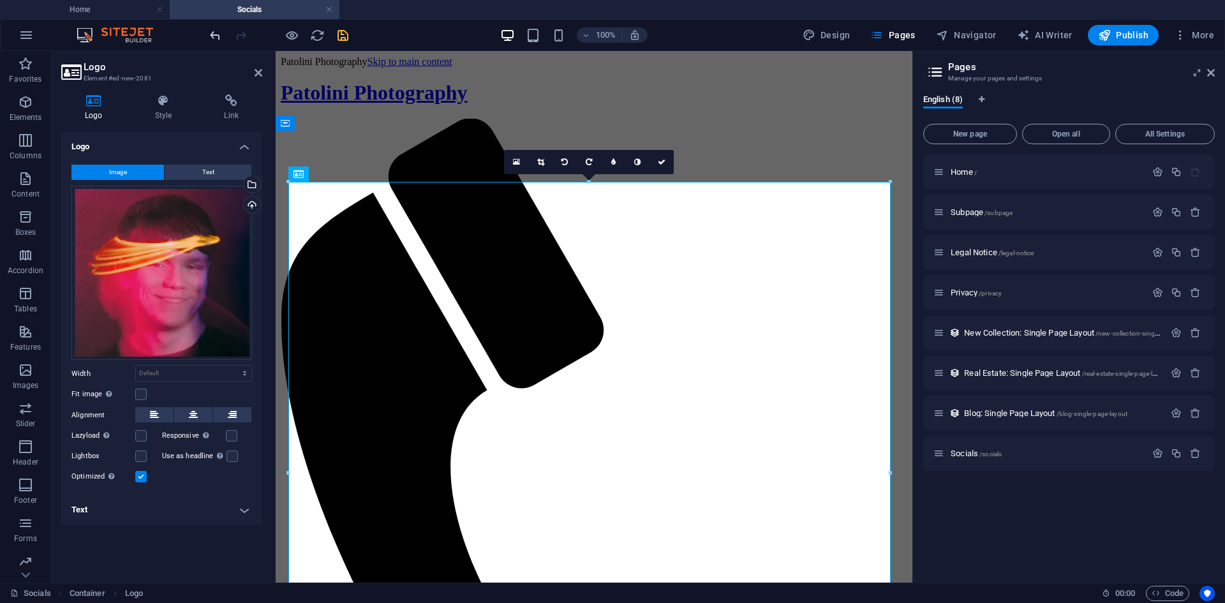
click at [213, 38] on icon "undo" at bounding box center [215, 35] width 15 height 15
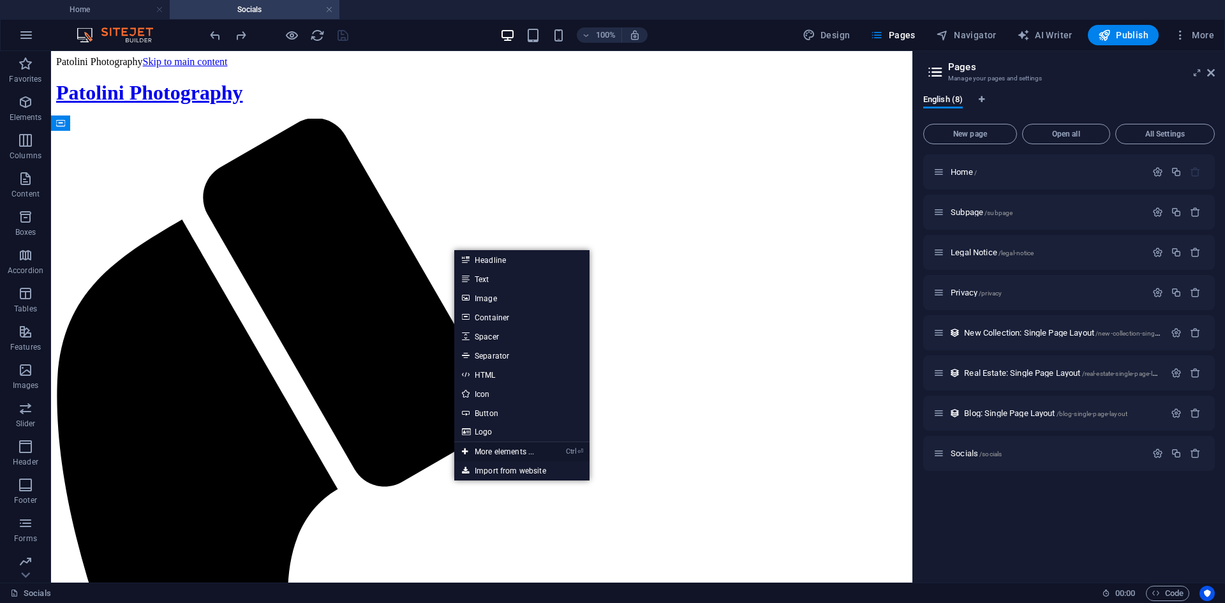
click at [502, 452] on link "Ctrl ⏎ More elements ..." at bounding box center [497, 451] width 87 height 19
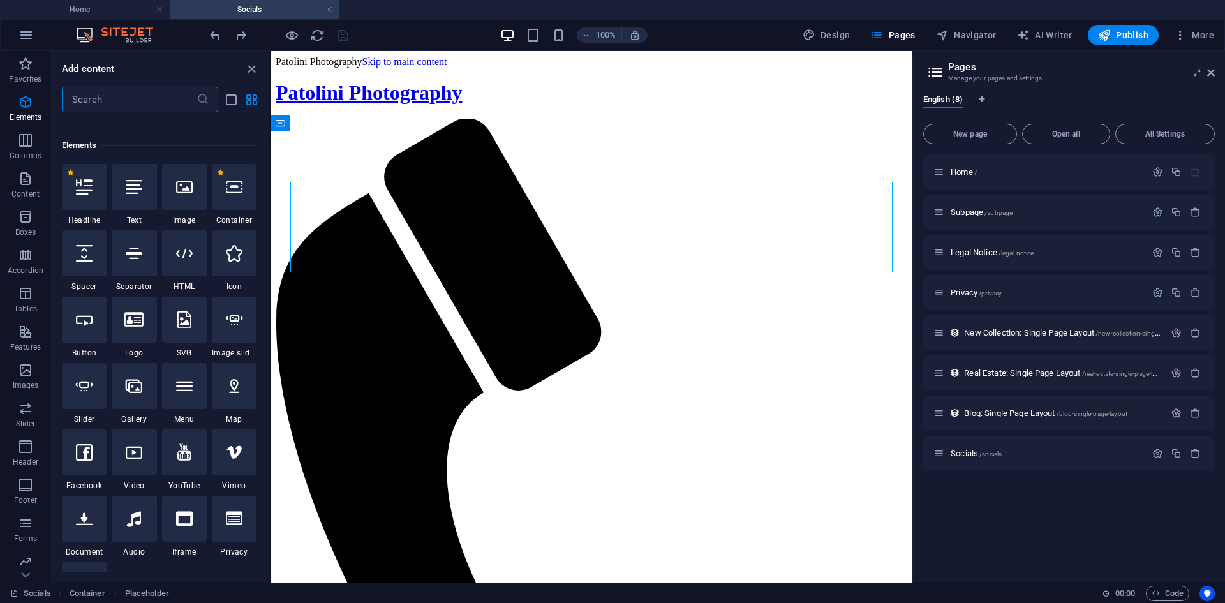
scroll to position [241, 0]
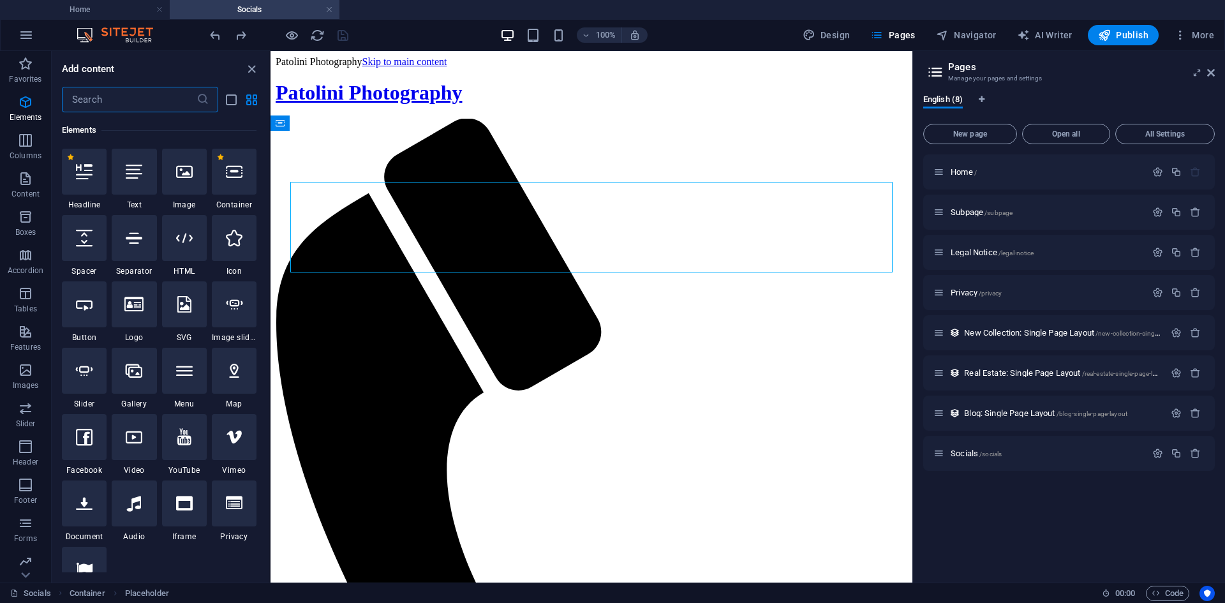
click at [146, 100] on input "text" at bounding box center [129, 100] width 135 height 26
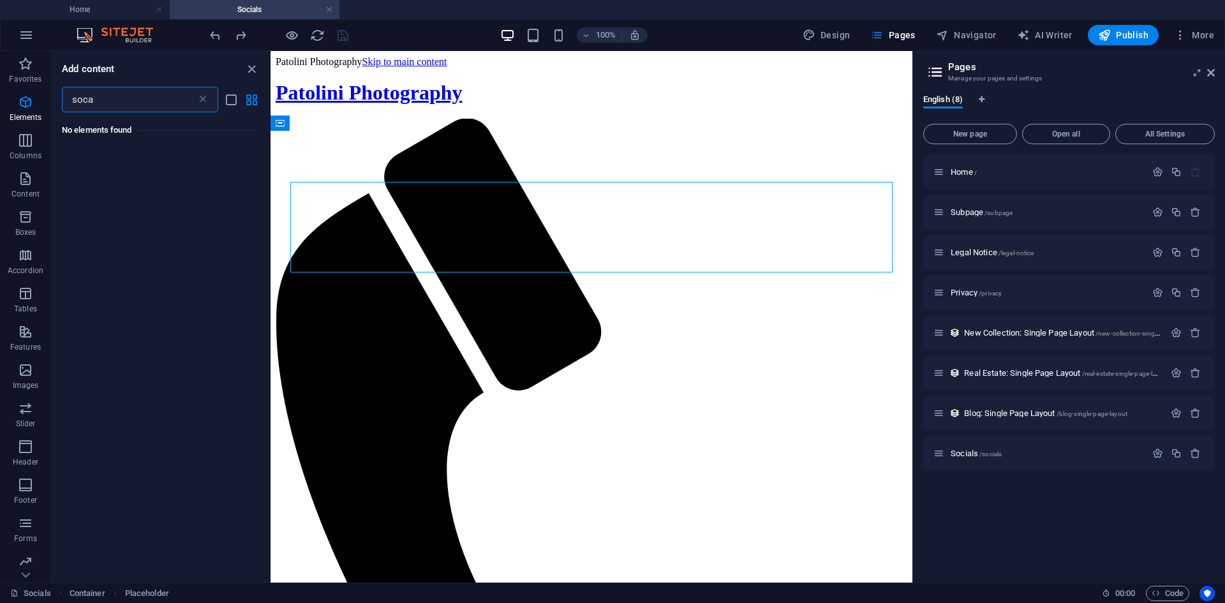
type input "s"
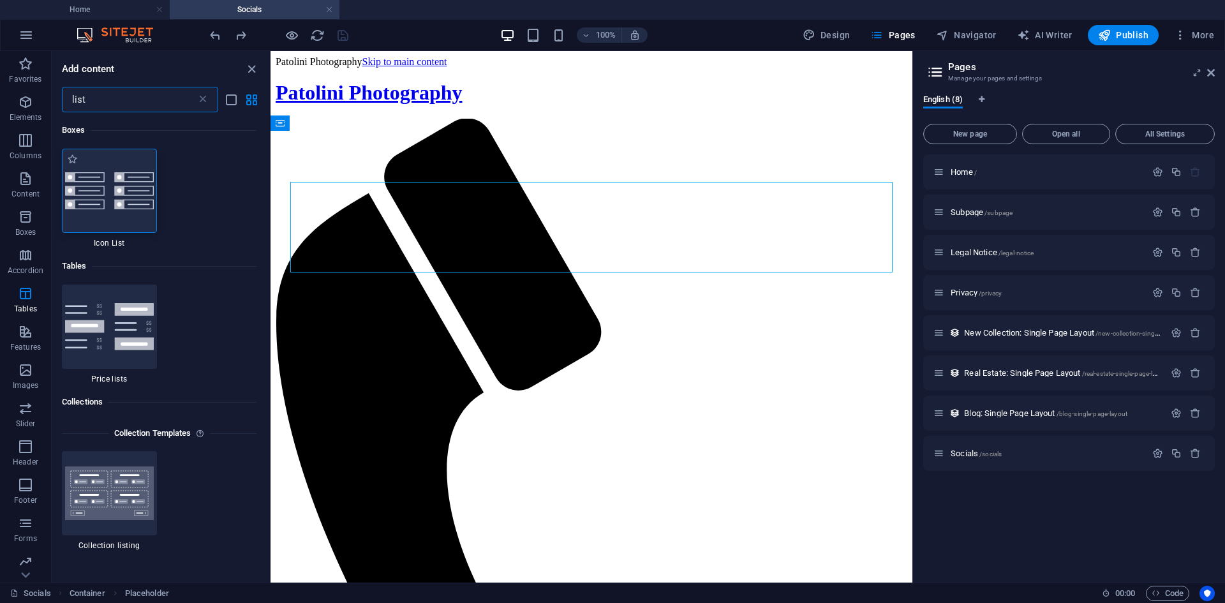
type input "list"
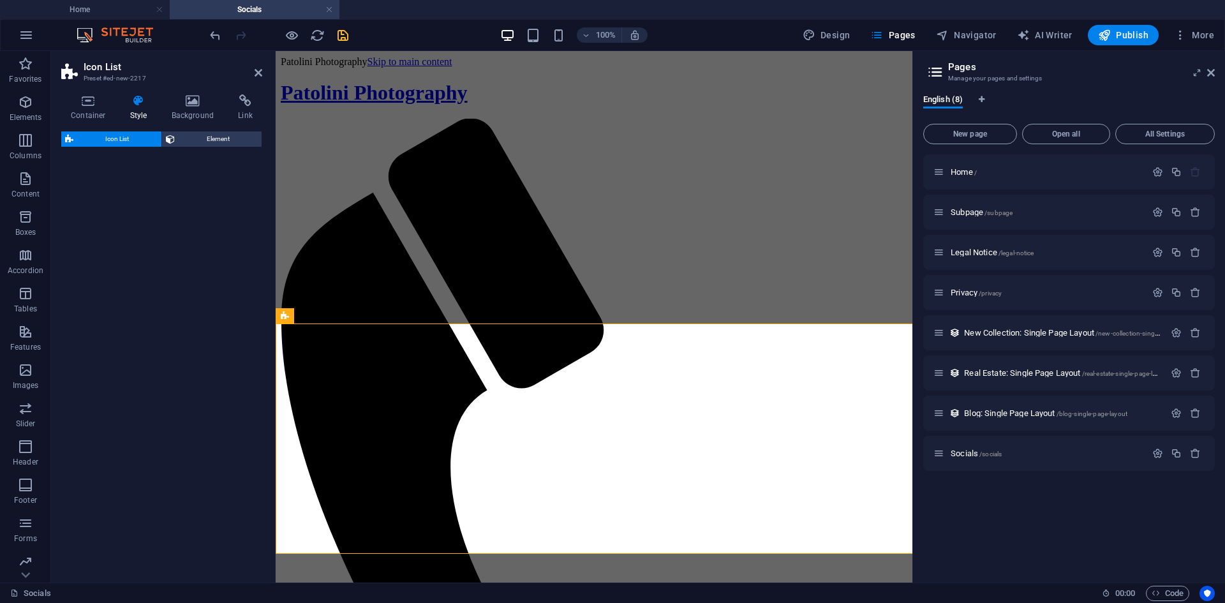
select select "rem"
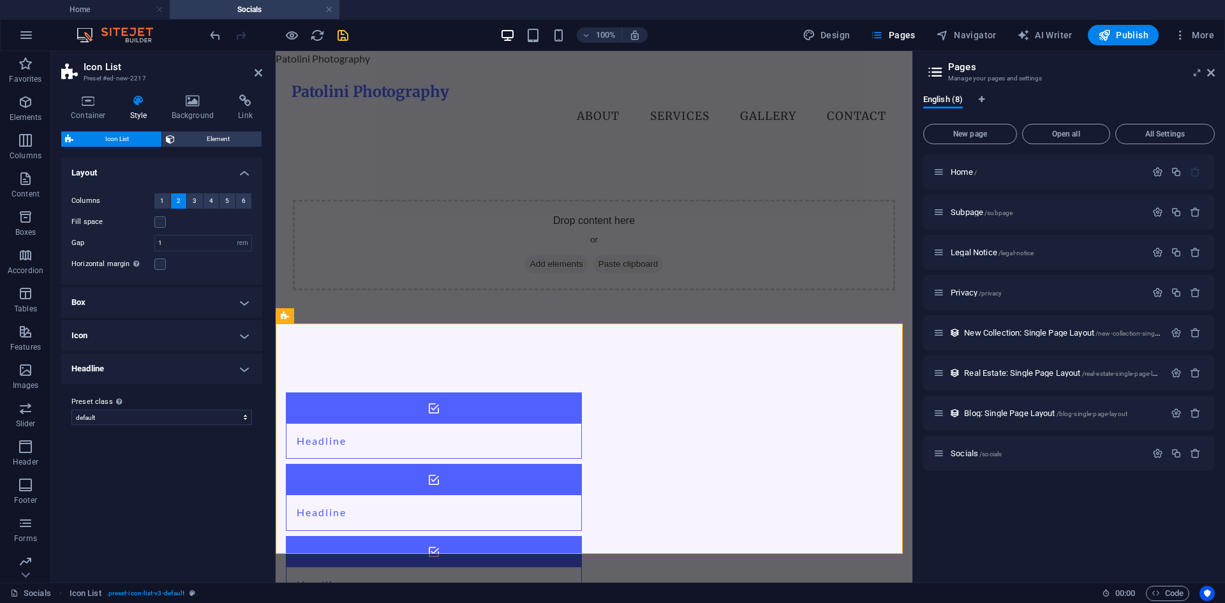
click at [89, 200] on div "Icon List Element Layout How this element expands within the layout (Flexbox). …" at bounding box center [161, 351] width 201 height 441
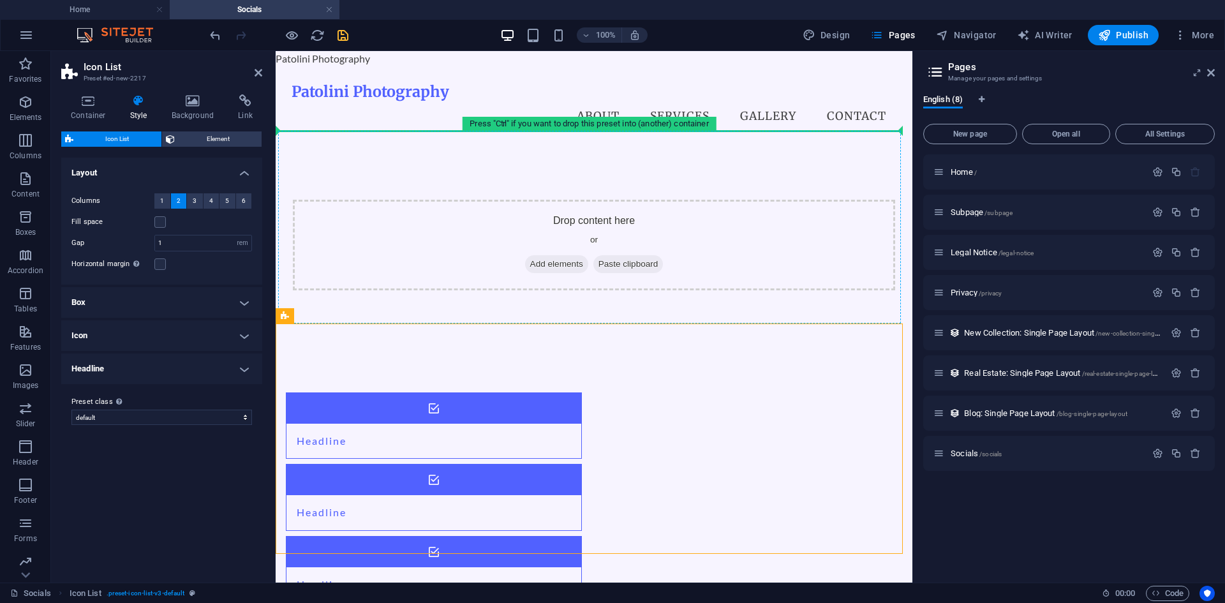
drag, startPoint x: 571, startPoint y: 367, endPoint x: 595, endPoint y: 205, distance: 164.4
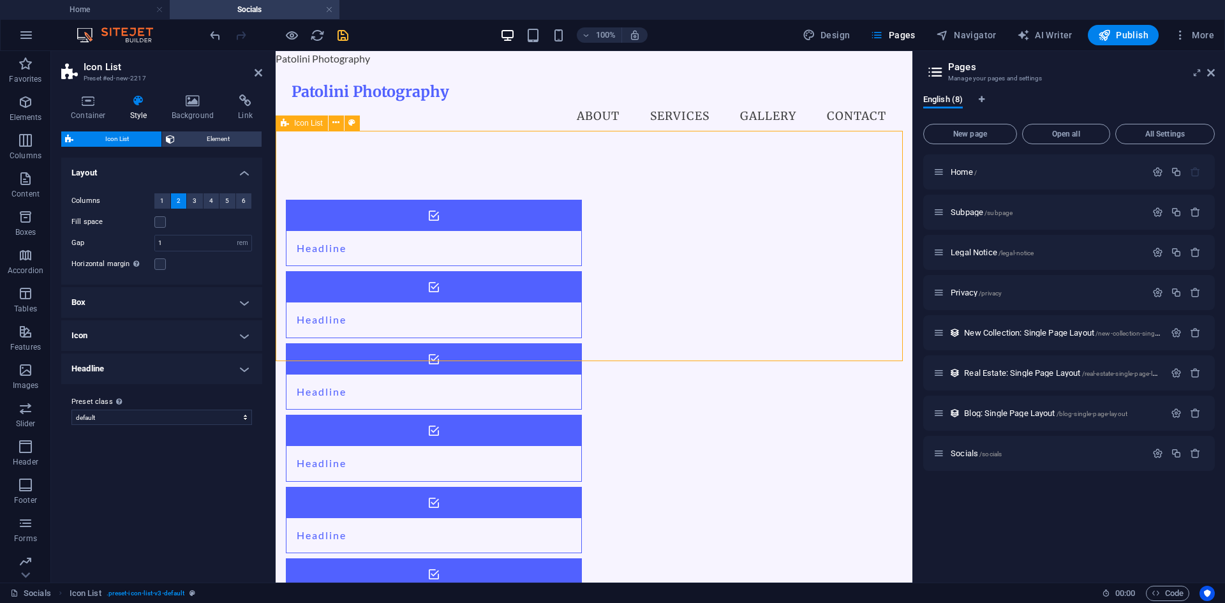
click at [528, 171] on div "Headline Headline Headline Headline Headline Headline" at bounding box center [594, 412] width 637 height 527
click at [165, 200] on button "1" at bounding box center [162, 200] width 16 height 15
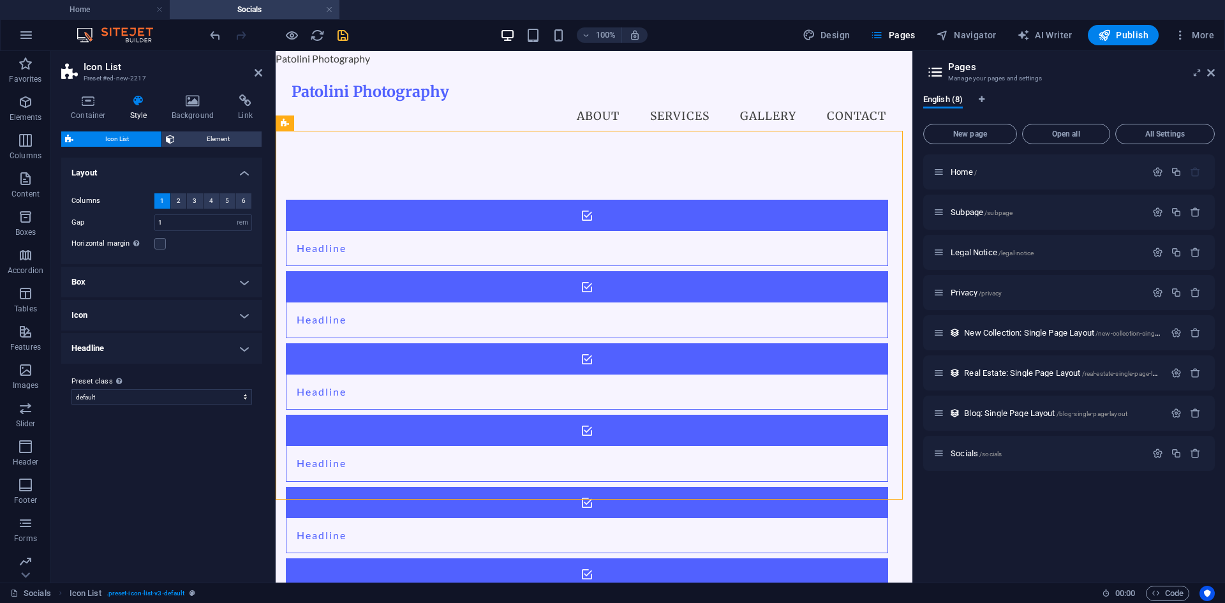
click at [136, 278] on h4 "Box" at bounding box center [161, 282] width 201 height 31
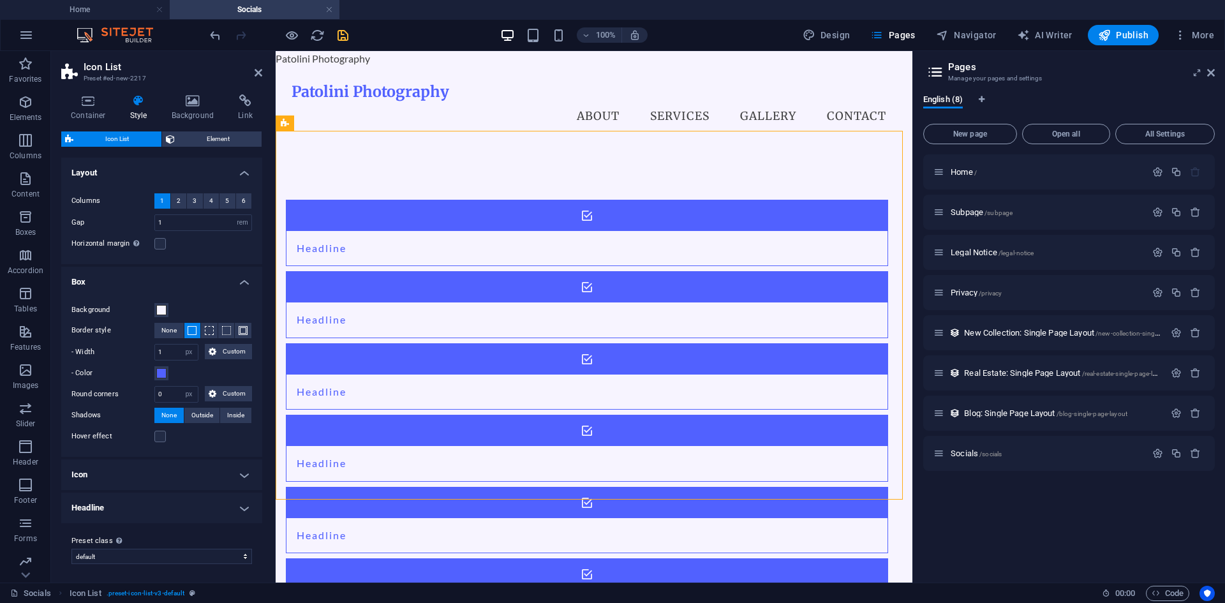
click at [139, 276] on h4 "Box" at bounding box center [161, 278] width 201 height 23
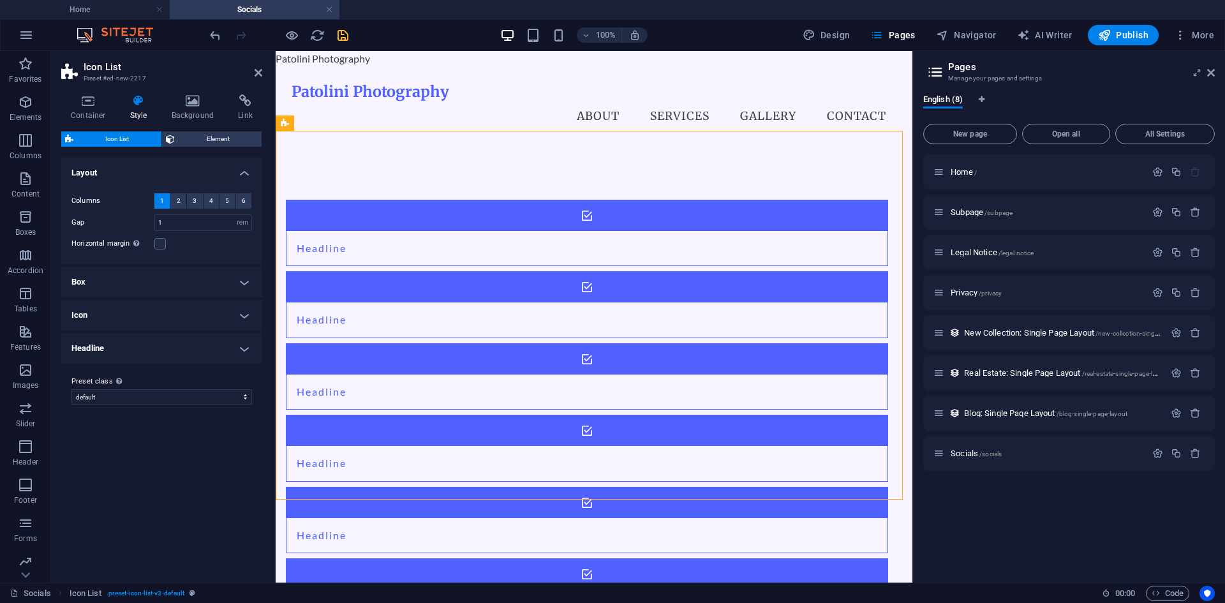
click at [133, 311] on h4 "Icon" at bounding box center [161, 315] width 201 height 31
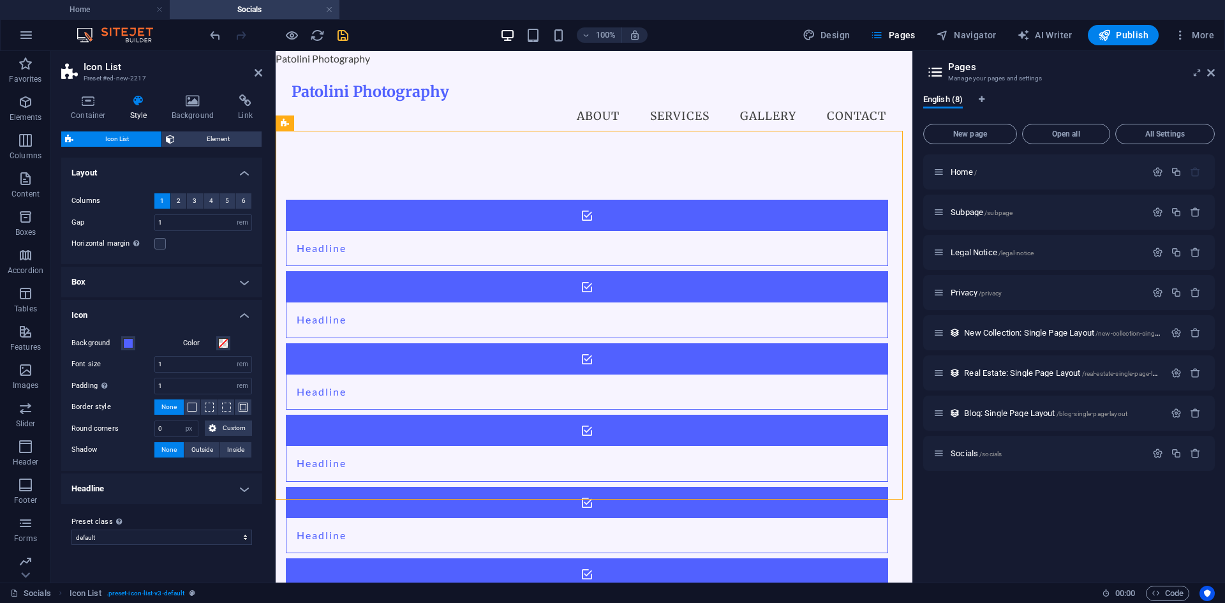
click at [107, 497] on h4 "Headline" at bounding box center [161, 488] width 201 height 31
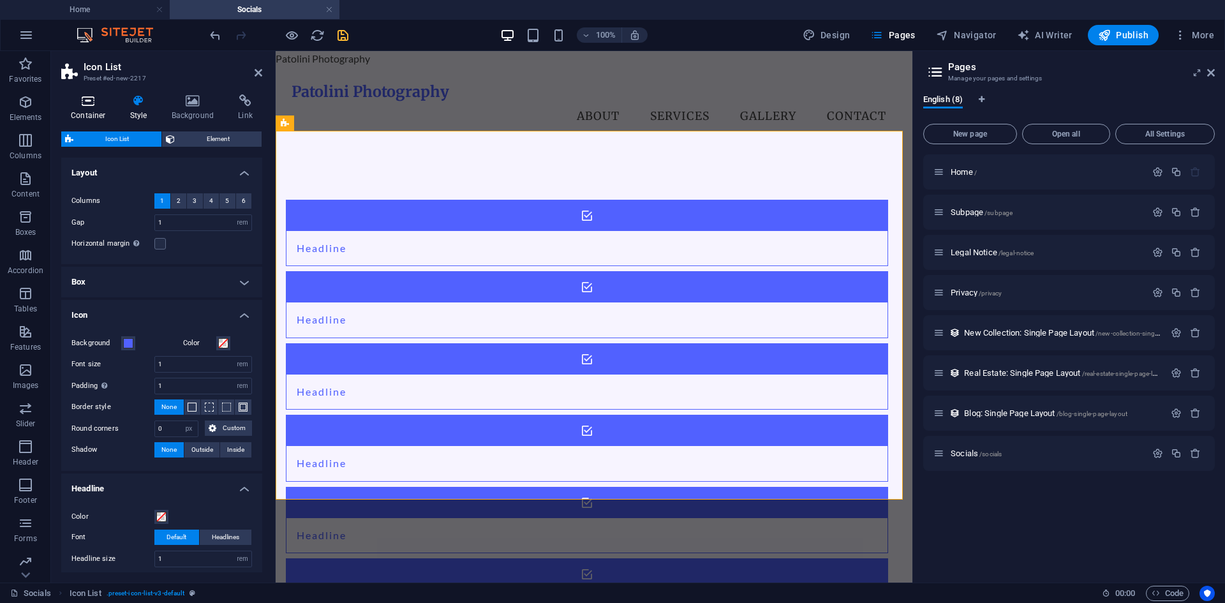
click at [85, 101] on icon at bounding box center [88, 100] width 54 height 13
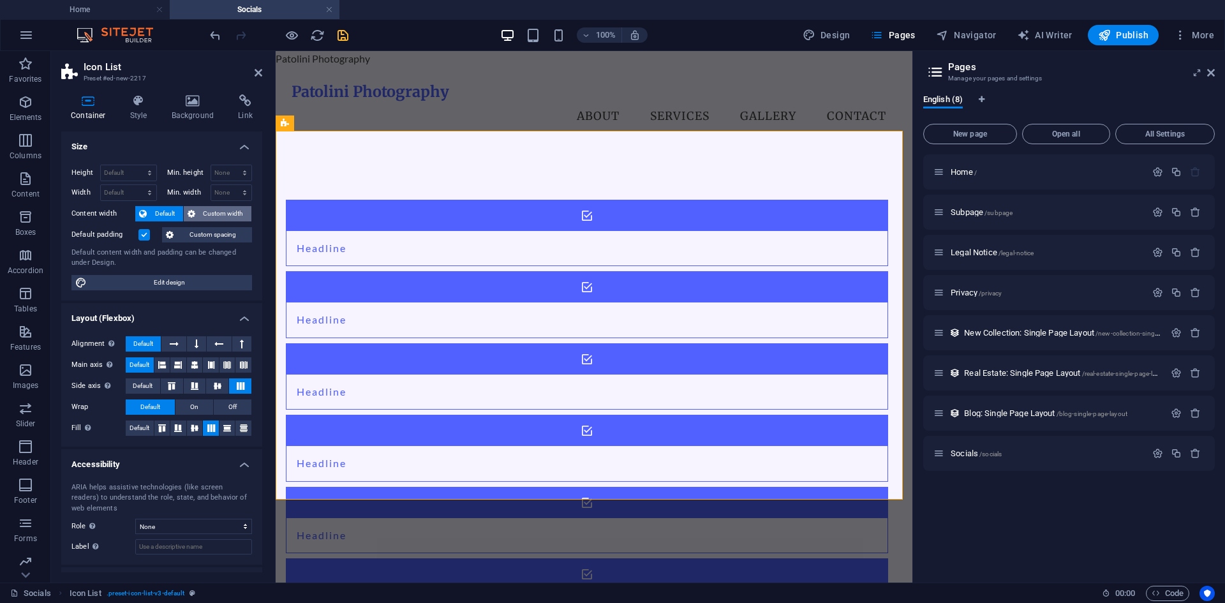
click at [214, 212] on span "Custom width" at bounding box center [223, 213] width 49 height 15
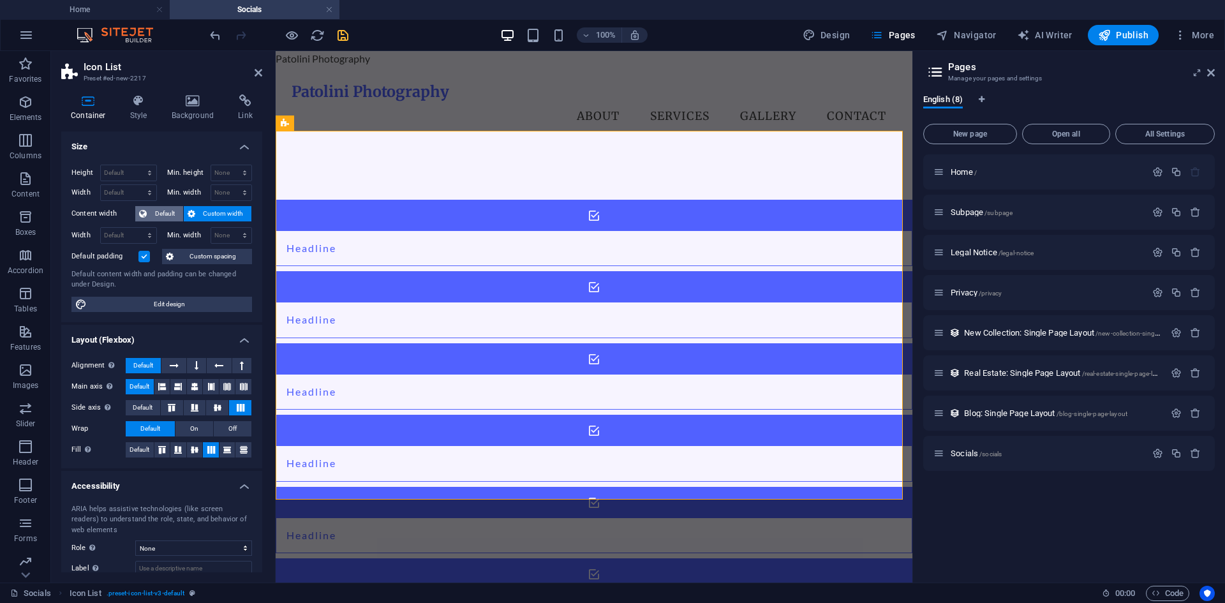
click at [154, 213] on span "Default" at bounding box center [165, 213] width 29 height 15
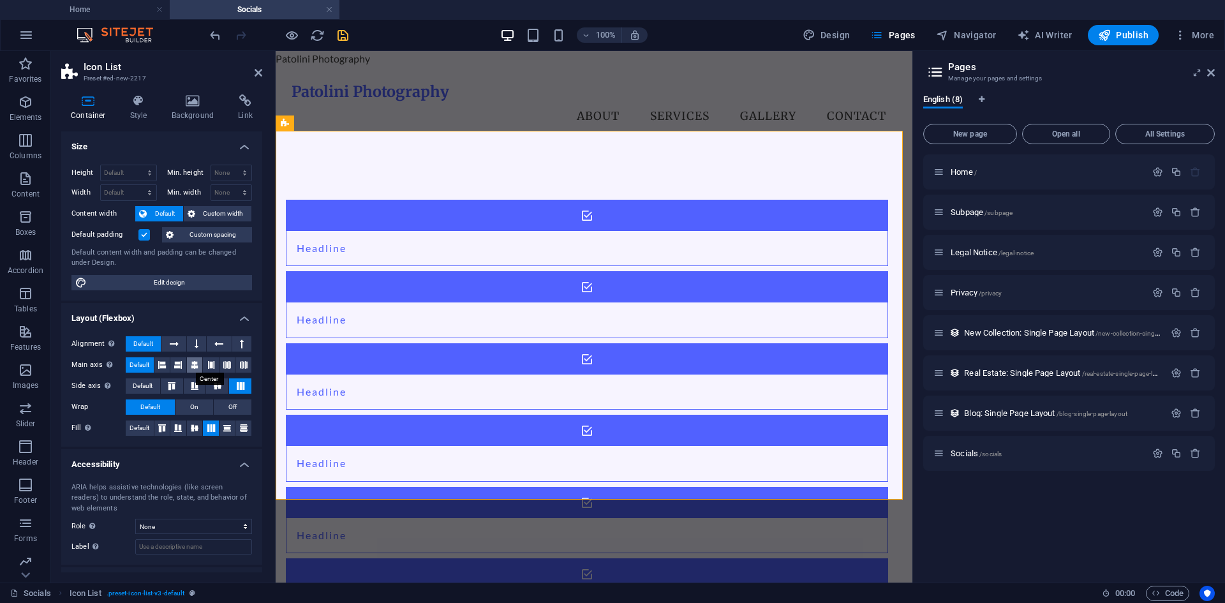
click at [189, 365] on button at bounding box center [195, 364] width 16 height 15
click at [130, 362] on span "Default" at bounding box center [140, 364] width 20 height 15
click at [131, 120] on h4 "Style" at bounding box center [141, 107] width 41 height 27
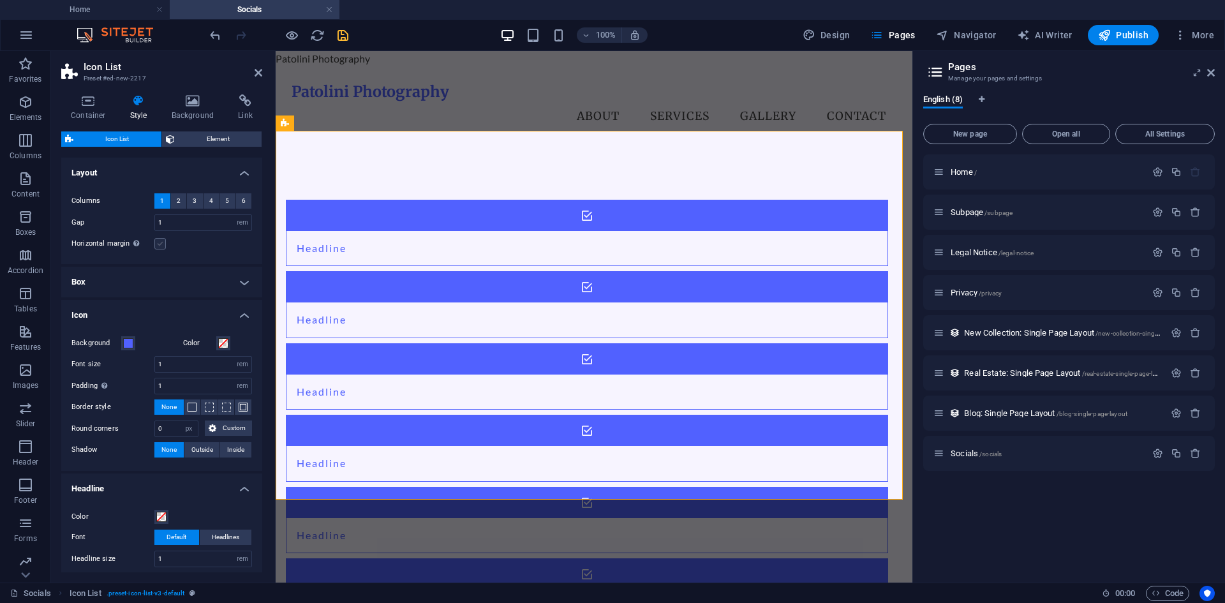
click at [163, 246] on label at bounding box center [159, 243] width 11 height 11
click at [0, 0] on input "Horizontal margin Only if the containers "Content width" is not set to "Default"" at bounding box center [0, 0] width 0 height 0
click at [161, 244] on label at bounding box center [159, 243] width 11 height 11
click at [0, 0] on input "Horizontal margin Only if the containers "Content width" is not set to "Default"" at bounding box center [0, 0] width 0 height 0
click at [137, 275] on h4 "Box" at bounding box center [161, 282] width 201 height 31
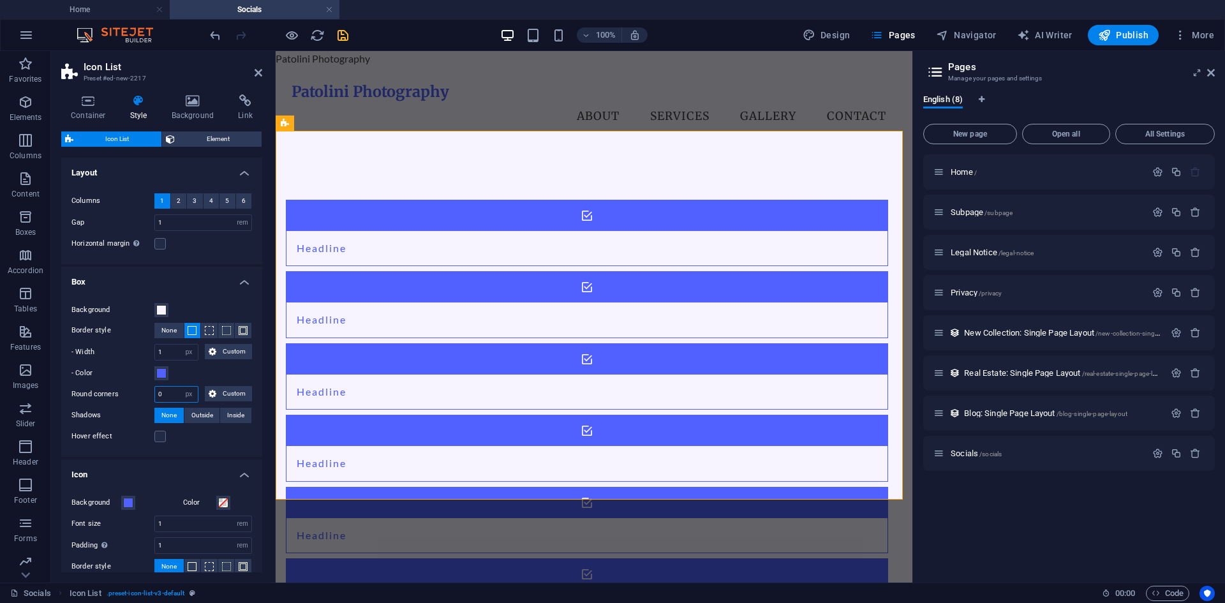
drag, startPoint x: 174, startPoint y: 393, endPoint x: 153, endPoint y: 384, distance: 22.3
click at [154, 390] on div "Round corners 0 px rem % vh vw Custom Custom" at bounding box center [161, 394] width 181 height 17
type input "5"
drag, startPoint x: 185, startPoint y: 103, endPoint x: 197, endPoint y: 144, distance: 42.6
click at [197, 144] on div "Container Style Background Link Size Height Default px rem % vh vw Min. height …" at bounding box center [161, 333] width 201 height 478
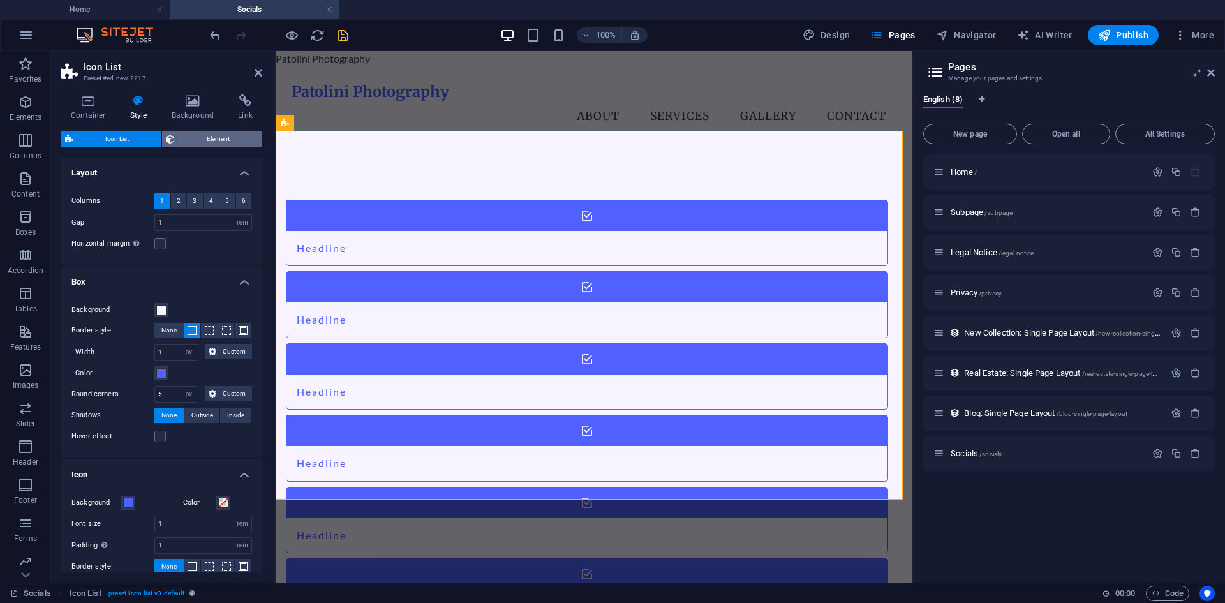
click at [197, 142] on span "Element" at bounding box center [219, 138] width 80 height 15
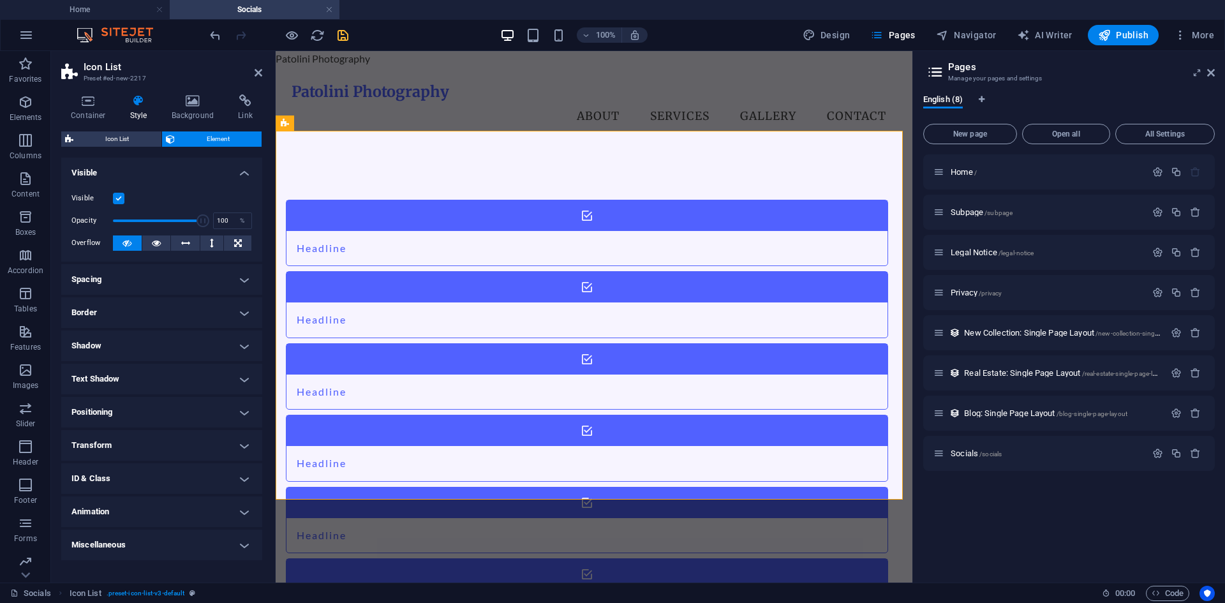
click at [98, 366] on h4 "Text Shadow" at bounding box center [161, 379] width 201 height 31
click at [97, 345] on h4 "Shadow" at bounding box center [161, 345] width 201 height 31
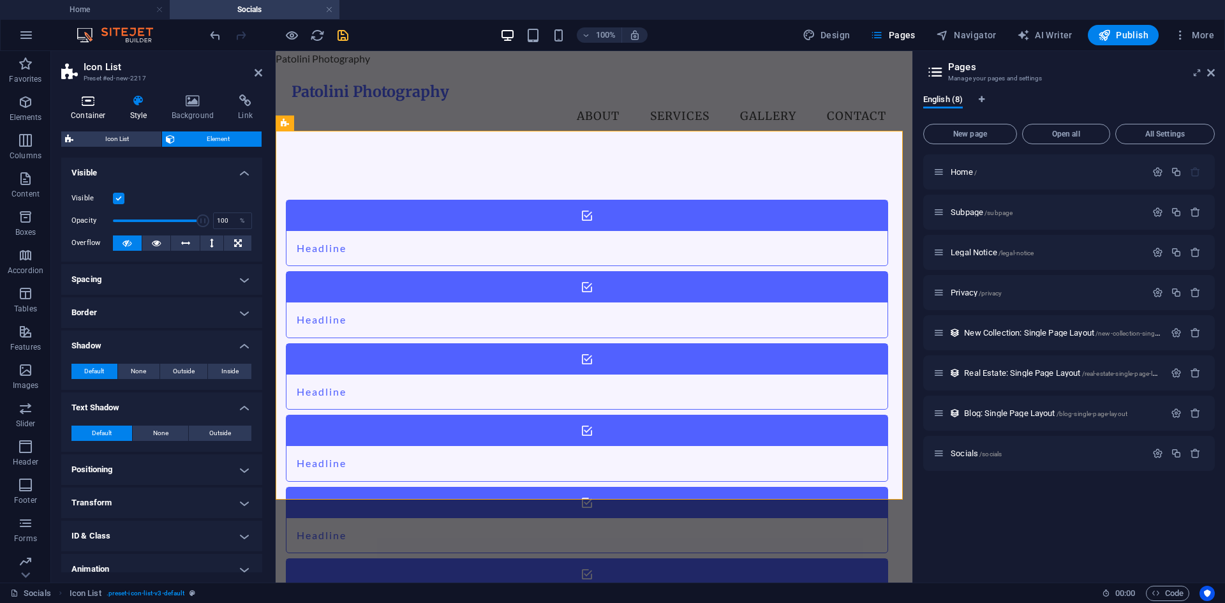
click at [78, 96] on icon at bounding box center [88, 100] width 54 height 13
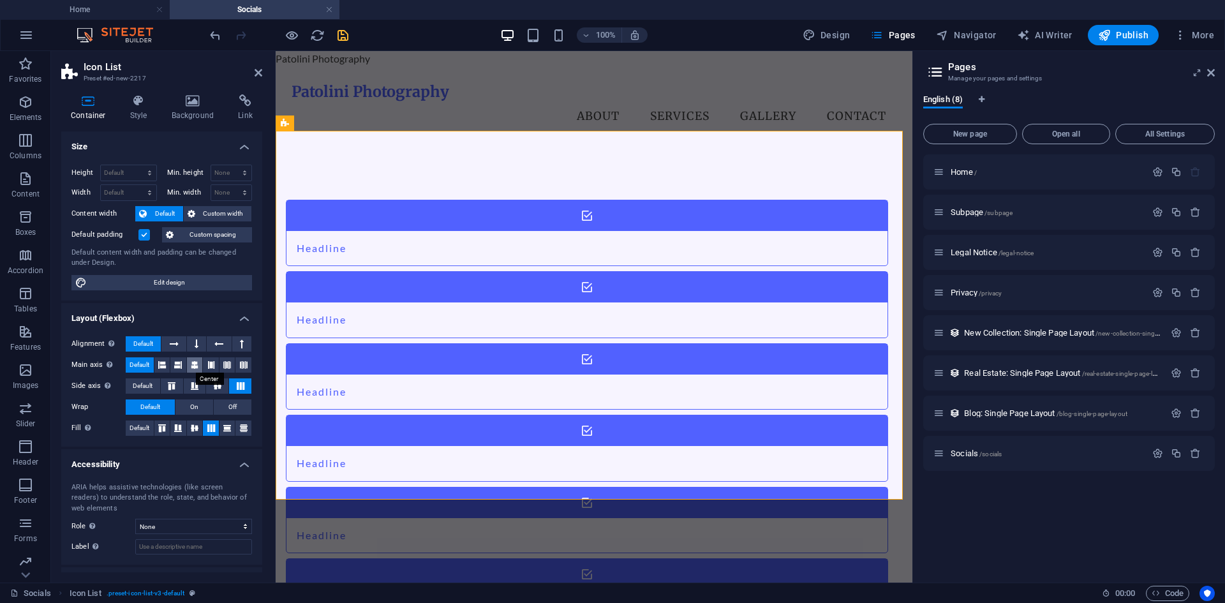
click at [191, 364] on icon at bounding box center [195, 364] width 8 height 15
click at [196, 389] on icon at bounding box center [194, 386] width 15 height 8
click at [135, 362] on span "Default" at bounding box center [140, 364] width 20 height 15
drag, startPoint x: 140, startPoint y: 387, endPoint x: 146, endPoint y: 375, distance: 12.8
click at [140, 386] on span "Default" at bounding box center [143, 385] width 20 height 15
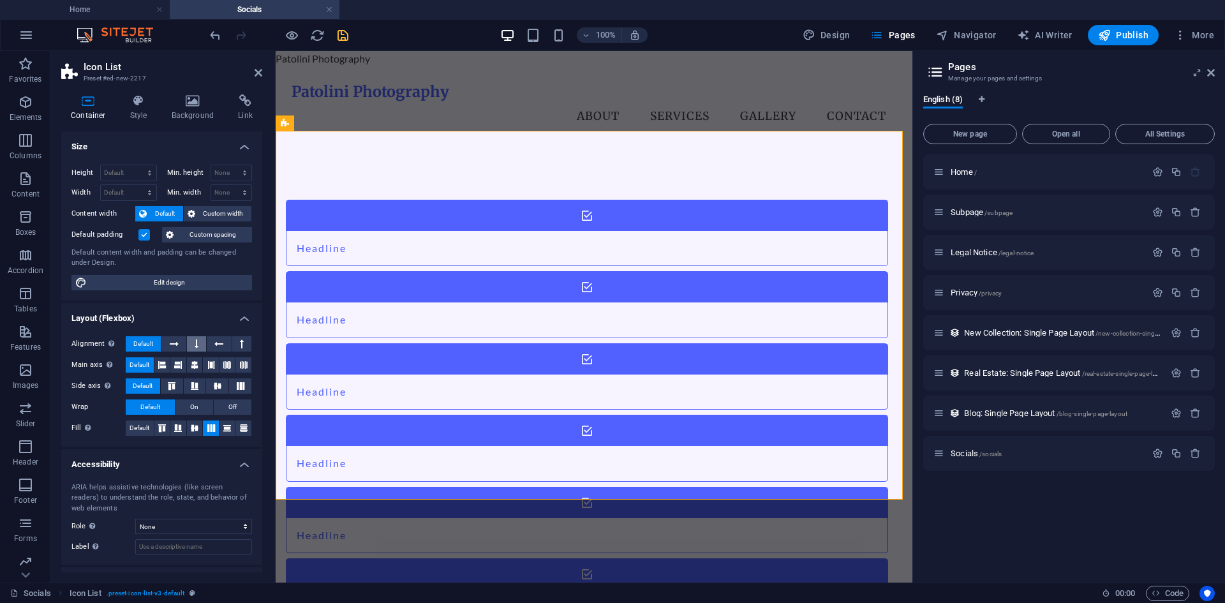
click at [197, 343] on icon at bounding box center [197, 343] width 4 height 15
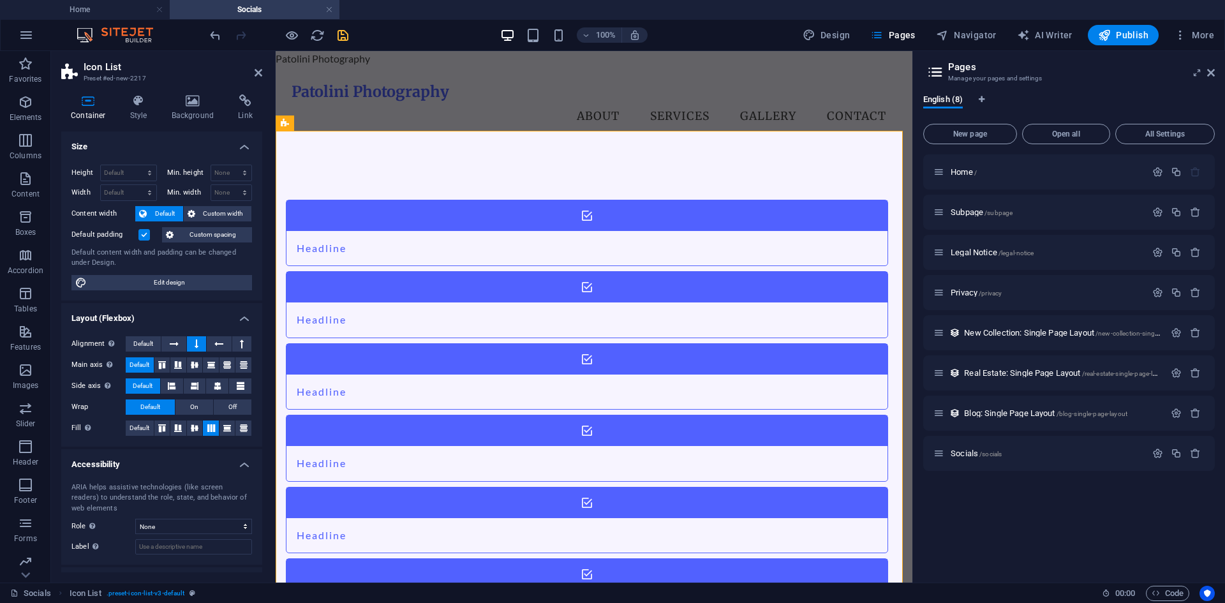
click at [124, 341] on label "Alignment Determines the flex direction." at bounding box center [98, 343] width 54 height 15
click at [146, 346] on span "Default" at bounding box center [143, 343] width 20 height 15
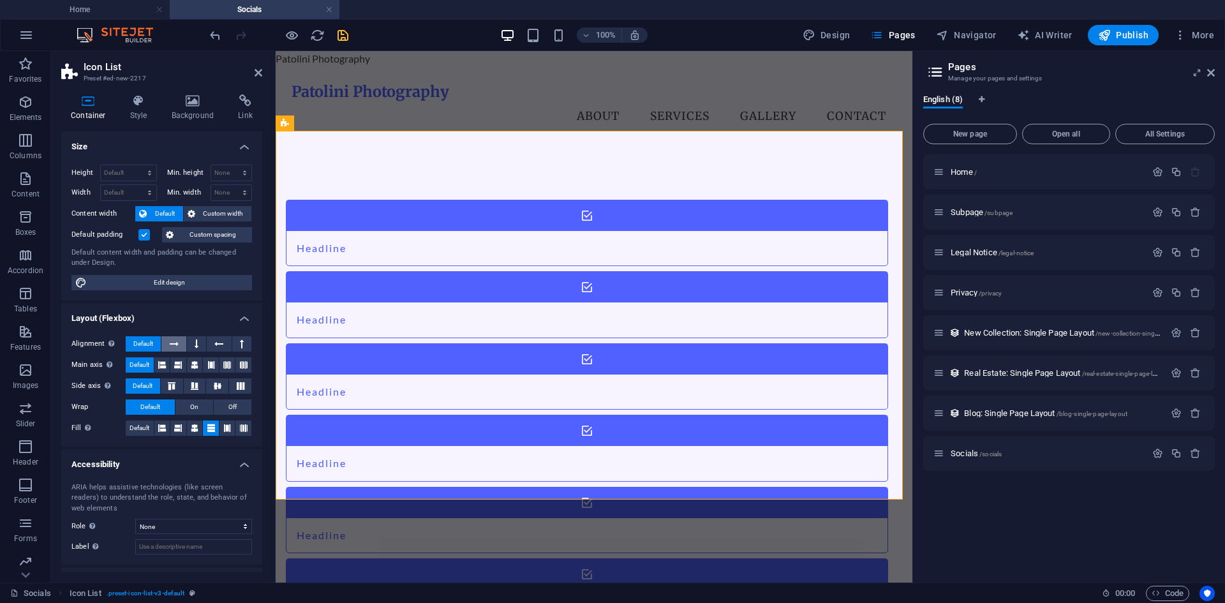
click at [174, 345] on icon at bounding box center [174, 343] width 9 height 15
click at [195, 344] on icon at bounding box center [197, 343] width 4 height 15
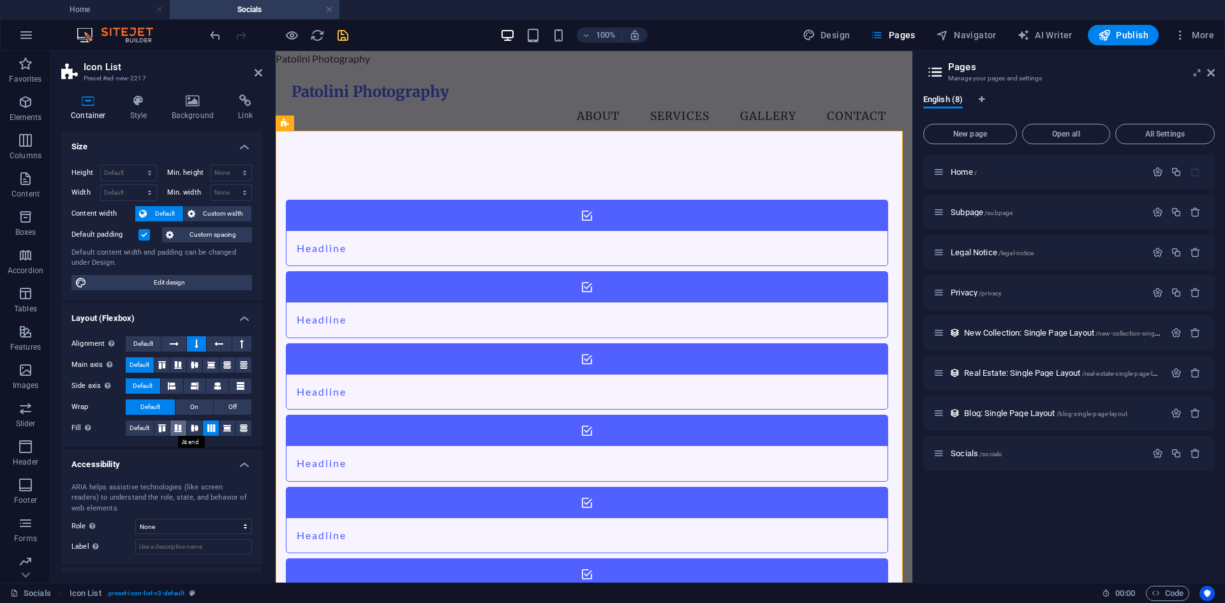
click at [180, 429] on icon at bounding box center [177, 428] width 15 height 8
click at [195, 427] on icon at bounding box center [194, 428] width 15 height 8
click at [209, 427] on icon at bounding box center [211, 428] width 15 height 8
click at [192, 431] on icon at bounding box center [194, 428] width 15 height 8
click at [207, 429] on icon at bounding box center [211, 428] width 15 height 8
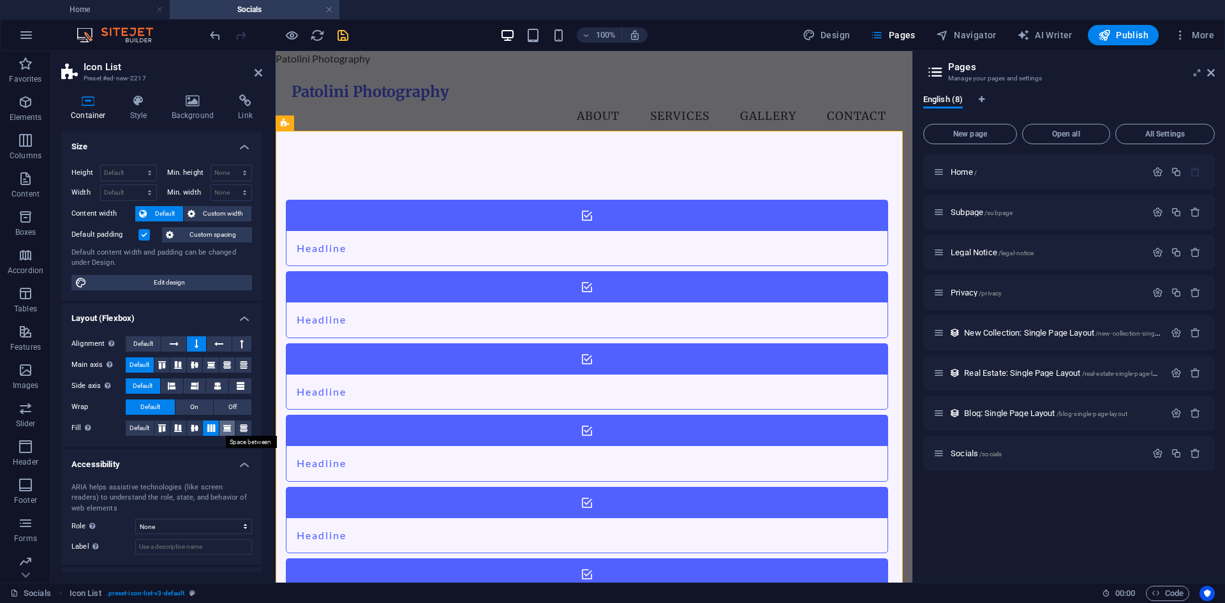
click at [219, 427] on icon at bounding box center [226, 428] width 15 height 8
click at [244, 430] on icon at bounding box center [243, 428] width 15 height 8
click at [187, 429] on icon at bounding box center [194, 428] width 15 height 8
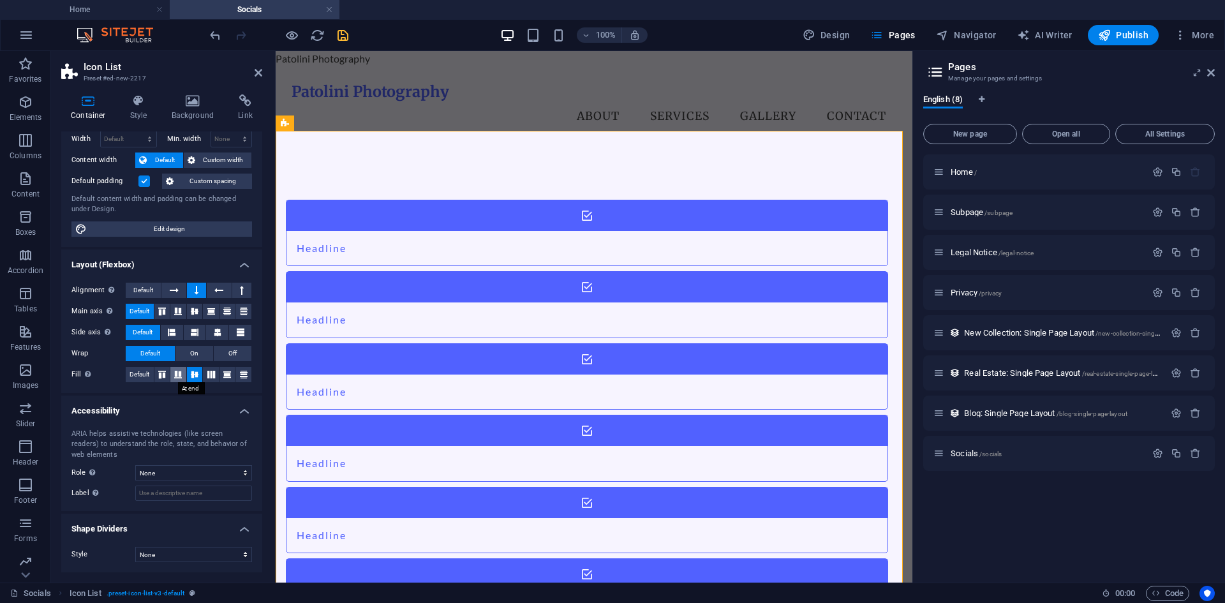
click at [177, 375] on icon at bounding box center [177, 375] width 15 height 8
click at [210, 375] on icon at bounding box center [211, 375] width 15 height 8
click at [348, 231] on div "Headline" at bounding box center [570, 248] width 569 height 34
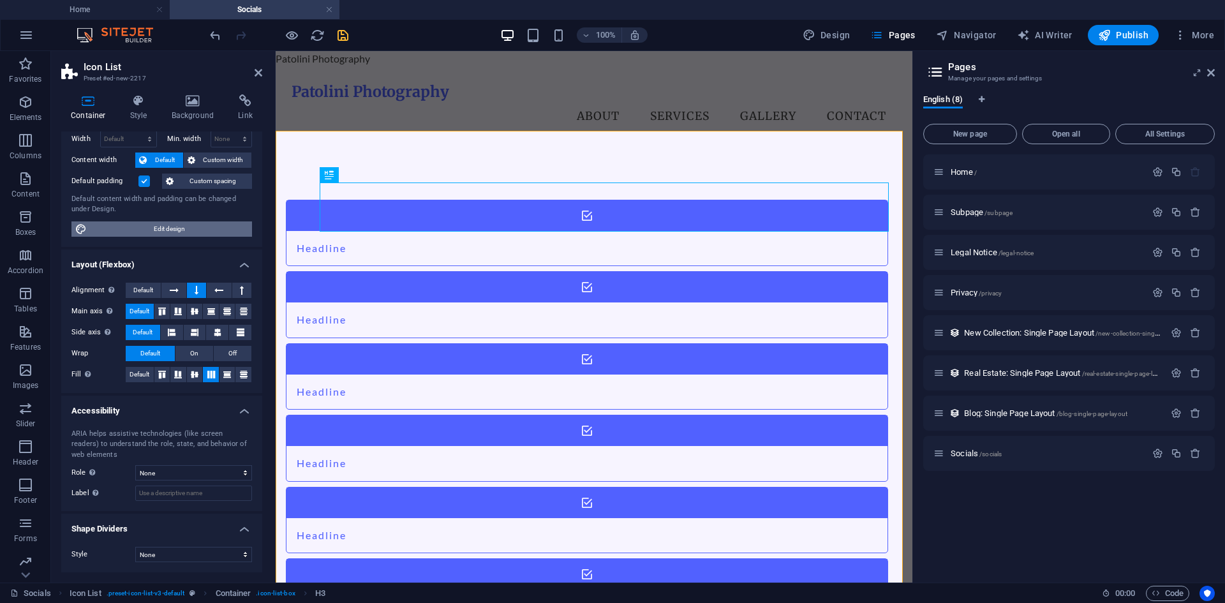
click at [140, 225] on span "Edit design" at bounding box center [170, 228] width 158 height 15
select select "rem"
select select "ease-in-out"
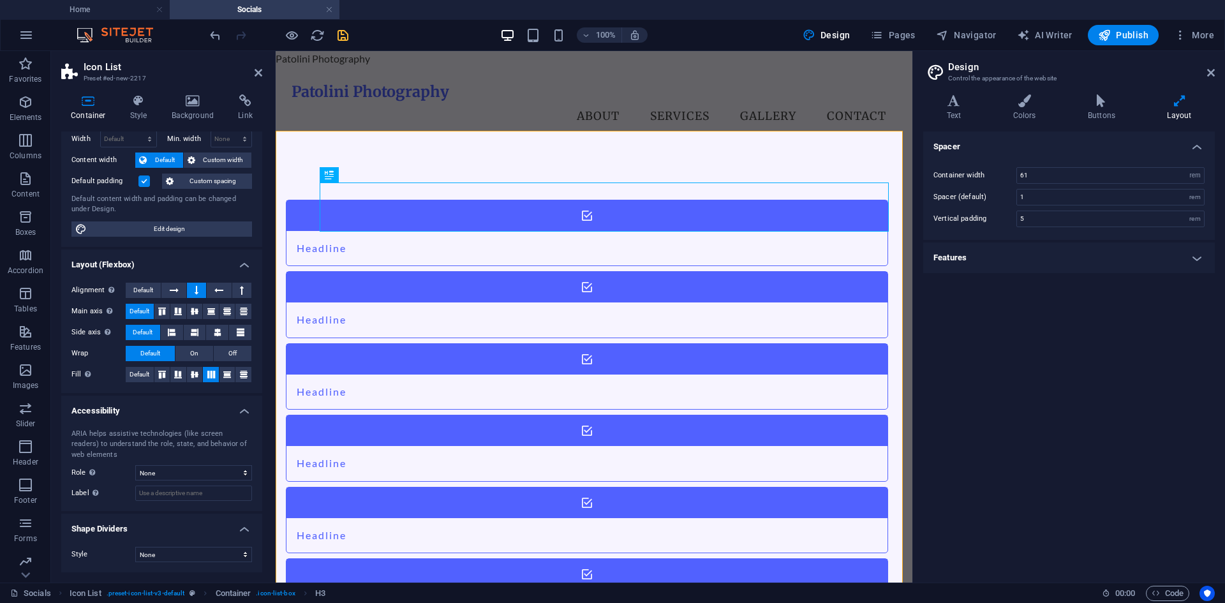
click at [894, 251] on h4 "Features" at bounding box center [1069, 257] width 292 height 31
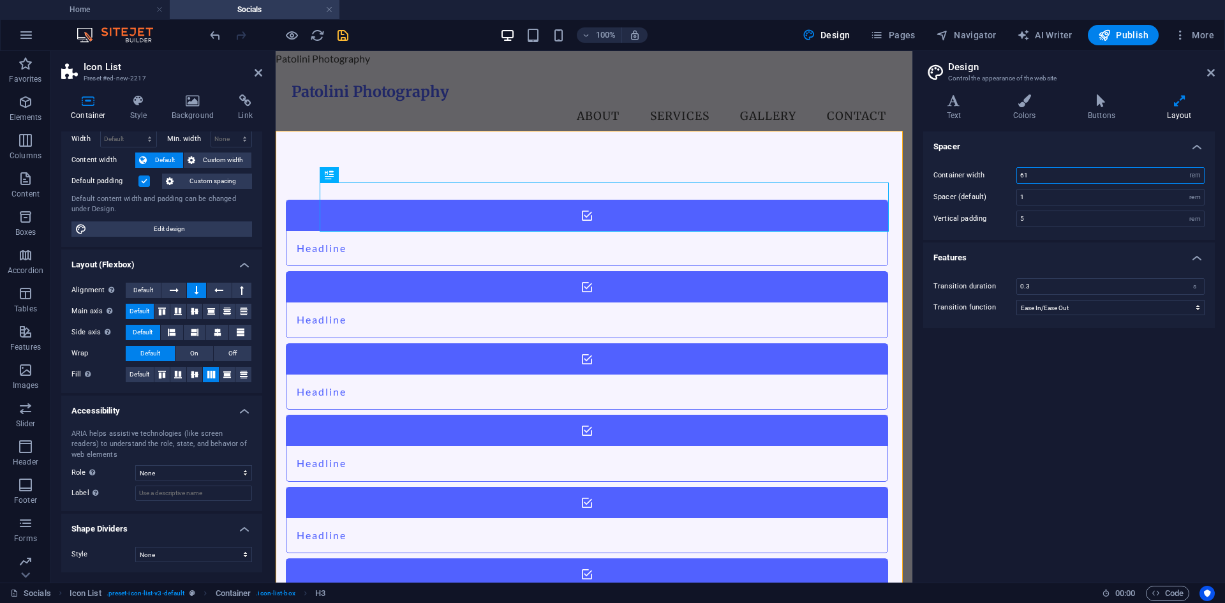
drag, startPoint x: 1040, startPoint y: 172, endPoint x: 1016, endPoint y: 177, distance: 24.8
click at [894, 177] on div "Container width 61 rem px" at bounding box center [1068, 175] width 271 height 17
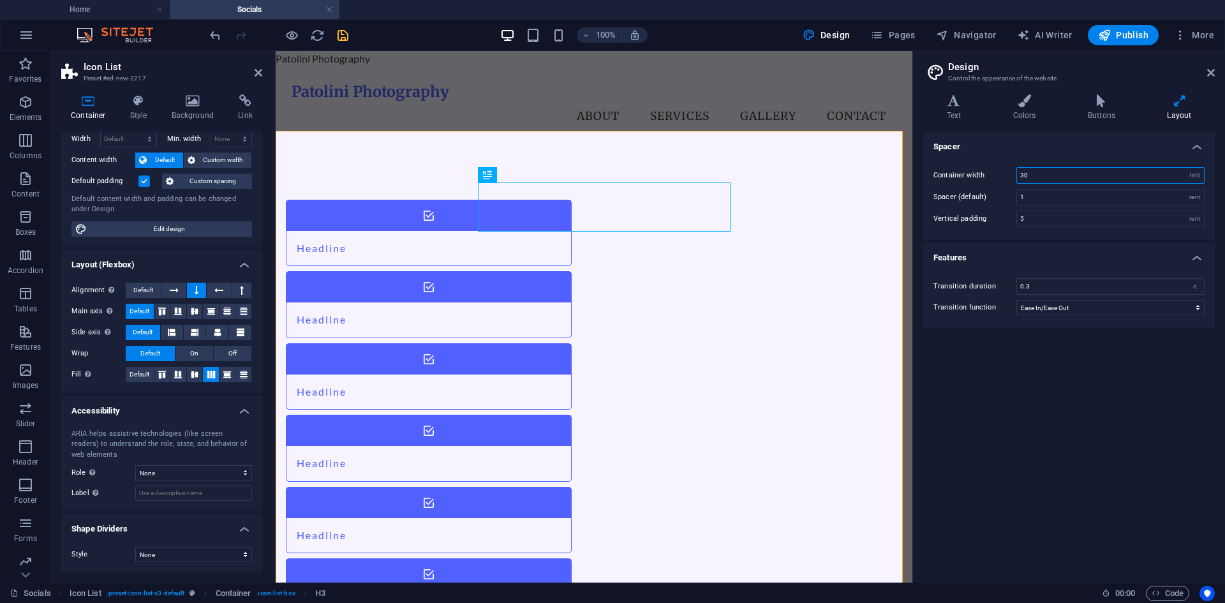
type input "30"
click at [894, 262] on h4 "Features" at bounding box center [1069, 253] width 292 height 23
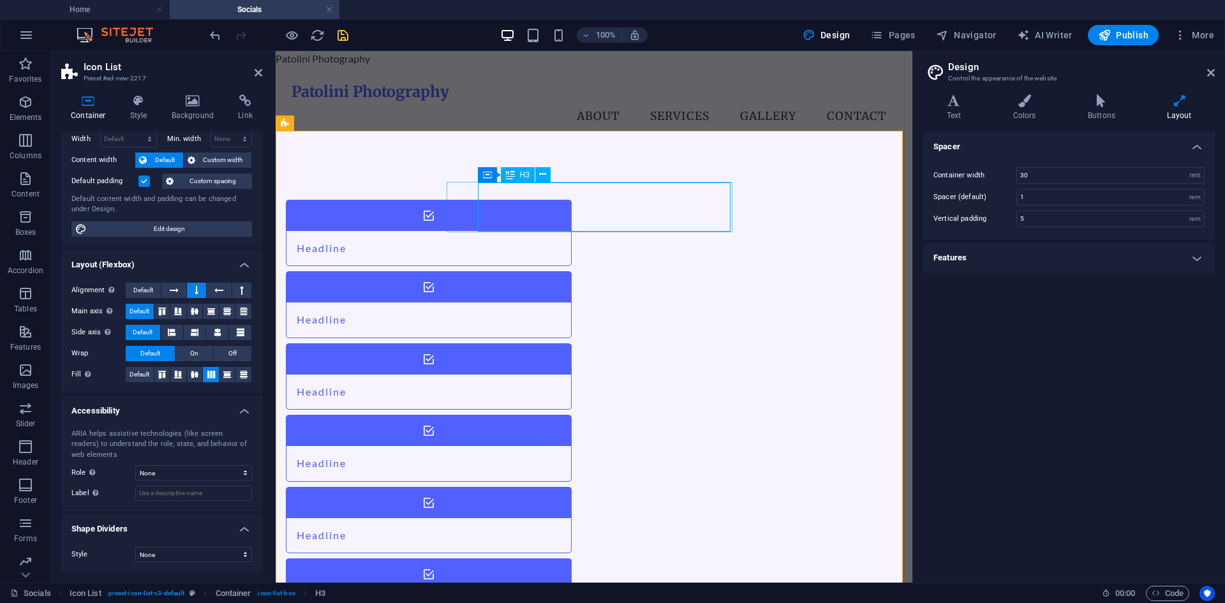
click at [504, 231] on div "Headline" at bounding box center [412, 248] width 253 height 34
click at [460, 210] on figure at bounding box center [428, 215] width 285 height 31
select select "xMidYMid"
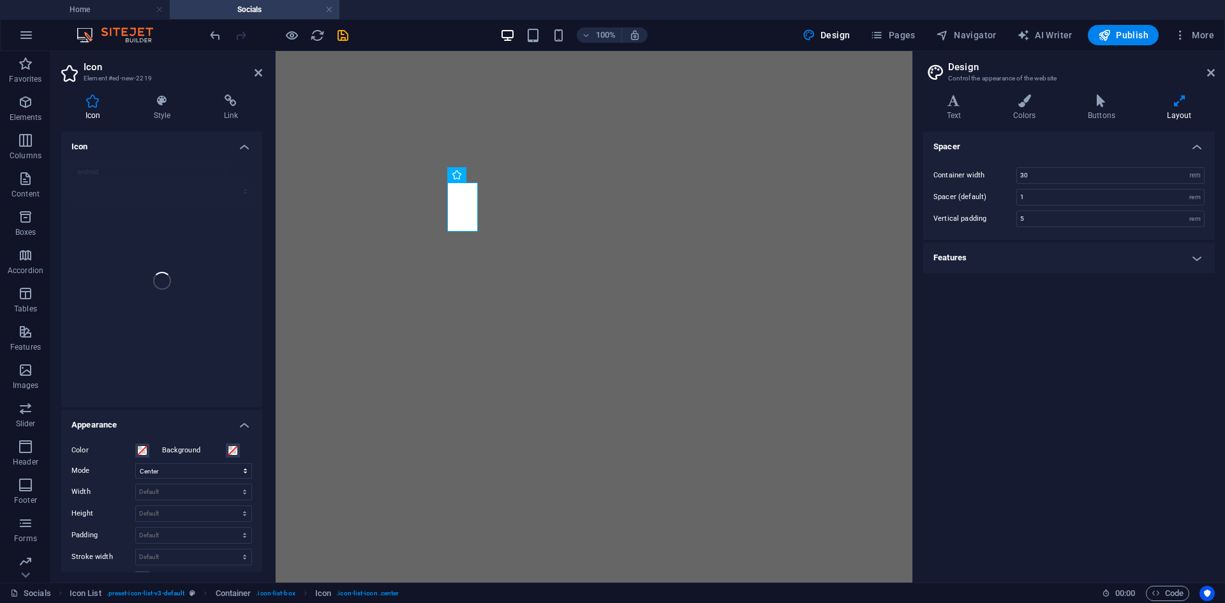
select select "xMidYMid"
select select "rem"
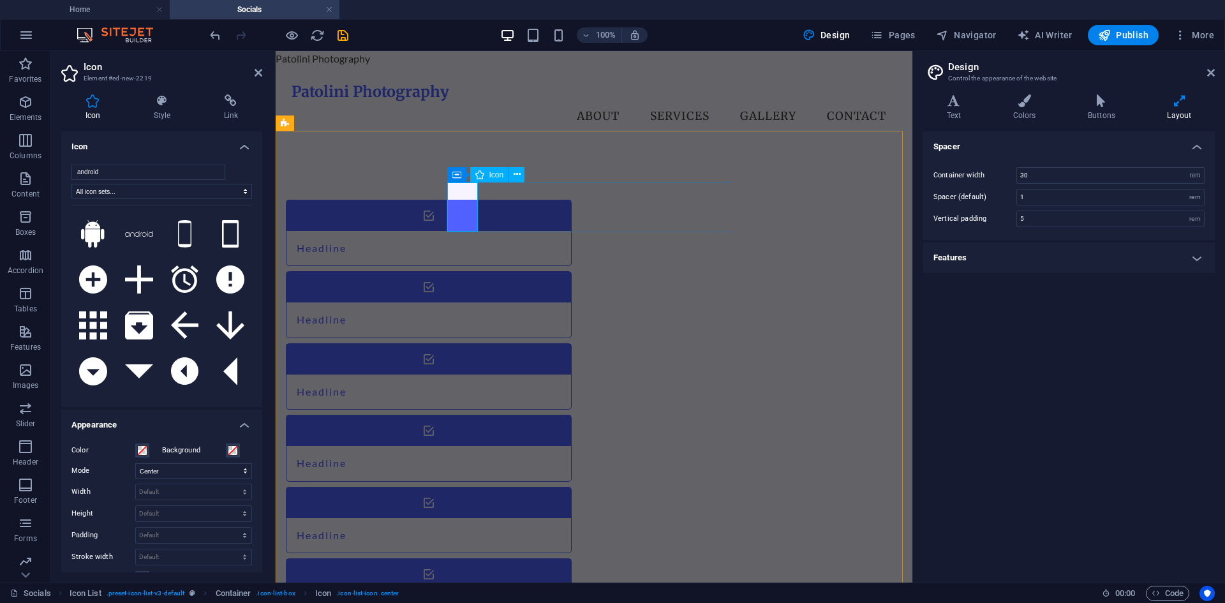
click at [456, 210] on figure at bounding box center [428, 215] width 285 height 31
click at [108, 187] on select "All icon sets... IcoFont Ionicons FontAwesome Brands FontAwesome Duotone FontAw…" at bounding box center [161, 191] width 181 height 15
click at [112, 177] on input "android" at bounding box center [148, 172] width 154 height 15
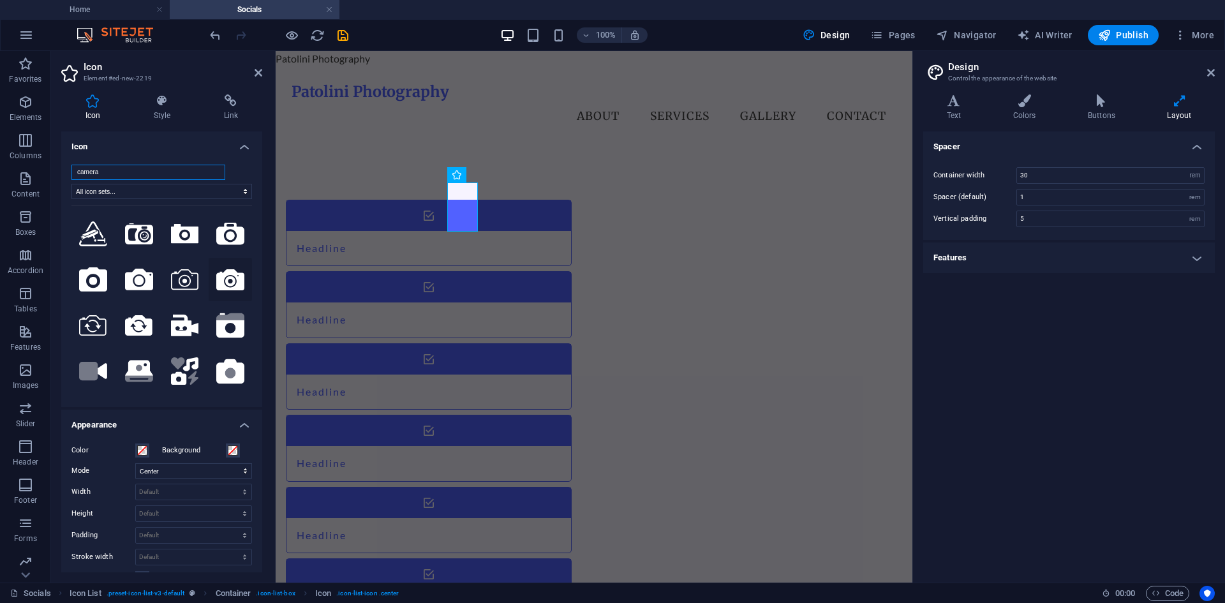
type input "camera"
click at [228, 281] on icon at bounding box center [230, 279] width 28 height 21
click at [219, 282] on icon at bounding box center [230, 279] width 28 height 21
click at [515, 231] on div "Headline" at bounding box center [412, 248] width 253 height 34
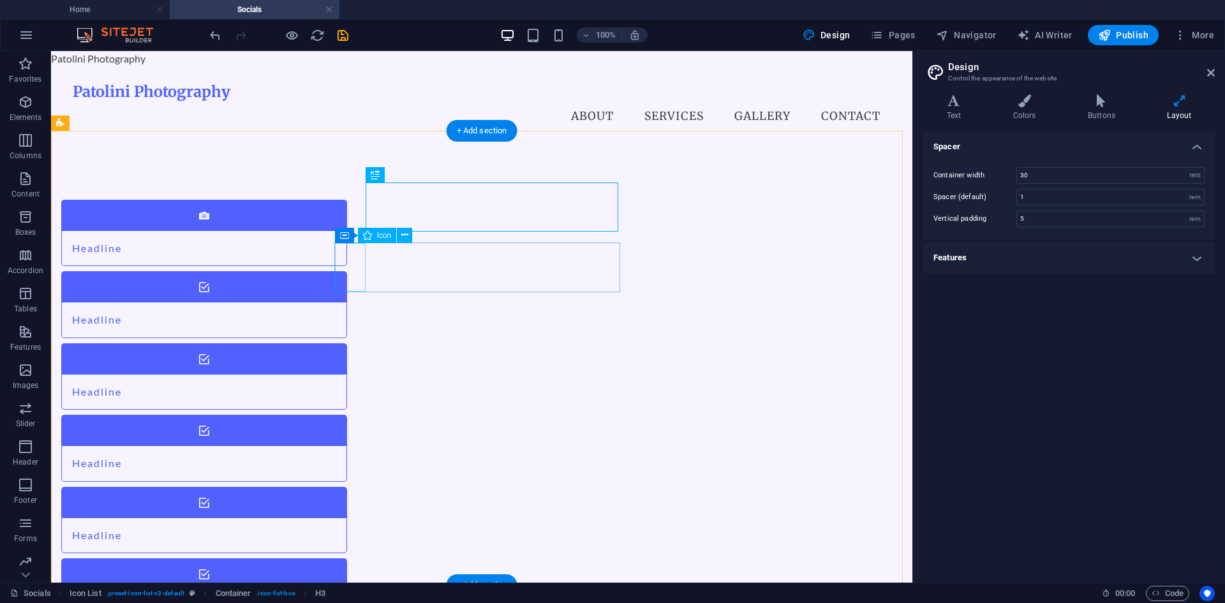
click at [346, 272] on figure at bounding box center [204, 287] width 285 height 31
click at [315, 231] on div "Headline" at bounding box center [188, 248] width 253 height 34
click at [346, 200] on figure at bounding box center [204, 215] width 285 height 31
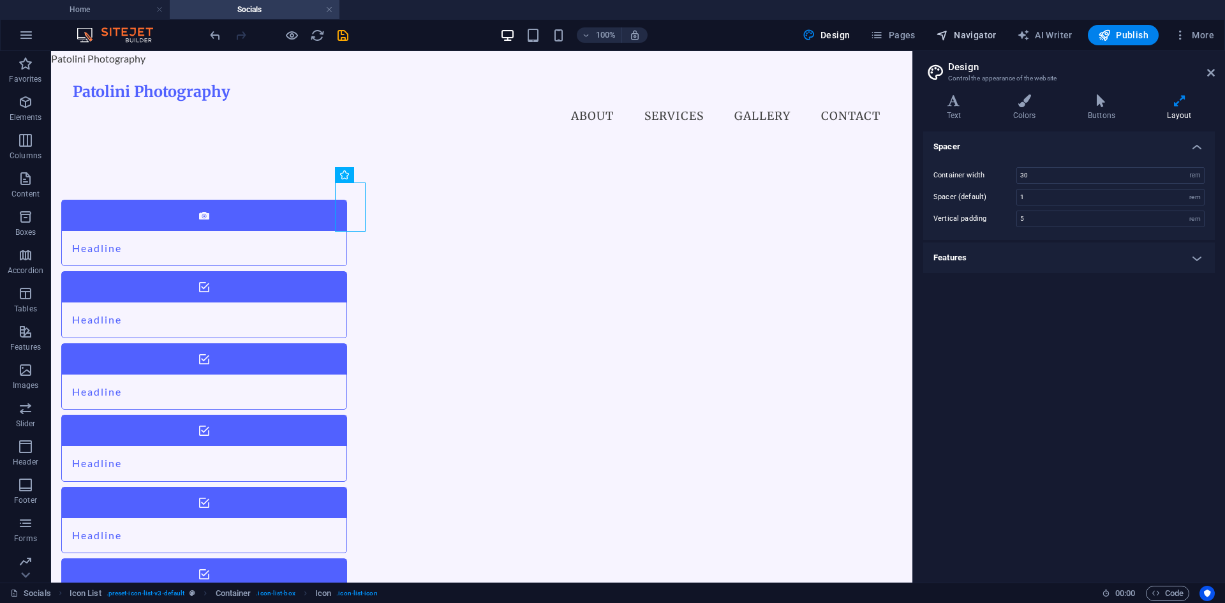
click at [983, 35] on span "Navigator" at bounding box center [966, 35] width 61 height 13
select select "16989065-en"
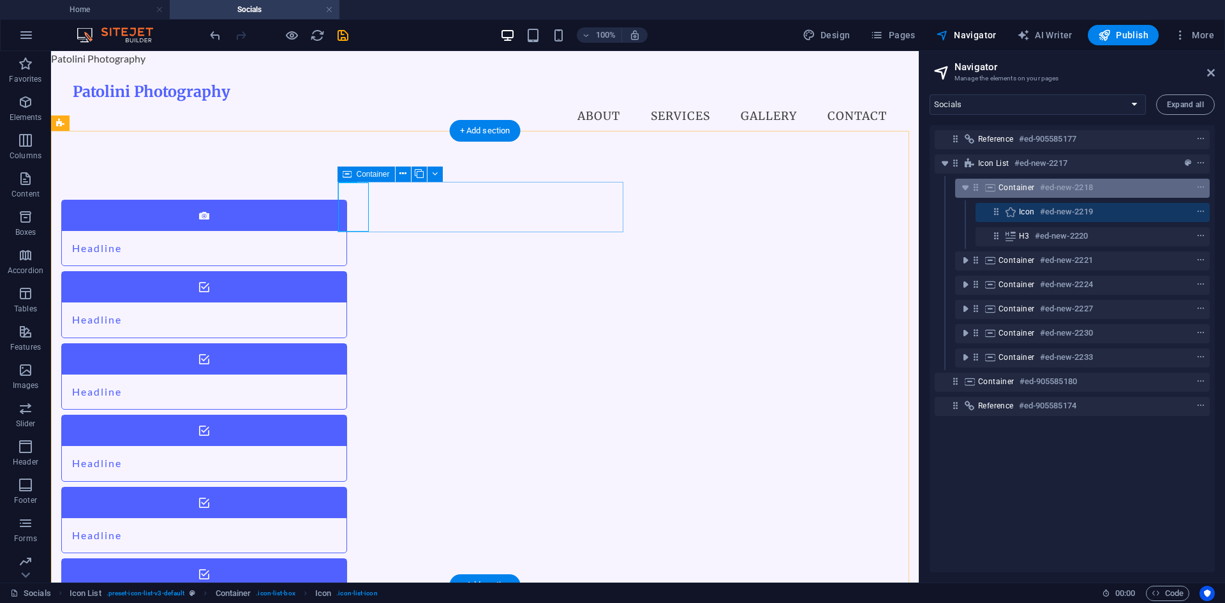
click at [1014, 181] on div "Container #ed-new-2218" at bounding box center [1071, 187] width 147 height 15
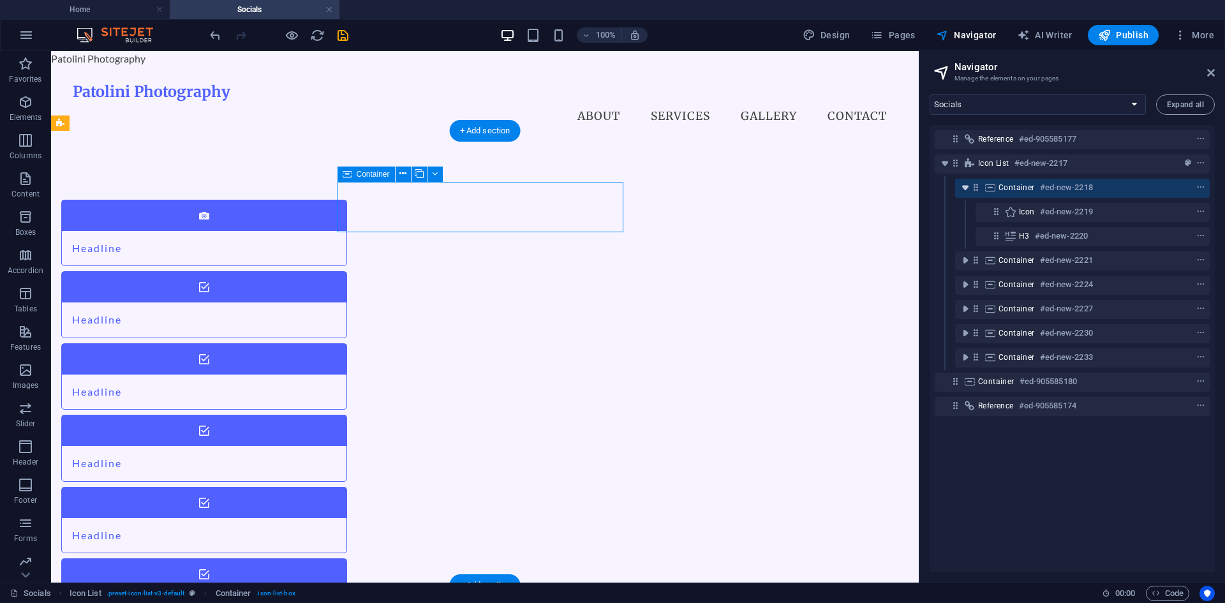
click at [967, 189] on icon "toggle-expand" at bounding box center [965, 187] width 13 height 13
click at [1013, 189] on span "Container" at bounding box center [1016, 187] width 36 height 10
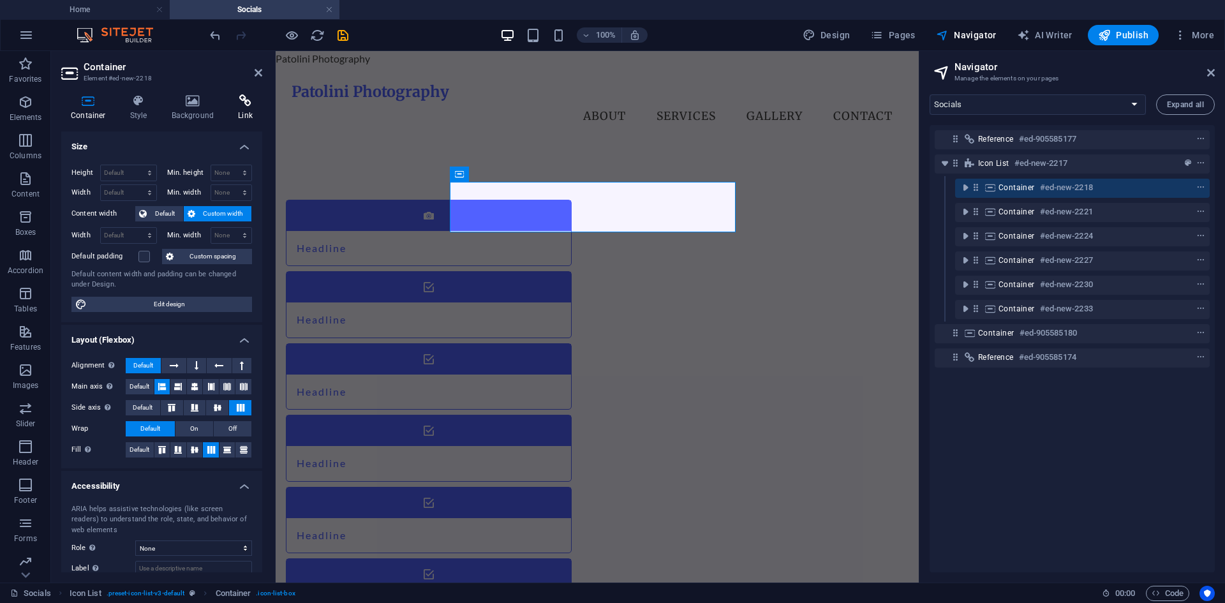
click at [251, 103] on icon at bounding box center [245, 100] width 34 height 13
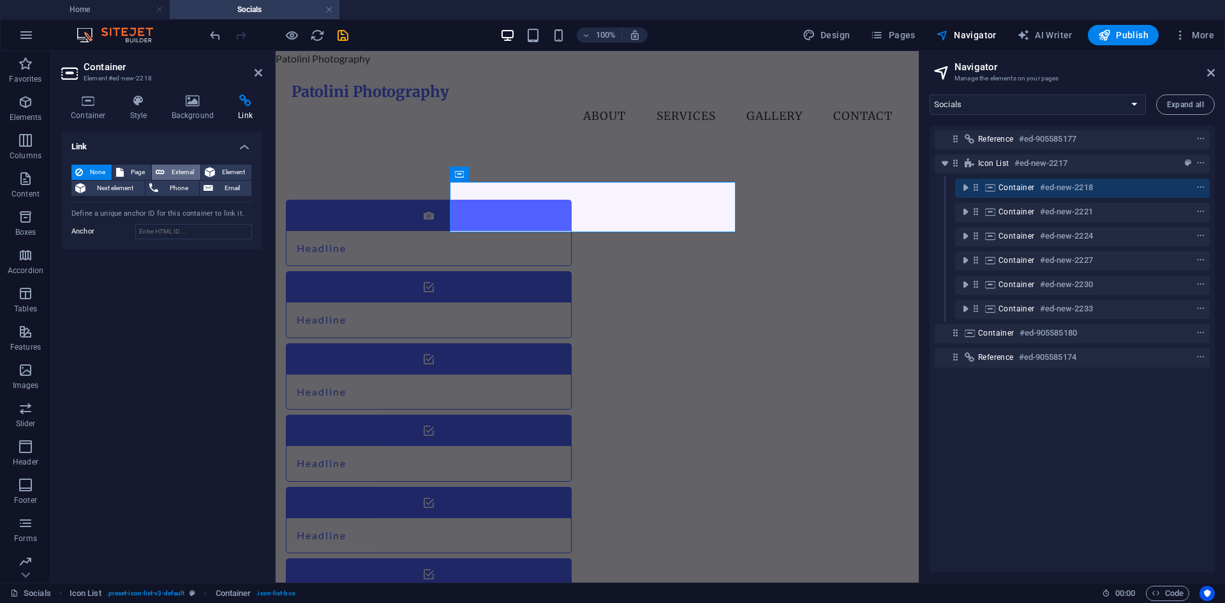
click at [170, 168] on span "External" at bounding box center [182, 172] width 28 height 15
select select "blank"
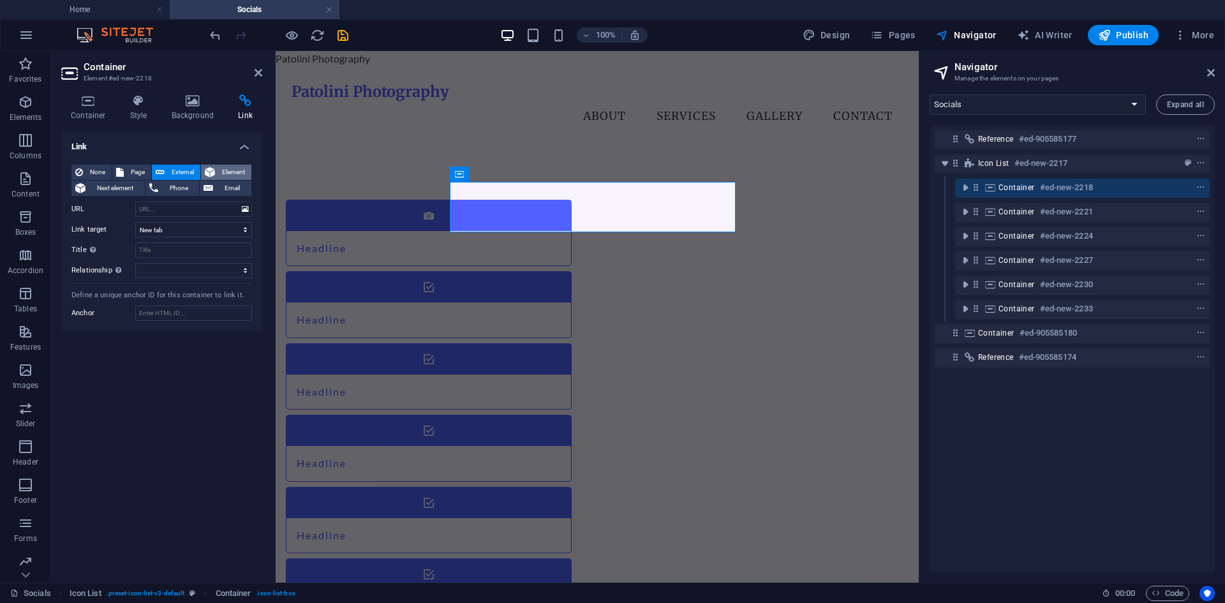
click at [209, 177] on icon at bounding box center [210, 172] width 10 height 15
click at [175, 176] on span "External" at bounding box center [182, 172] width 28 height 15
select select "blank"
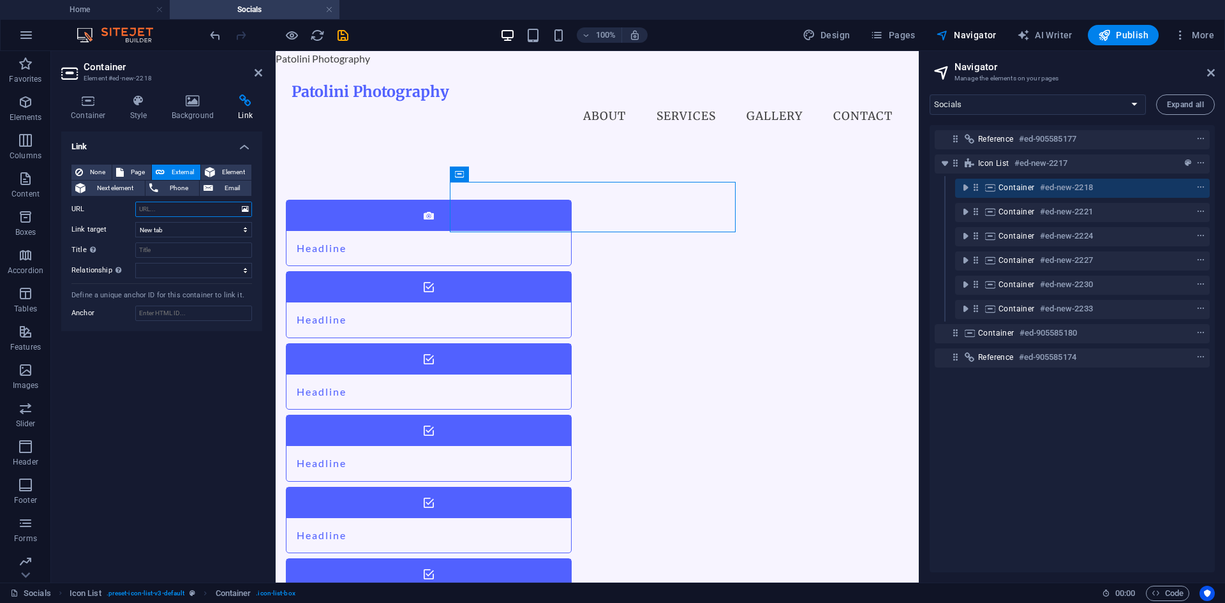
click at [161, 209] on input "URL" at bounding box center [193, 209] width 117 height 15
click at [167, 208] on input "URL" at bounding box center [193, 209] width 117 height 15
type input "g"
click at [181, 209] on input "g" at bounding box center [193, 209] width 117 height 15
click at [75, 7] on h4 "Home" at bounding box center [85, 10] width 170 height 14
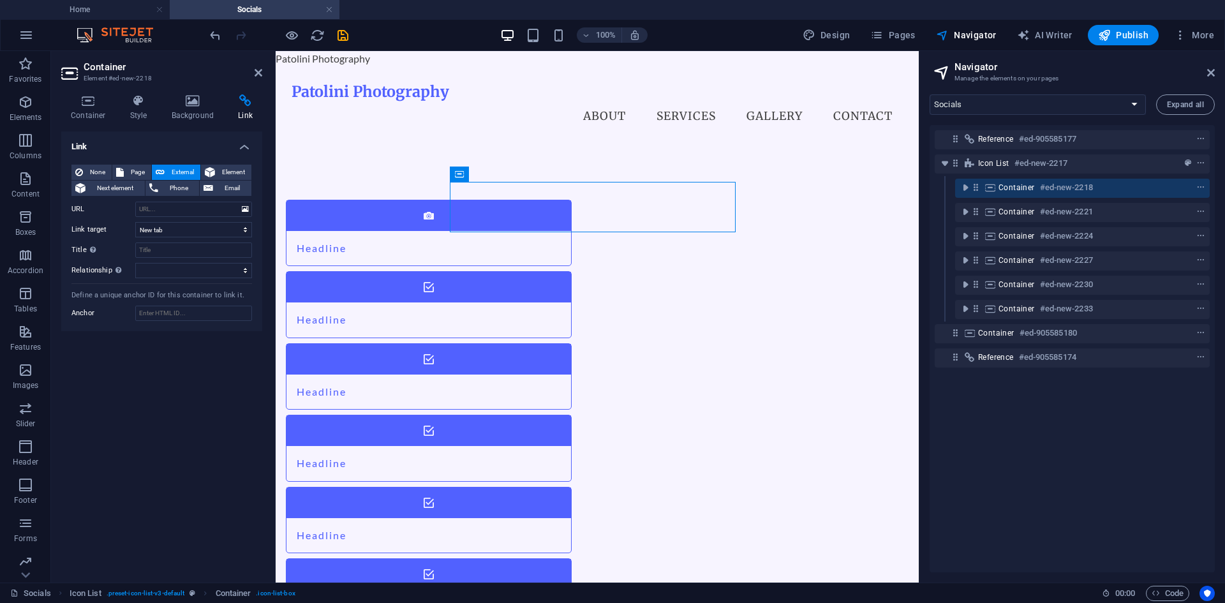
select select "16905265-en"
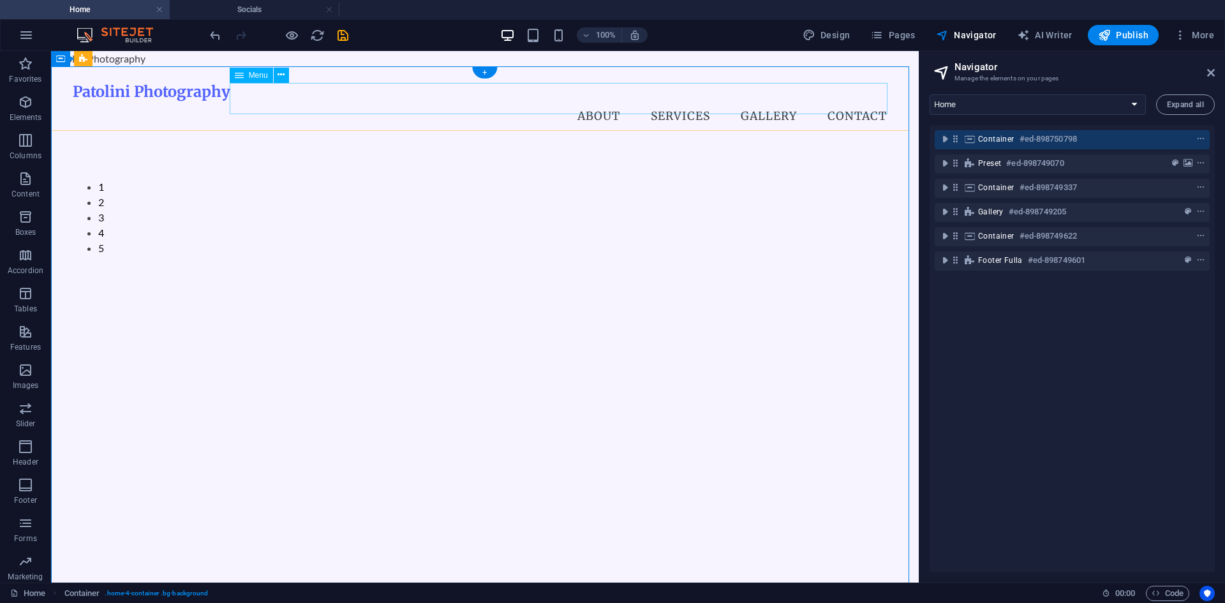
click at [605, 101] on nav "About Services Gallery Contact" at bounding box center [485, 117] width 824 height 32
select select
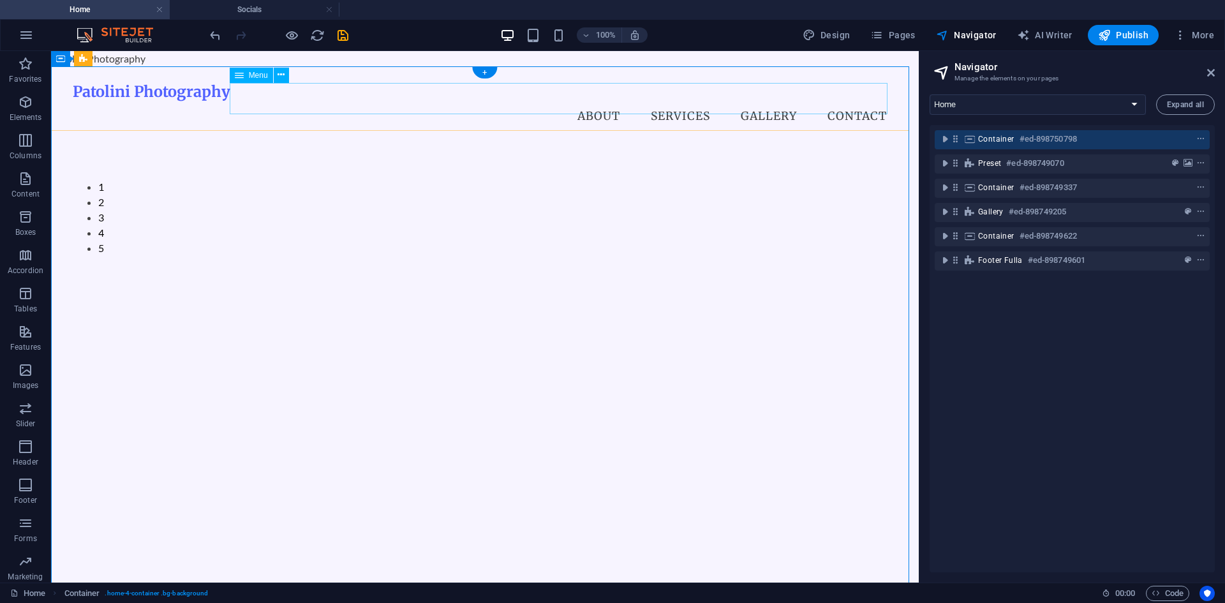
select select
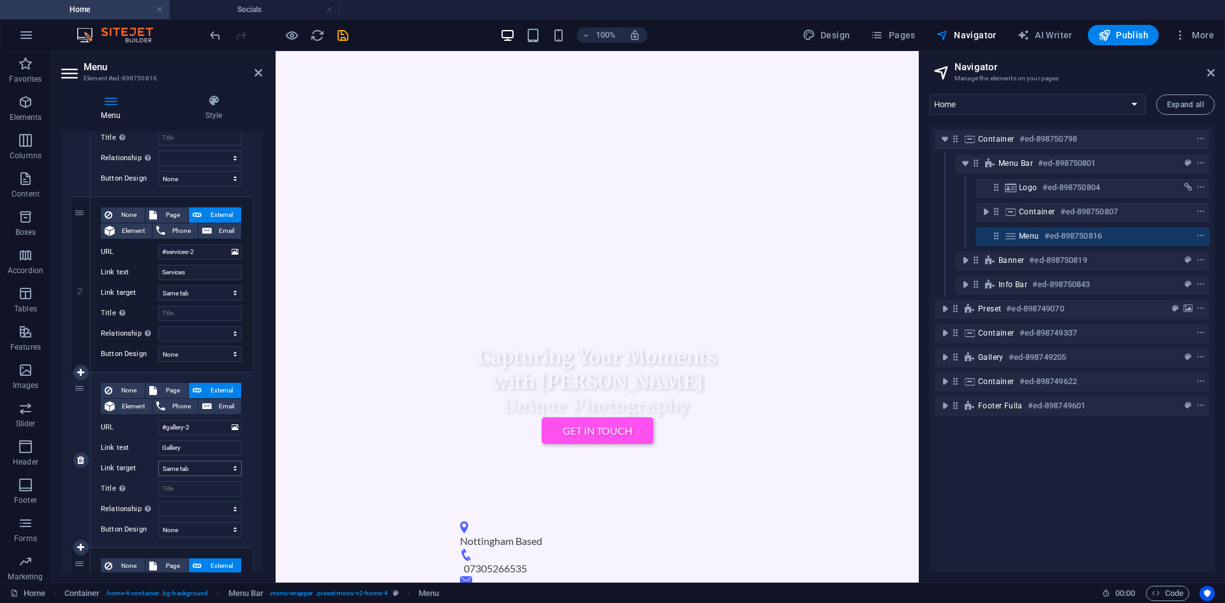
scroll to position [255, 0]
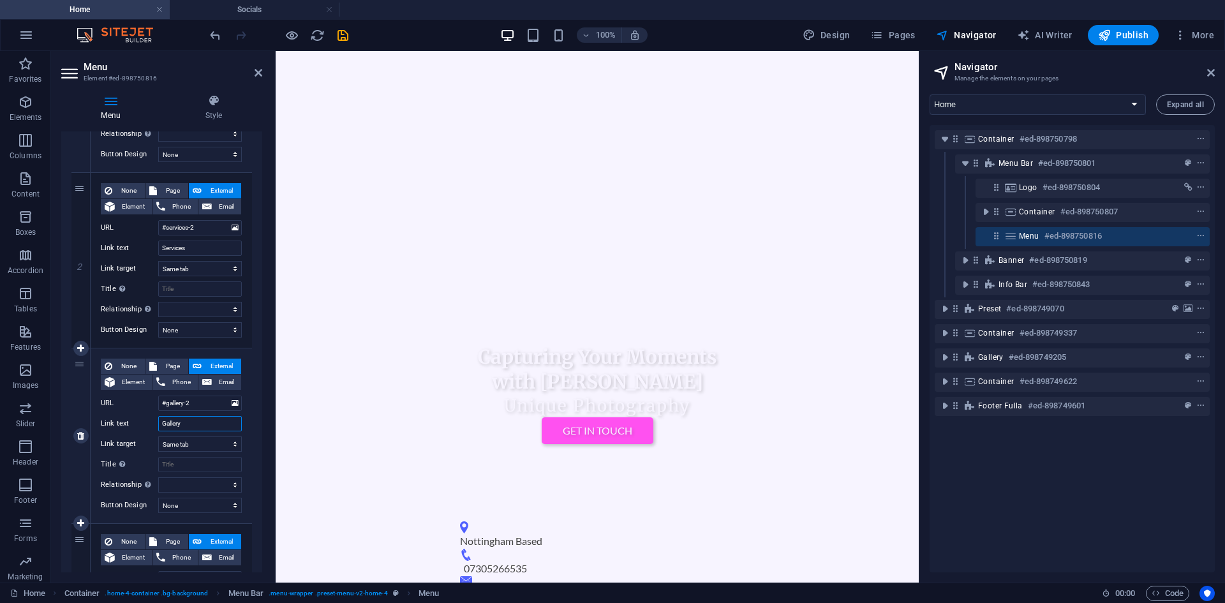
click at [196, 421] on input "Gallery" at bounding box center [200, 423] width 84 height 15
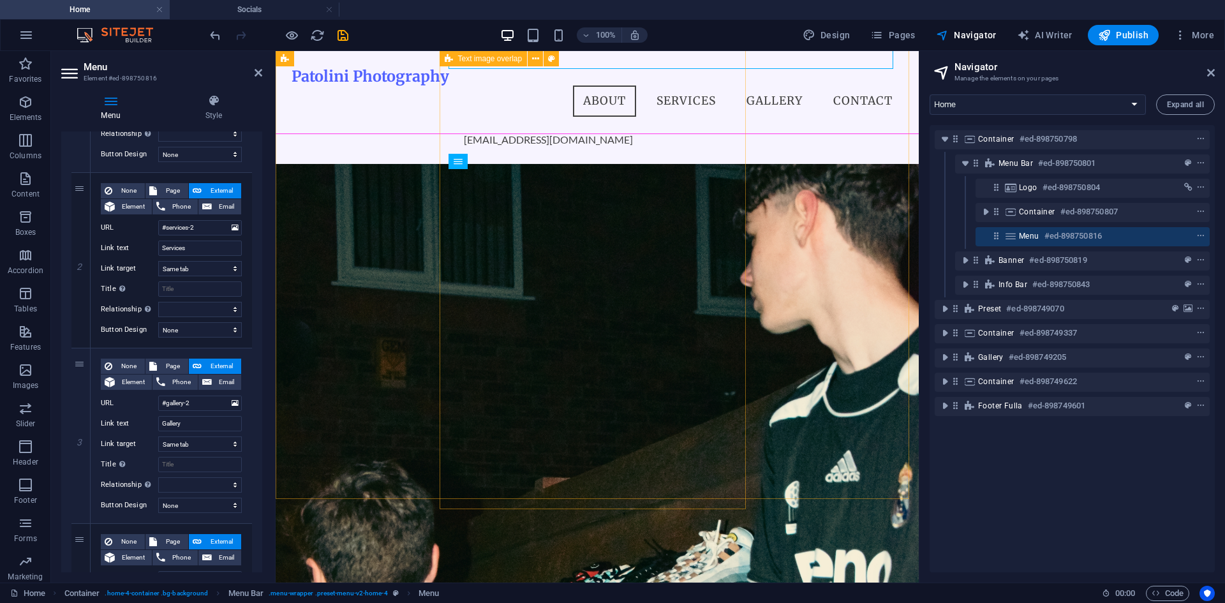
scroll to position [638, 0]
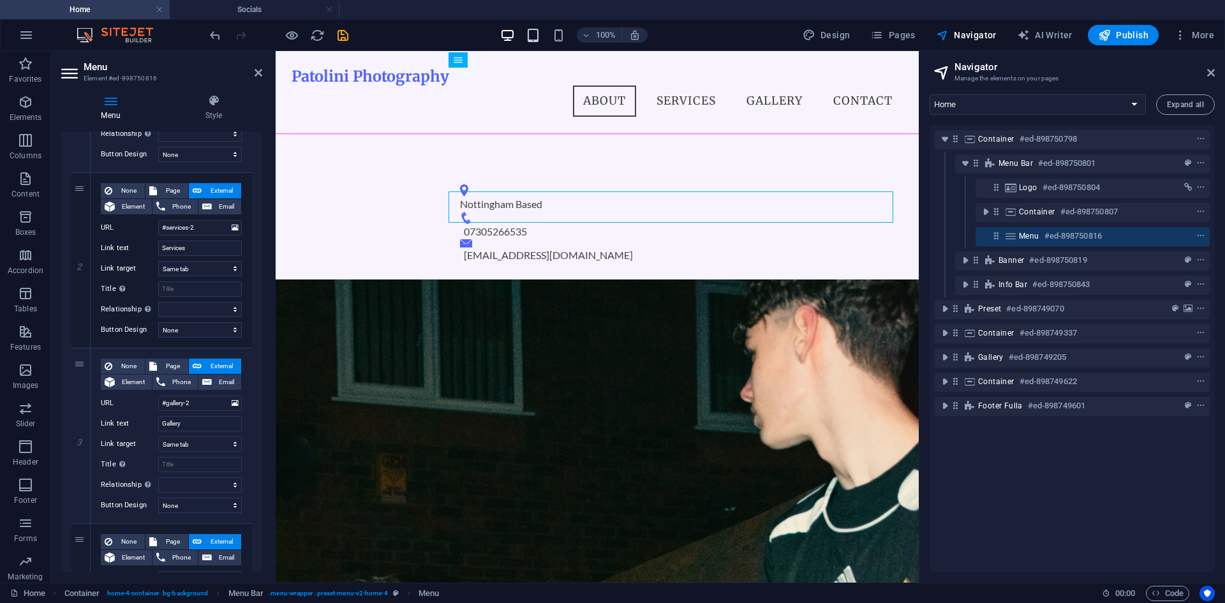
click at [534, 41] on icon "button" at bounding box center [533, 35] width 15 height 15
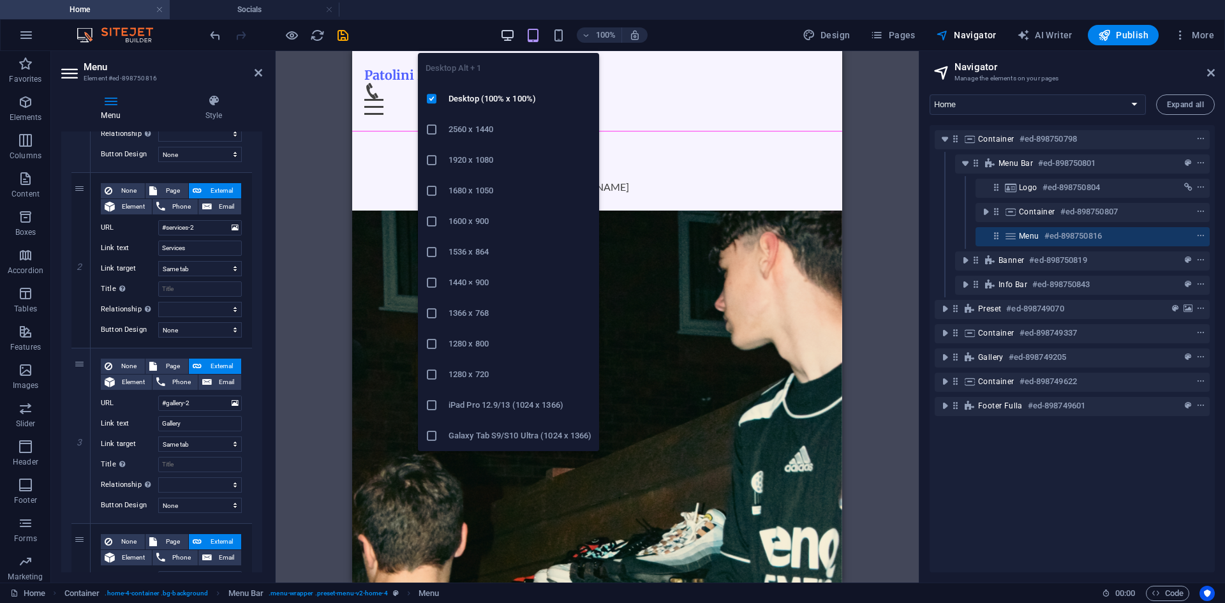
click at [512, 33] on icon "button" at bounding box center [507, 35] width 15 height 15
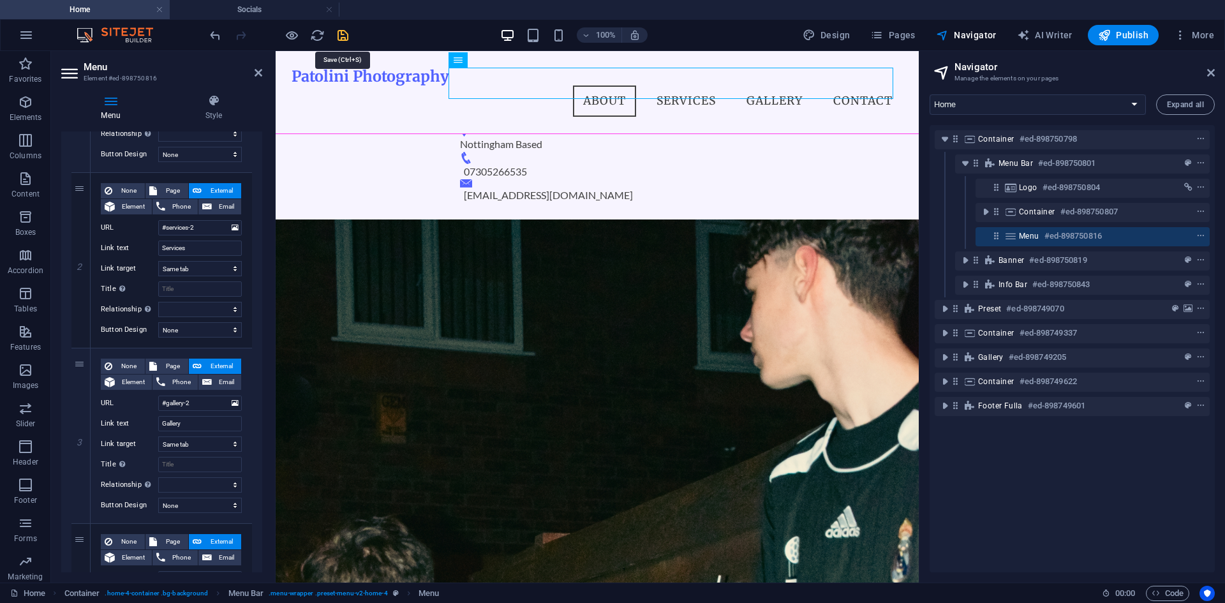
click at [342, 41] on icon "save" at bounding box center [343, 35] width 15 height 15
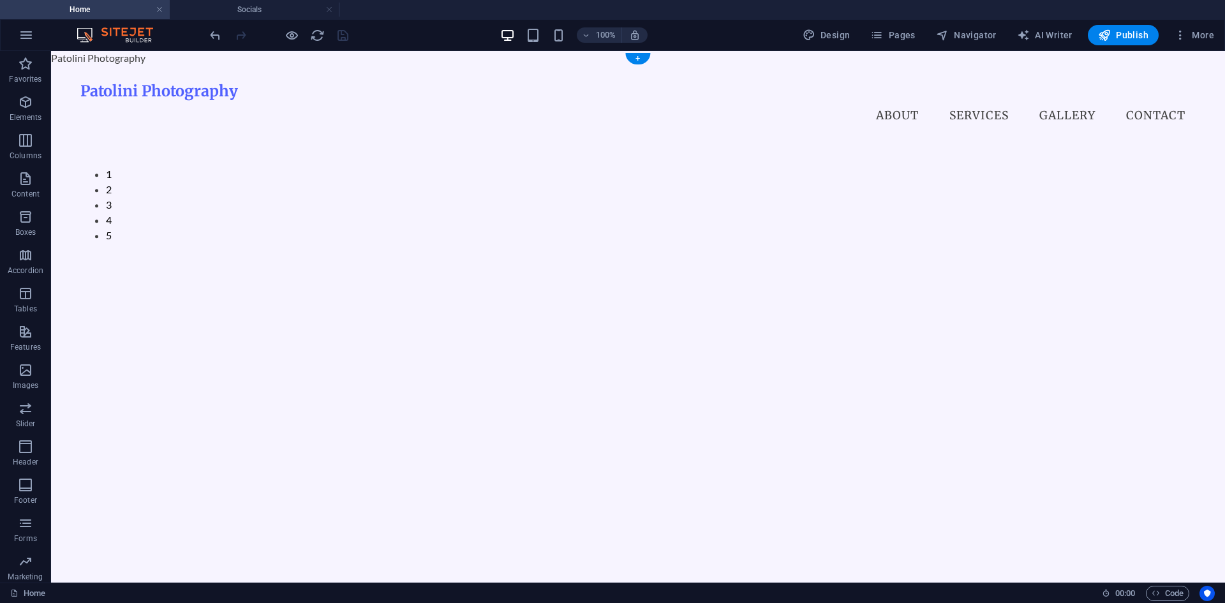
scroll to position [0, 0]
click at [260, 10] on h4 "Socials" at bounding box center [255, 10] width 170 height 14
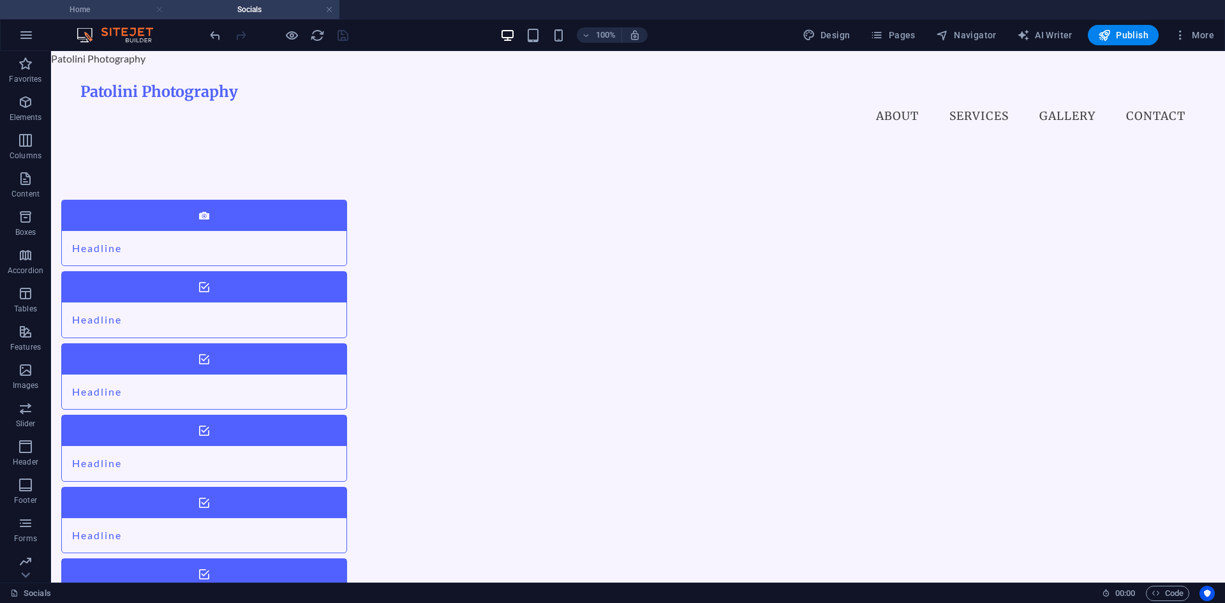
click at [158, 8] on link at bounding box center [160, 10] width 8 height 12
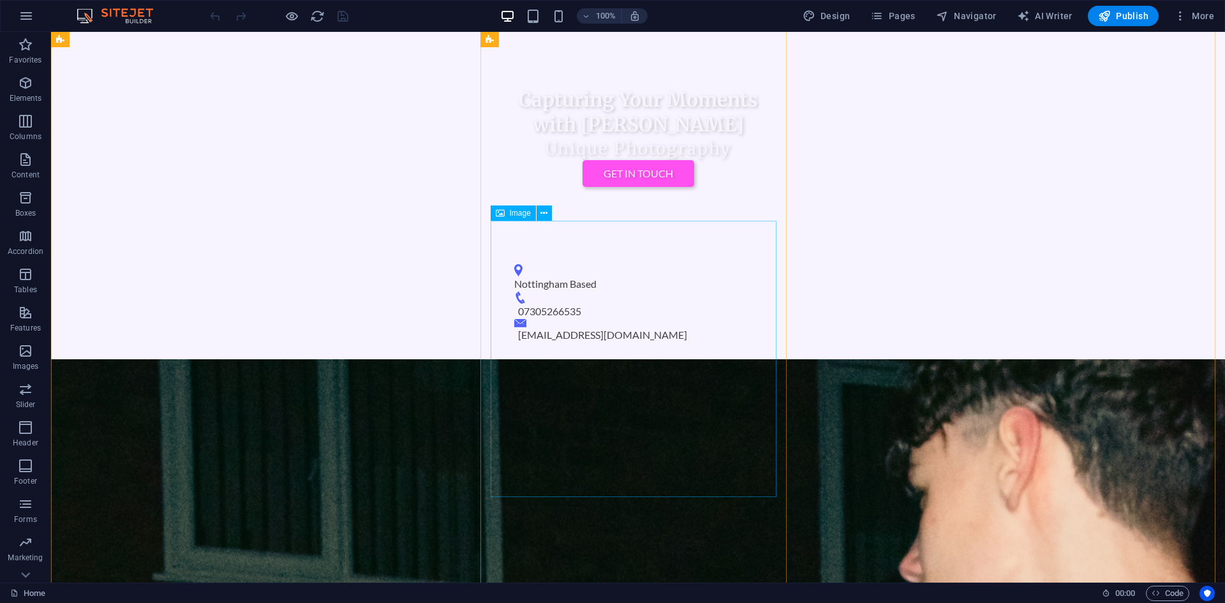
scroll to position [447, 0]
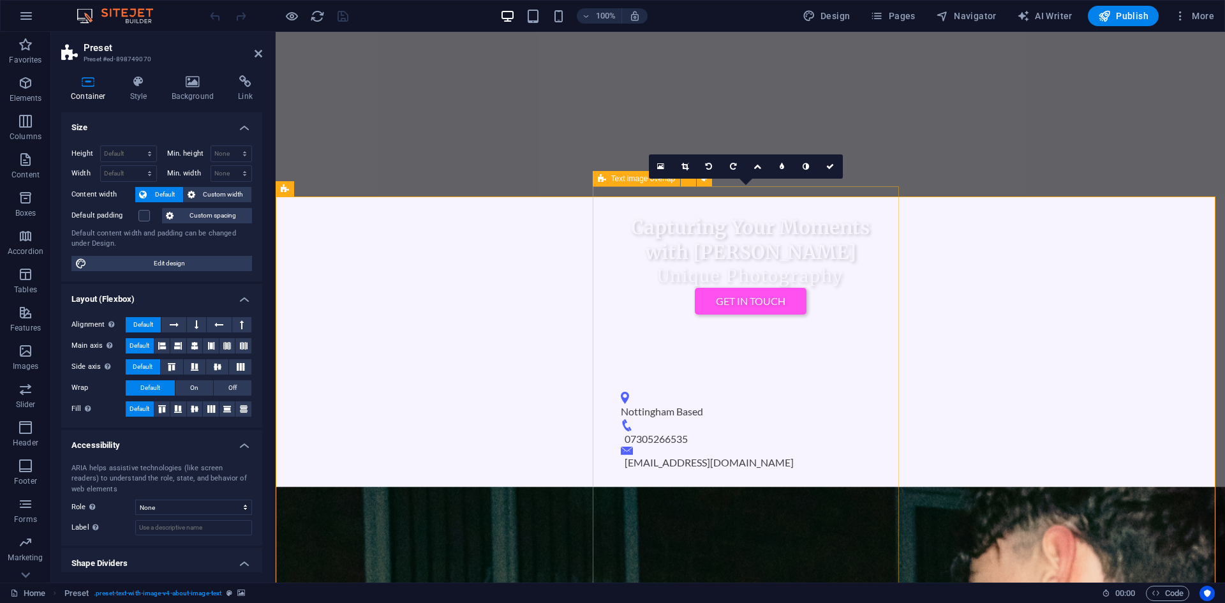
select select "rem"
select select "px"
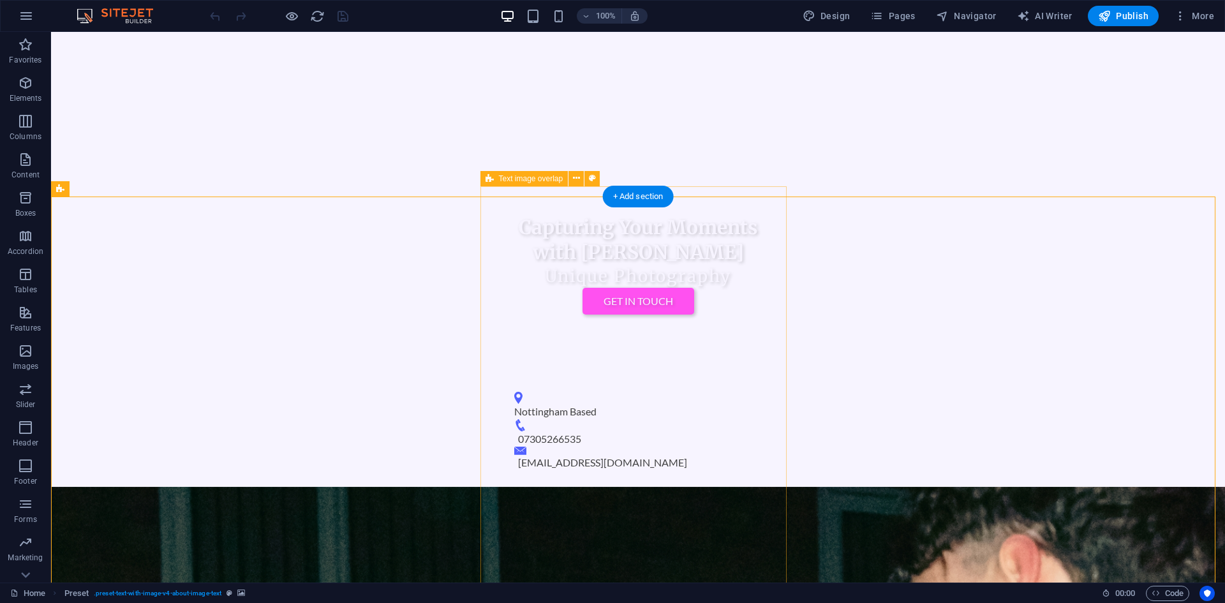
drag, startPoint x: 560, startPoint y: 273, endPoint x: 336, endPoint y: 273, distance: 223.9
select select "rem"
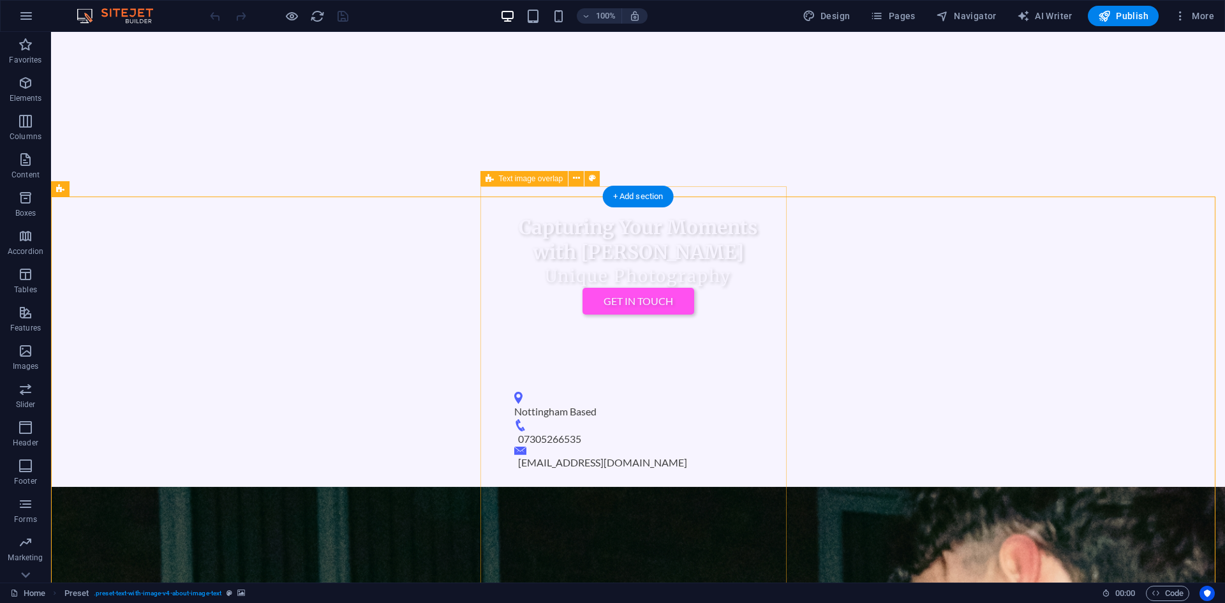
select select "px"
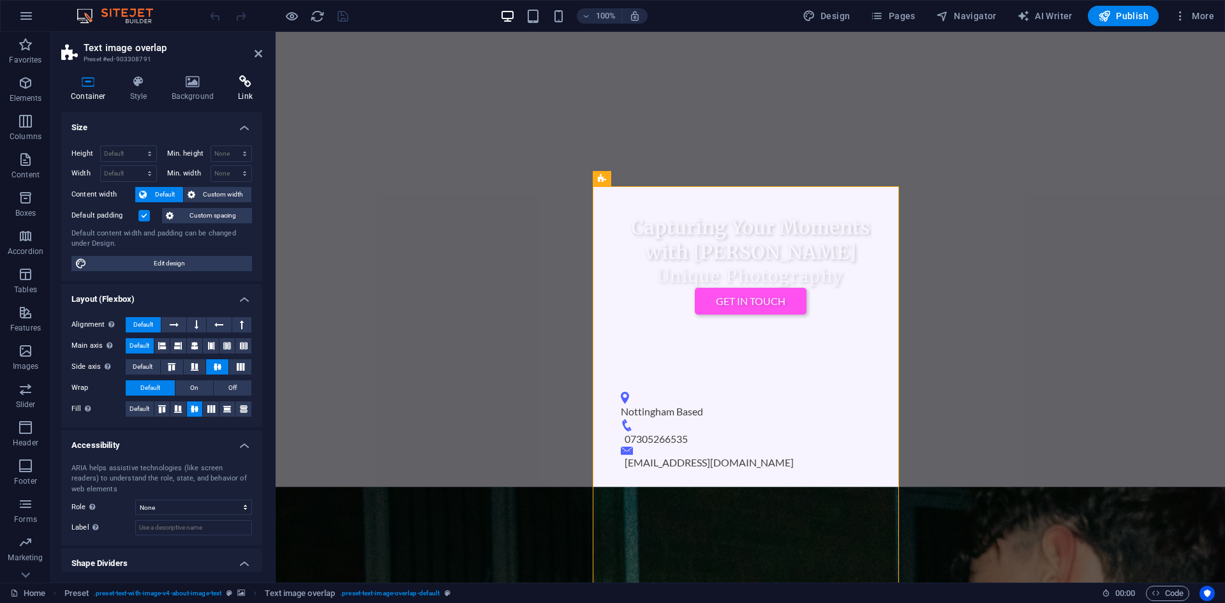
click at [228, 85] on icon at bounding box center [245, 81] width 34 height 13
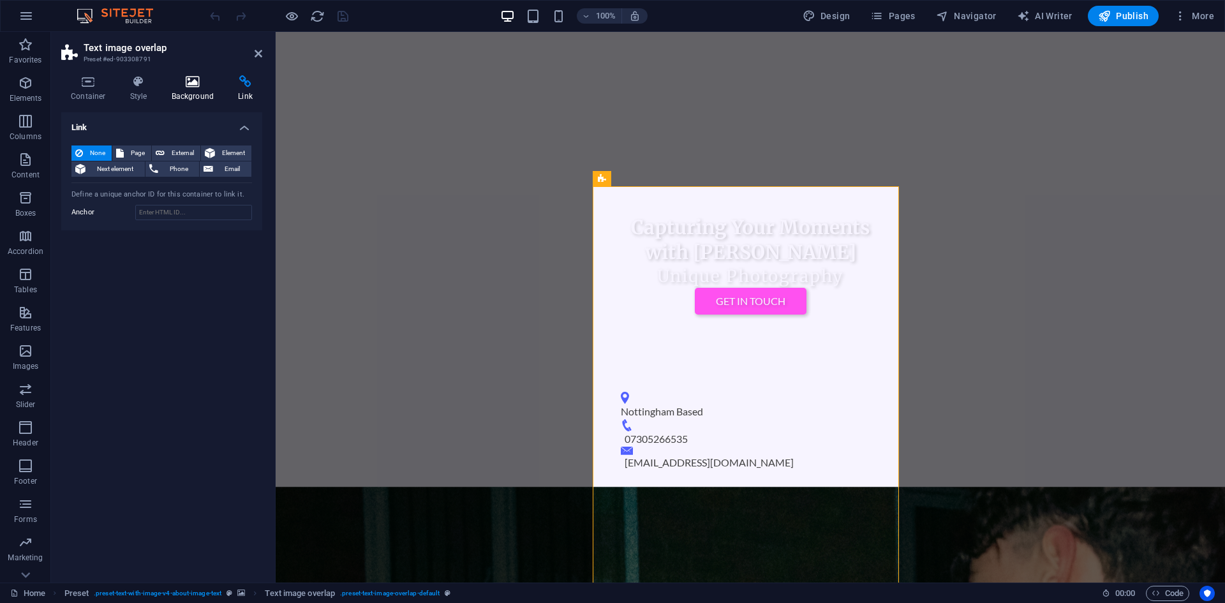
click at [195, 87] on icon at bounding box center [193, 81] width 62 height 13
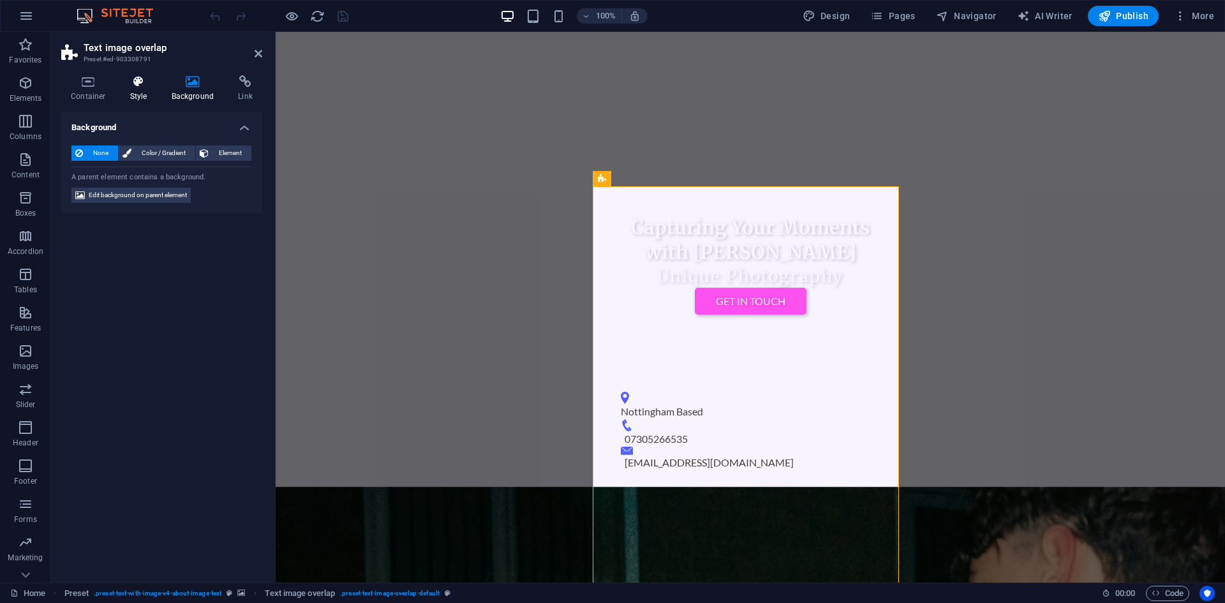
click at [128, 88] on h4 "Style" at bounding box center [141, 88] width 41 height 27
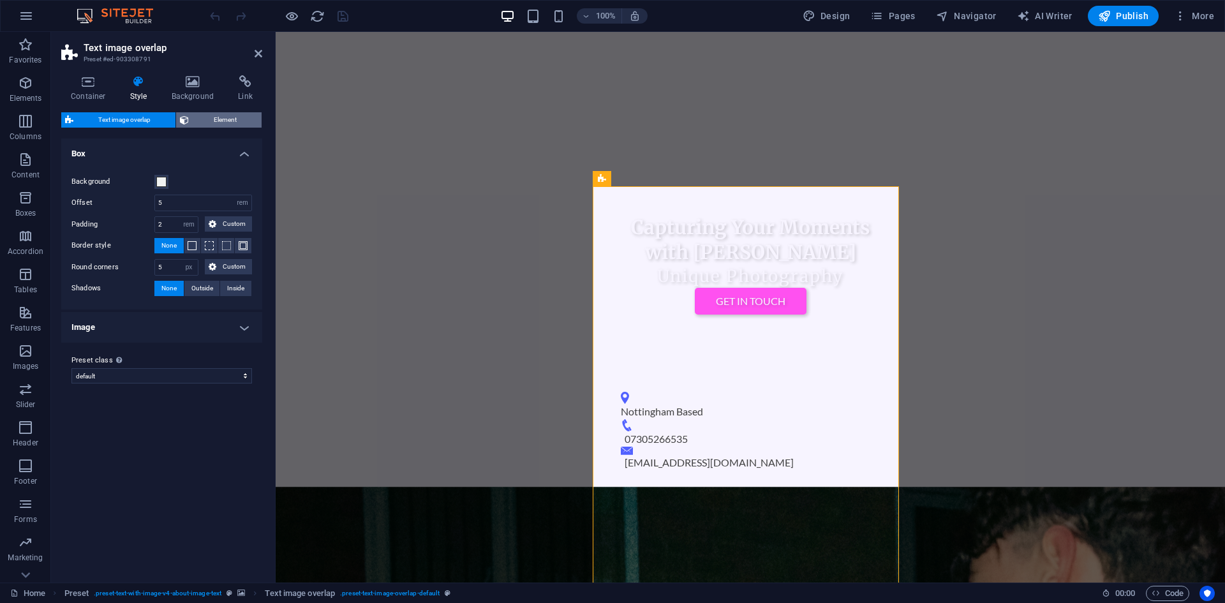
click at [212, 117] on span "Element" at bounding box center [225, 119] width 65 height 15
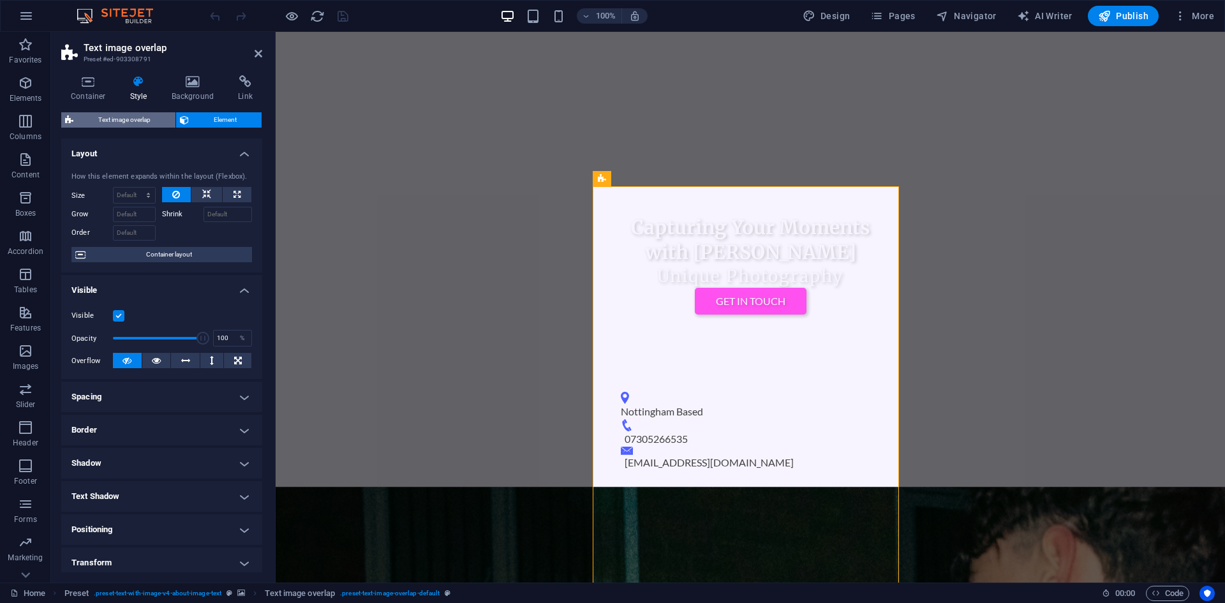
click at [120, 117] on span "Text image overlap" at bounding box center [124, 119] width 94 height 15
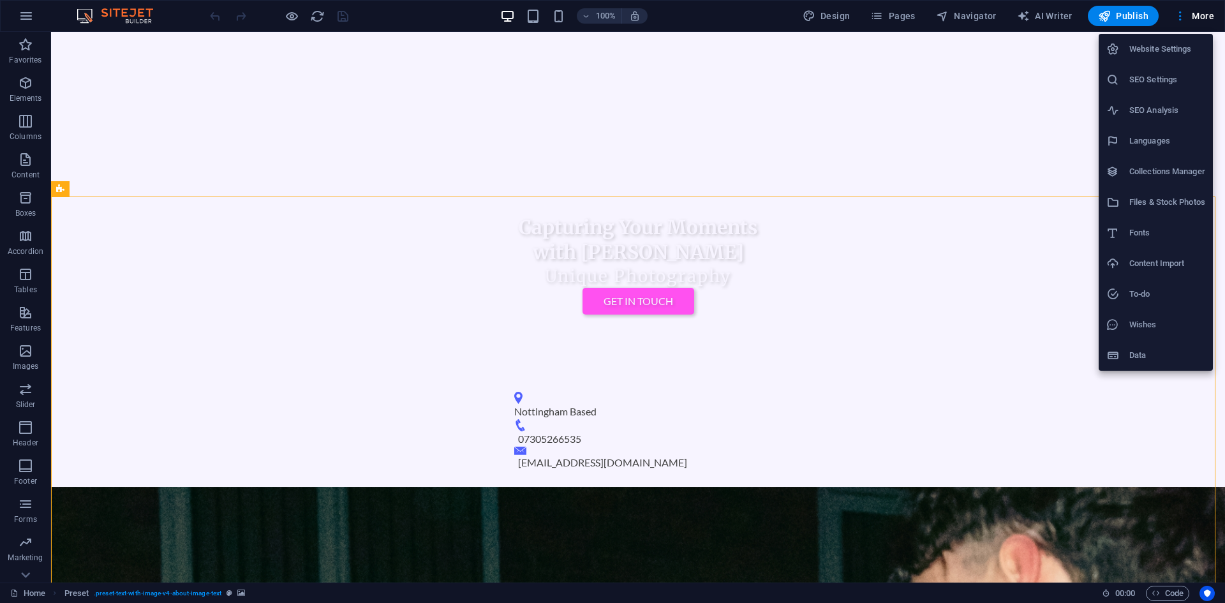
click at [749, 342] on div at bounding box center [612, 301] width 1225 height 603
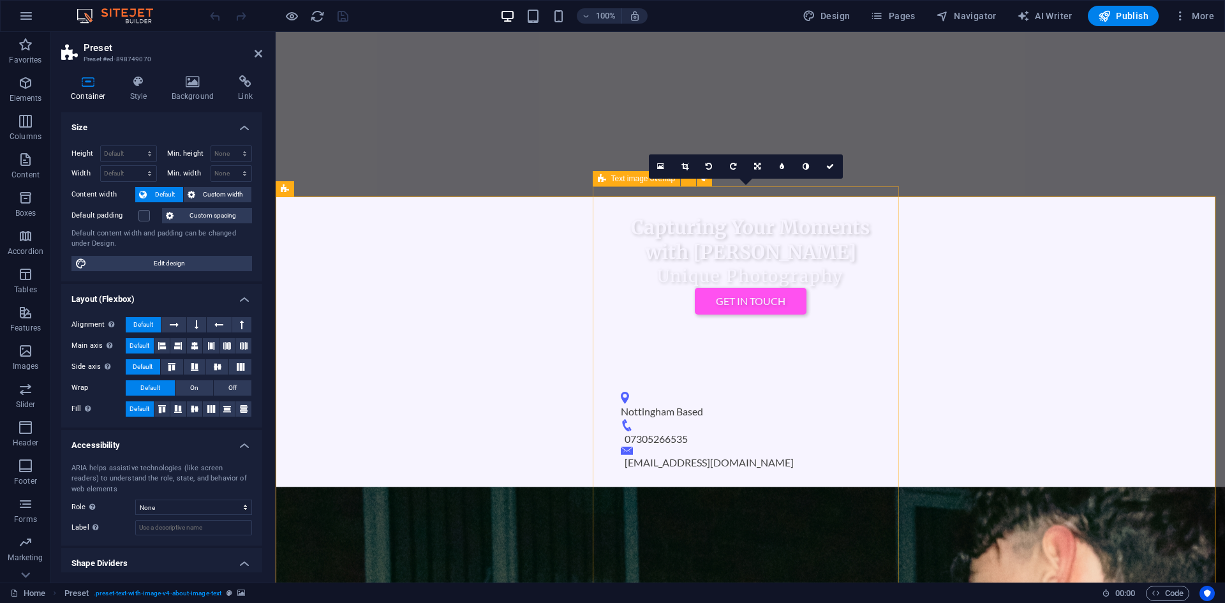
click at [231, 87] on icon at bounding box center [245, 81] width 34 height 13
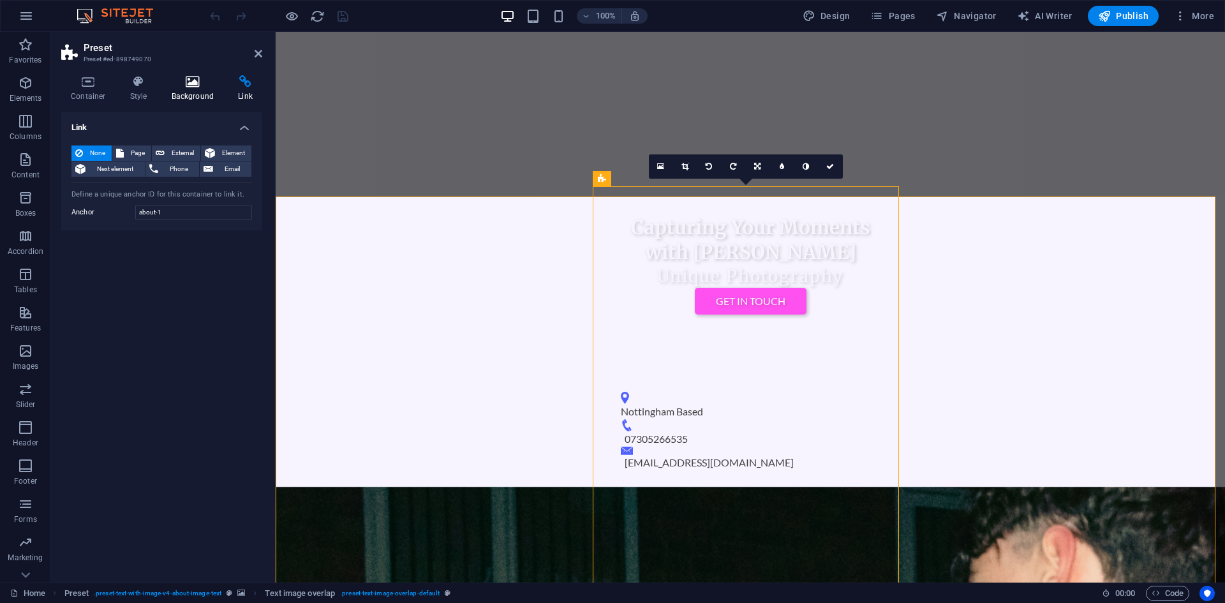
click at [172, 87] on icon at bounding box center [193, 81] width 62 height 13
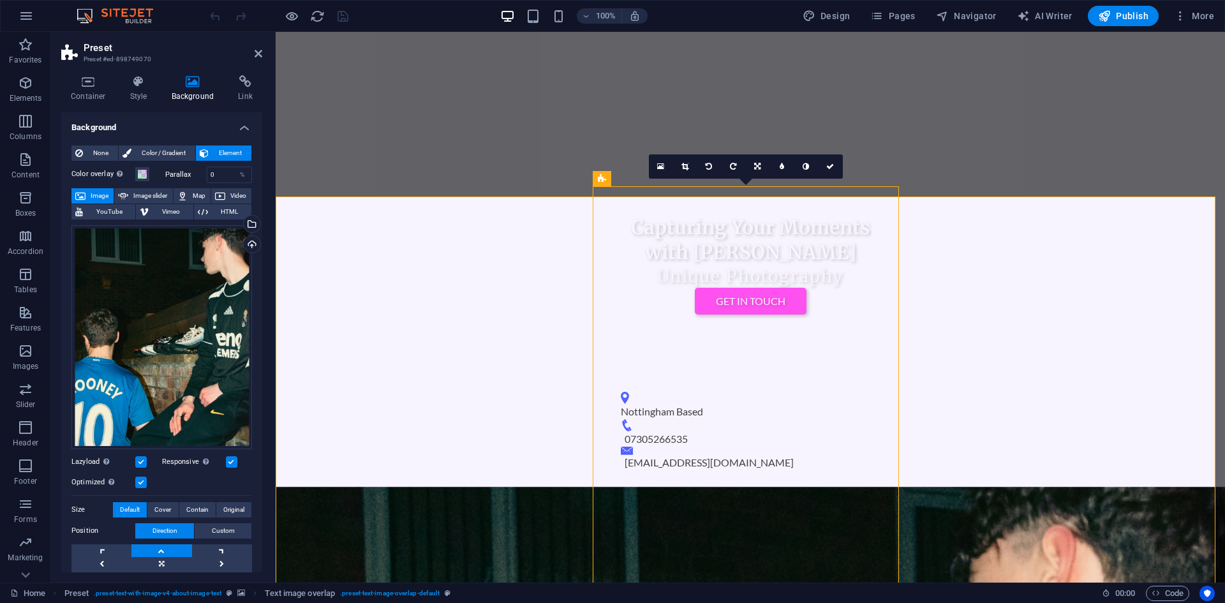
click at [163, 94] on h4 "Background" at bounding box center [195, 88] width 67 height 27
click at [121, 91] on h4 "Style" at bounding box center [141, 88] width 41 height 27
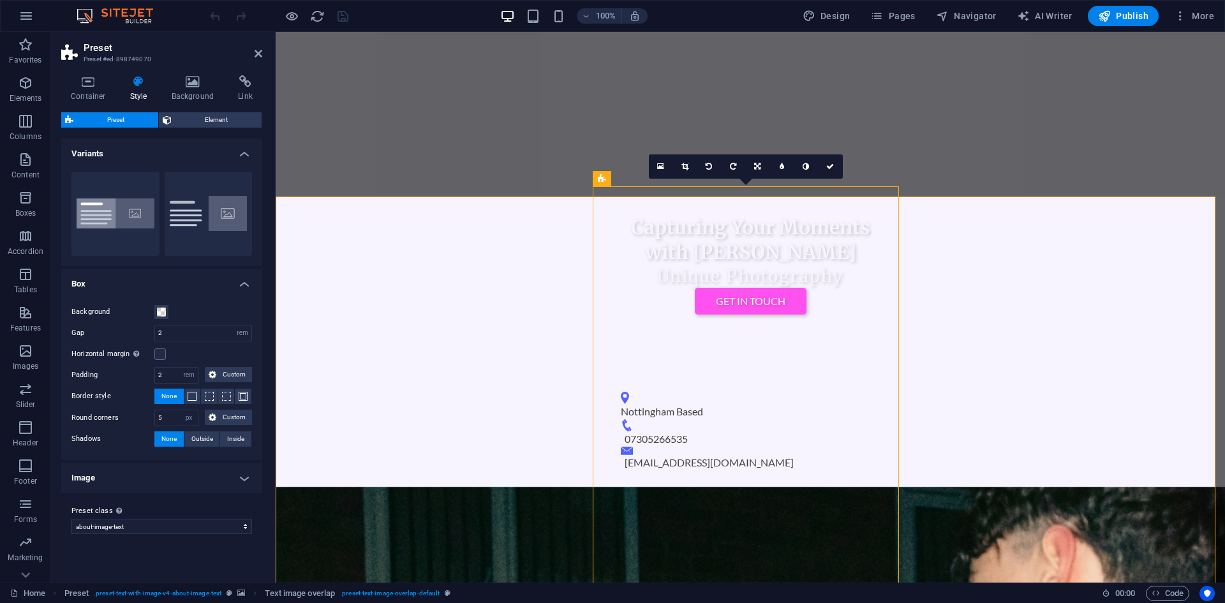
click at [160, 110] on div "Container Style Background Link Size Height Default px rem % vh vw Min. height …" at bounding box center [161, 323] width 201 height 497
click at [174, 117] on button "Element" at bounding box center [210, 119] width 103 height 15
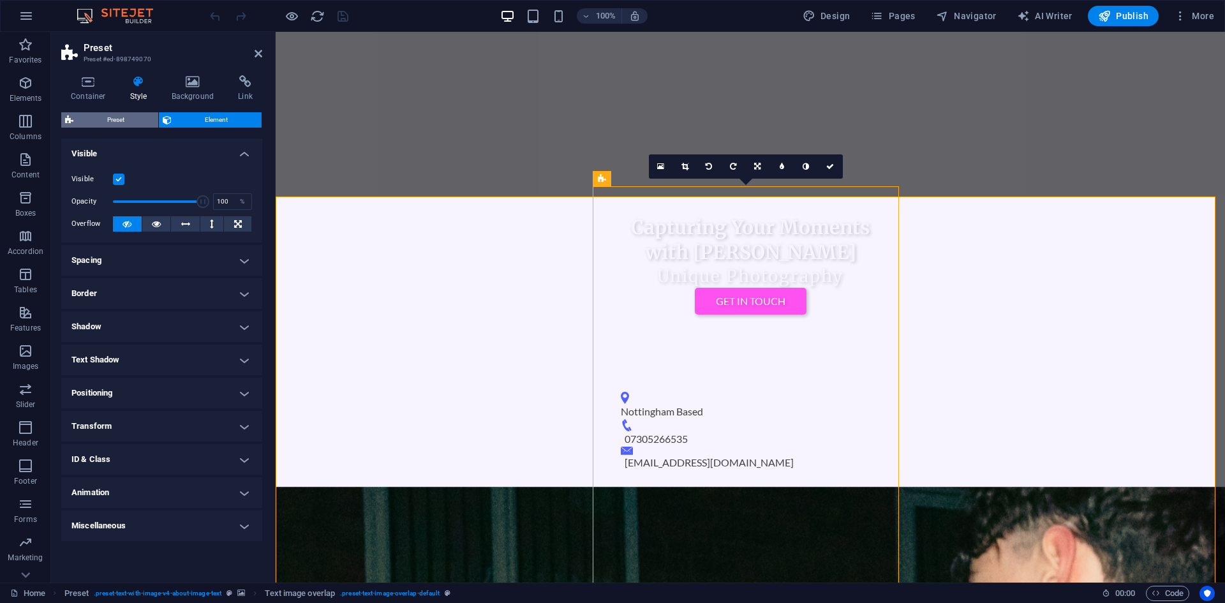
click at [119, 116] on span "Preset" at bounding box center [115, 119] width 77 height 15
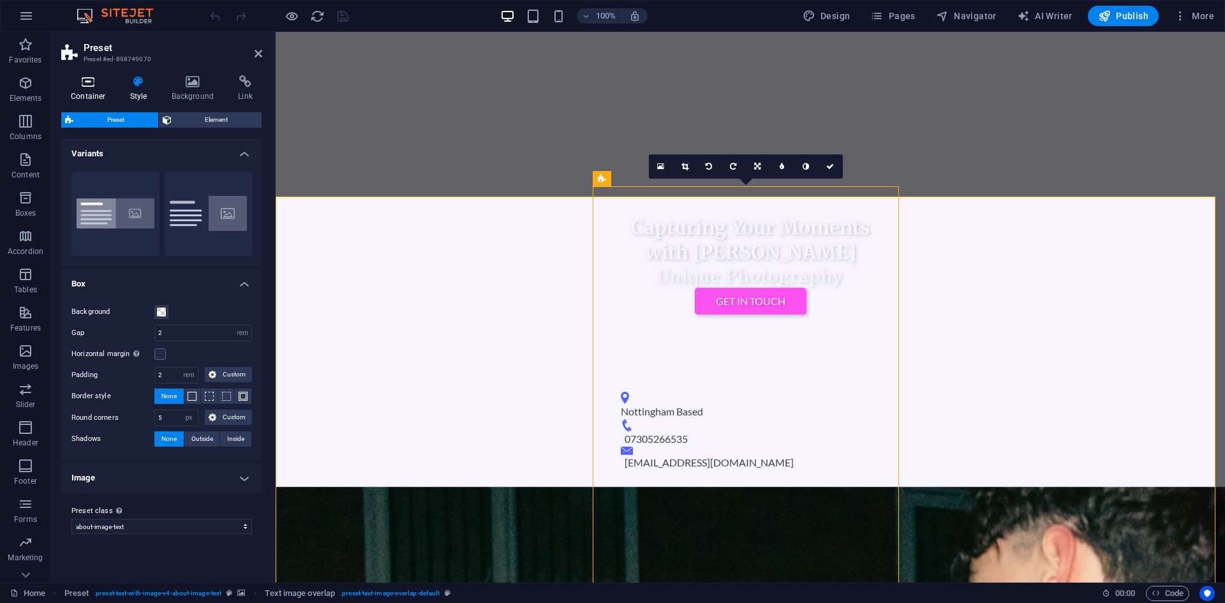
click at [91, 86] on icon at bounding box center [88, 81] width 54 height 13
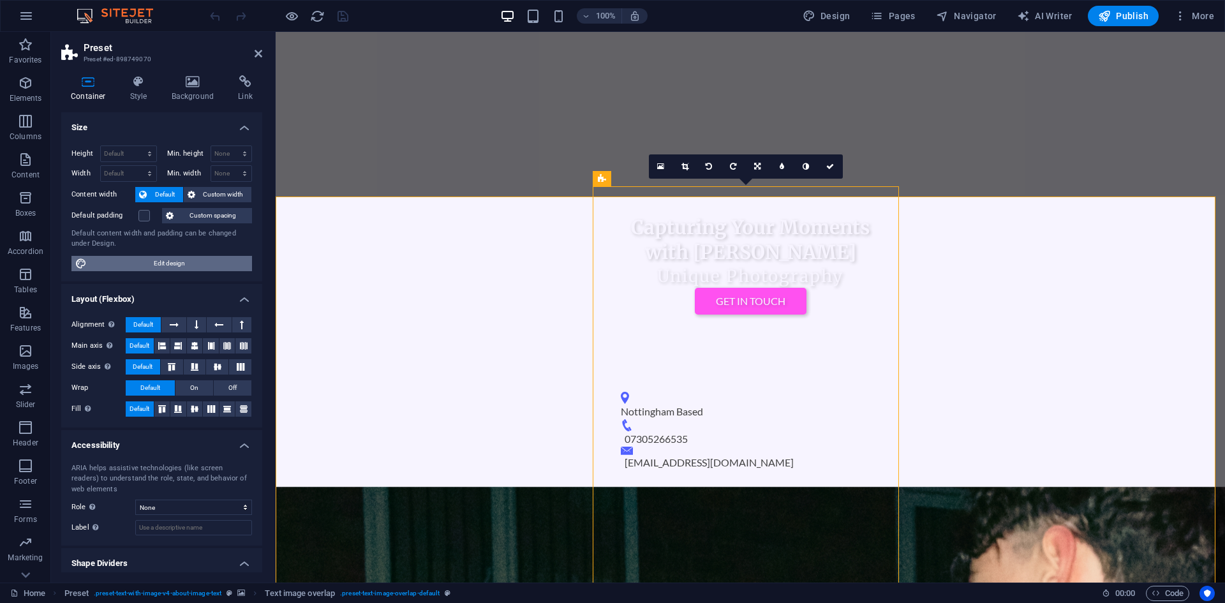
click at [154, 256] on span "Edit design" at bounding box center [170, 263] width 158 height 15
select select "px"
select select "200"
select select "px"
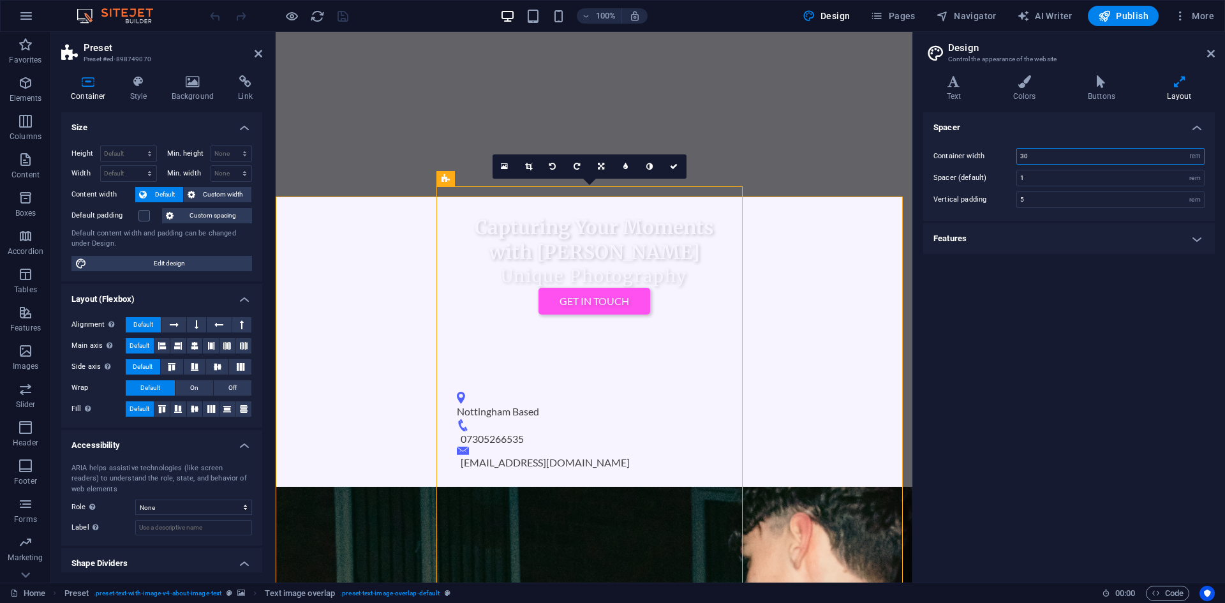
drag, startPoint x: 1053, startPoint y: 150, endPoint x: 1009, endPoint y: 157, distance: 44.6
click at [1009, 157] on div "Container width 30 rem px" at bounding box center [1068, 156] width 271 height 17
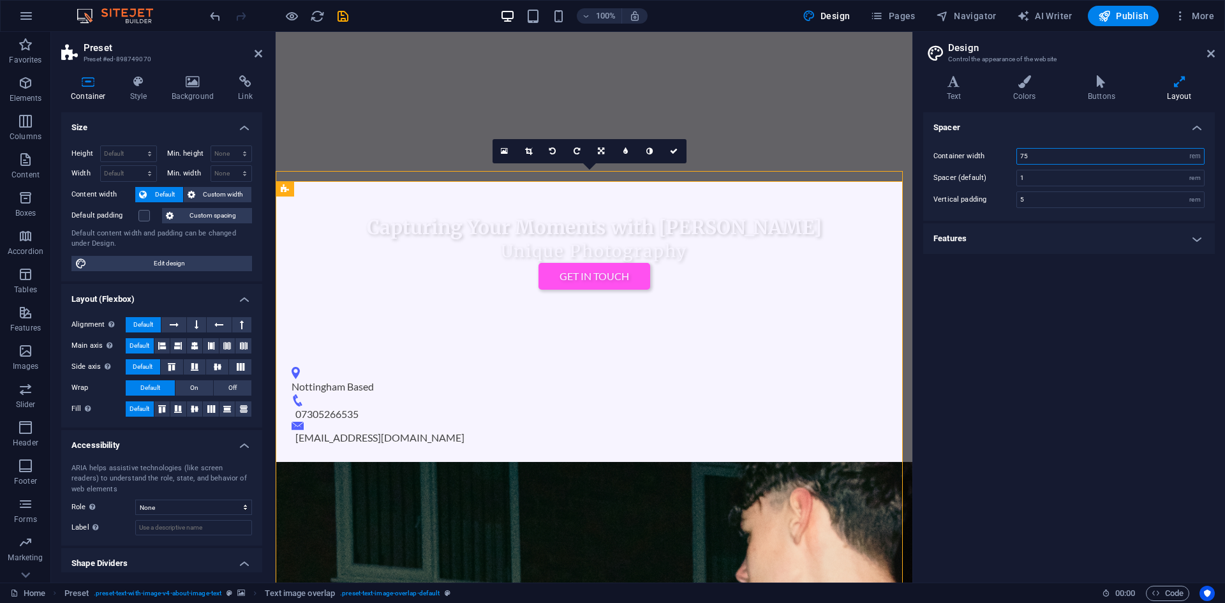
drag, startPoint x: 1020, startPoint y: 156, endPoint x: 1035, endPoint y: 156, distance: 15.3
click at [1035, 156] on input "75" at bounding box center [1110, 156] width 187 height 15
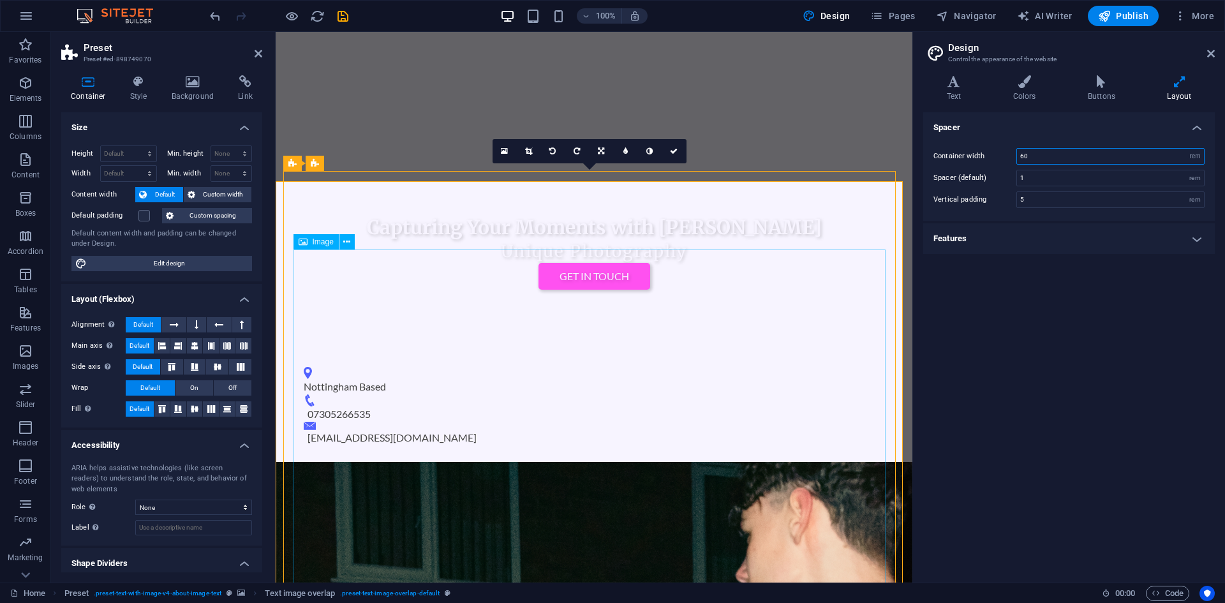
type input "60"
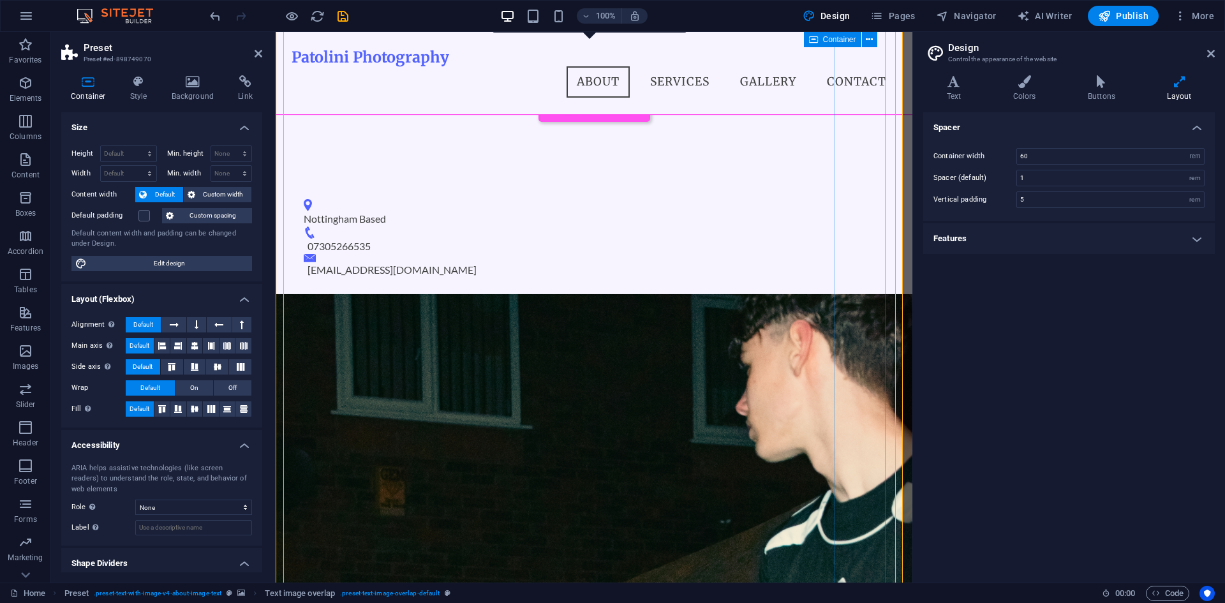
scroll to position [574, 0]
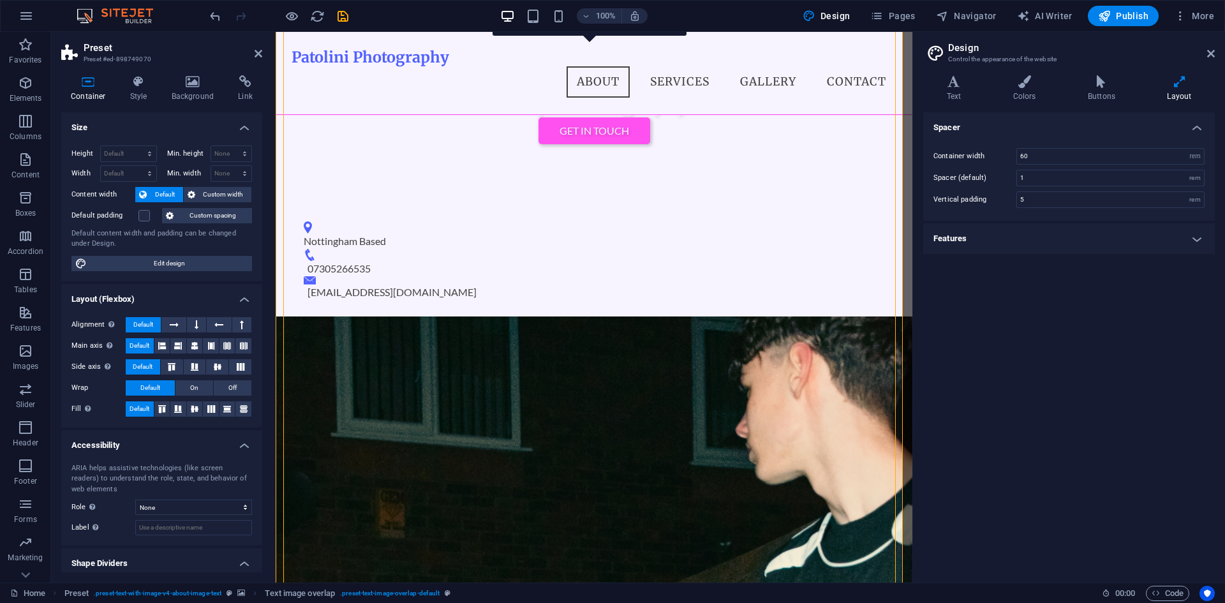
click at [981, 242] on h4 "Features" at bounding box center [1069, 238] width 292 height 31
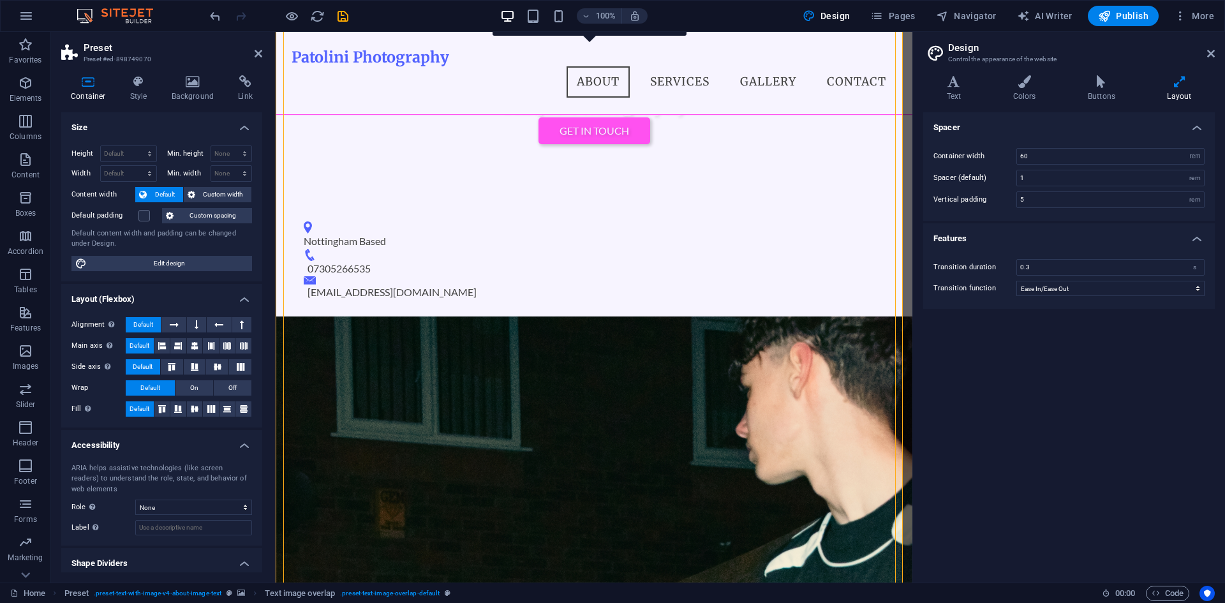
click at [1052, 235] on h4 "Features" at bounding box center [1069, 234] width 292 height 23
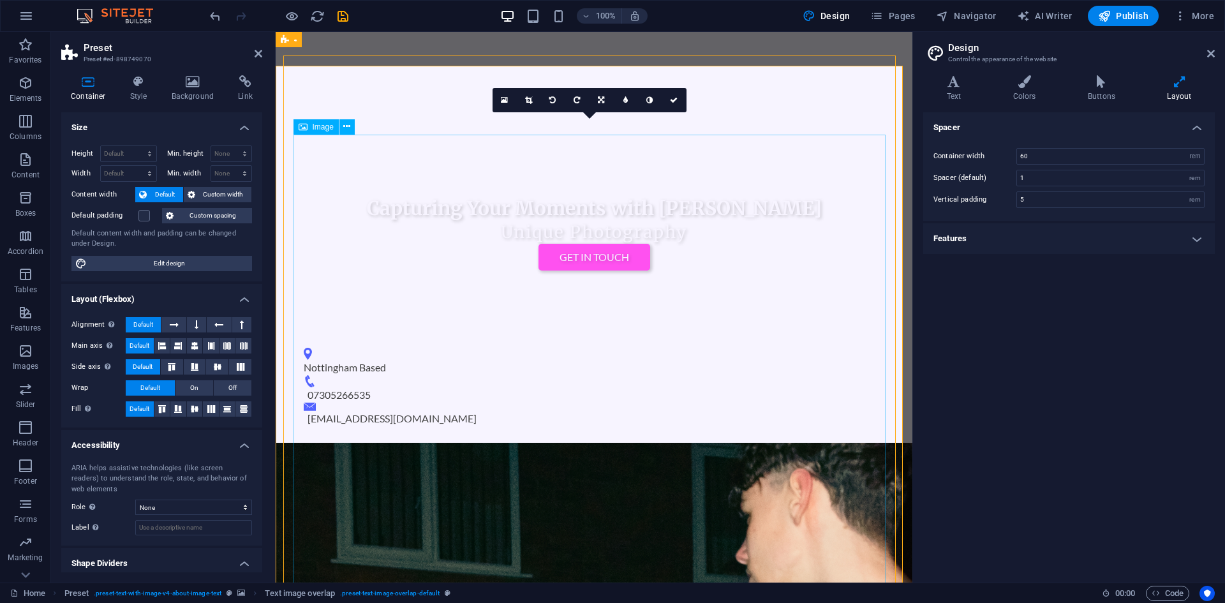
scroll to position [383, 0]
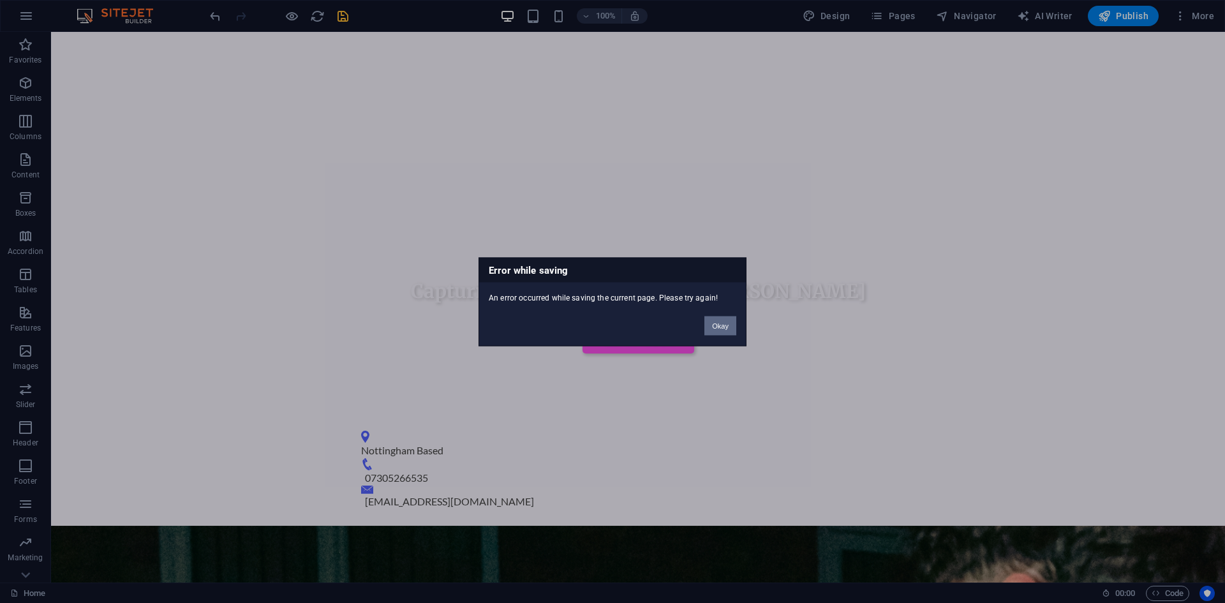
click at [721, 322] on button "Okay" at bounding box center [720, 325] width 32 height 19
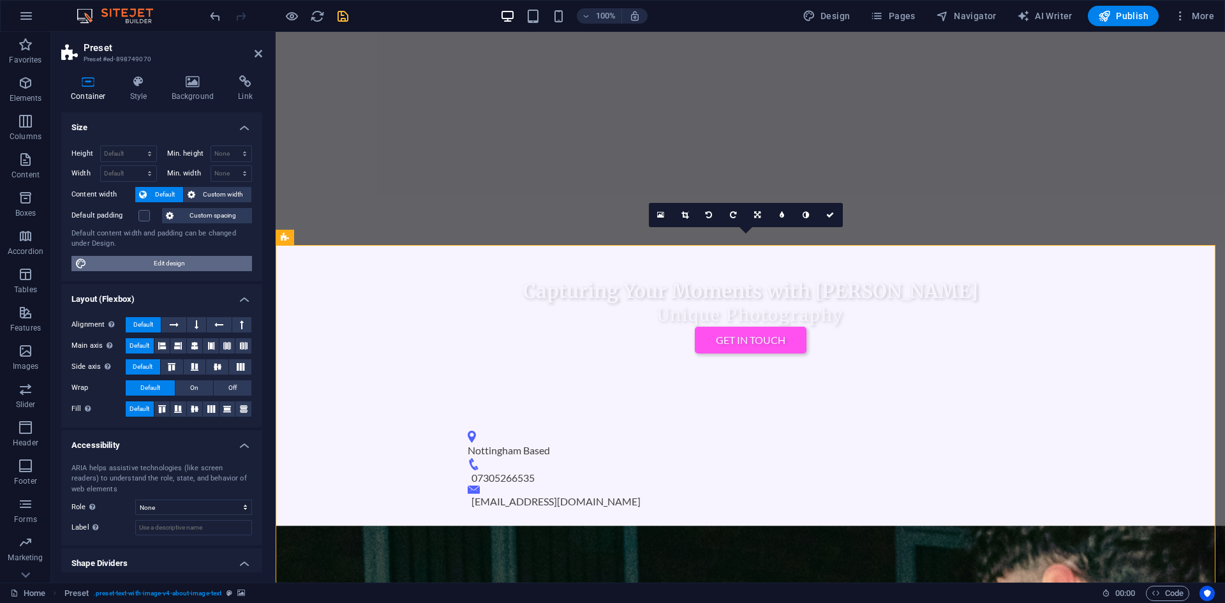
click at [156, 267] on span "Edit design" at bounding box center [170, 263] width 158 height 15
select select "rem"
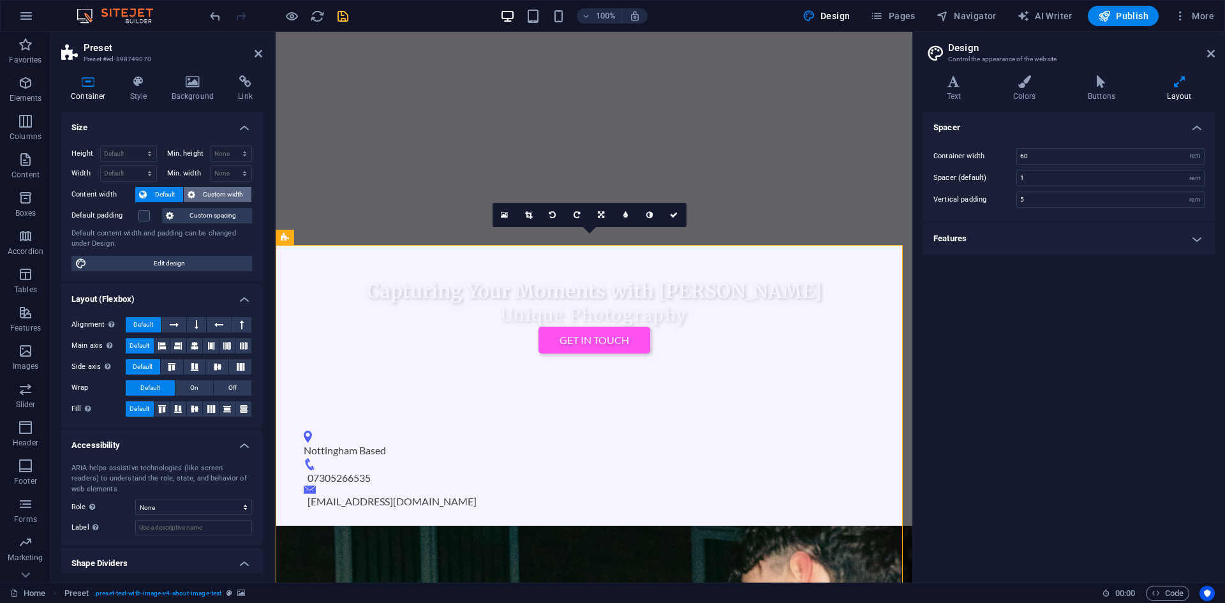
click at [211, 196] on span "Custom width" at bounding box center [223, 194] width 49 height 15
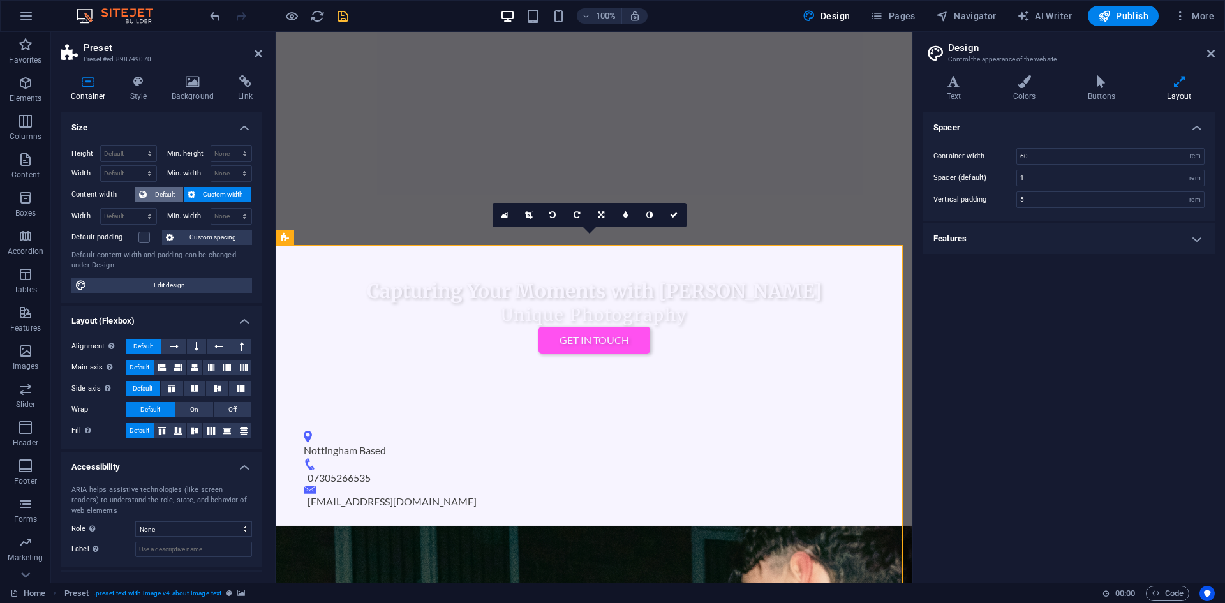
click at [156, 198] on span "Default" at bounding box center [165, 194] width 29 height 15
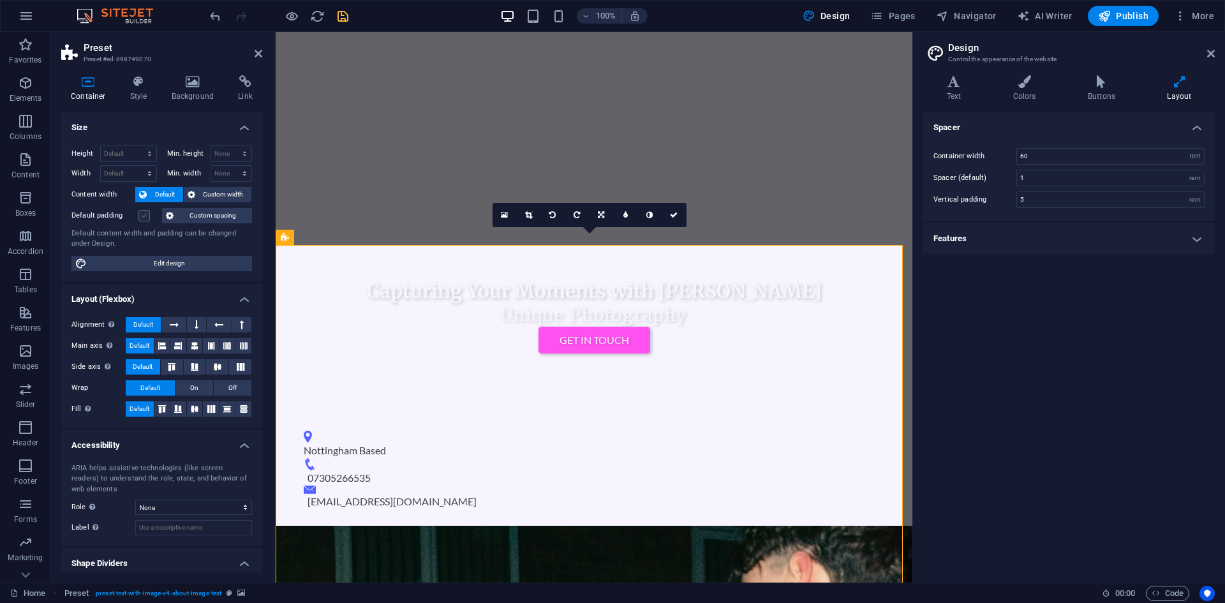
click at [139, 215] on label at bounding box center [143, 215] width 11 height 11
click at [0, 0] on input "Default padding" at bounding box center [0, 0] width 0 height 0
click at [1049, 149] on input "60" at bounding box center [1110, 156] width 187 height 15
click at [1067, 231] on h4 "Features" at bounding box center [1069, 238] width 292 height 31
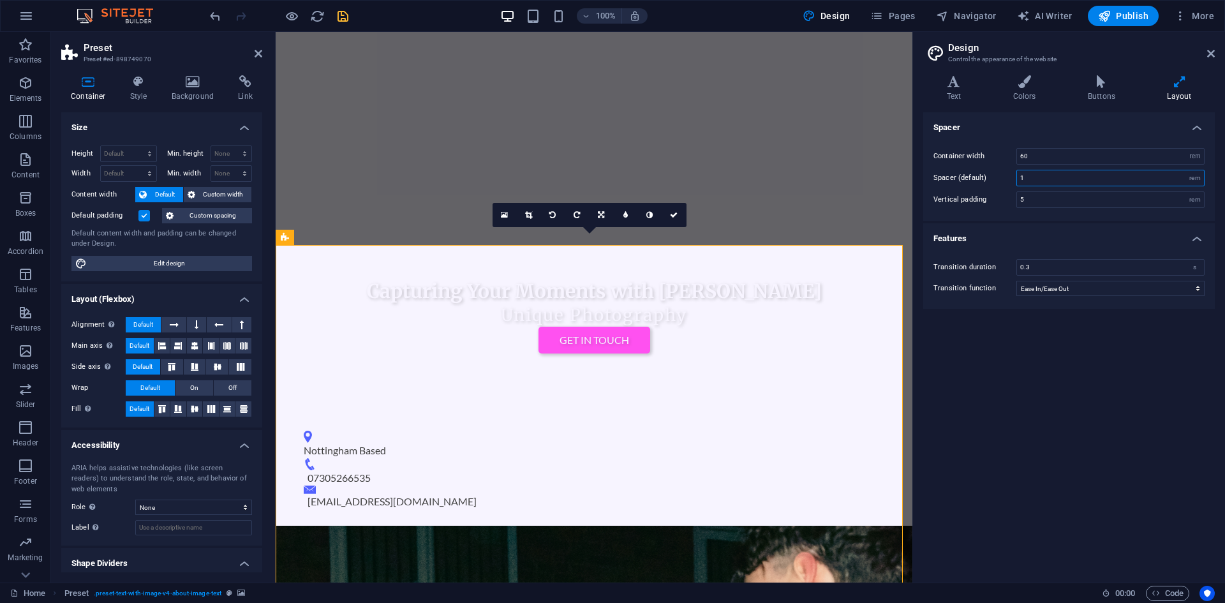
click at [1039, 171] on input "1" at bounding box center [1110, 177] width 187 height 15
click at [991, 241] on h4 "Features" at bounding box center [1069, 234] width 292 height 23
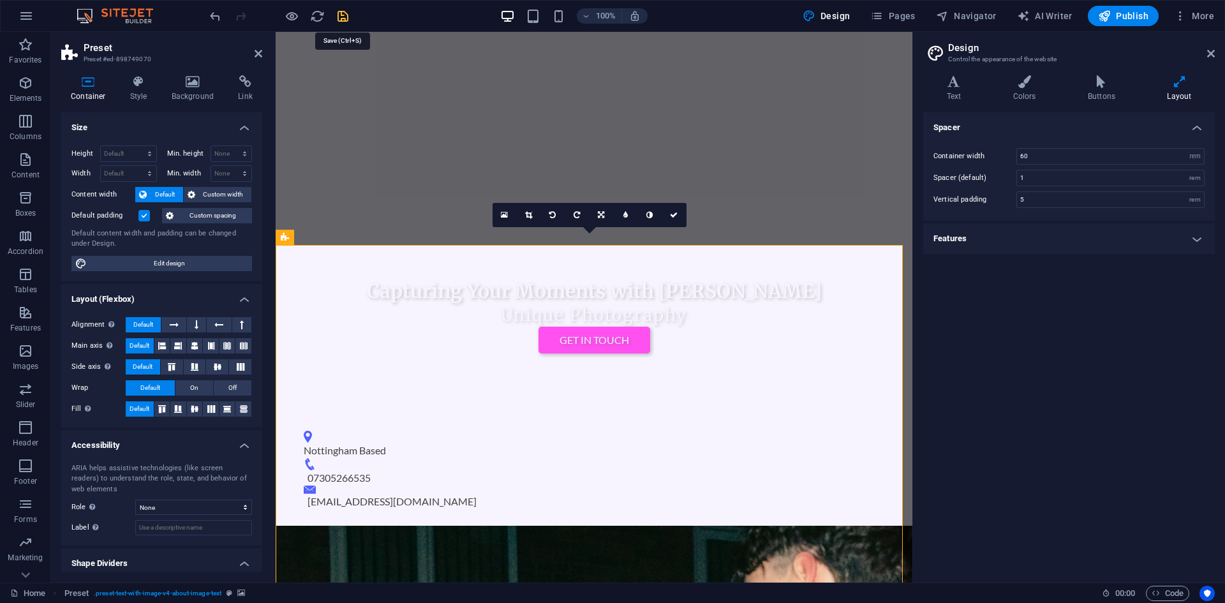
click at [341, 13] on icon "save" at bounding box center [343, 16] width 15 height 15
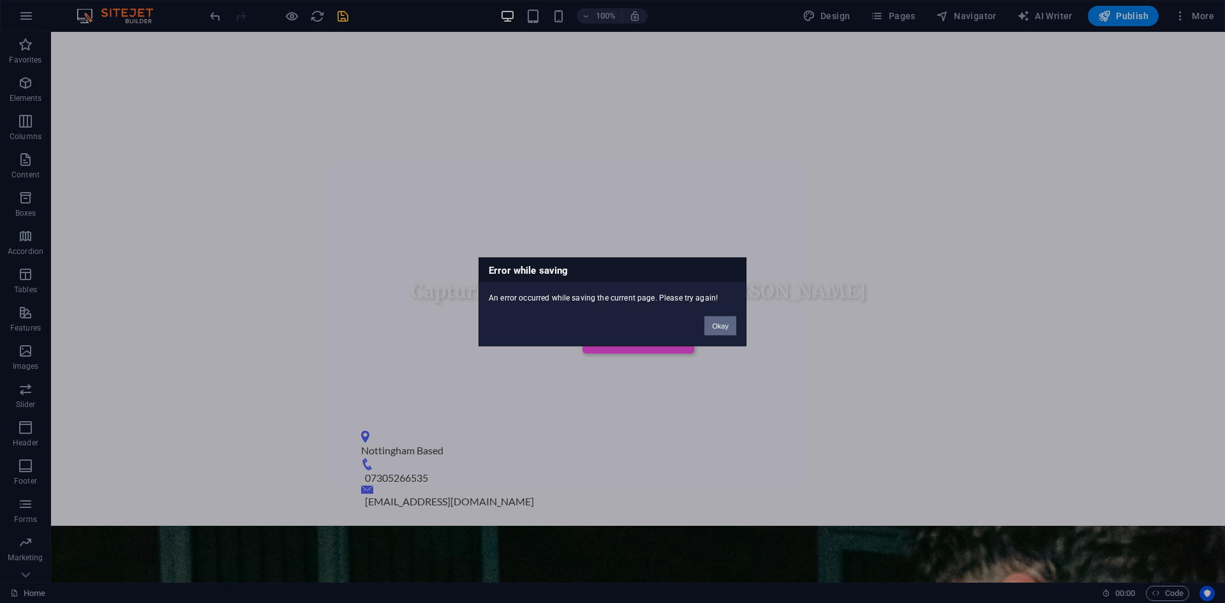
click at [721, 323] on button "Okay" at bounding box center [720, 325] width 32 height 19
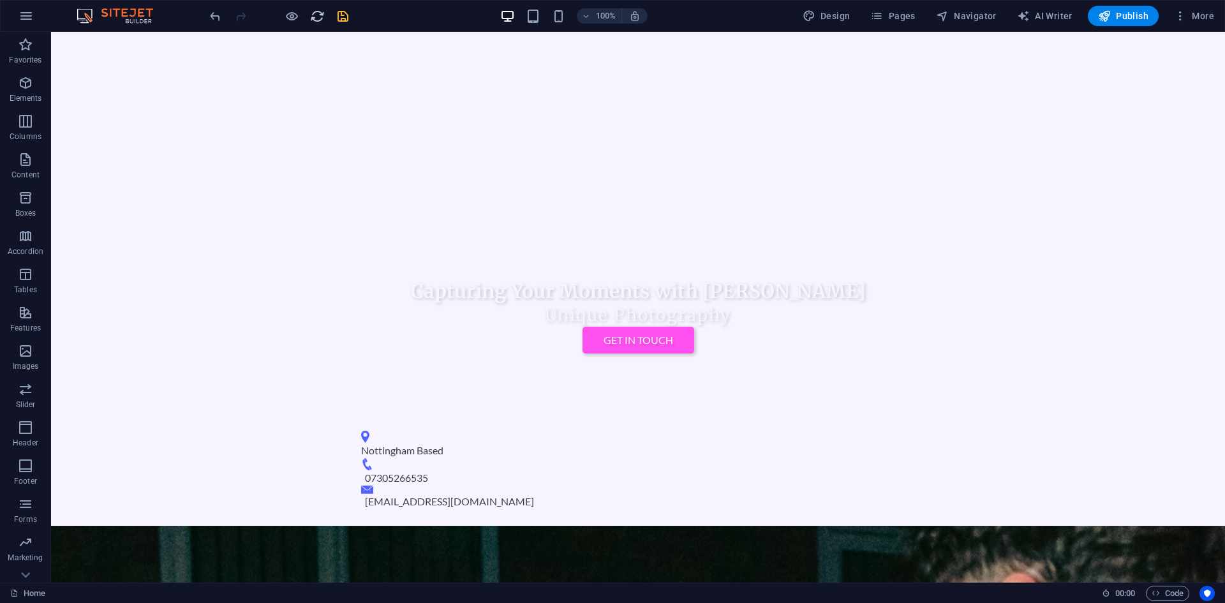
click at [339, 11] on icon "save" at bounding box center [343, 16] width 15 height 15
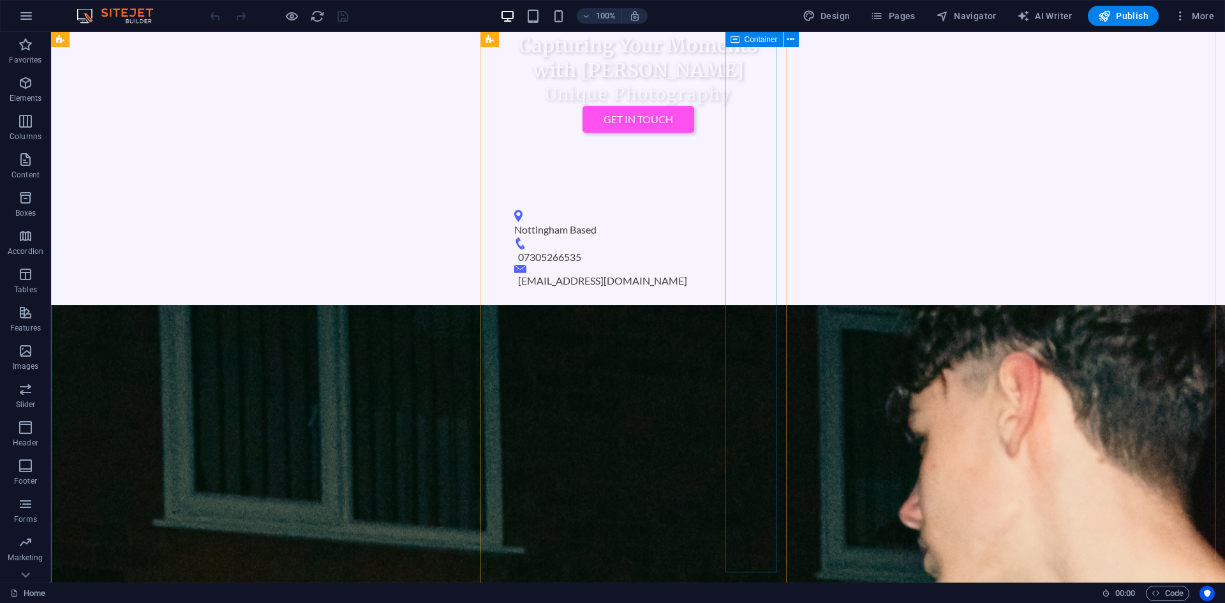
scroll to position [510, 0]
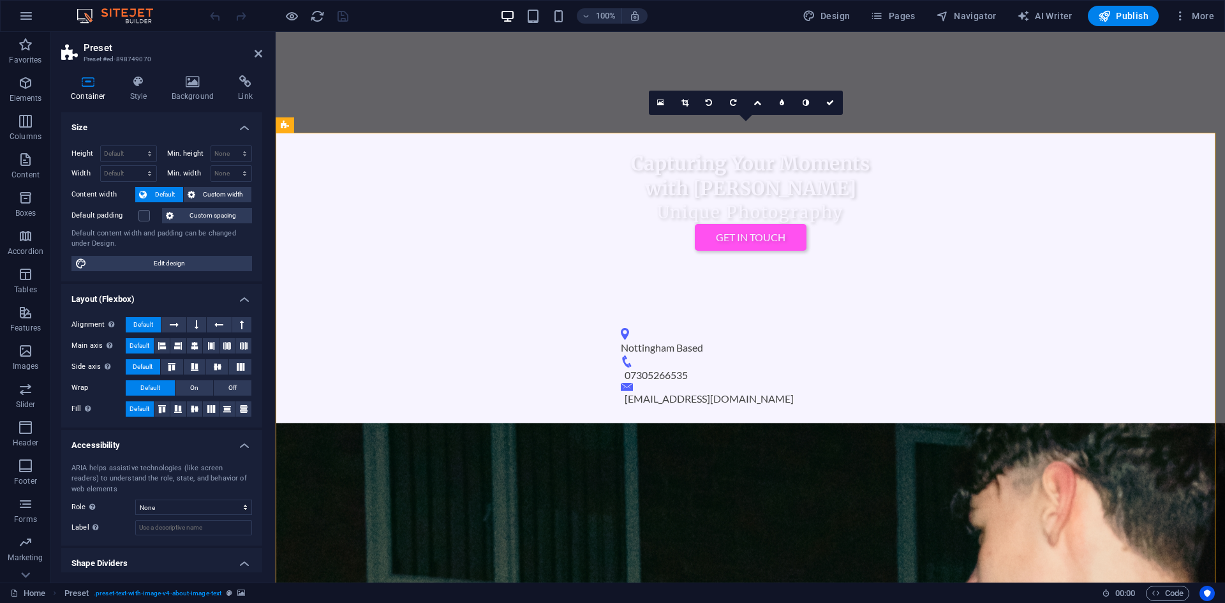
click at [140, 252] on div "Height Default px rem % vh vw Min. height None px rem % vh vw Width Default px …" at bounding box center [161, 208] width 201 height 146
click at [147, 263] on span "Edit design" at bounding box center [170, 263] width 158 height 15
select select "px"
select select "200"
select select "px"
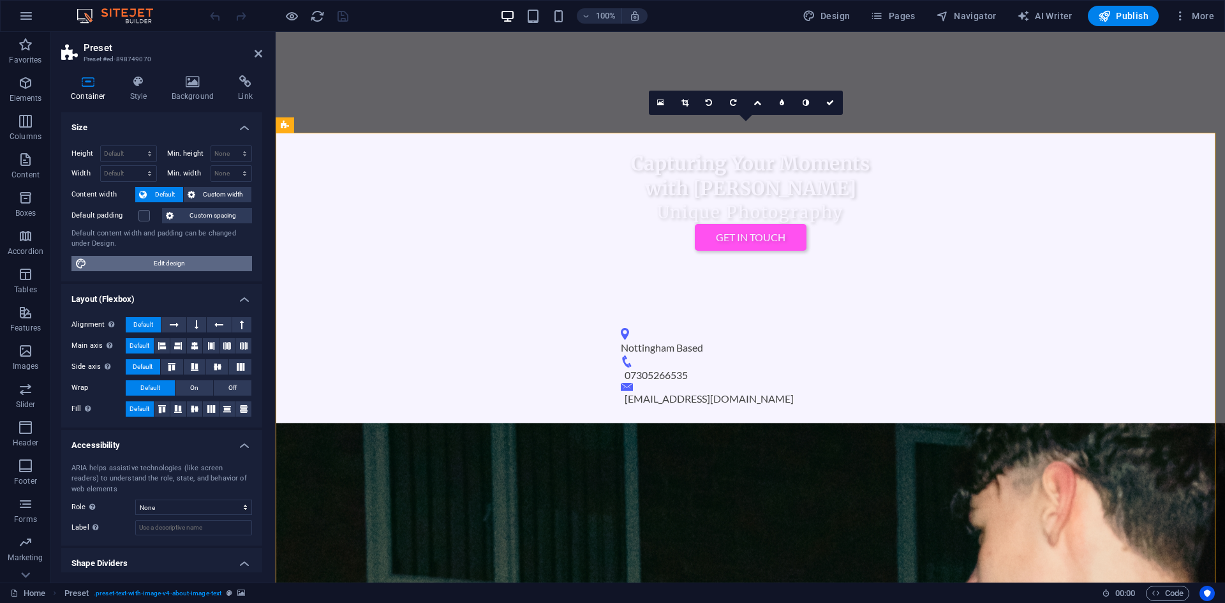
select select "rem"
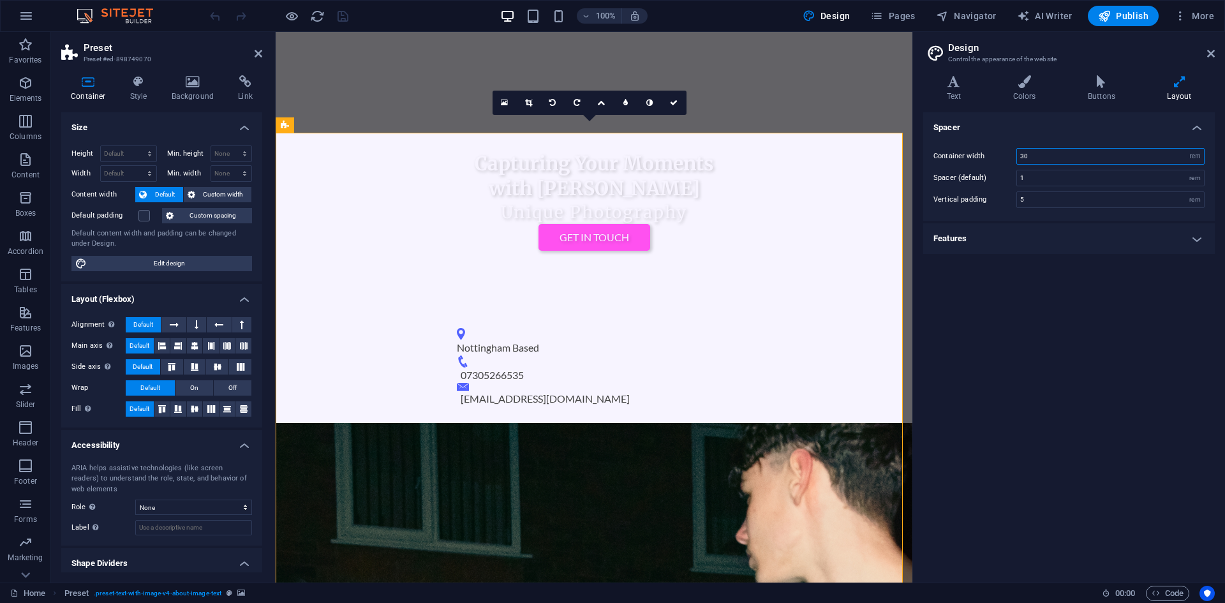
click at [1035, 156] on input "30" at bounding box center [1110, 156] width 187 height 15
type input "3"
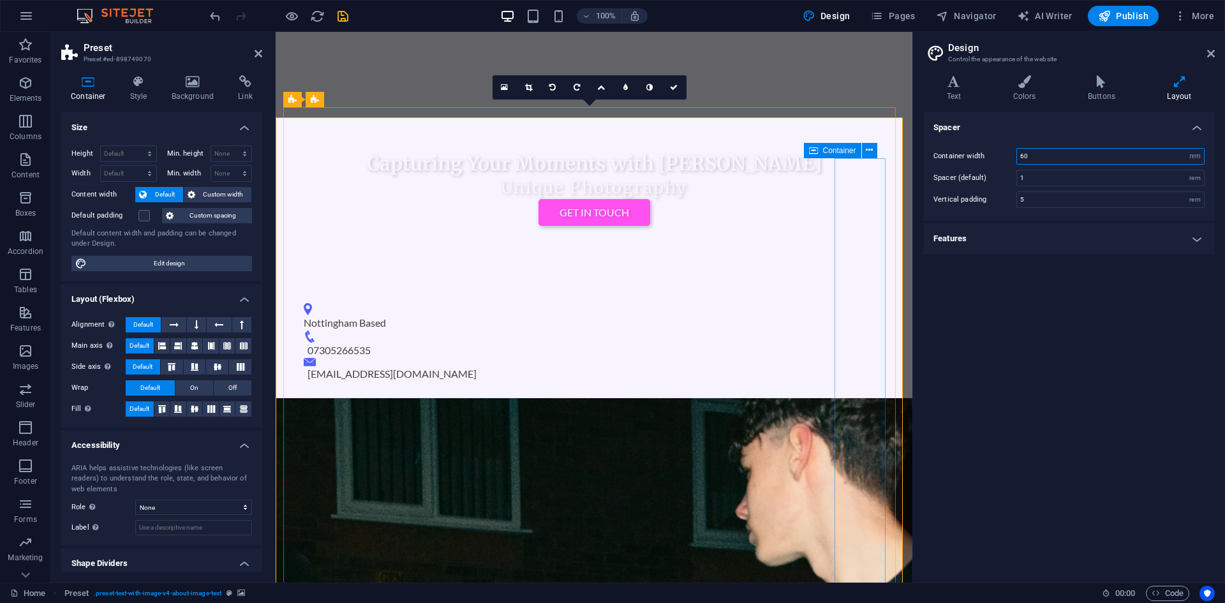
type input "60"
click at [1005, 241] on h4 "Features" at bounding box center [1069, 238] width 292 height 31
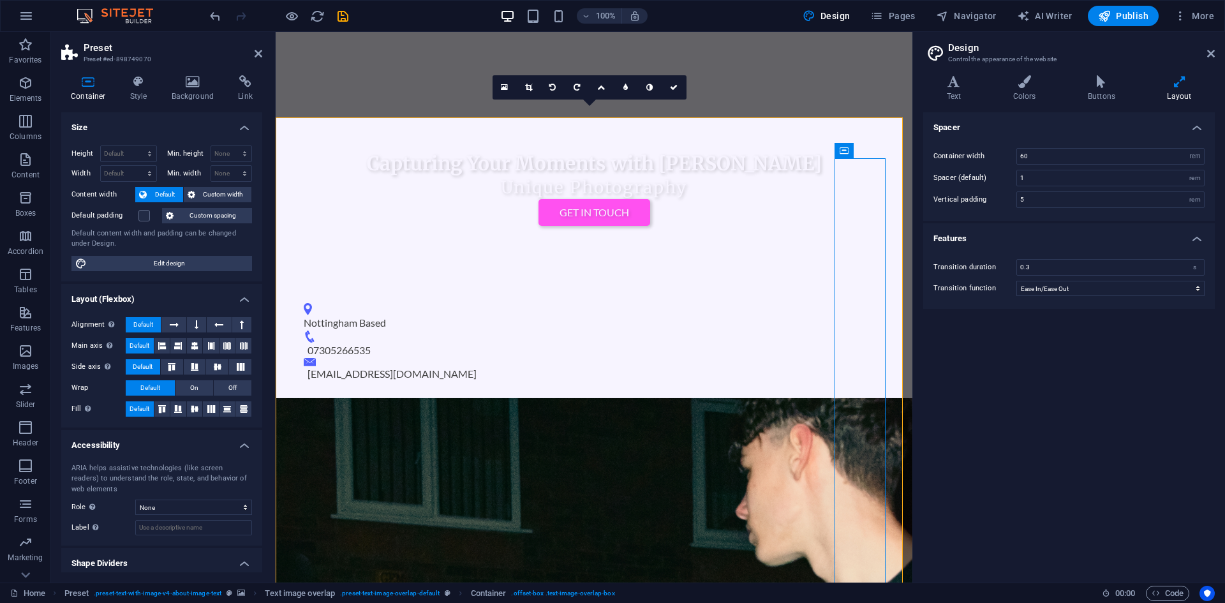
click at [1079, 235] on h4 "Features" at bounding box center [1069, 234] width 292 height 23
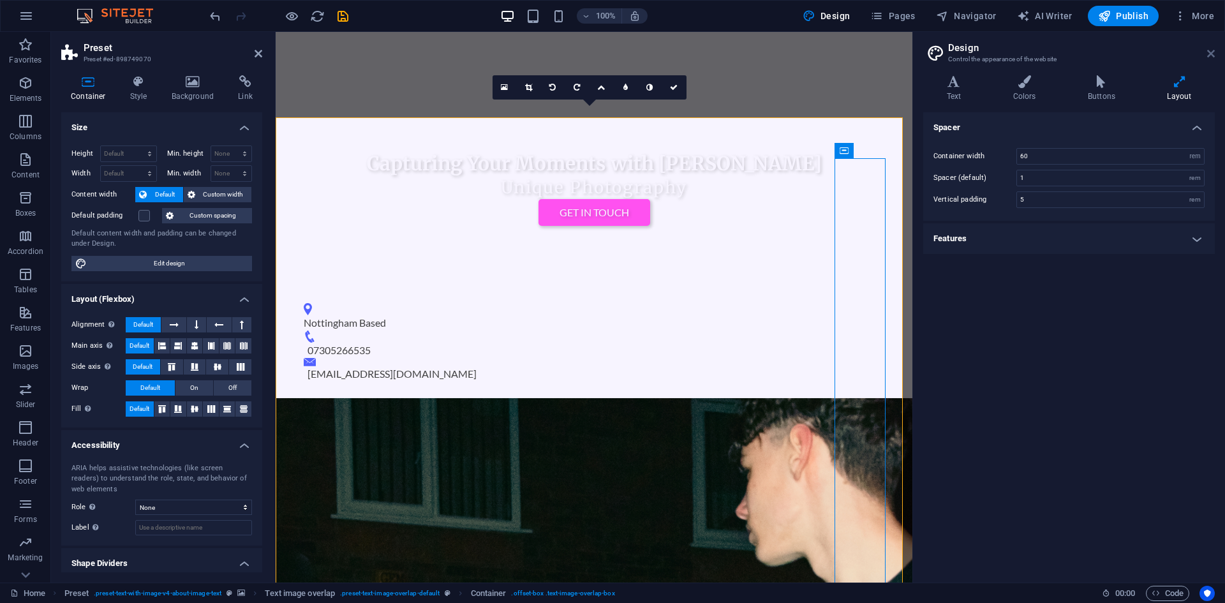
click at [1210, 50] on icon at bounding box center [1211, 53] width 8 height 10
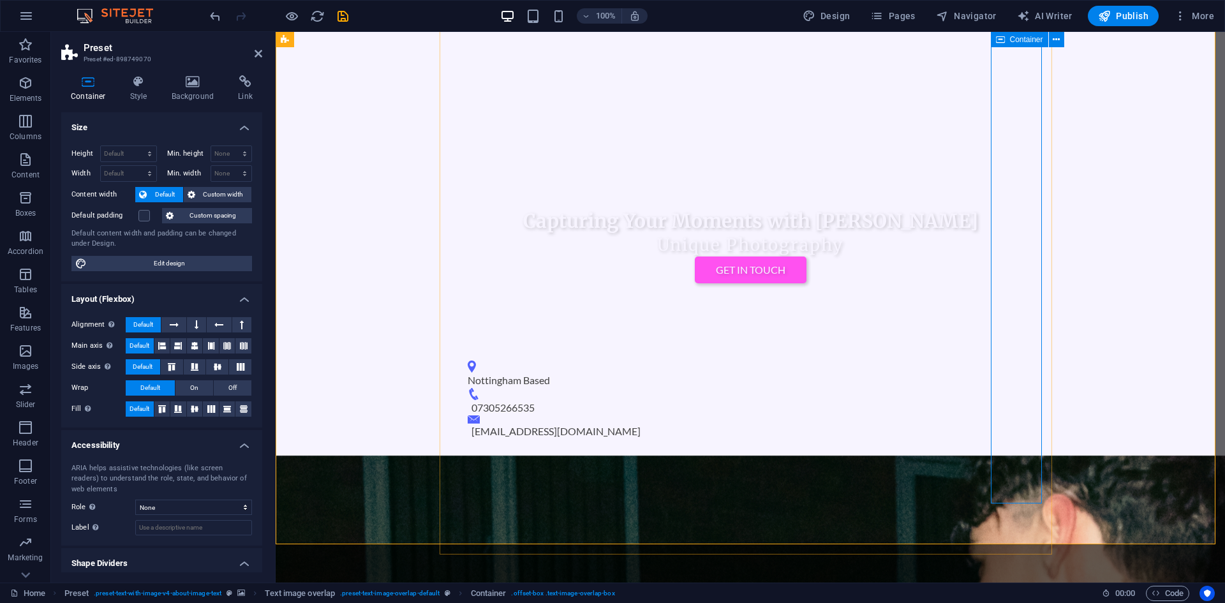
scroll to position [447, 0]
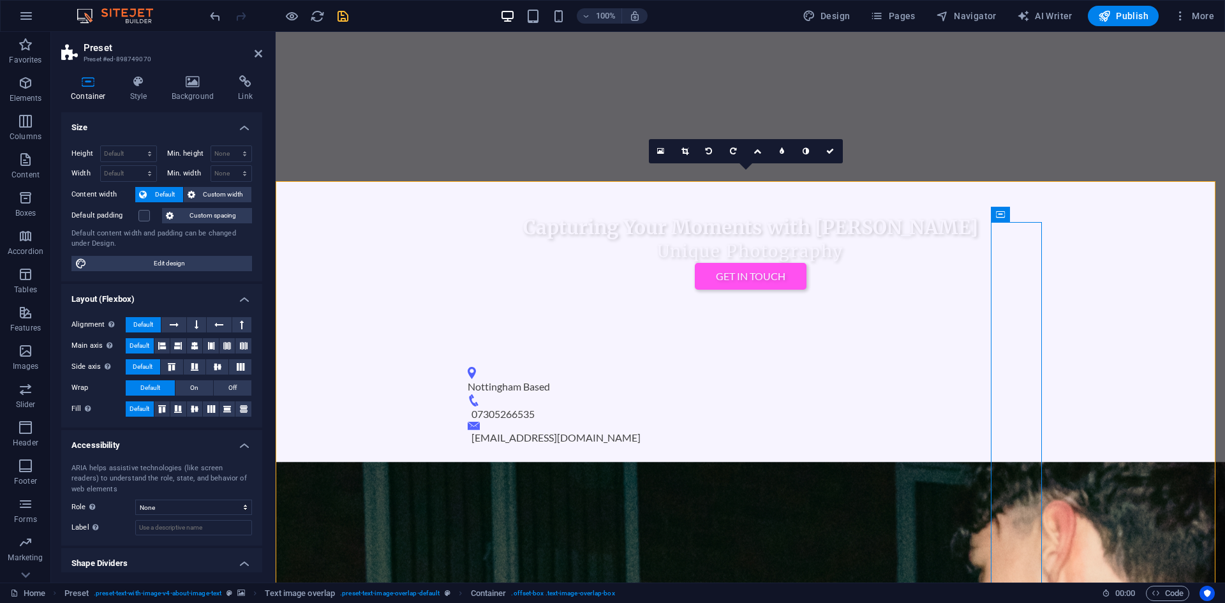
click at [345, 18] on icon "save" at bounding box center [343, 16] width 15 height 15
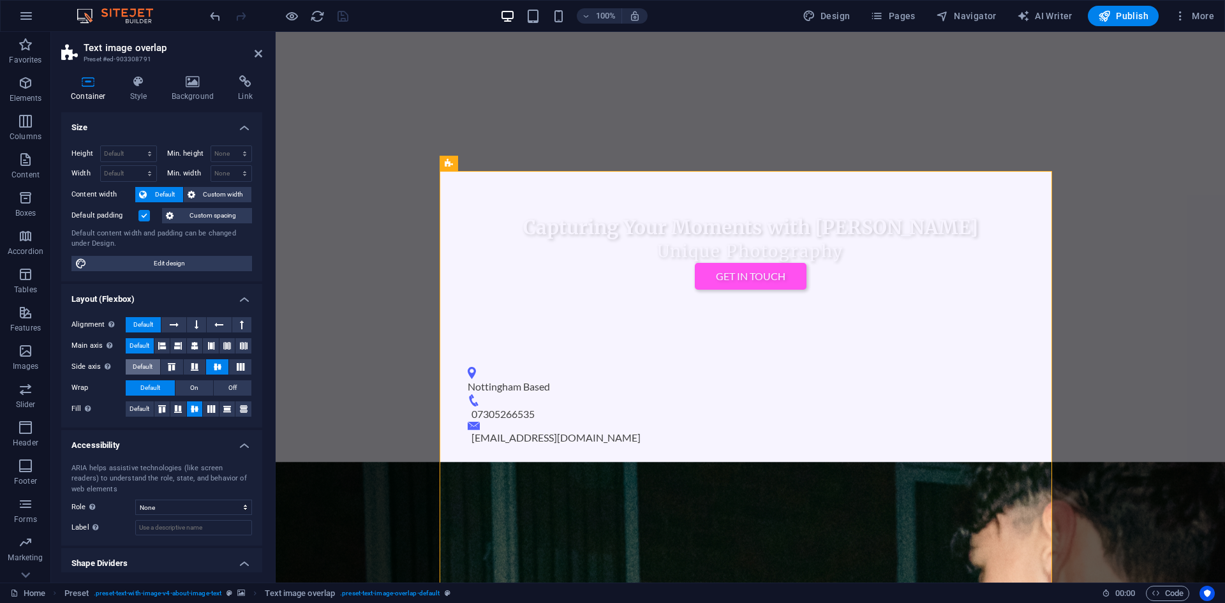
click at [138, 368] on span "Default" at bounding box center [143, 366] width 20 height 15
click at [211, 367] on icon at bounding box center [217, 367] width 15 height 8
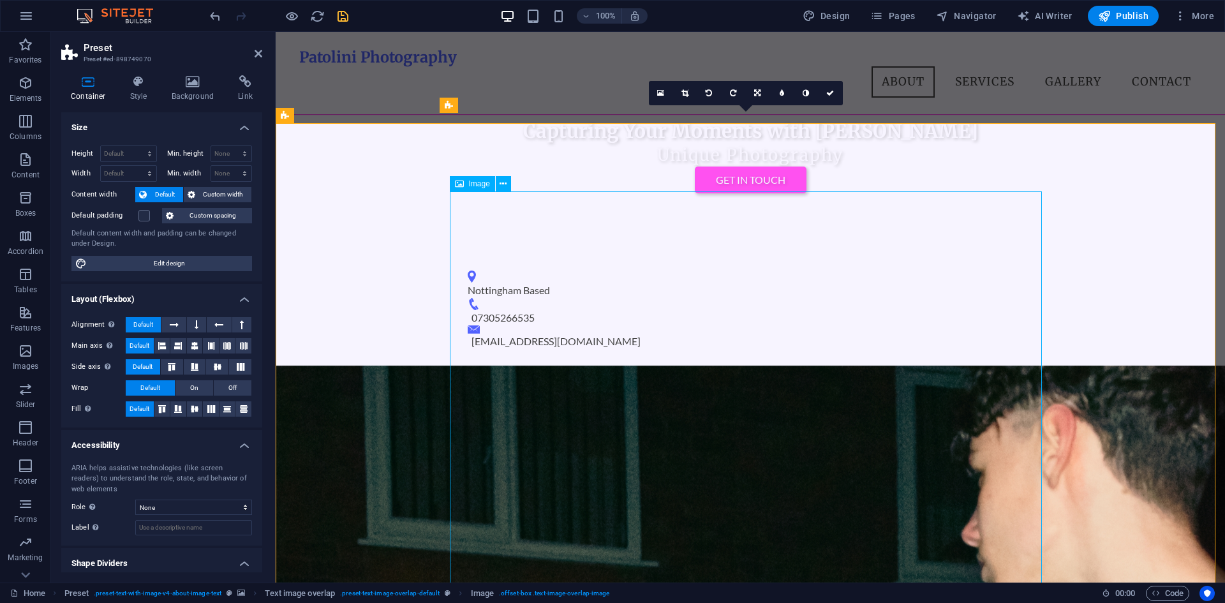
scroll to position [574, 0]
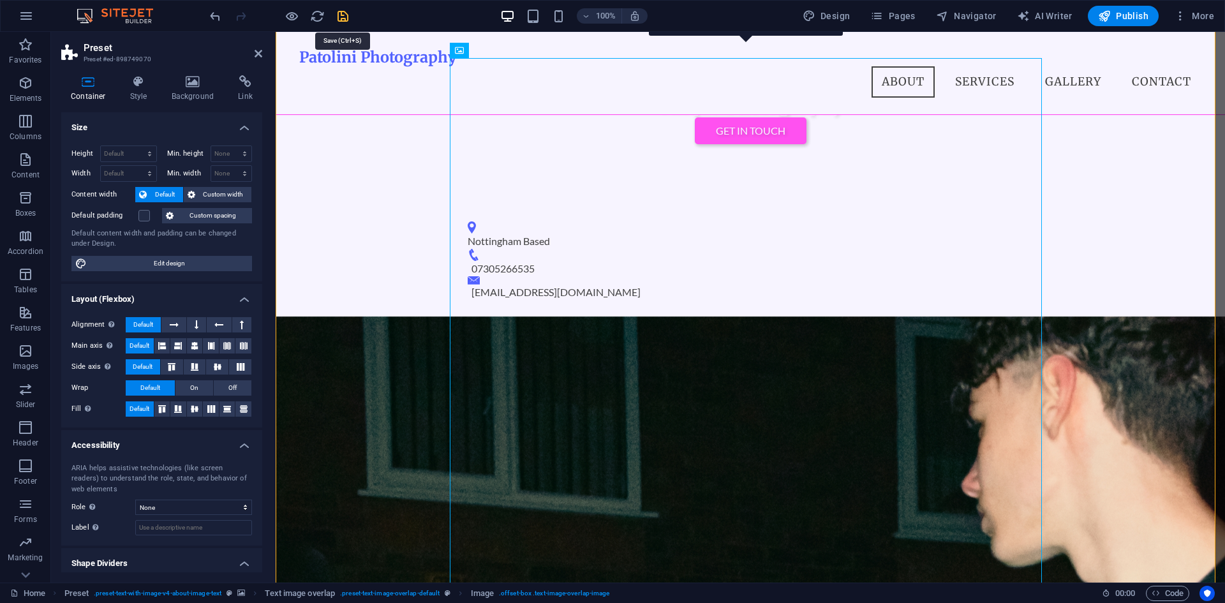
click at [336, 15] on icon "save" at bounding box center [343, 16] width 15 height 15
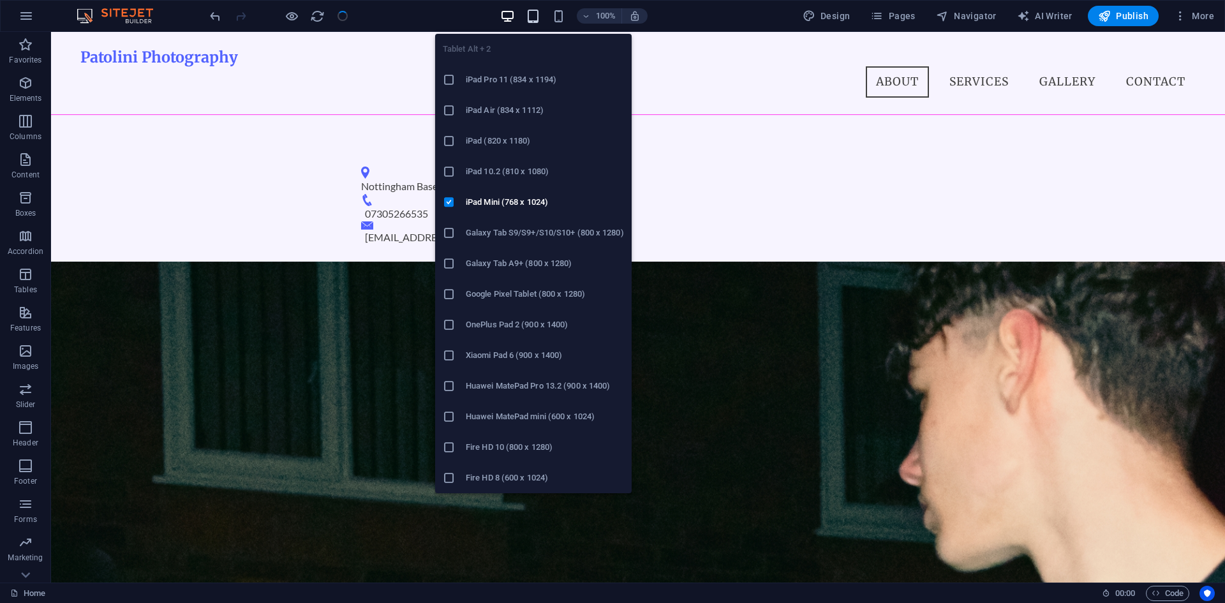
click at [540, 13] on icon "button" at bounding box center [533, 16] width 15 height 15
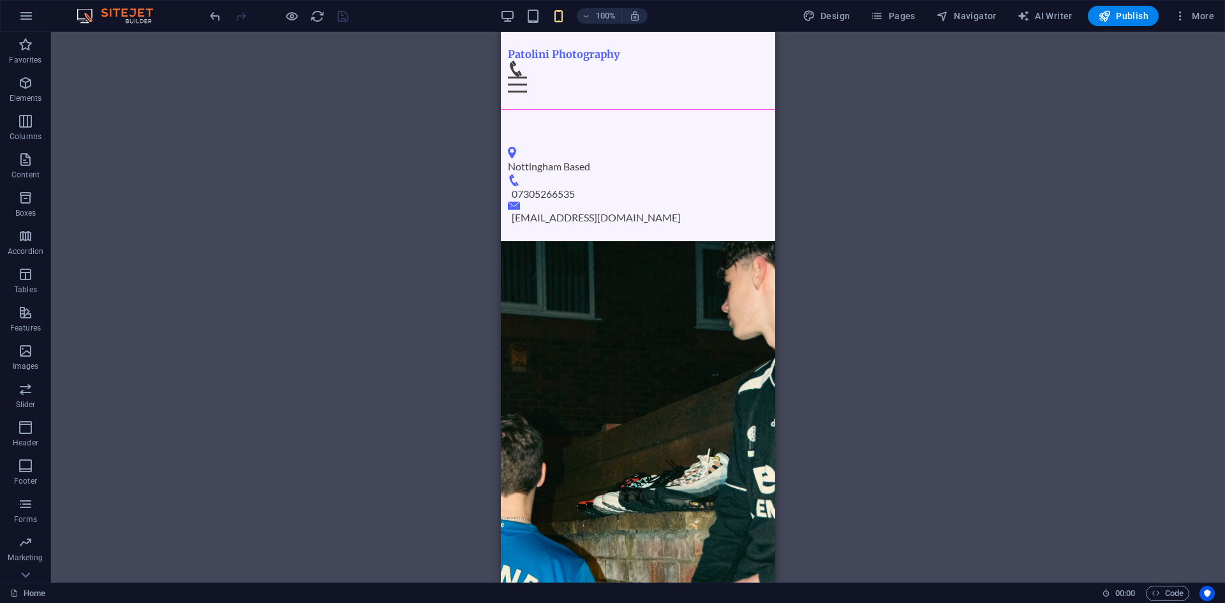
click at [925, 245] on div "Drag here to replace the existing content. Press “Ctrl” if you want to create a…" at bounding box center [638, 307] width 1174 height 551
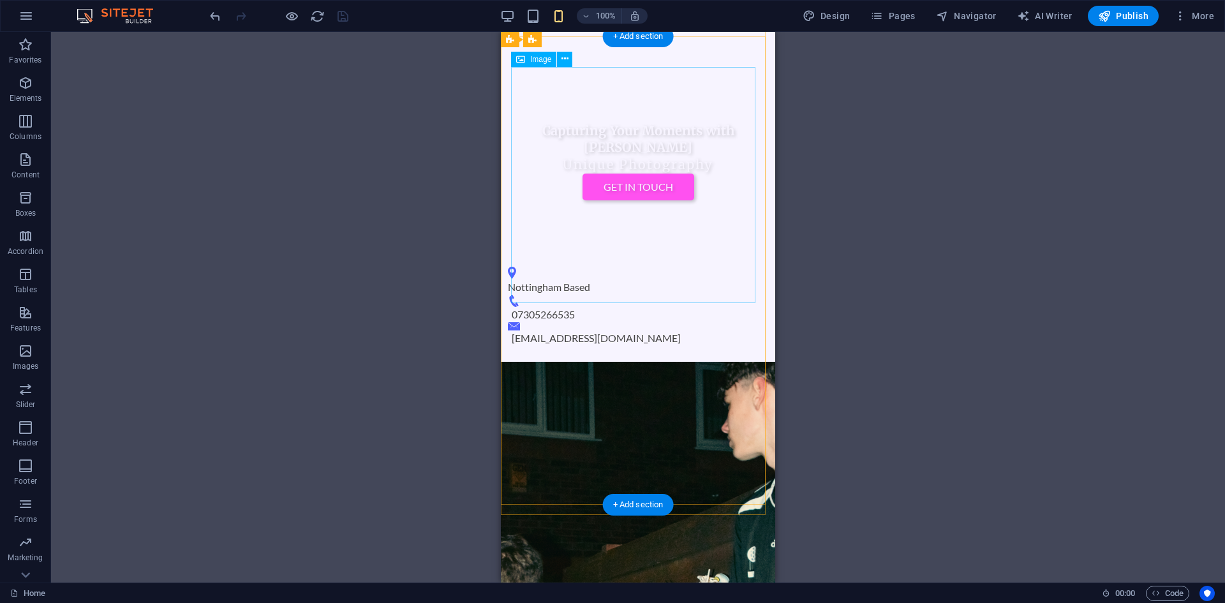
scroll to position [383, 0]
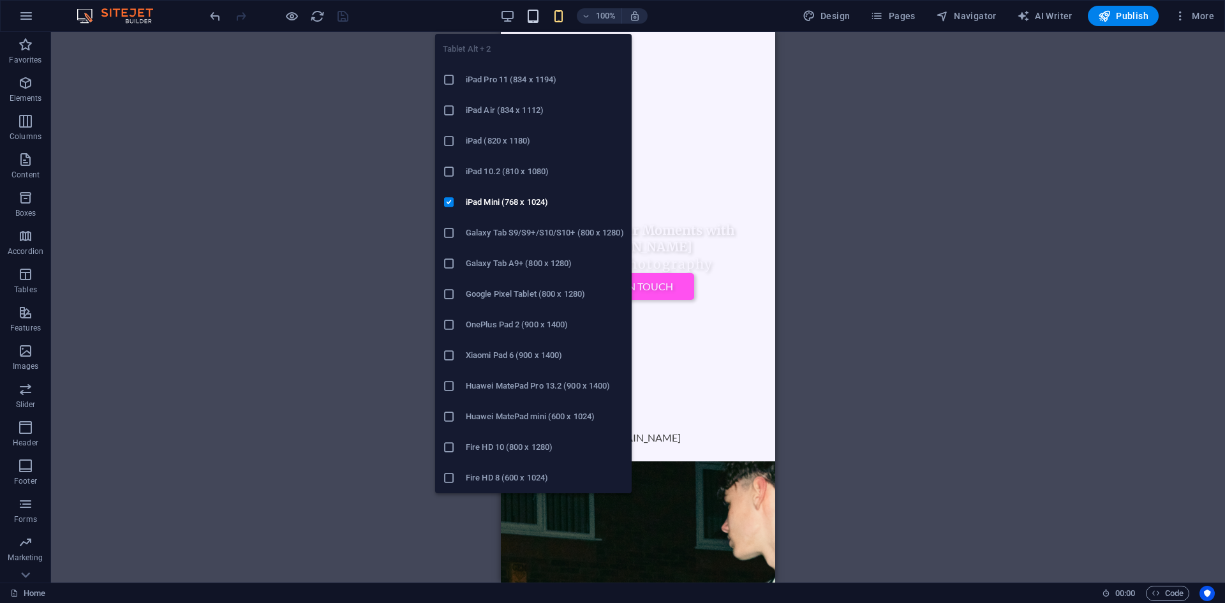
click at [528, 11] on icon "button" at bounding box center [533, 16] width 15 height 15
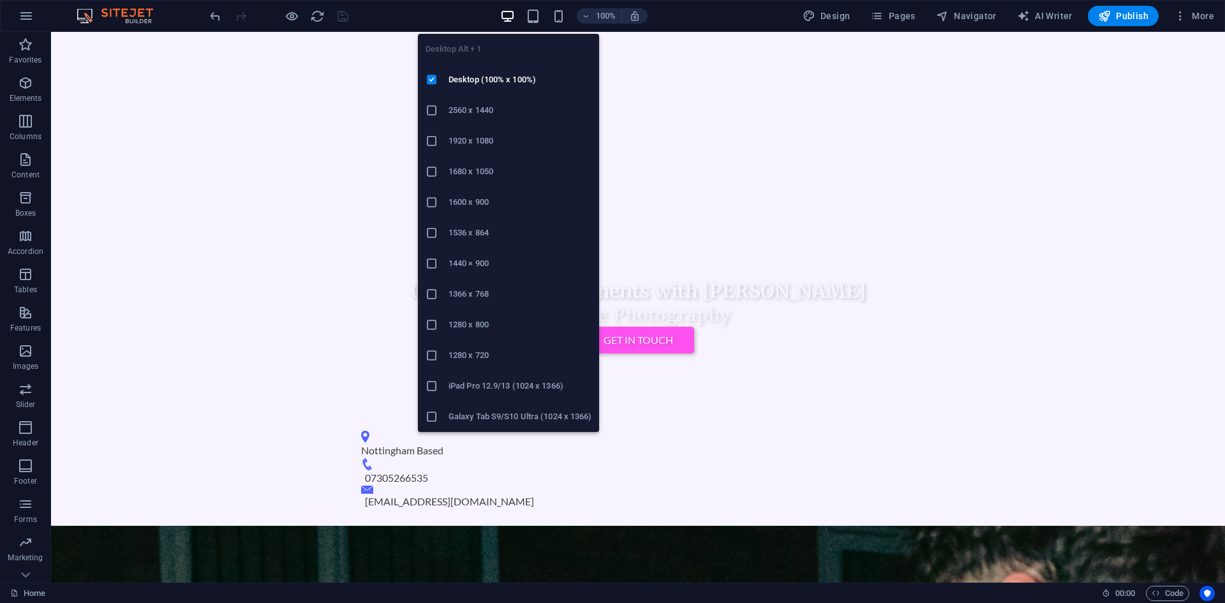
scroll to position [382, 0]
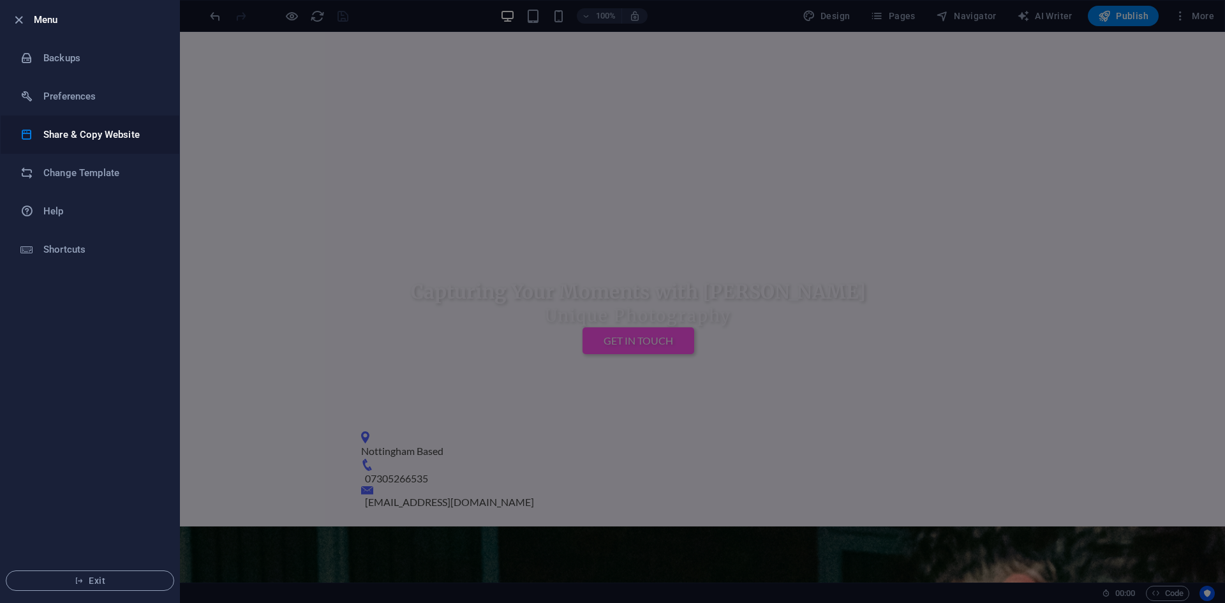
click at [75, 127] on h6 "Share & Copy Website" at bounding box center [102, 134] width 118 height 15
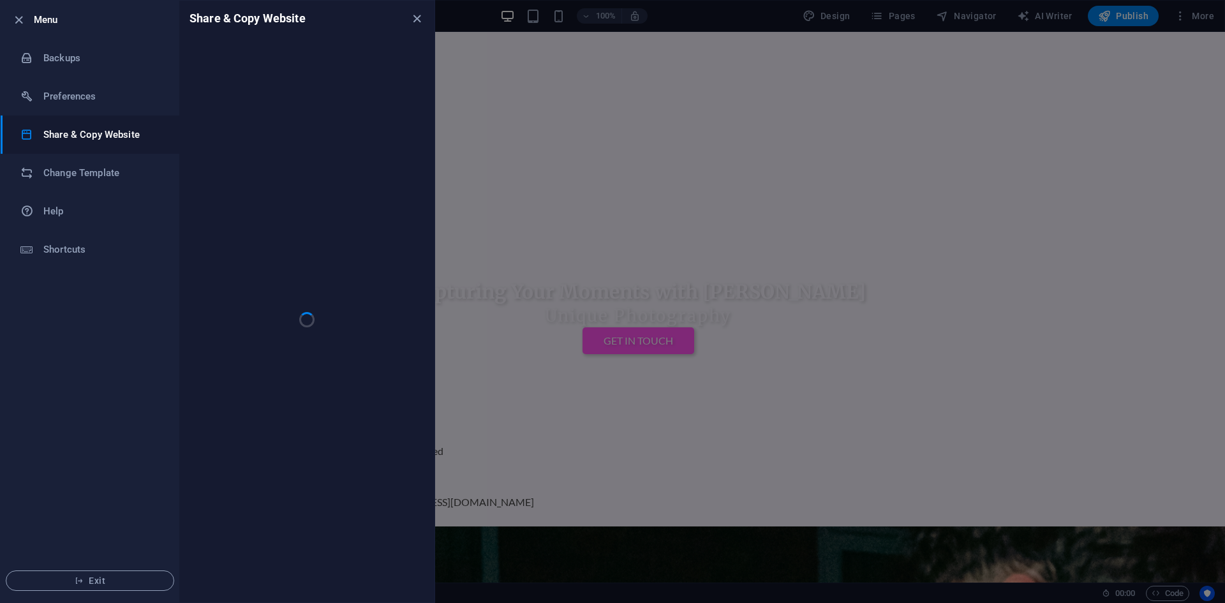
click at [75, 127] on h6 "Share & Copy Website" at bounding box center [102, 134] width 118 height 15
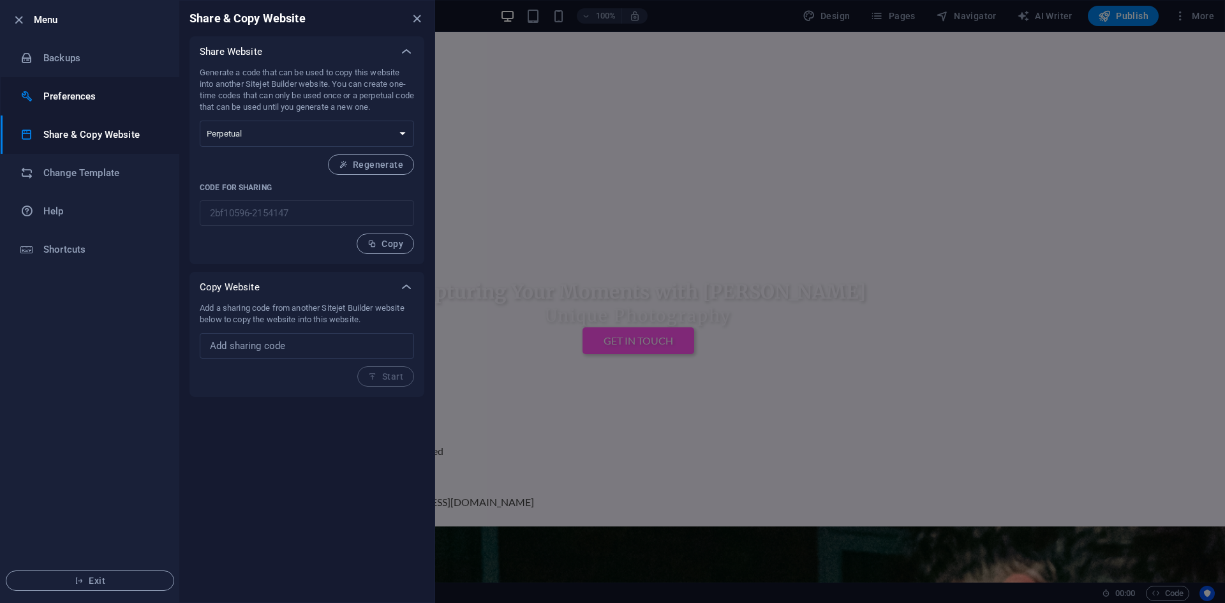
click at [77, 83] on li "Preferences" at bounding box center [90, 96] width 179 height 38
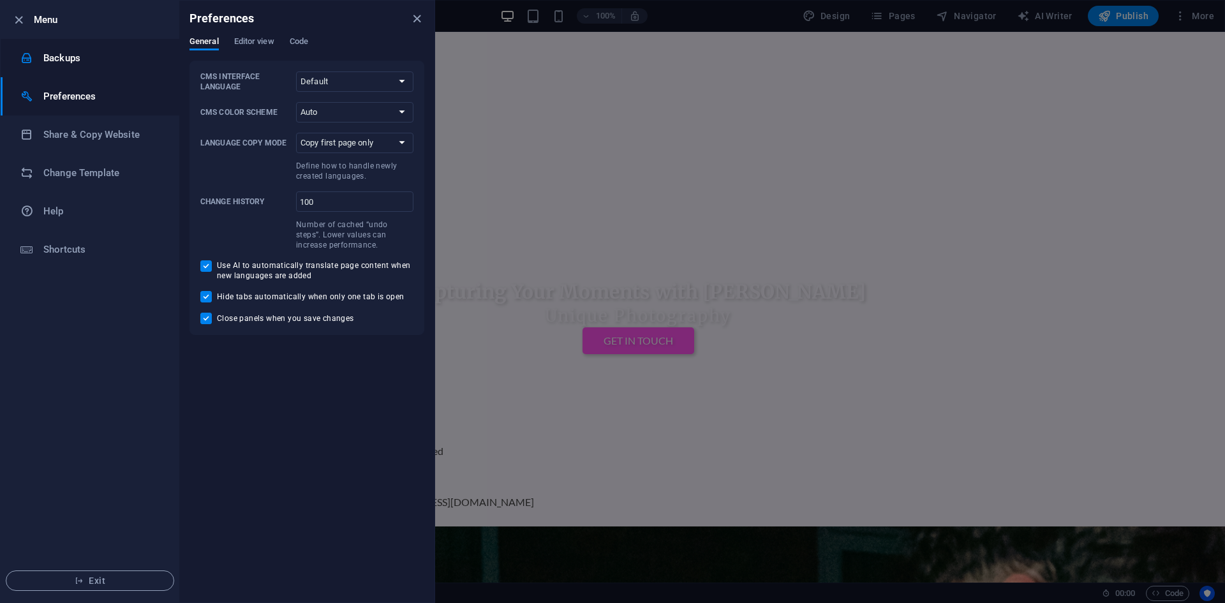
click at [80, 54] on h6 "Backups" at bounding box center [102, 57] width 118 height 15
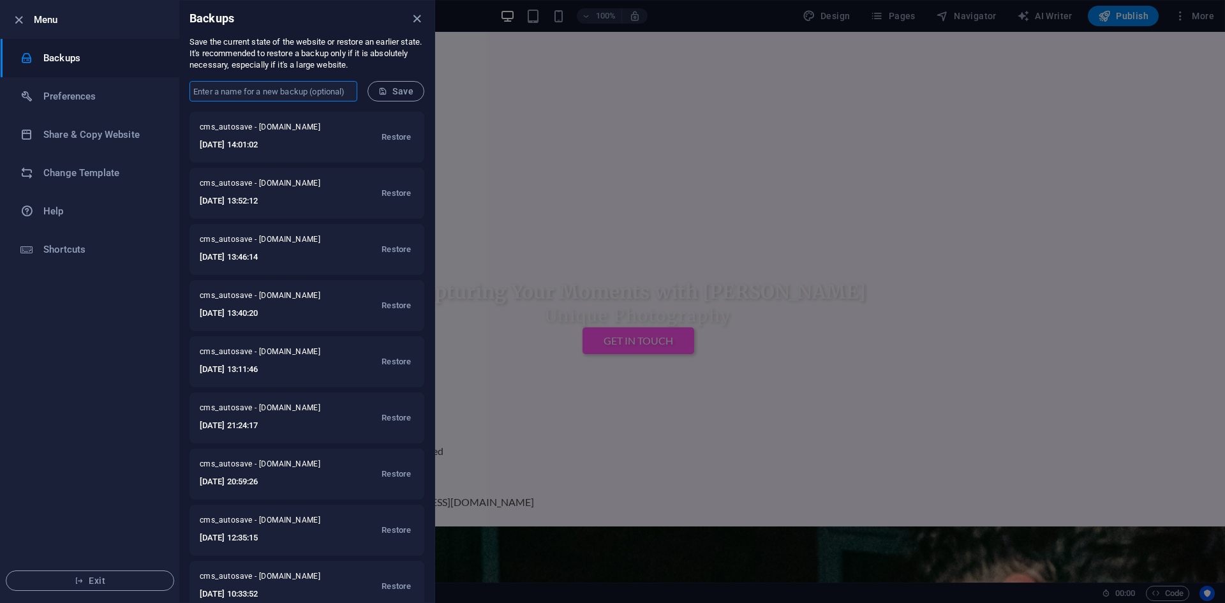
click at [300, 96] on input "text" at bounding box center [273, 91] width 168 height 20
type input "test"
click at [415, 90] on button "Save" at bounding box center [395, 91] width 57 height 20
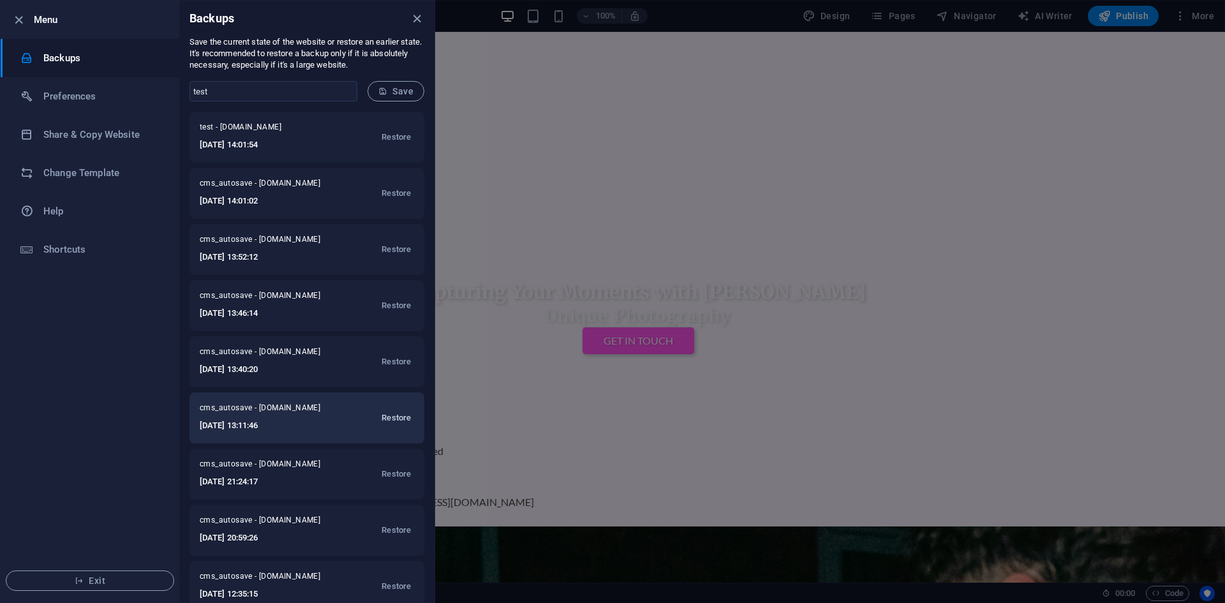
click at [394, 418] on span "Restore" at bounding box center [396, 417] width 29 height 15
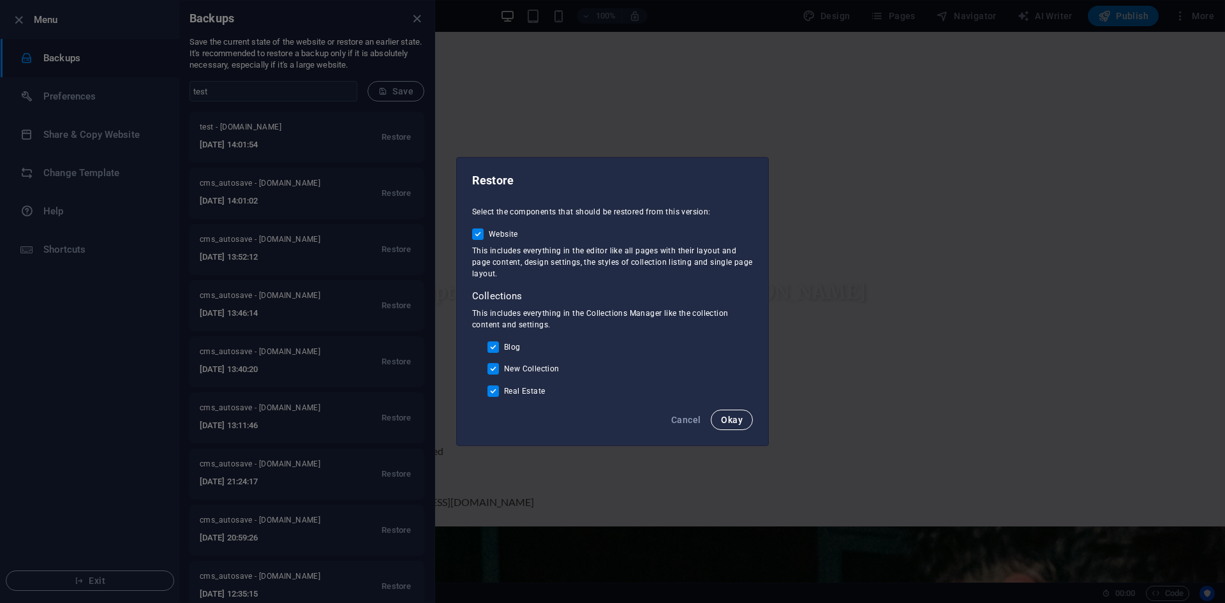
click at [737, 420] on span "Okay" at bounding box center [732, 420] width 22 height 10
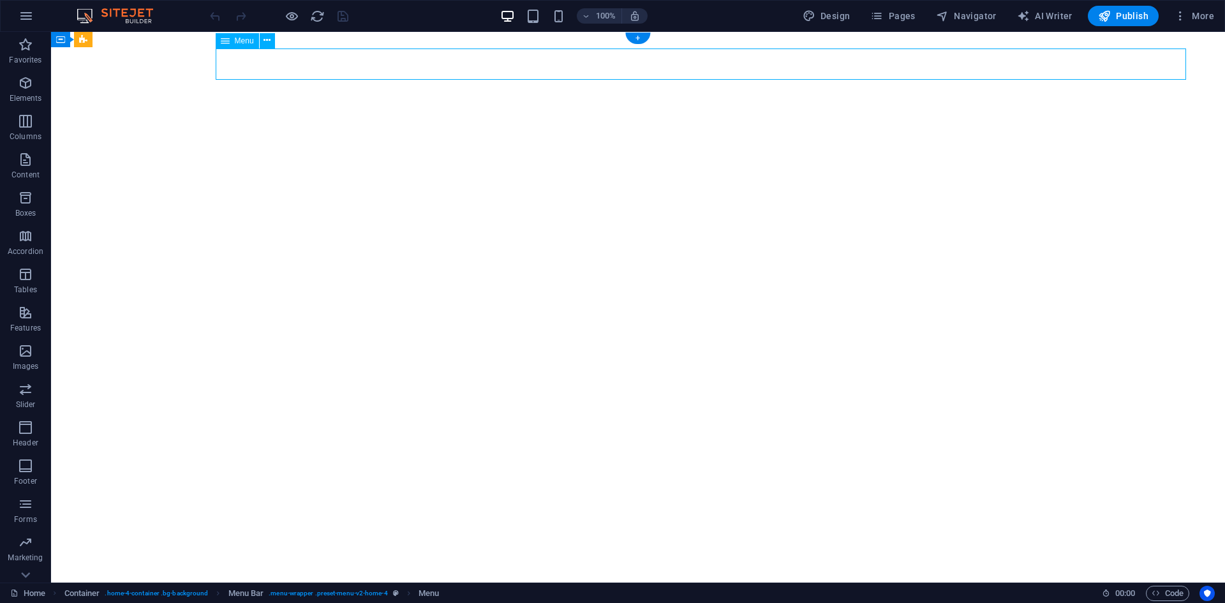
select select
